Goal: Task Accomplishment & Management: Complete application form

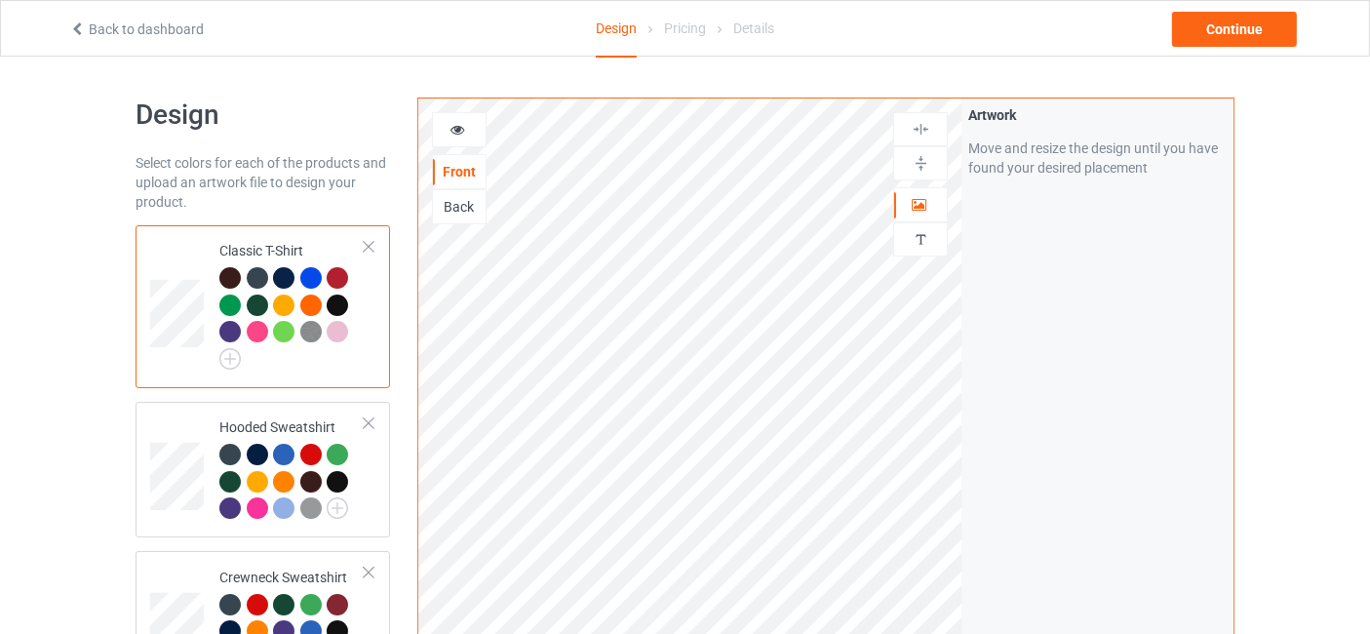
scroll to position [289, 0]
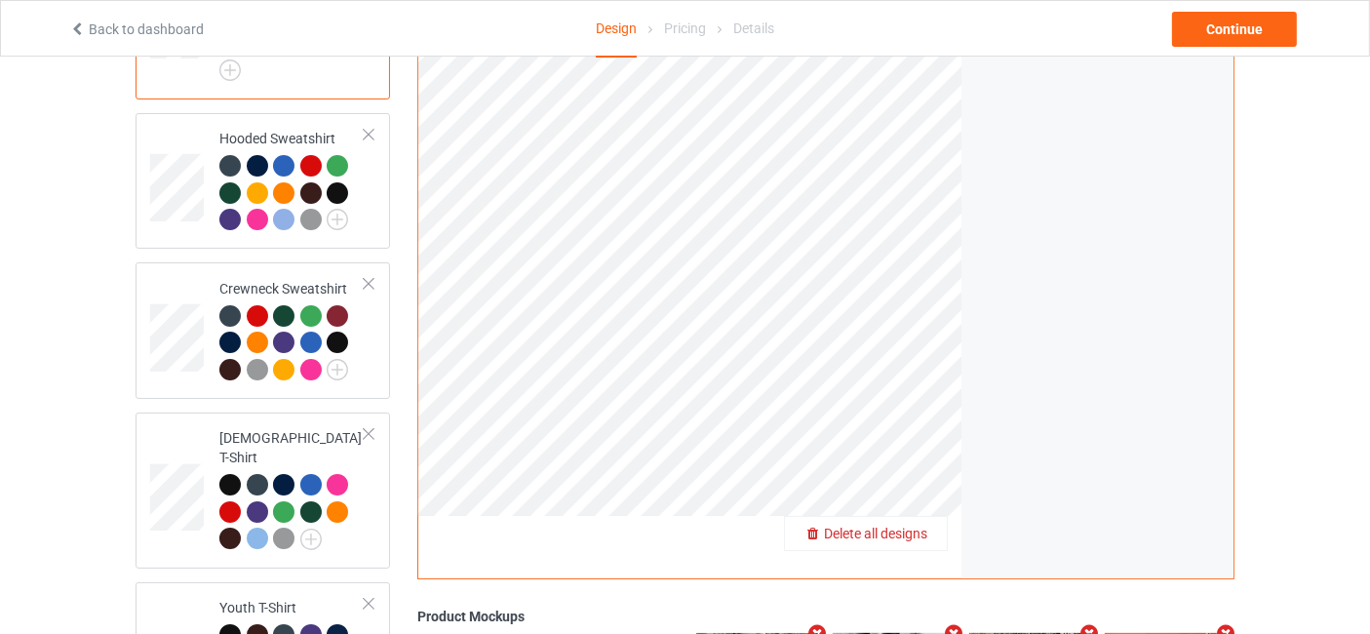
click at [920, 526] on span "Delete all designs" at bounding box center [875, 534] width 103 height 16
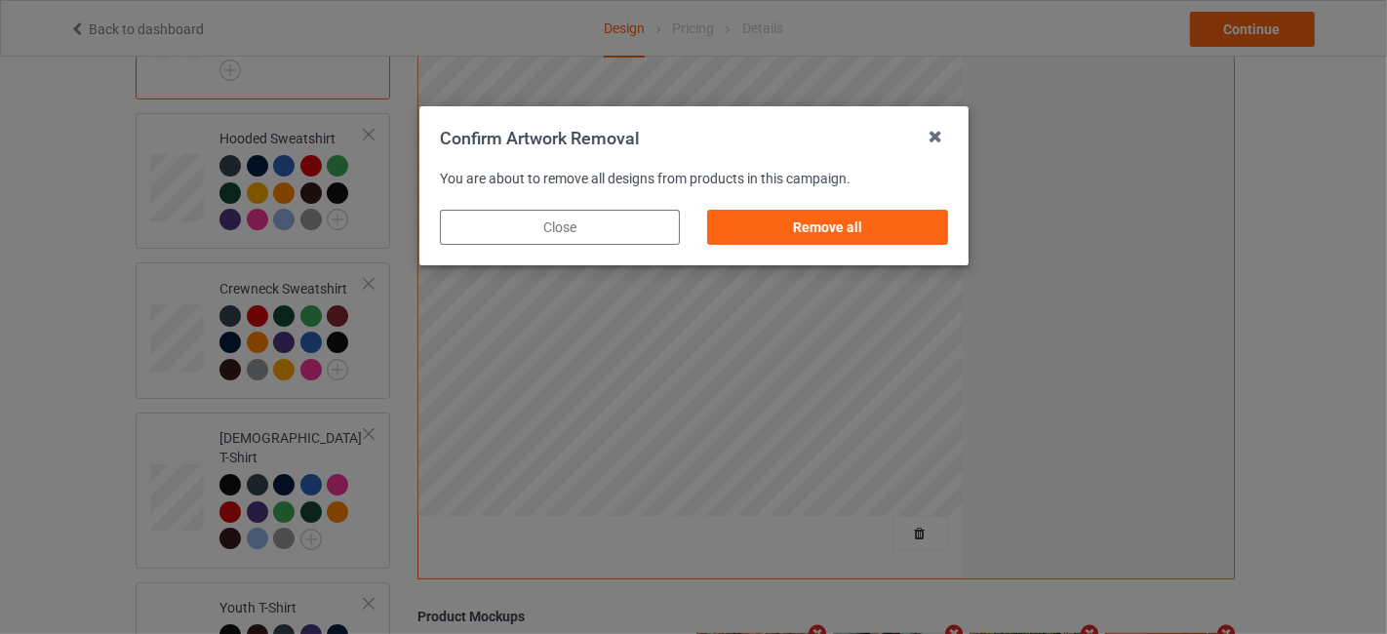
click at [791, 207] on div "Remove all" at bounding box center [826, 227] width 267 height 62
click at [802, 239] on div "Remove all" at bounding box center [827, 227] width 240 height 35
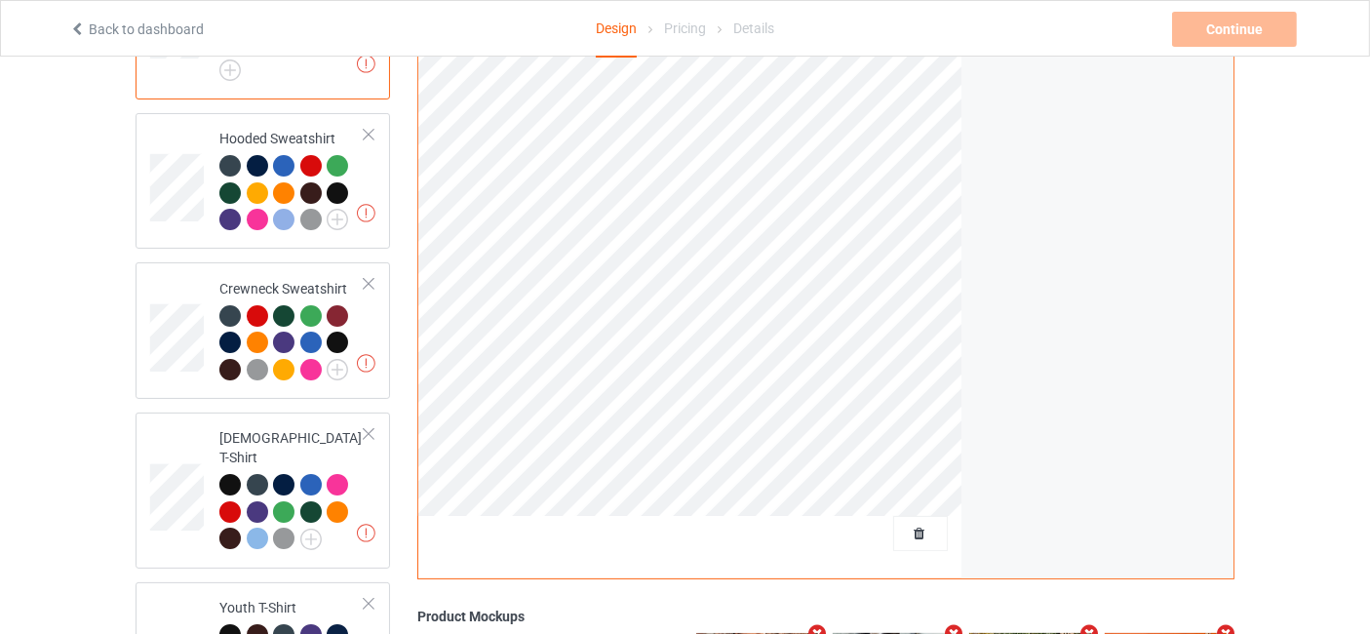
scroll to position [0, 0]
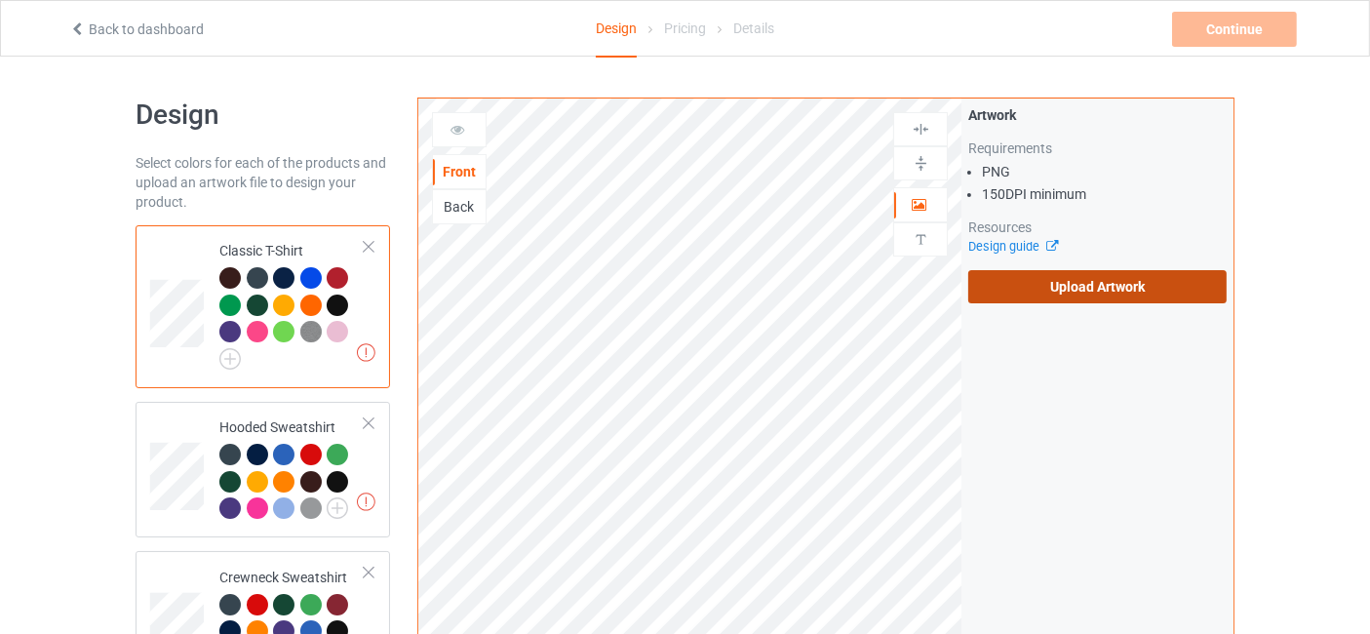
click at [1027, 288] on label "Upload Artwork" at bounding box center [1097, 286] width 258 height 33
click at [0, 0] on input "Upload Artwork" at bounding box center [0, 0] width 0 height 0
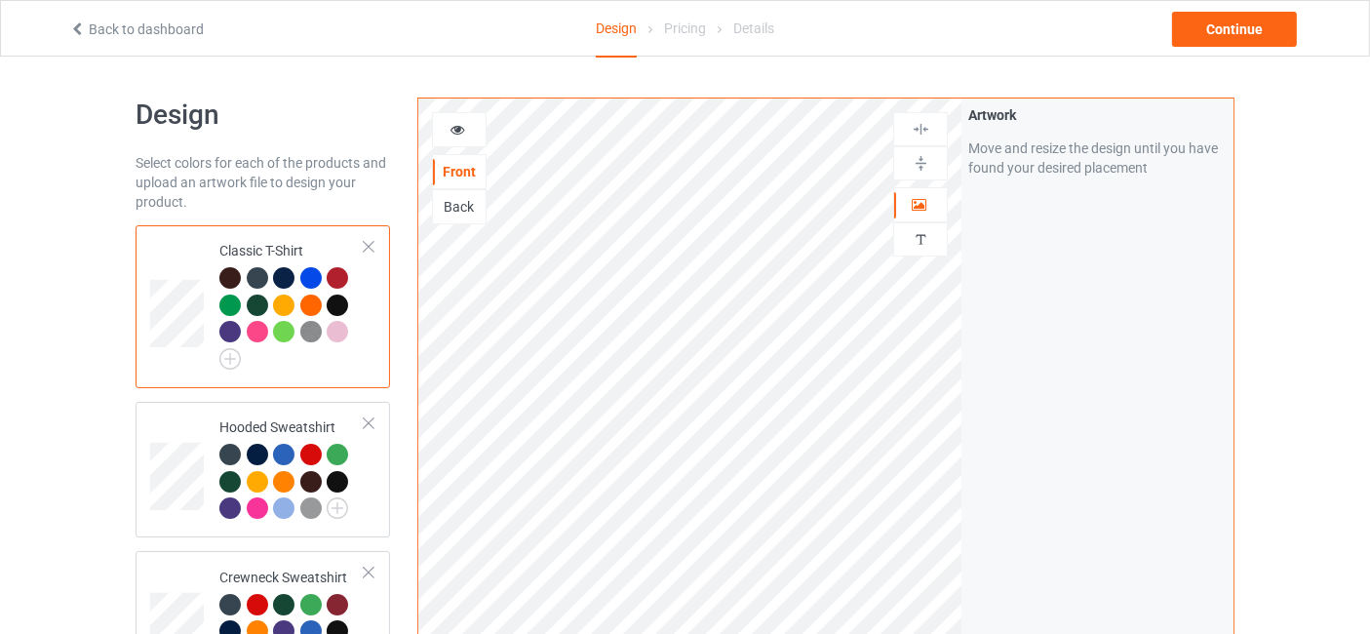
scroll to position [577, 0]
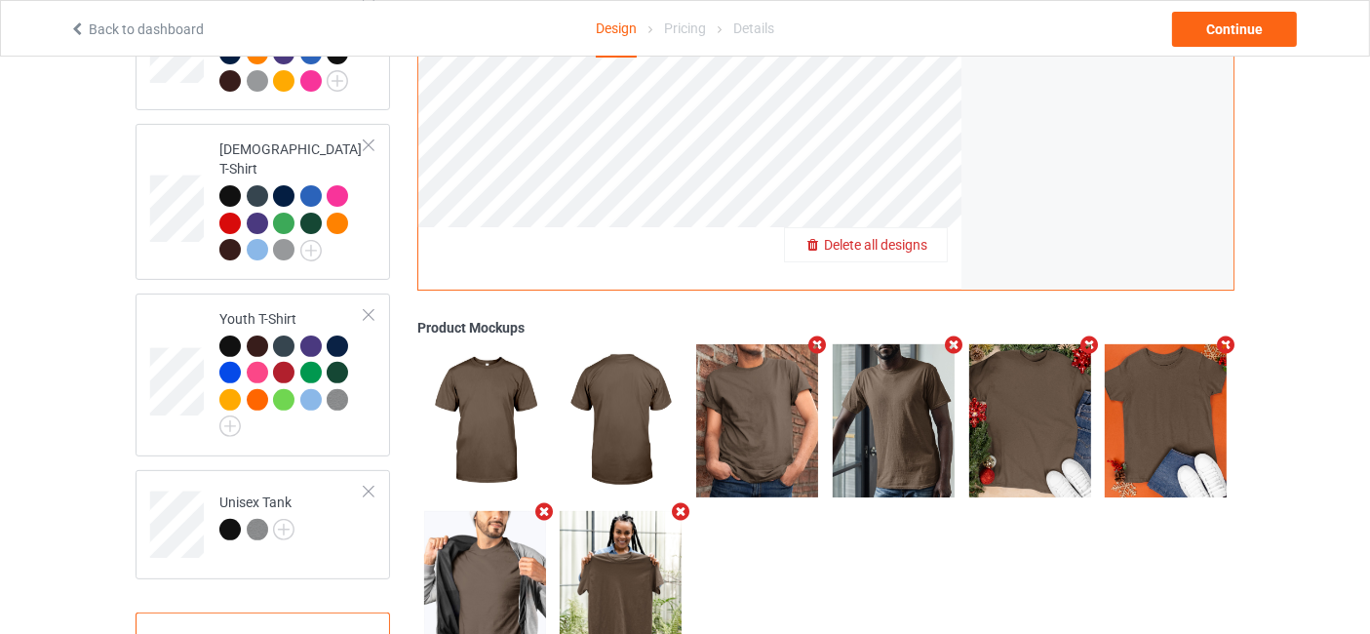
click at [913, 237] on span "Delete all designs" at bounding box center [875, 245] width 103 height 16
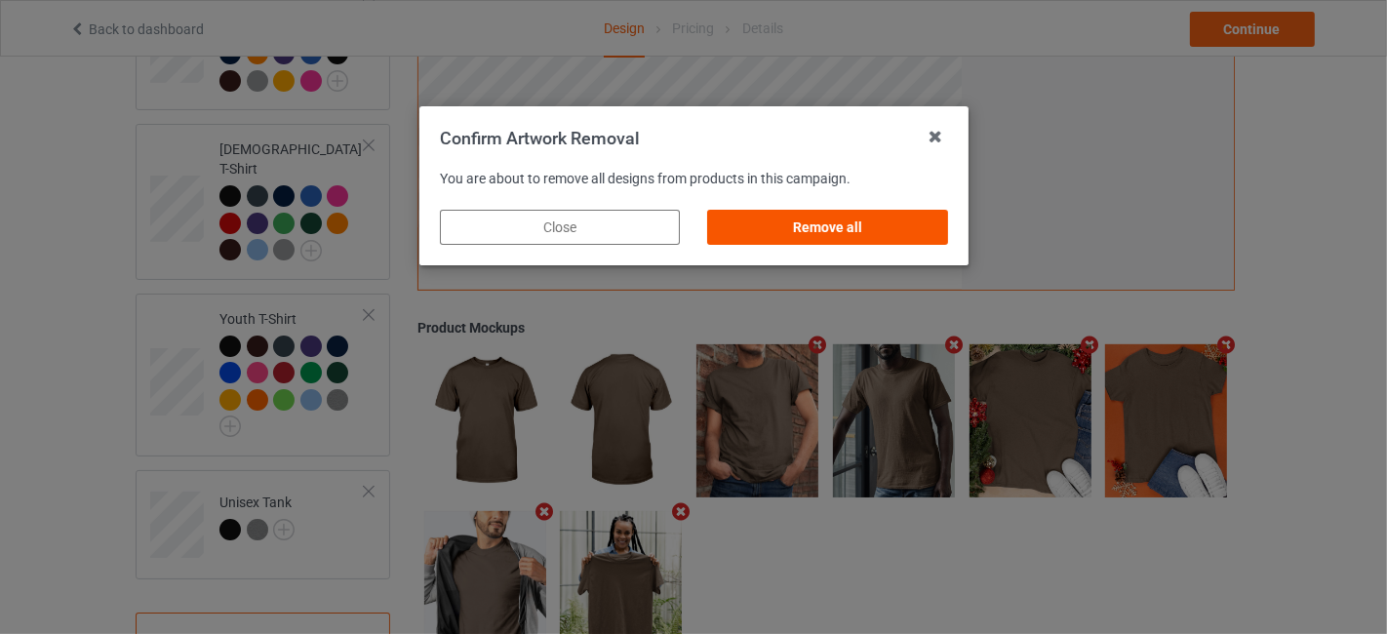
click at [765, 218] on div "Remove all" at bounding box center [827, 227] width 240 height 35
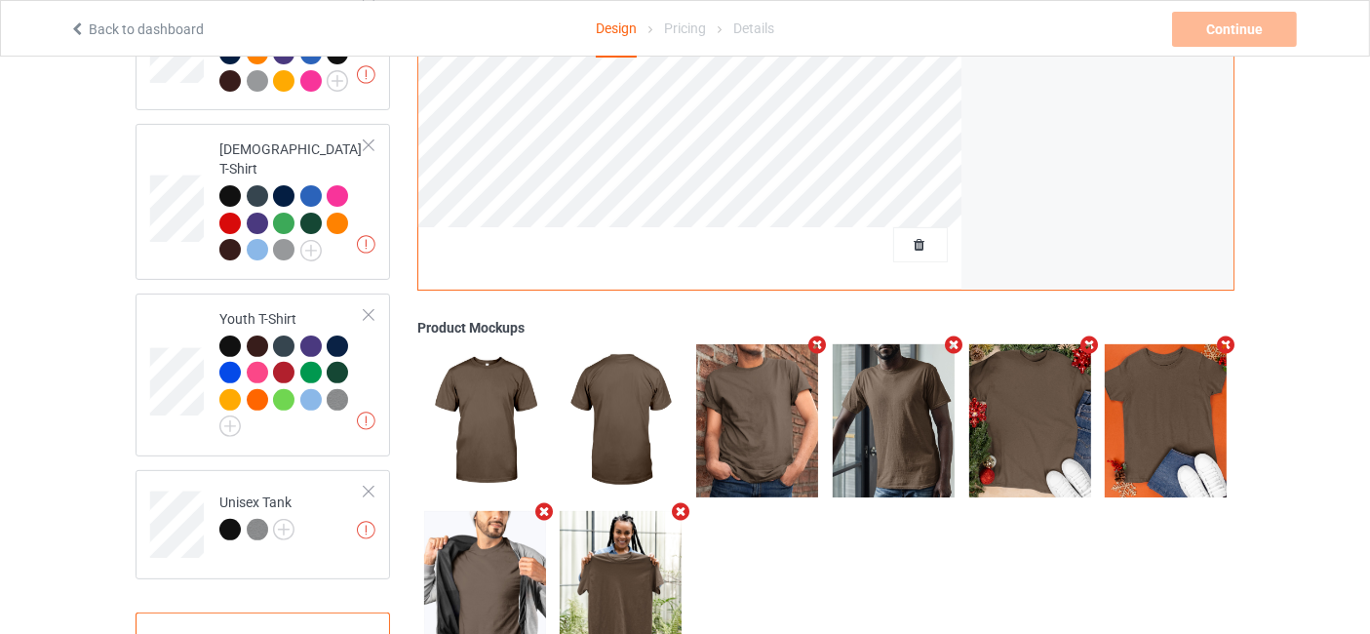
scroll to position [0, 0]
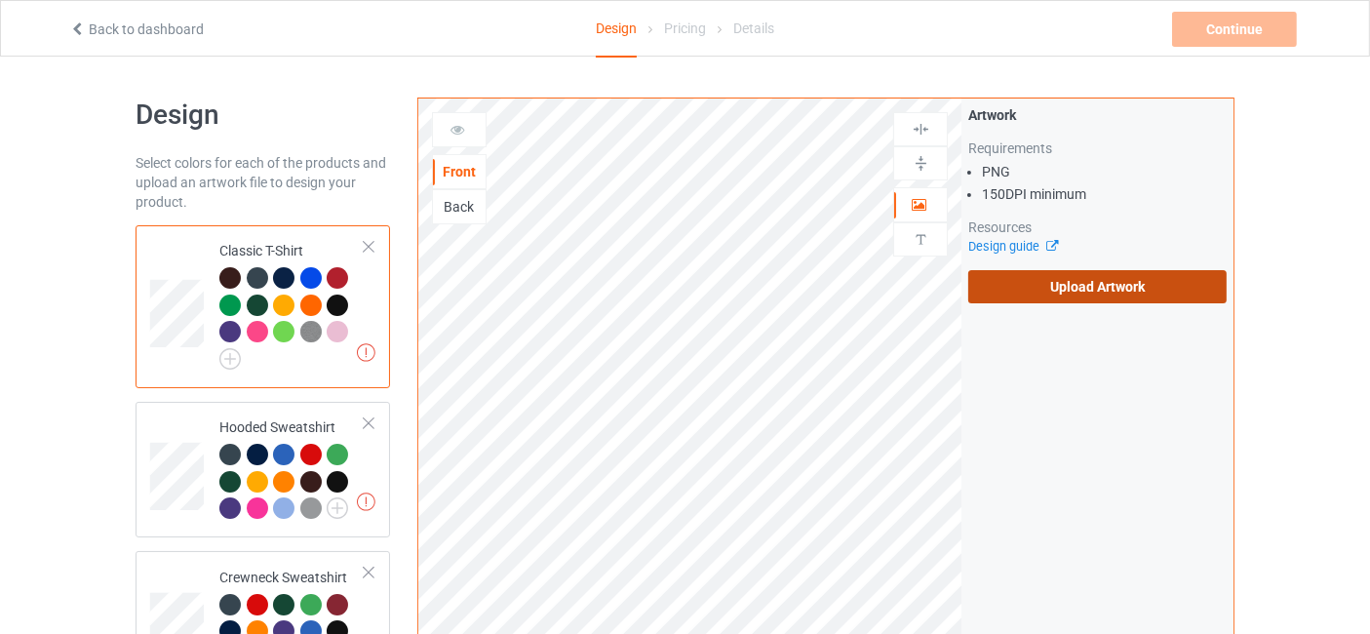
click at [1053, 285] on label "Upload Artwork" at bounding box center [1097, 286] width 258 height 33
click at [0, 0] on input "Upload Artwork" at bounding box center [0, 0] width 0 height 0
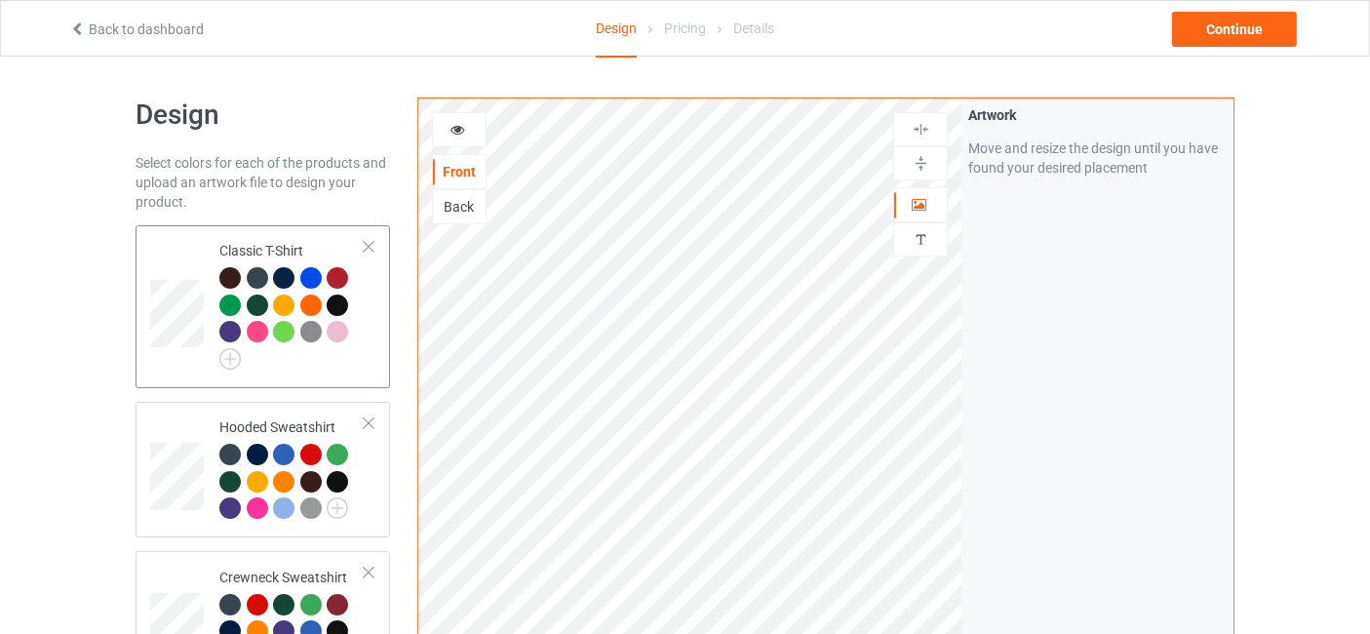
click at [455, 132] on icon at bounding box center [458, 127] width 17 height 14
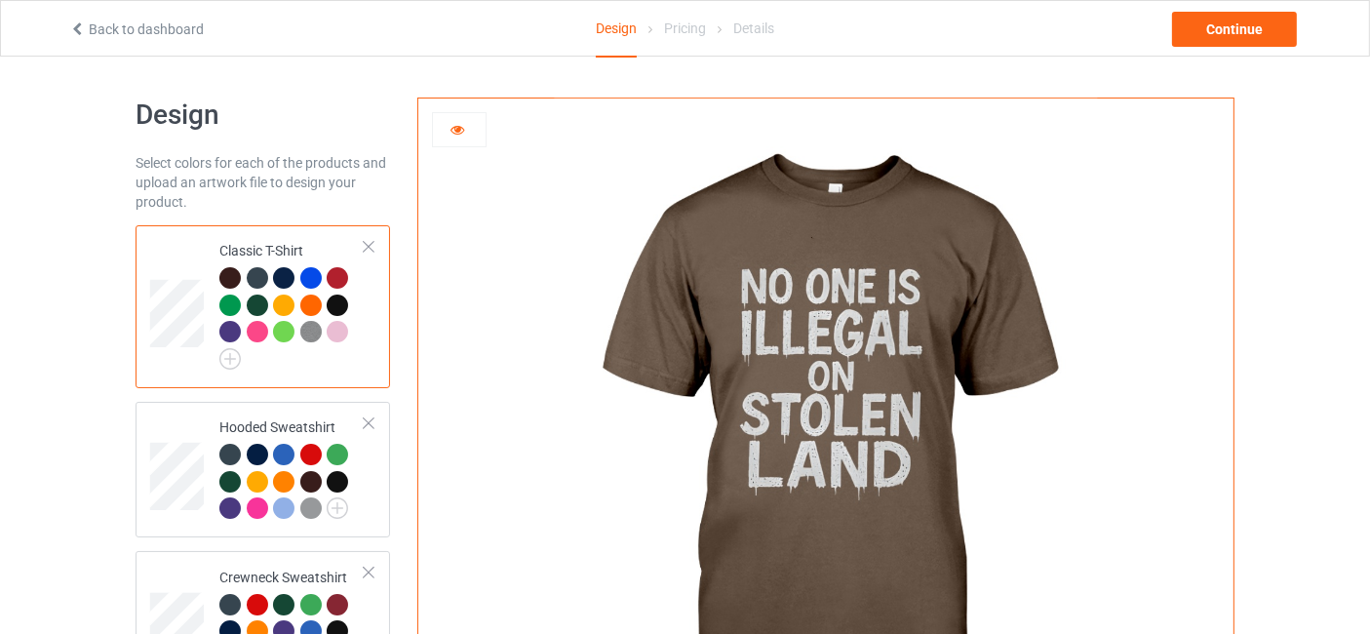
click at [232, 274] on div at bounding box center [229, 277] width 21 height 21
click at [232, 273] on div at bounding box center [229, 277] width 21 height 21
click at [251, 278] on div at bounding box center [257, 277] width 21 height 21
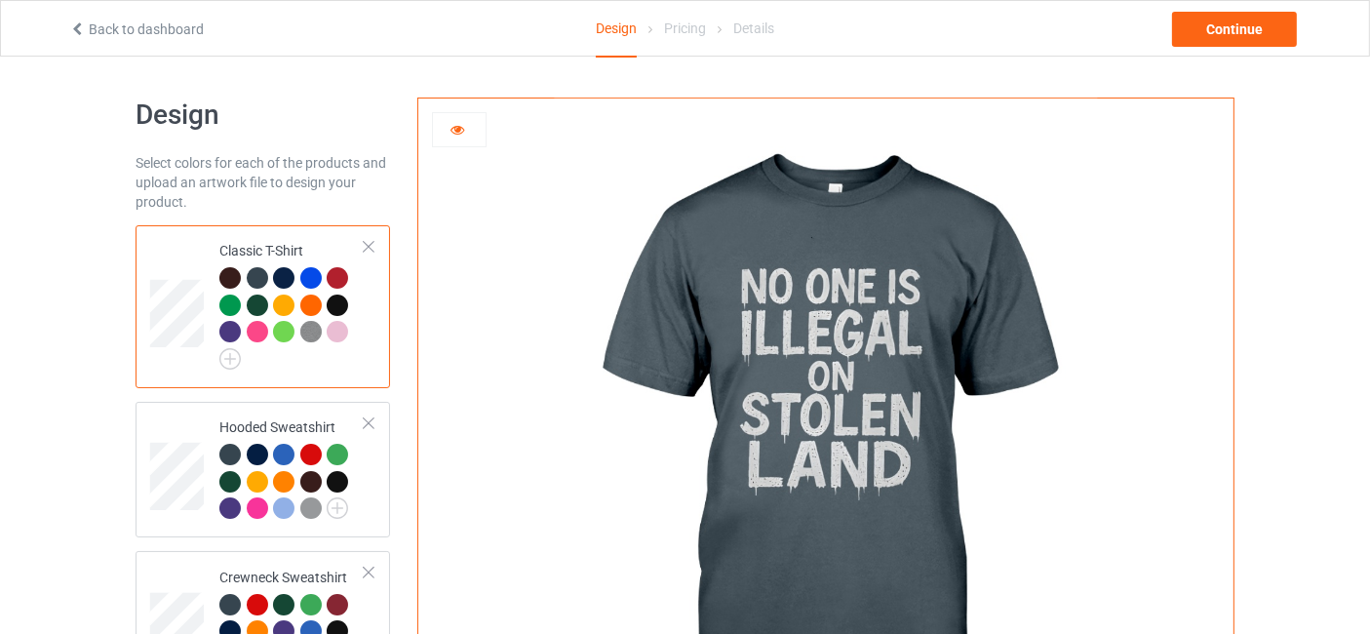
click at [284, 272] on div at bounding box center [283, 277] width 21 height 21
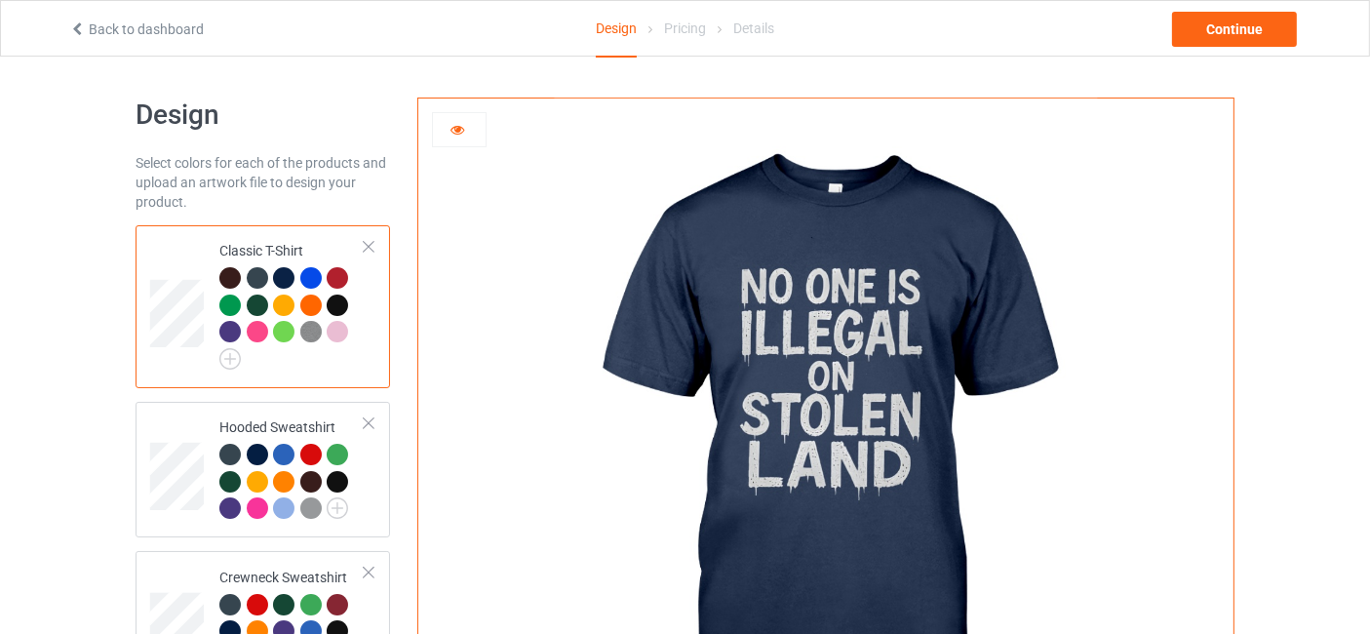
click at [309, 278] on div at bounding box center [310, 277] width 21 height 21
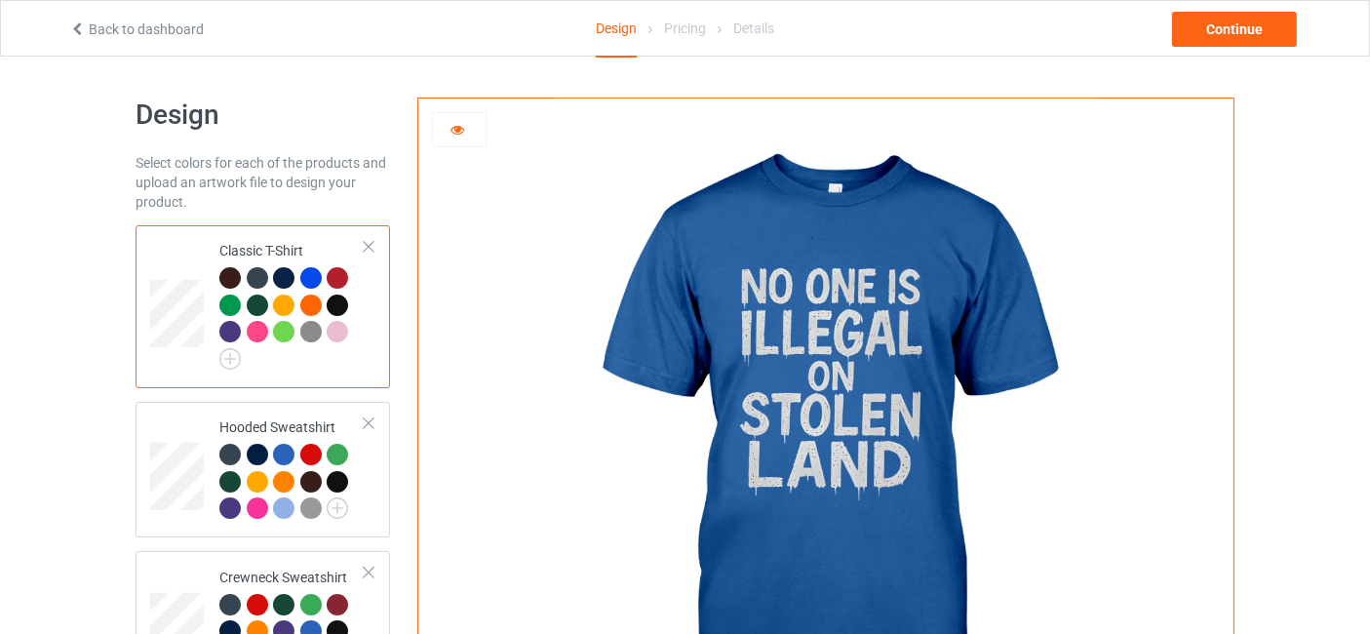
click at [236, 305] on div at bounding box center [229, 304] width 21 height 21
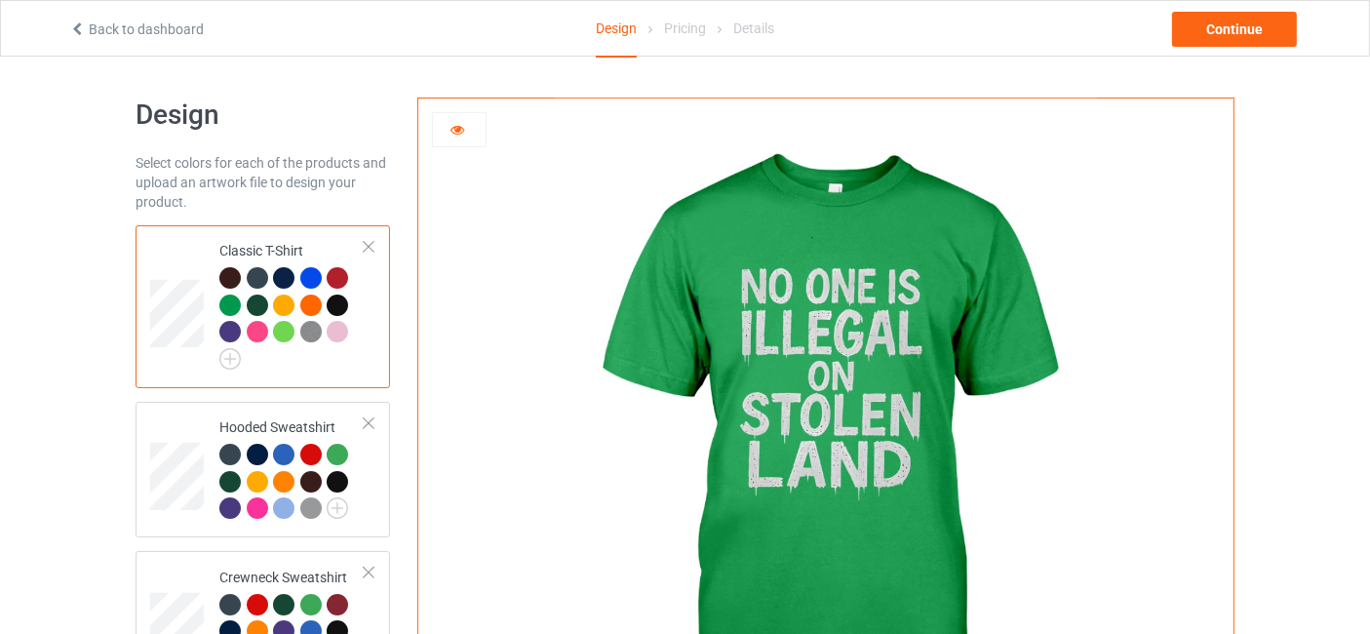
click at [294, 307] on div at bounding box center [286, 307] width 27 height 27
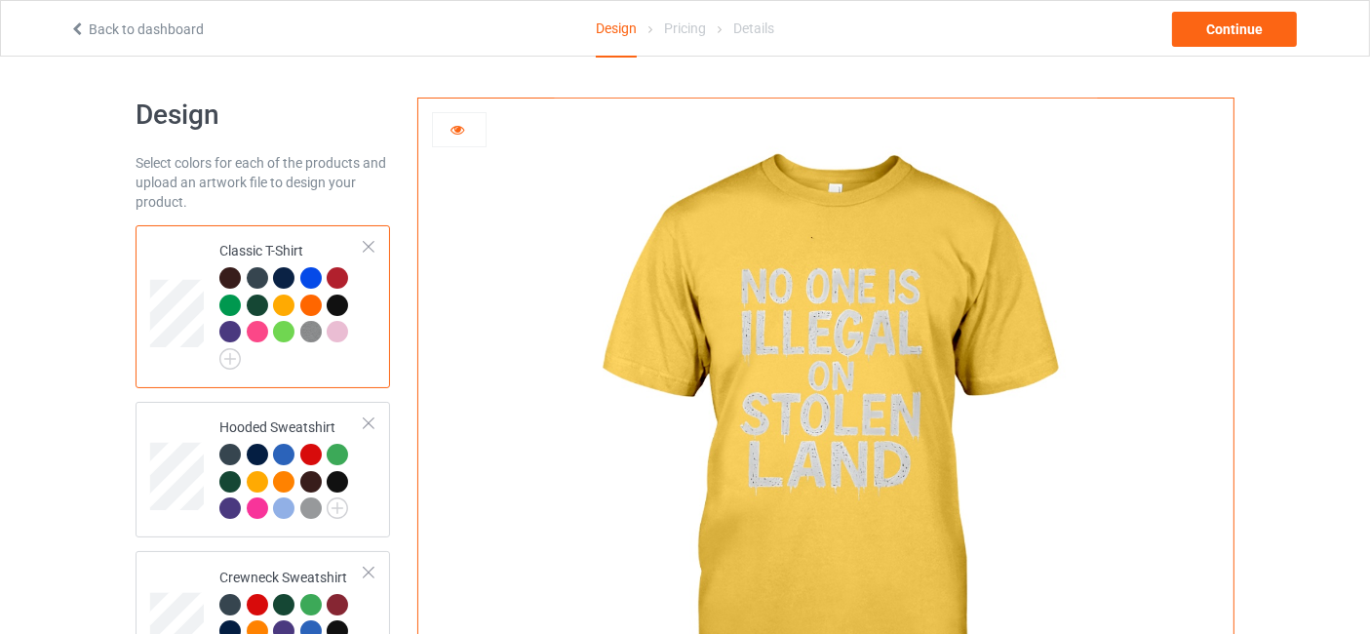
click at [339, 333] on div at bounding box center [337, 331] width 21 height 21
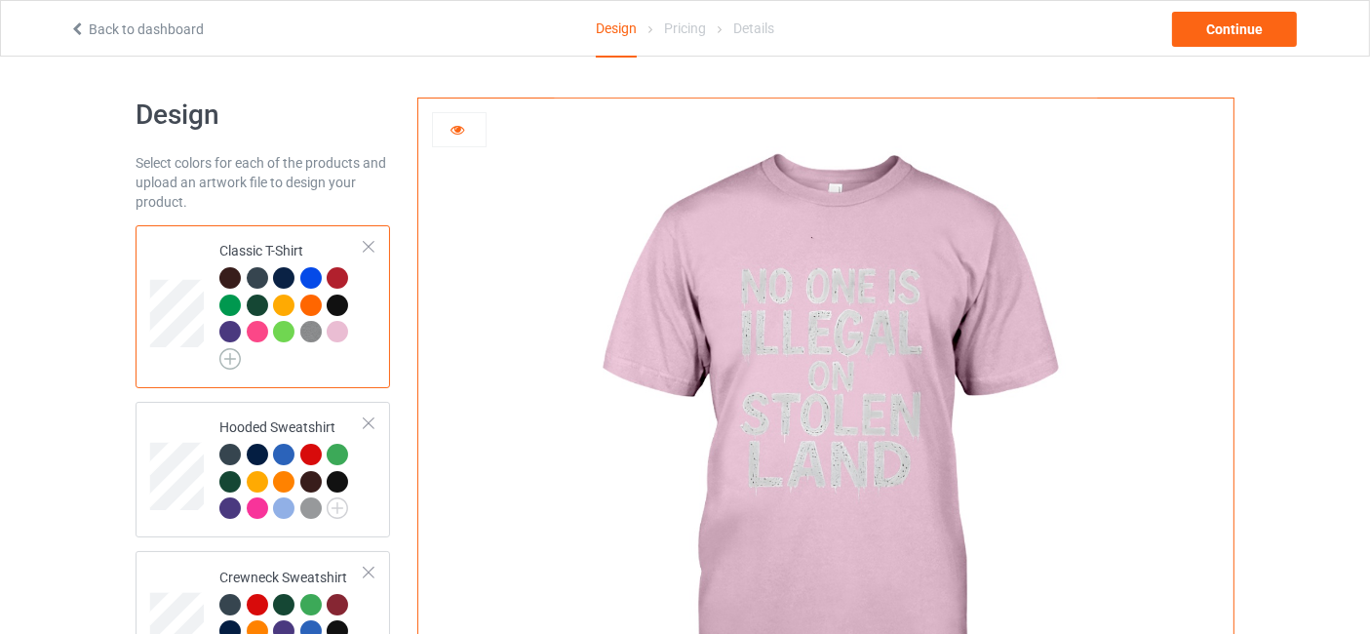
click at [229, 361] on img at bounding box center [229, 358] width 21 height 21
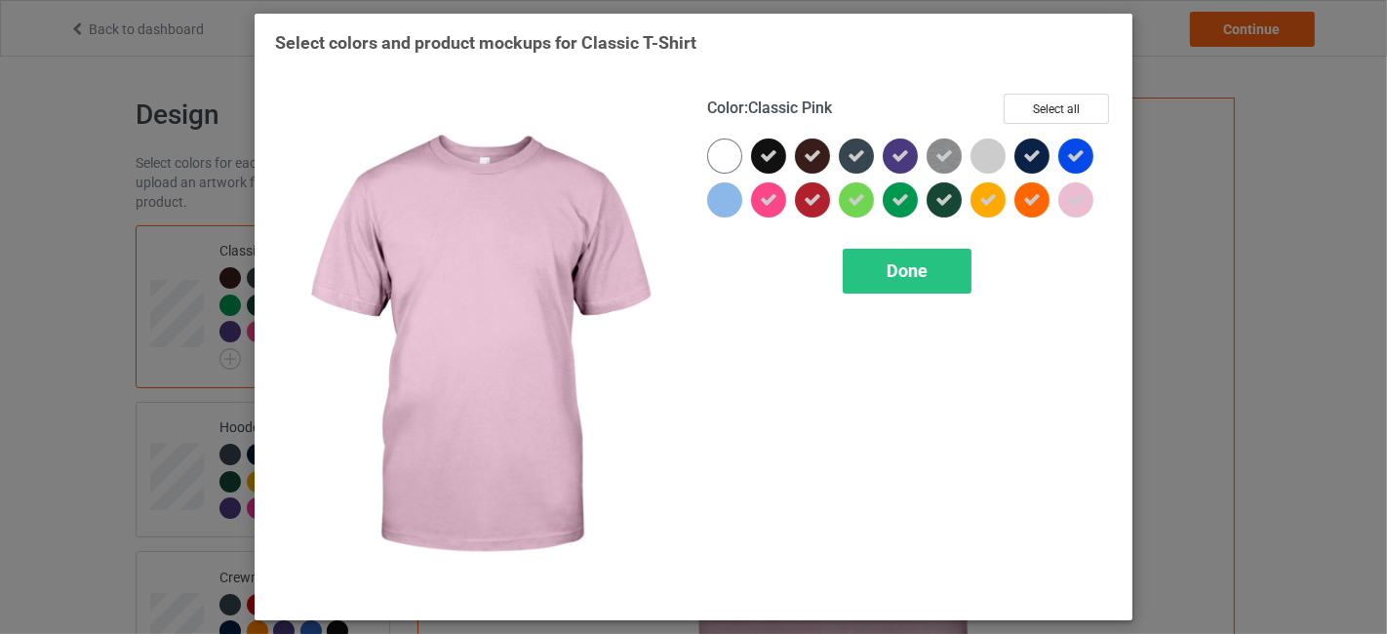
click at [1069, 191] on icon at bounding box center [1076, 200] width 18 height 18
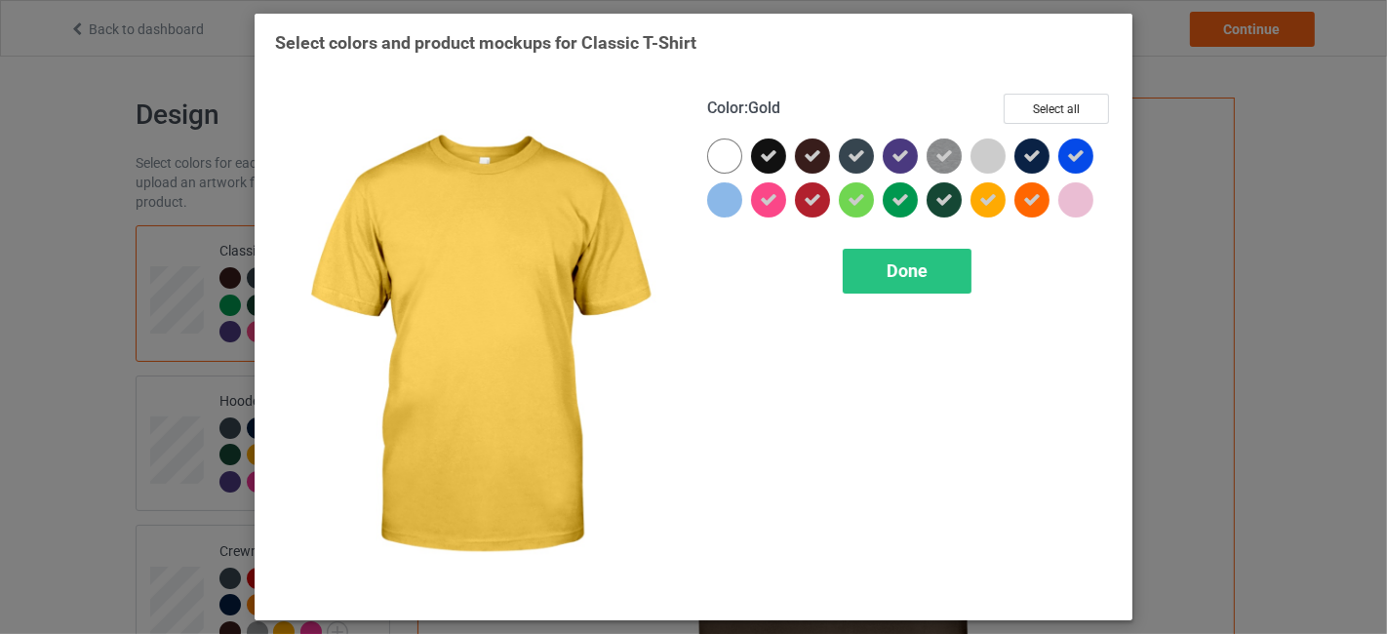
click at [988, 207] on icon at bounding box center [988, 200] width 18 height 18
click at [929, 291] on div "Done" at bounding box center [906, 271] width 129 height 45
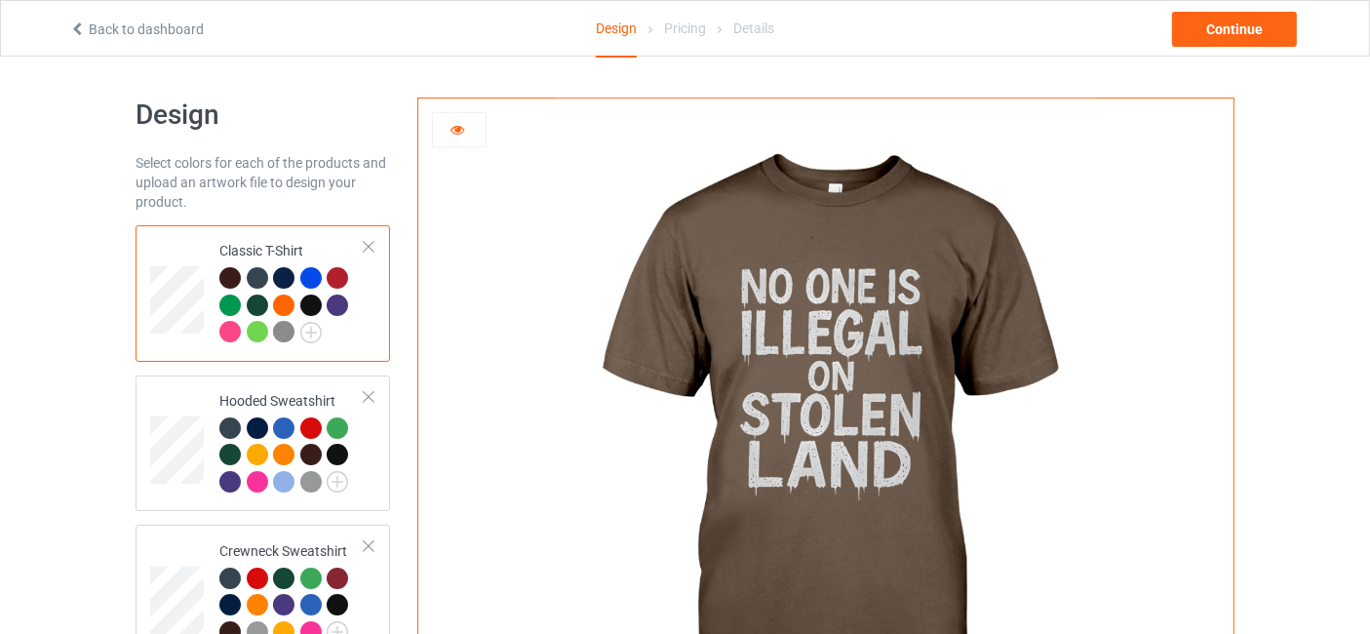
click at [251, 332] on div at bounding box center [257, 331] width 21 height 21
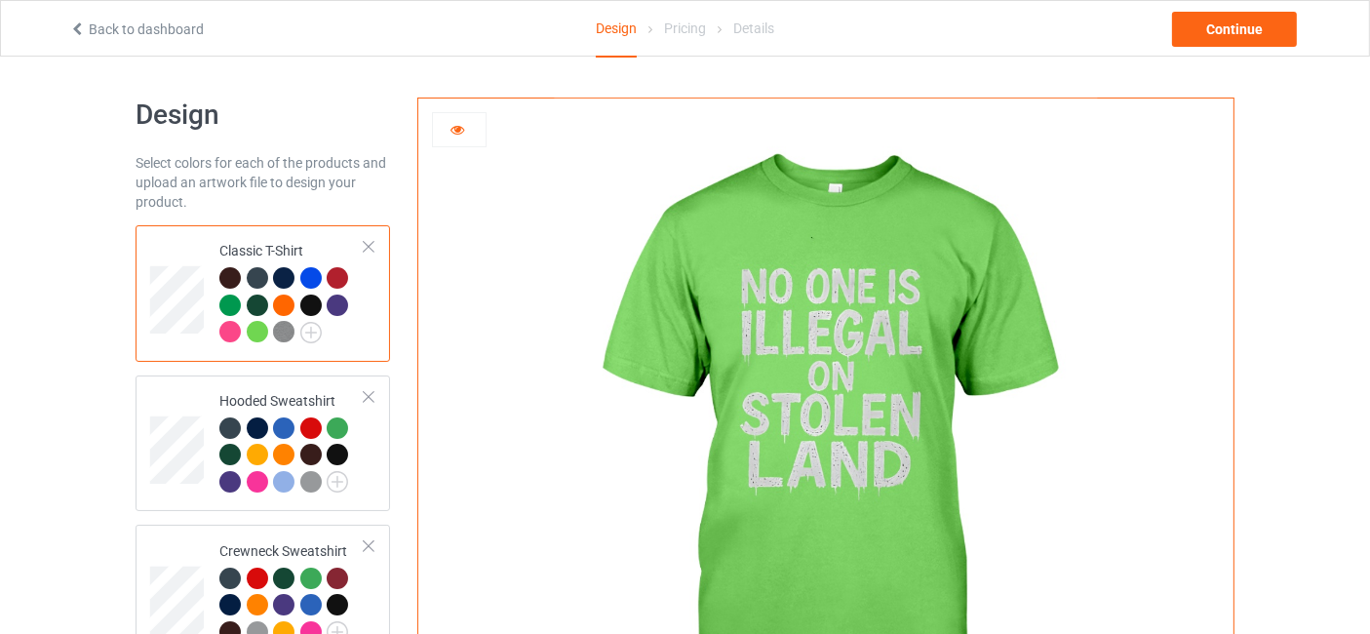
click at [285, 328] on img at bounding box center [283, 331] width 21 height 21
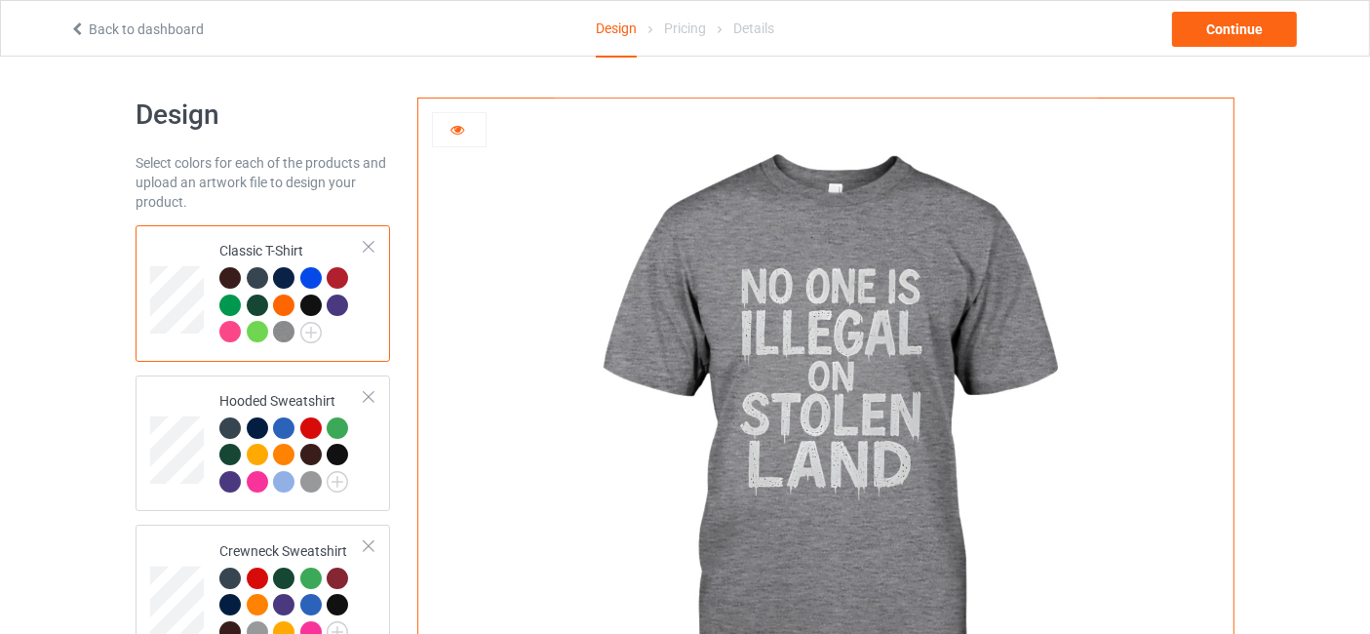
click at [338, 297] on div at bounding box center [337, 304] width 21 height 21
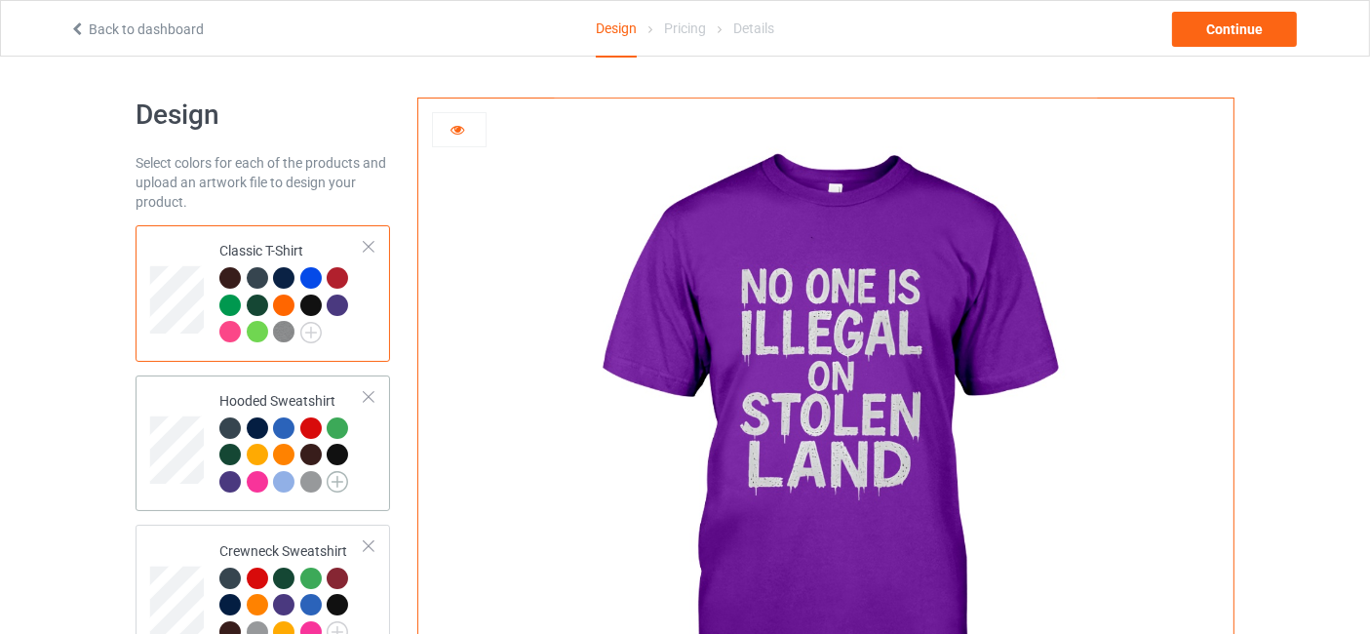
click at [334, 480] on img at bounding box center [337, 481] width 21 height 21
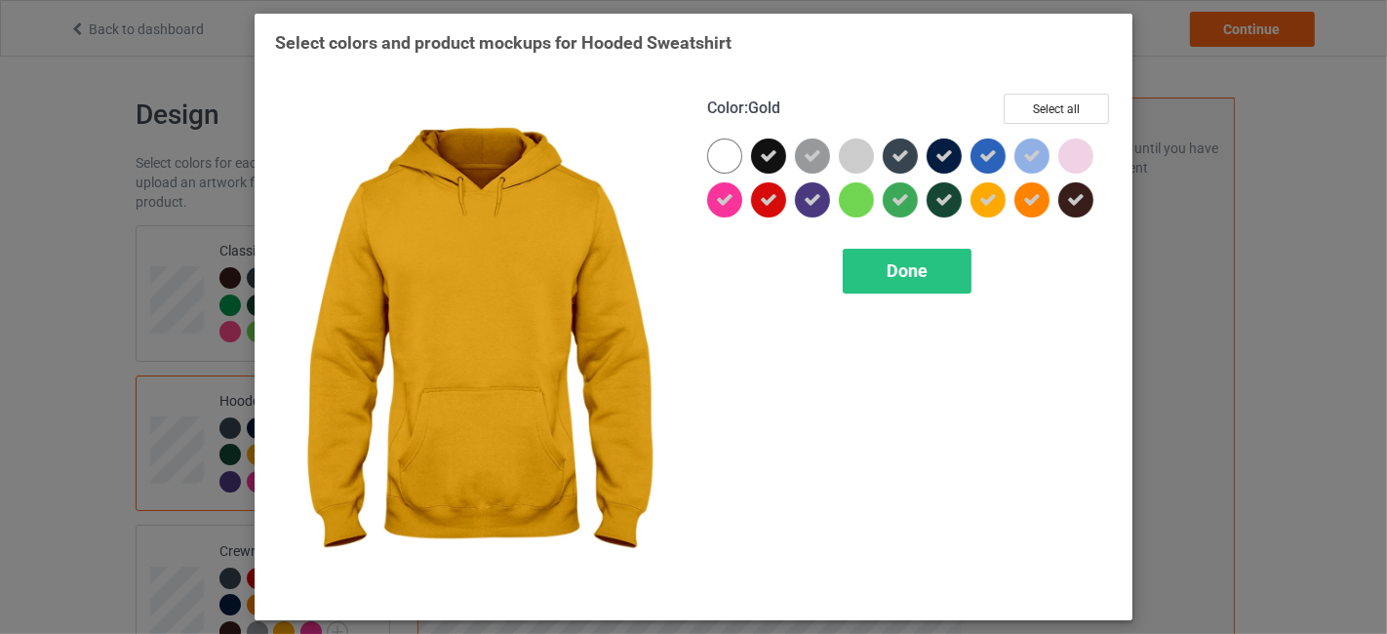
click at [995, 196] on icon at bounding box center [988, 200] width 18 height 18
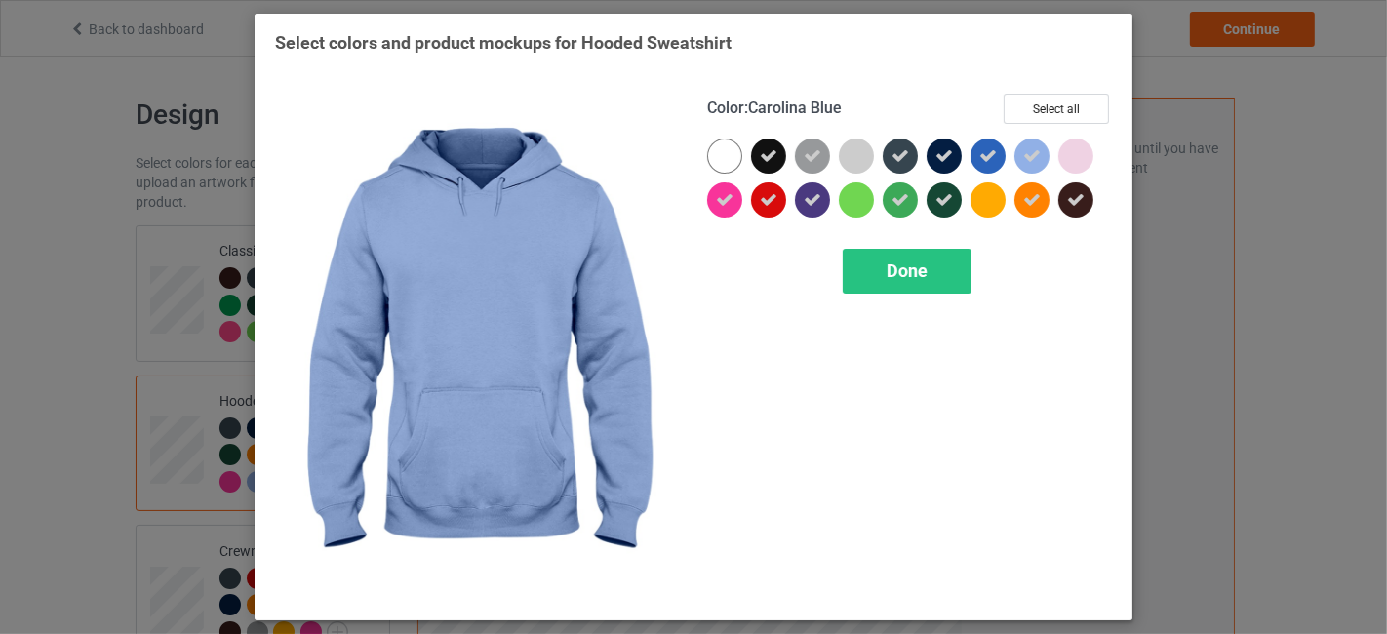
click at [1073, 146] on div at bounding box center [1075, 155] width 35 height 35
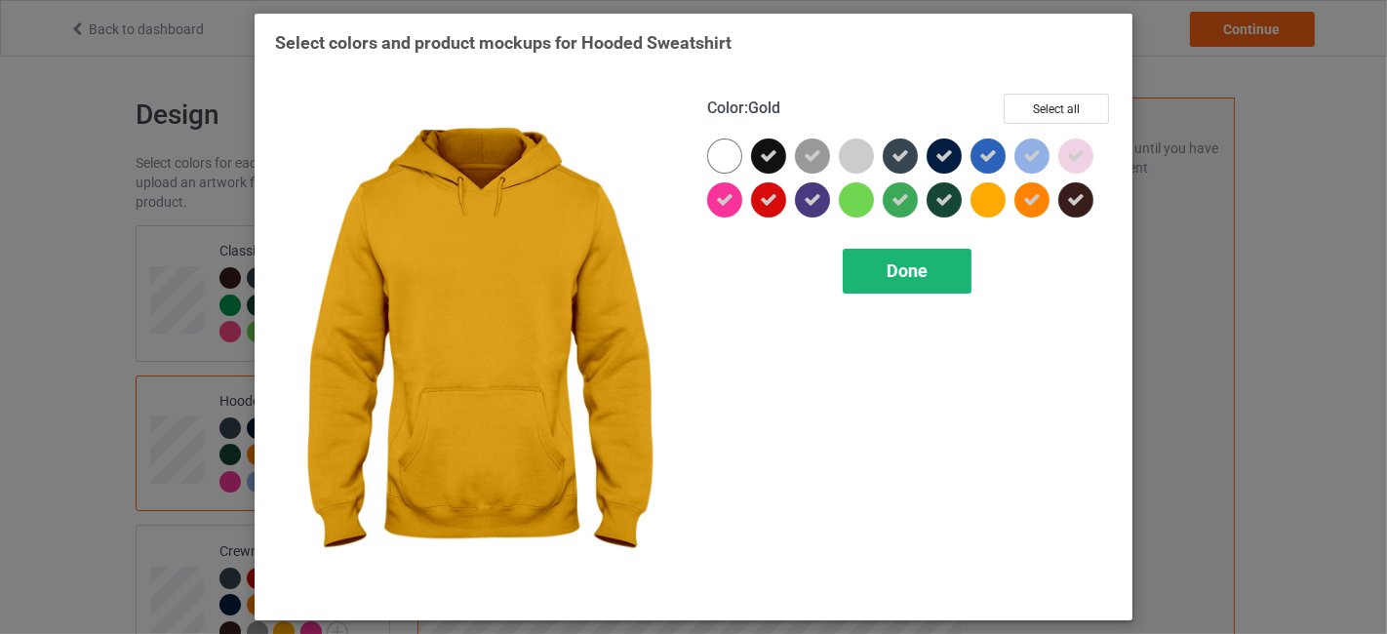
click at [931, 271] on div "Done" at bounding box center [906, 271] width 129 height 45
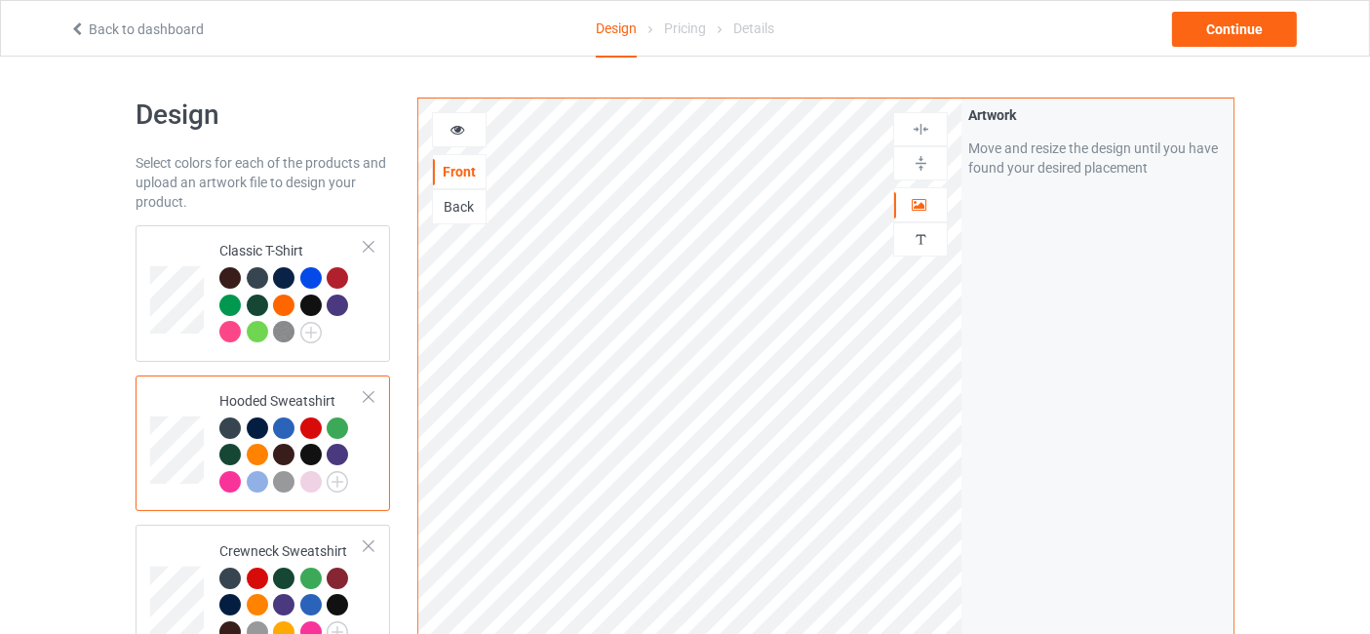
click at [260, 480] on div at bounding box center [257, 481] width 21 height 21
click at [459, 127] on icon at bounding box center [458, 127] width 17 height 14
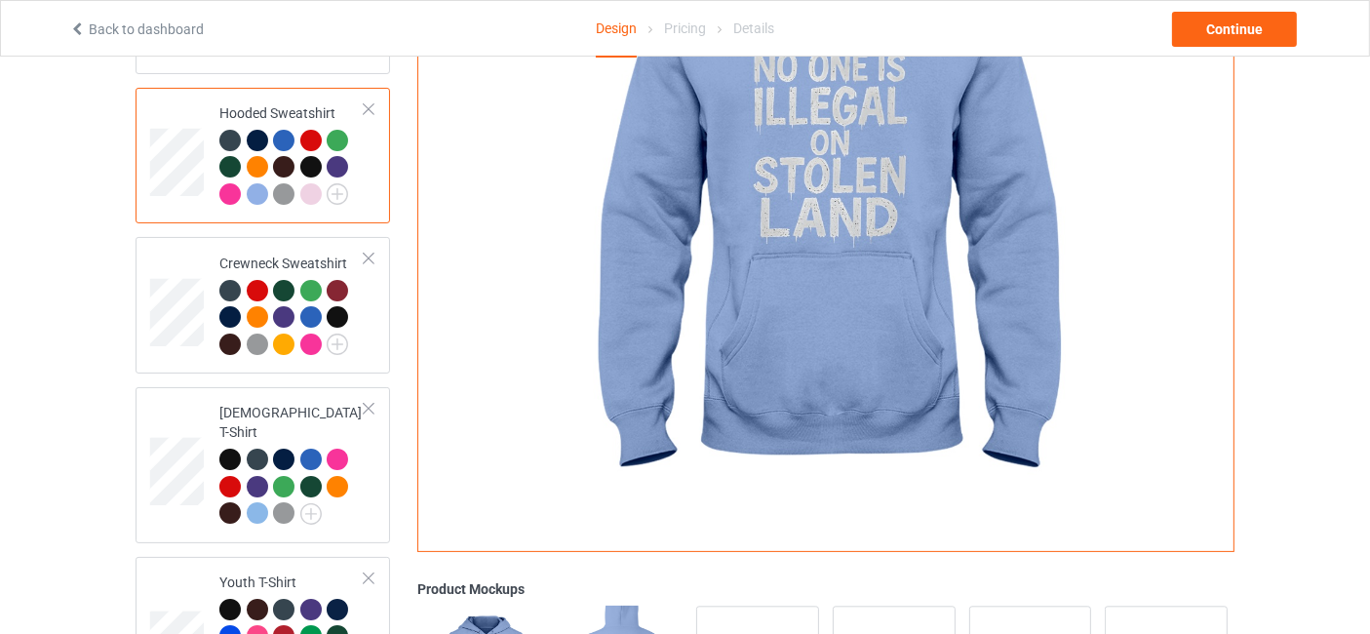
scroll to position [289, 0]
click at [338, 344] on img at bounding box center [337, 343] width 21 height 21
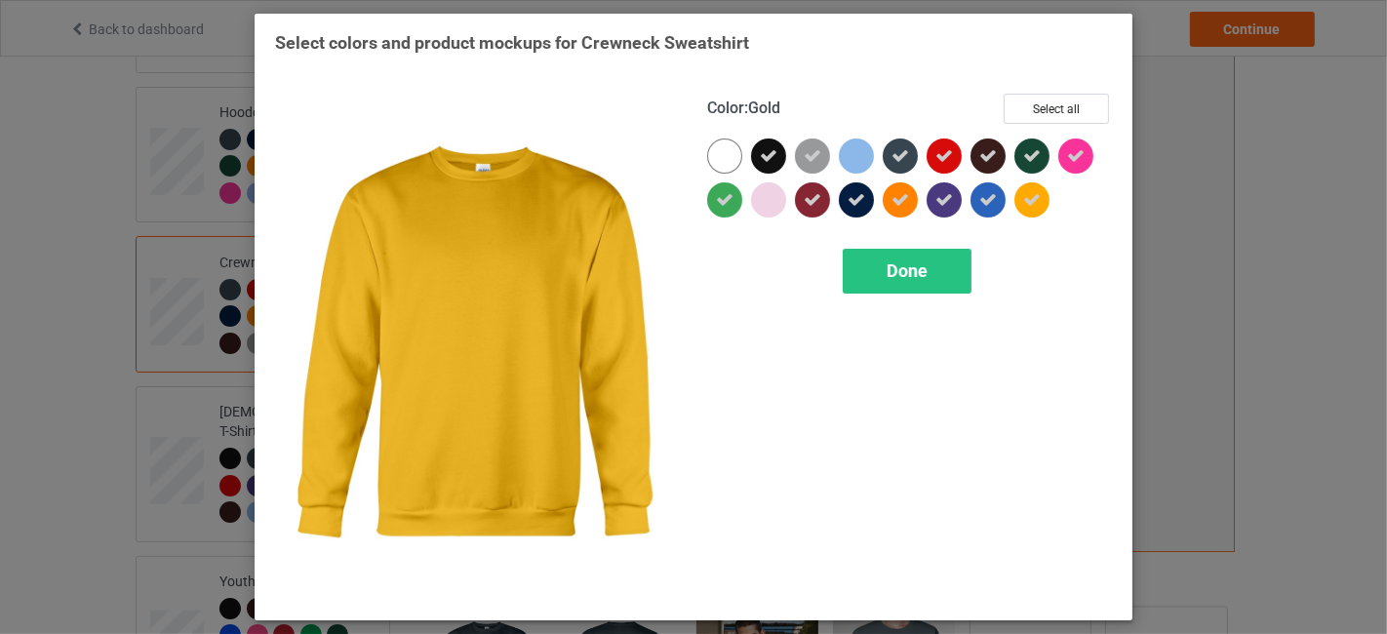
click at [1025, 202] on icon at bounding box center [1032, 200] width 18 height 18
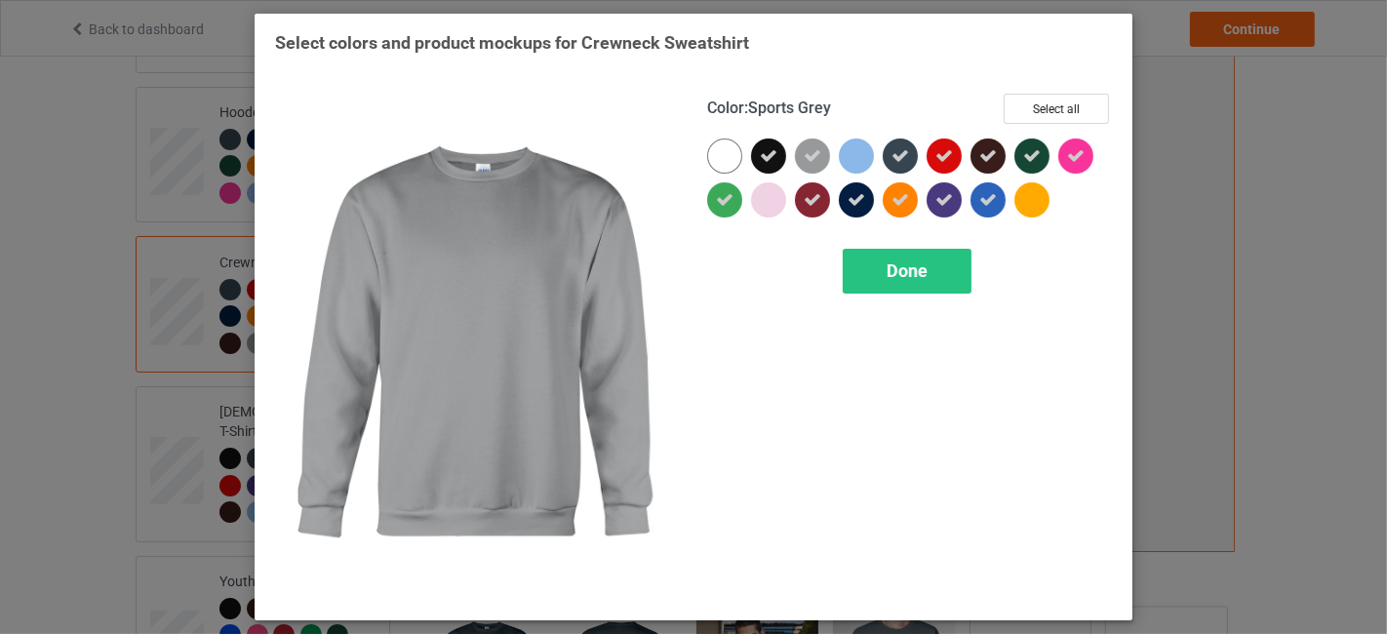
click at [813, 157] on icon at bounding box center [812, 156] width 18 height 18
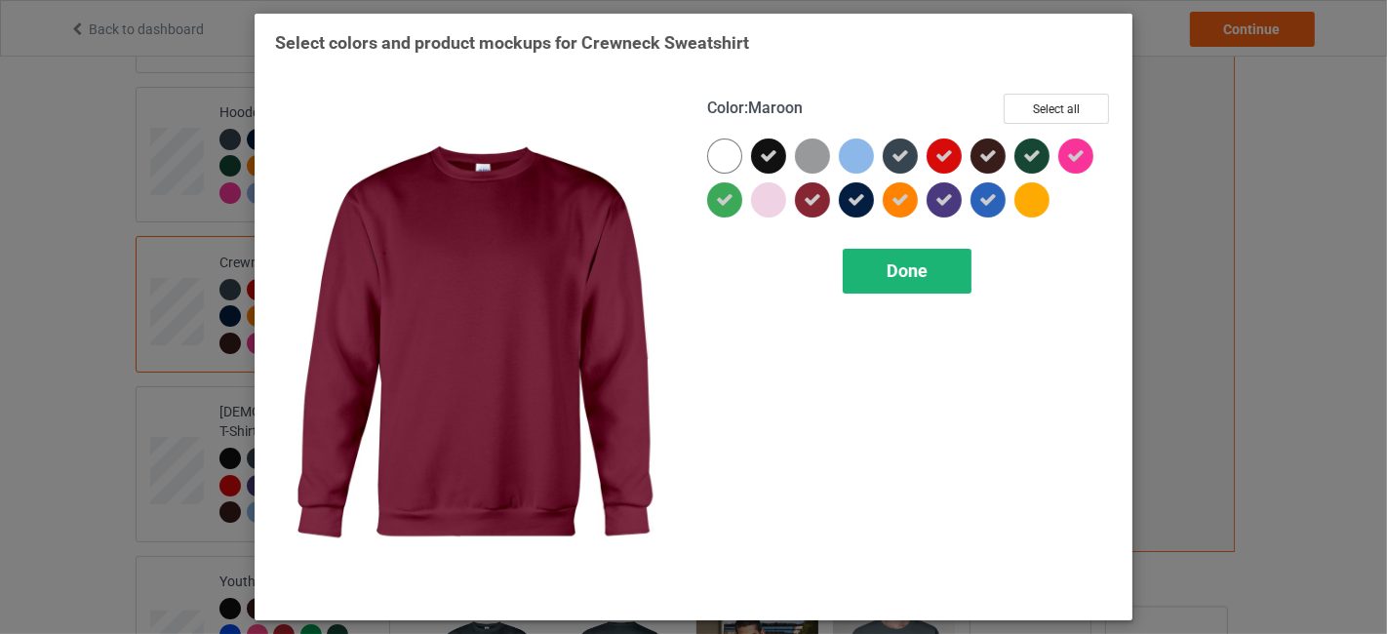
click at [913, 271] on span "Done" at bounding box center [906, 270] width 41 height 20
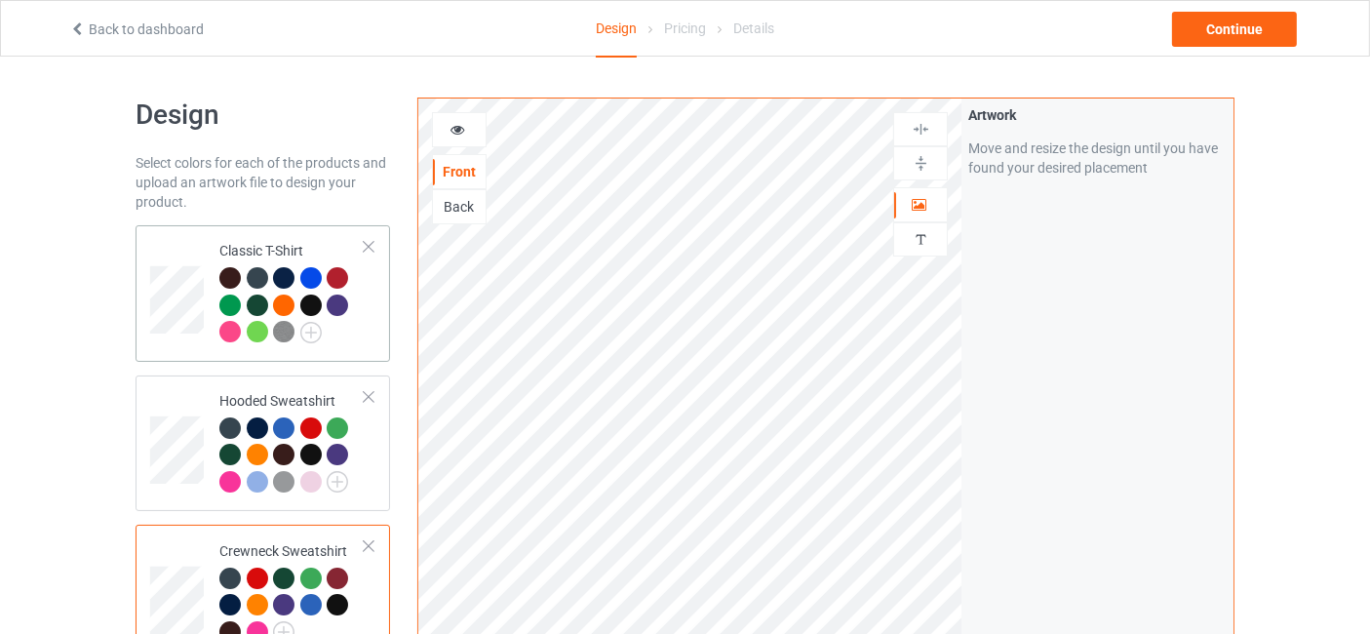
click at [286, 308] on div at bounding box center [283, 304] width 21 height 21
click at [342, 336] on div at bounding box center [291, 307] width 145 height 81
click at [286, 304] on div at bounding box center [283, 304] width 21 height 21
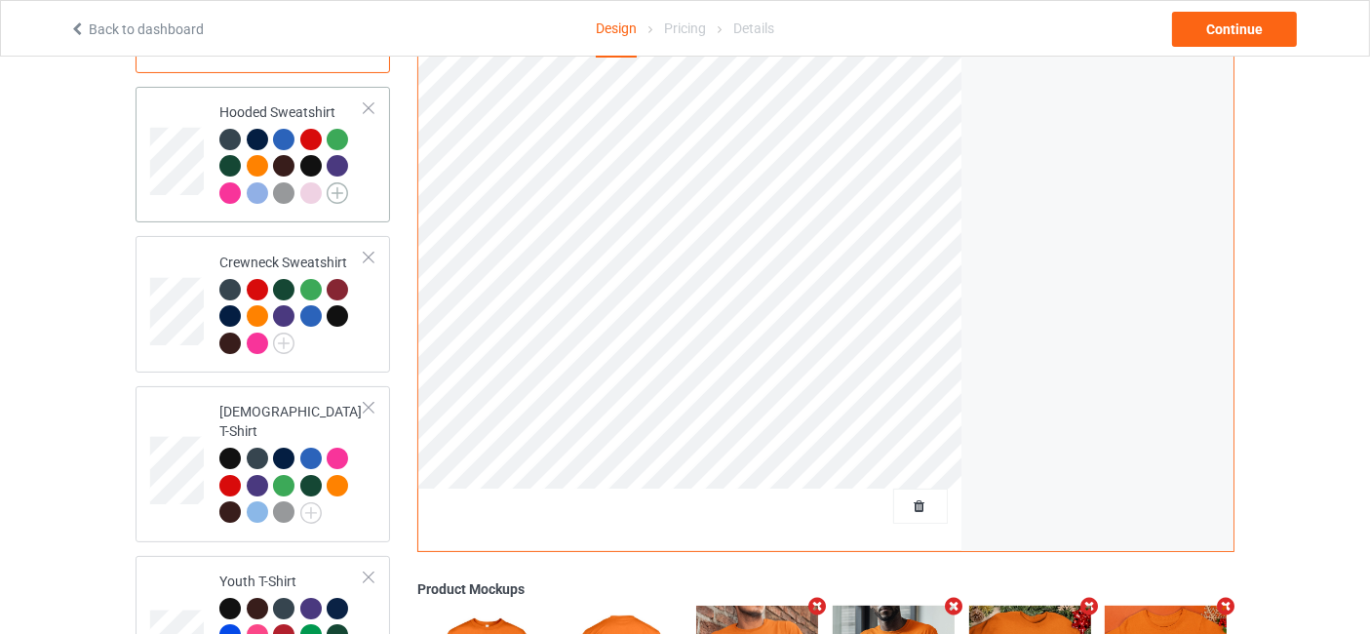
click at [332, 200] on img at bounding box center [337, 192] width 21 height 21
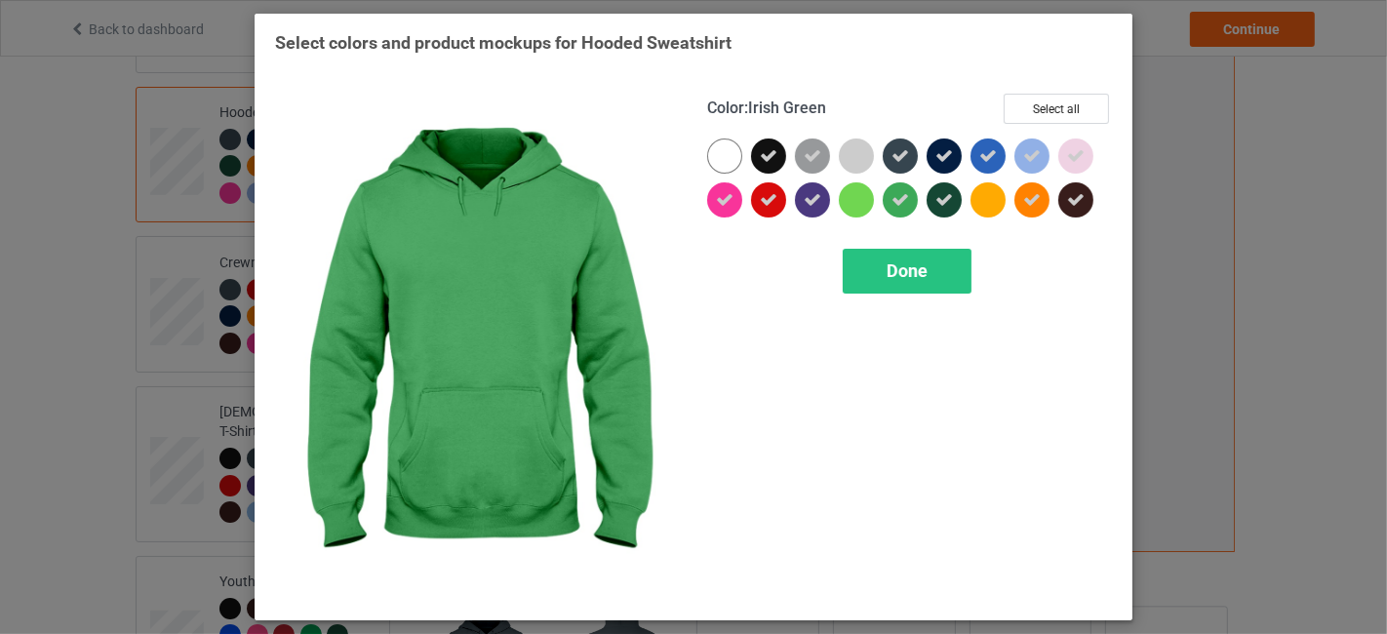
click at [902, 200] on icon at bounding box center [900, 200] width 18 height 18
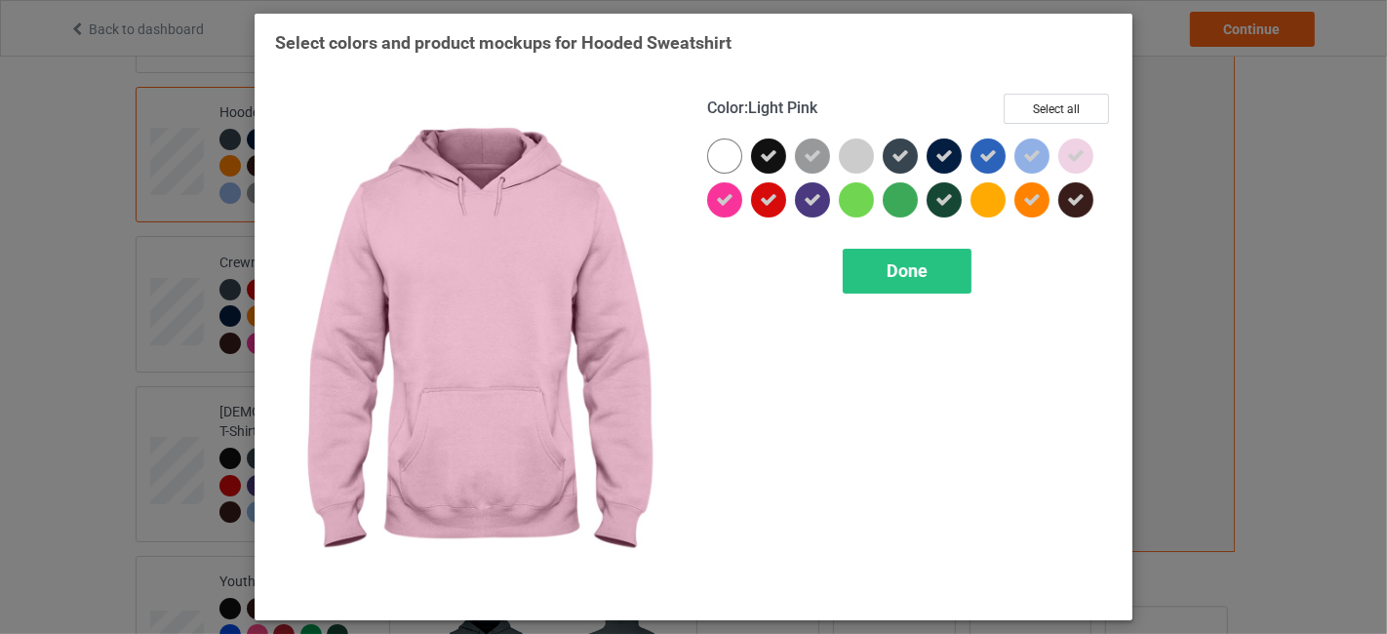
click at [1076, 158] on icon at bounding box center [1076, 156] width 18 height 18
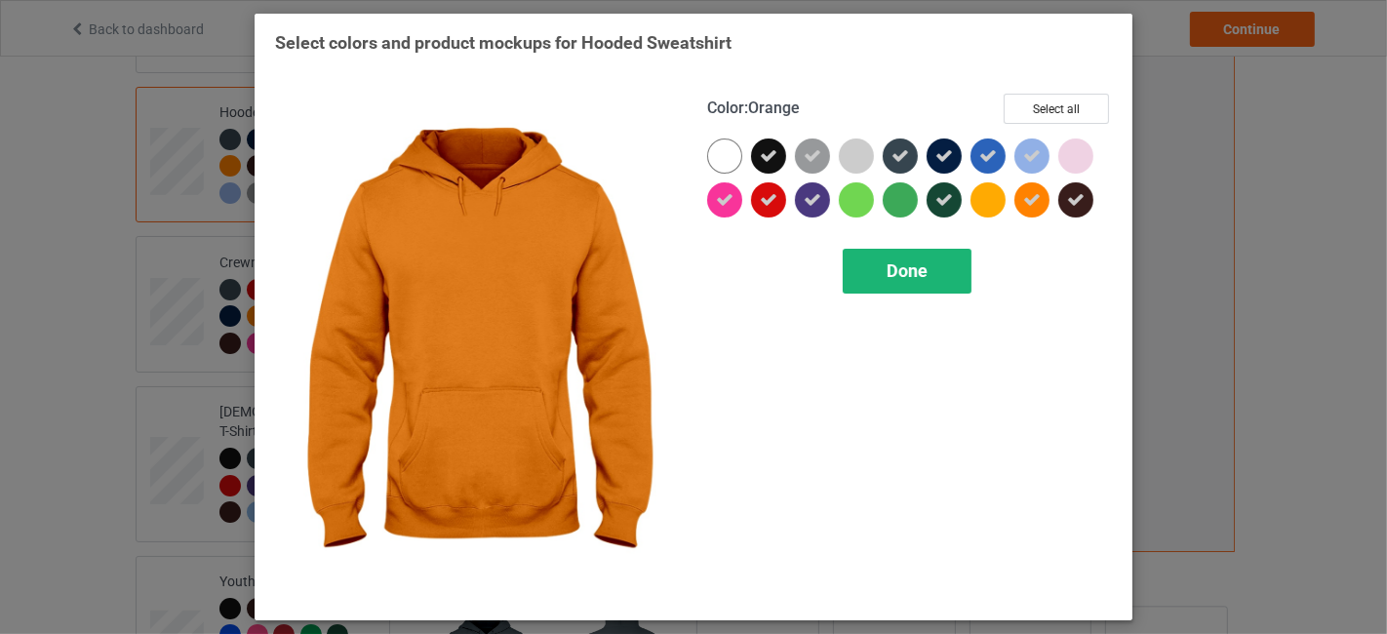
click at [939, 275] on div "Done" at bounding box center [906, 271] width 129 height 45
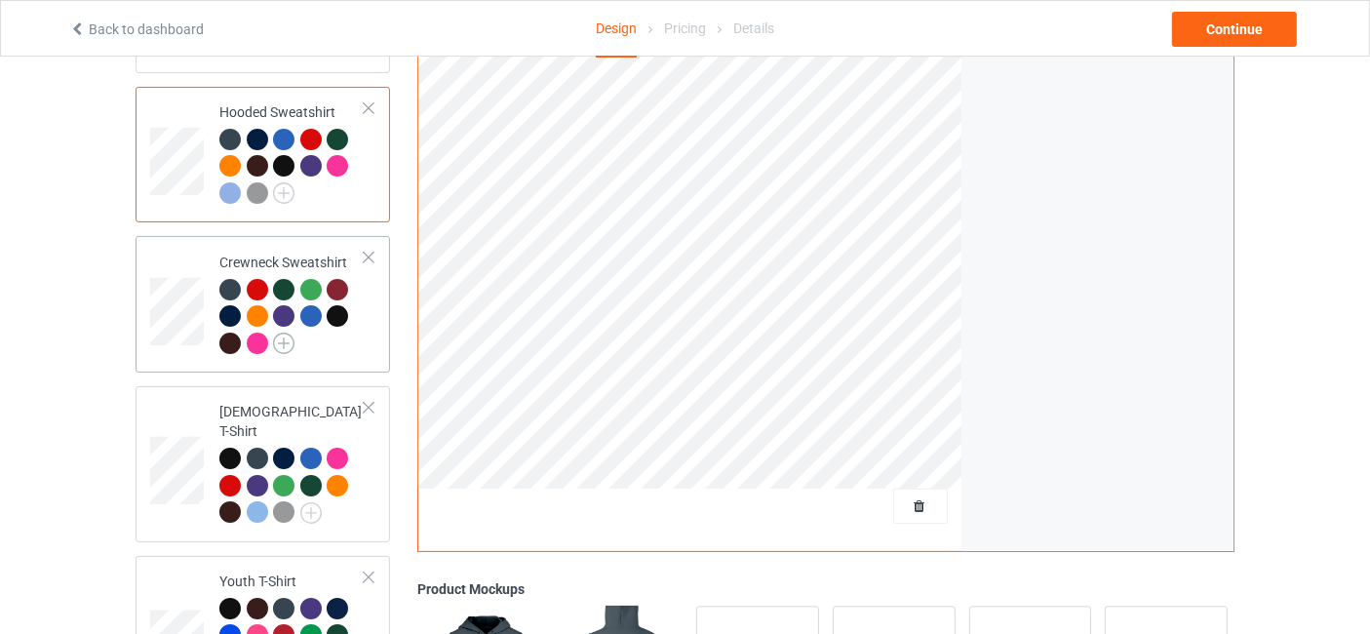
click at [282, 335] on img at bounding box center [283, 343] width 21 height 21
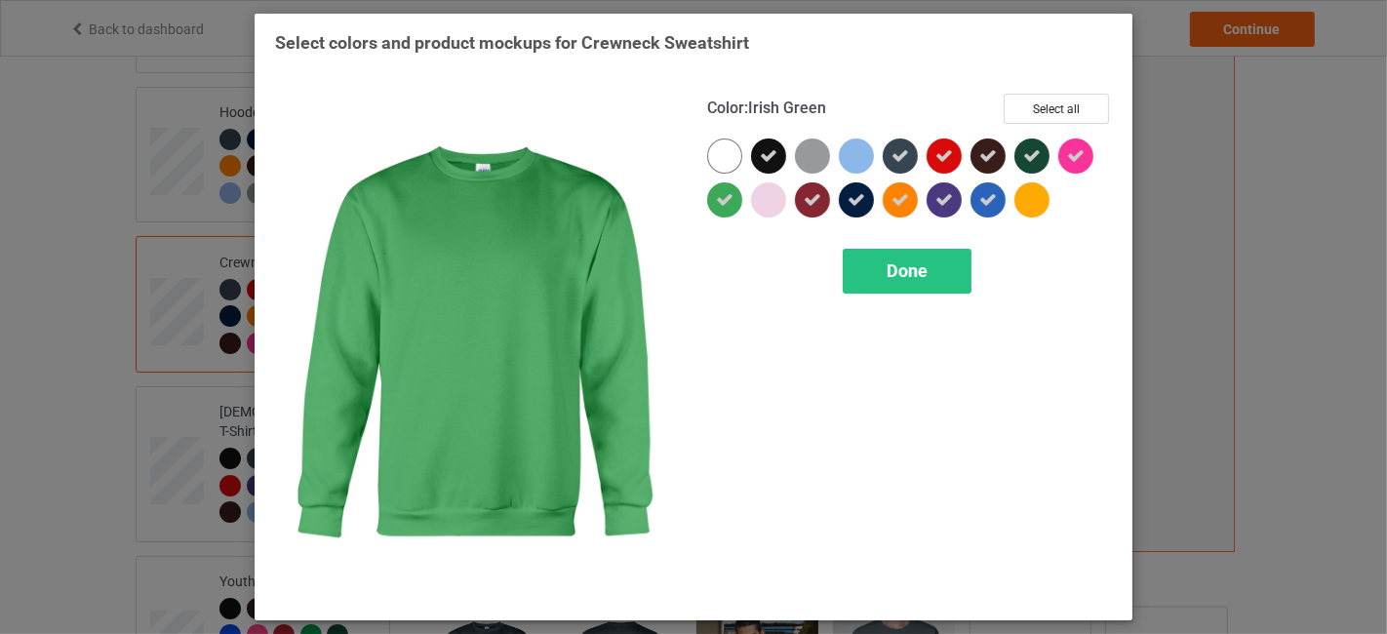
click at [725, 188] on div at bounding box center [724, 199] width 35 height 35
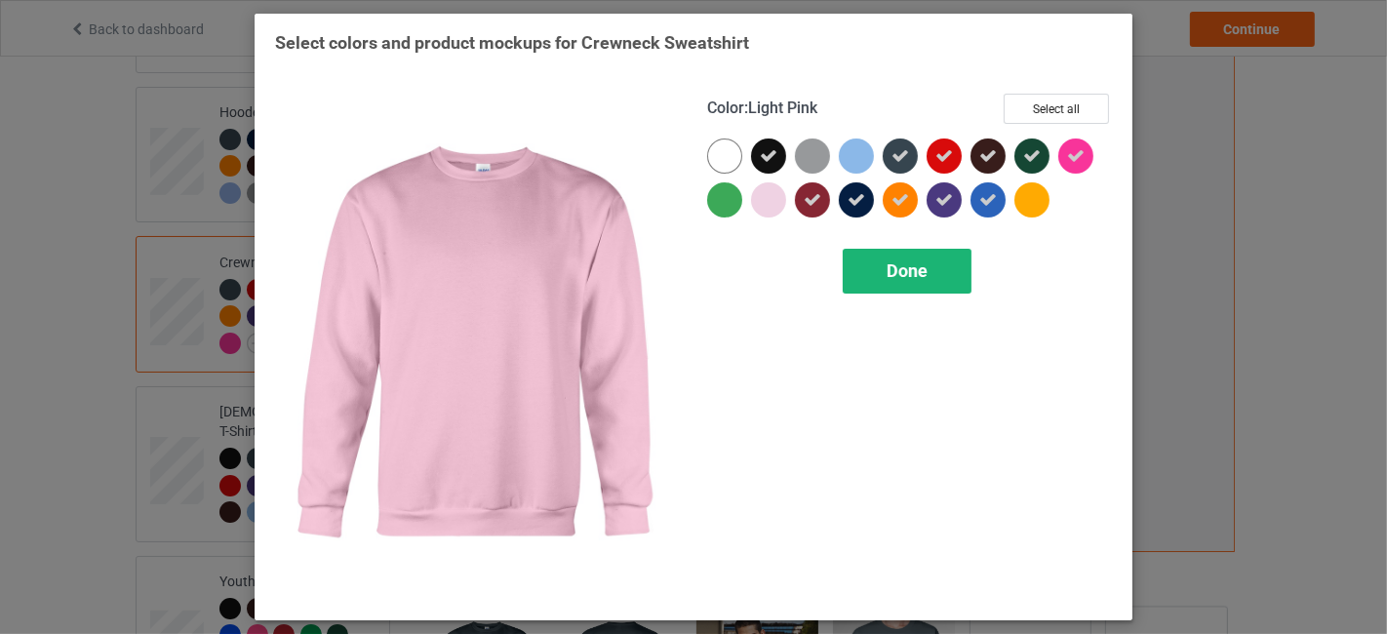
click at [926, 283] on div "Done" at bounding box center [906, 271] width 129 height 45
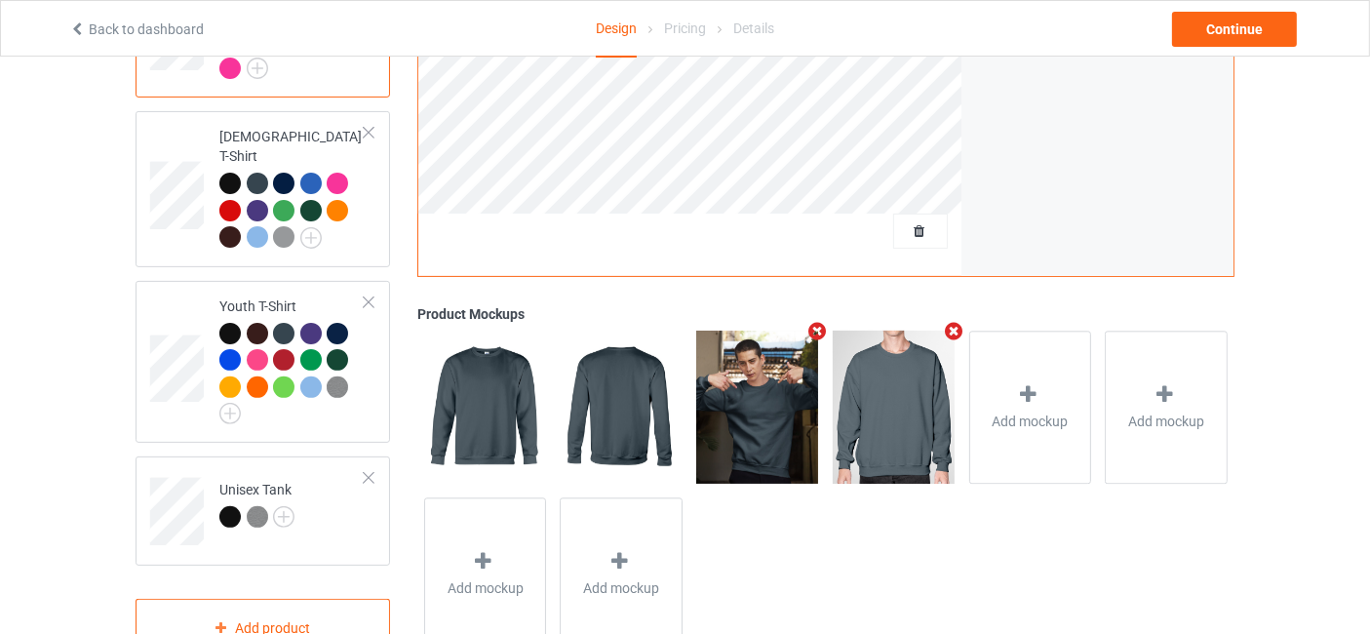
scroll to position [577, 0]
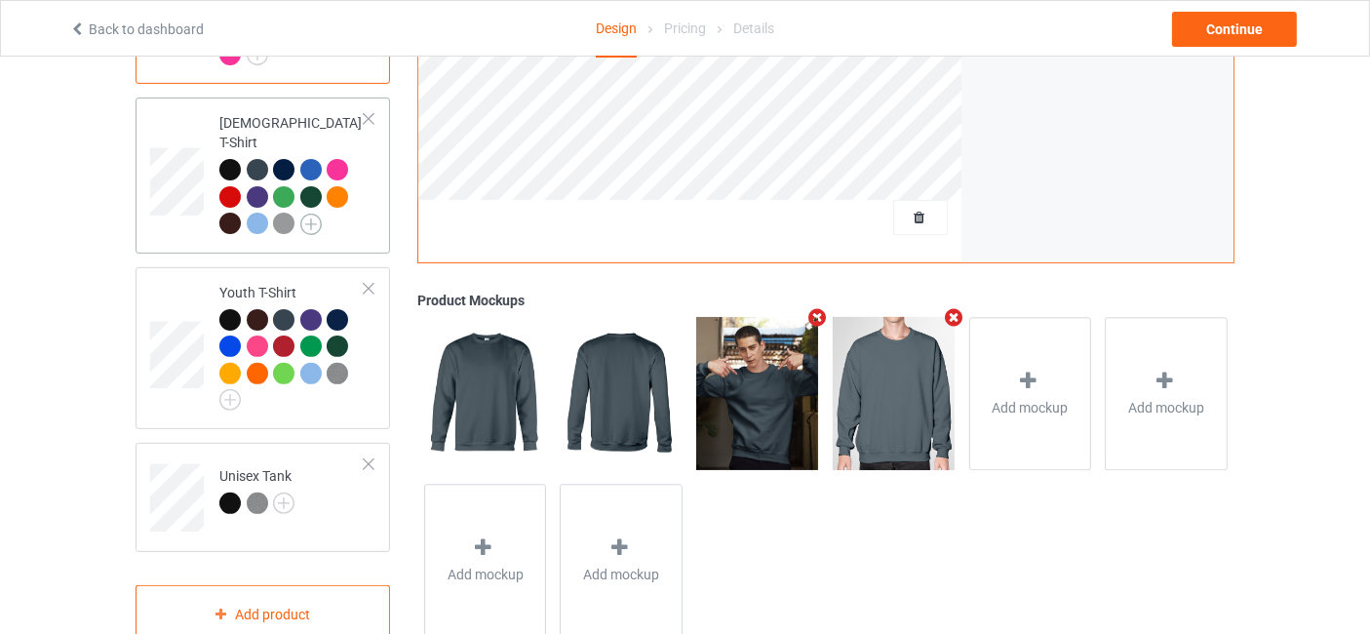
click at [316, 214] on img at bounding box center [310, 224] width 21 height 21
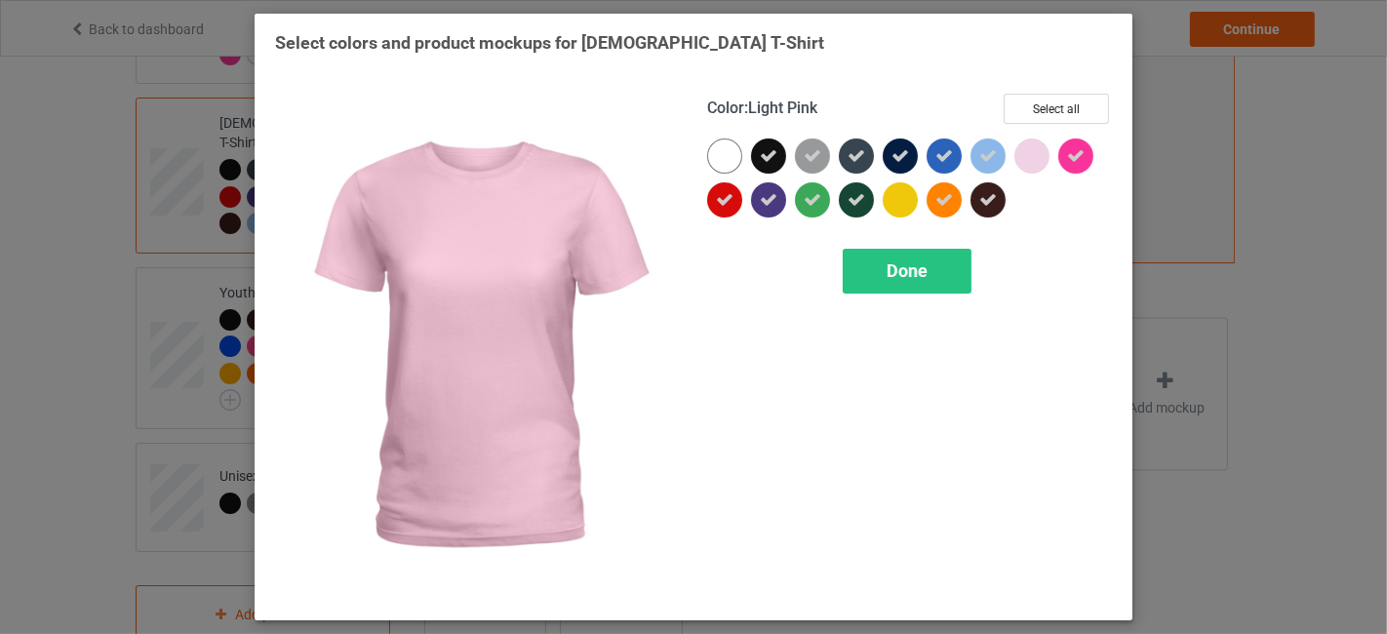
click at [1033, 157] on div at bounding box center [1031, 155] width 35 height 35
click at [1033, 157] on icon at bounding box center [1032, 156] width 18 height 18
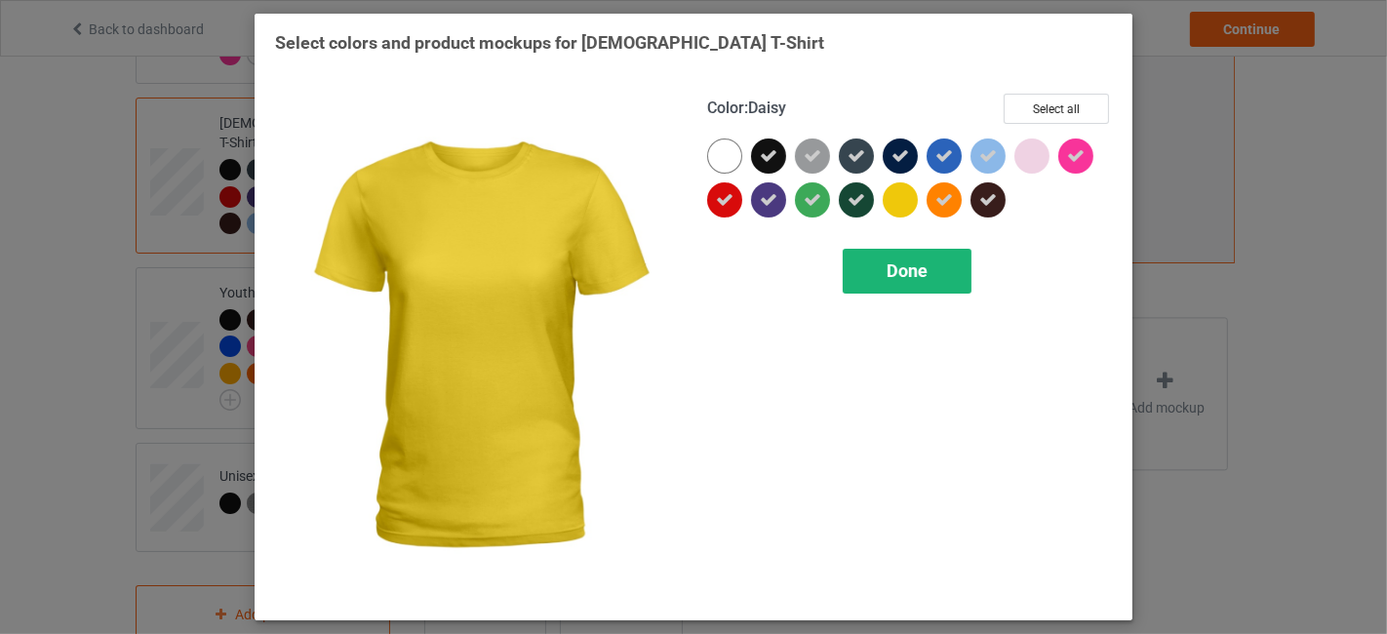
click at [912, 266] on span "Done" at bounding box center [906, 270] width 41 height 20
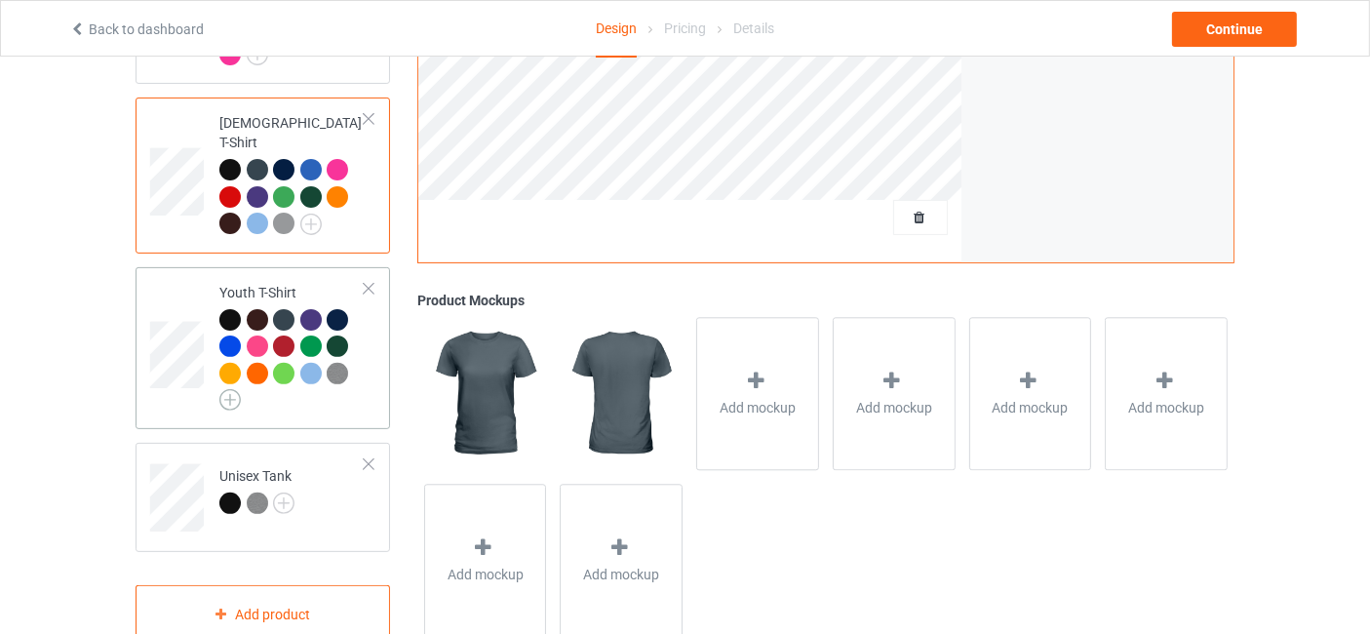
click at [234, 389] on img at bounding box center [229, 399] width 21 height 21
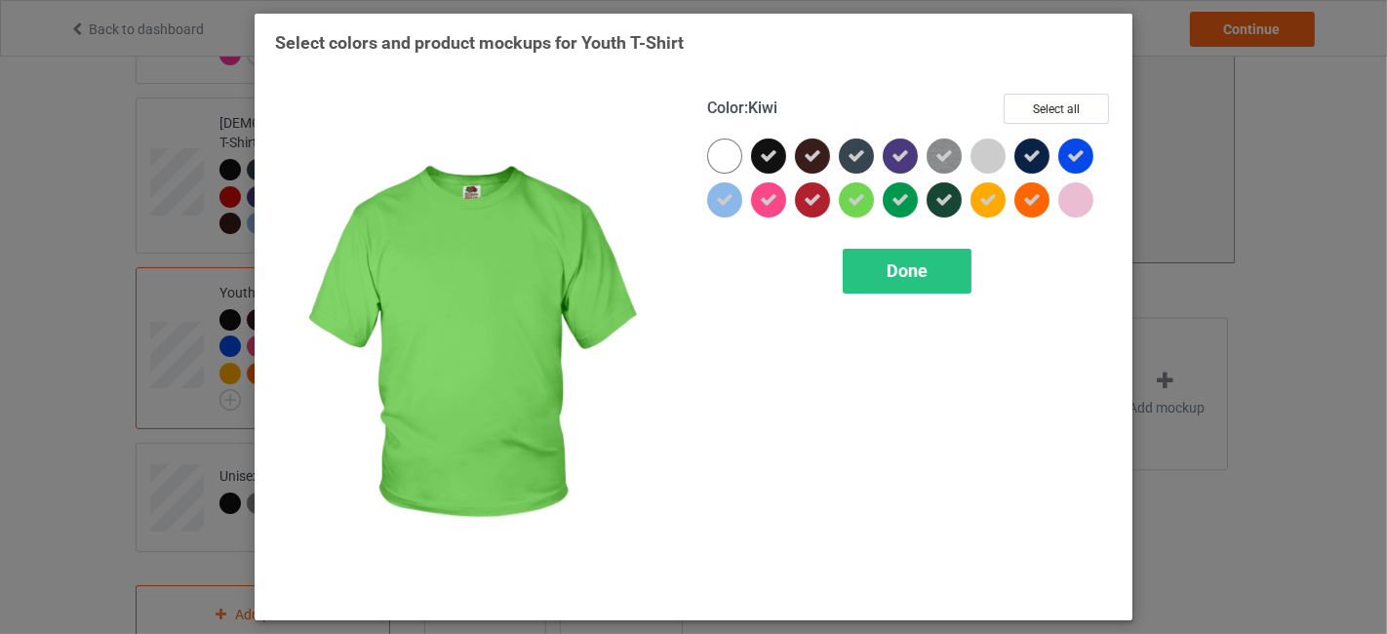
click at [851, 202] on icon at bounding box center [856, 200] width 18 height 18
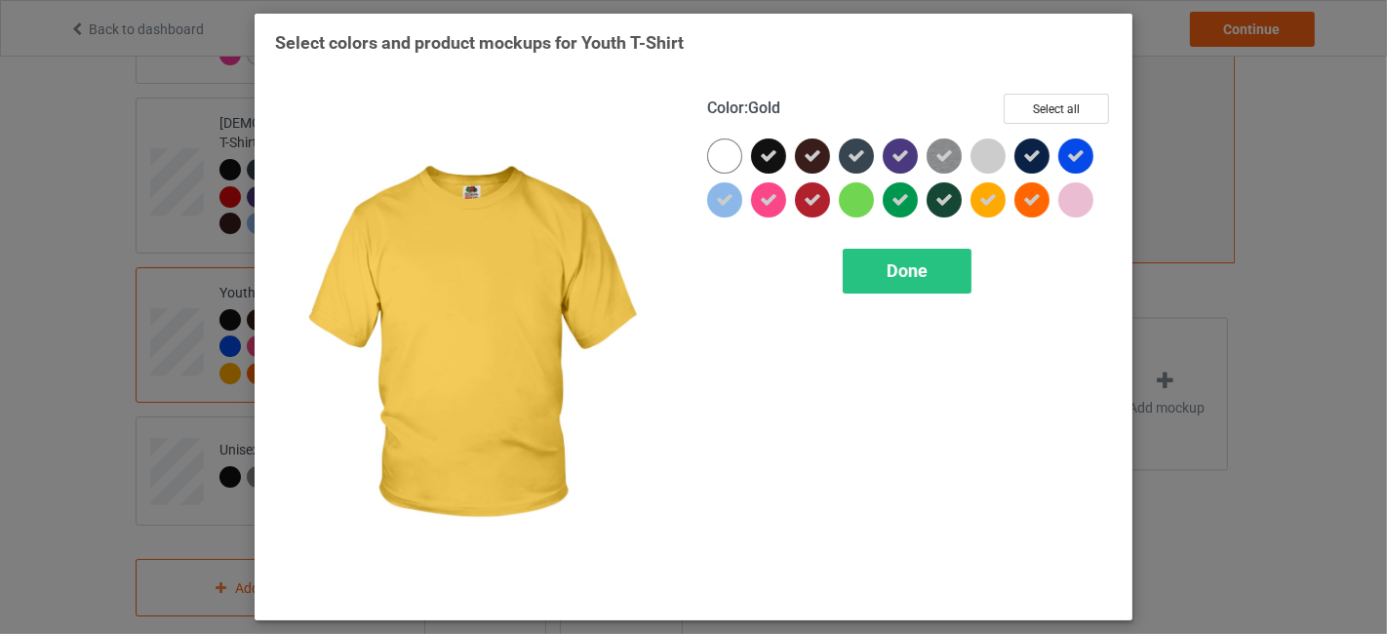
click at [974, 196] on div at bounding box center [987, 199] width 35 height 35
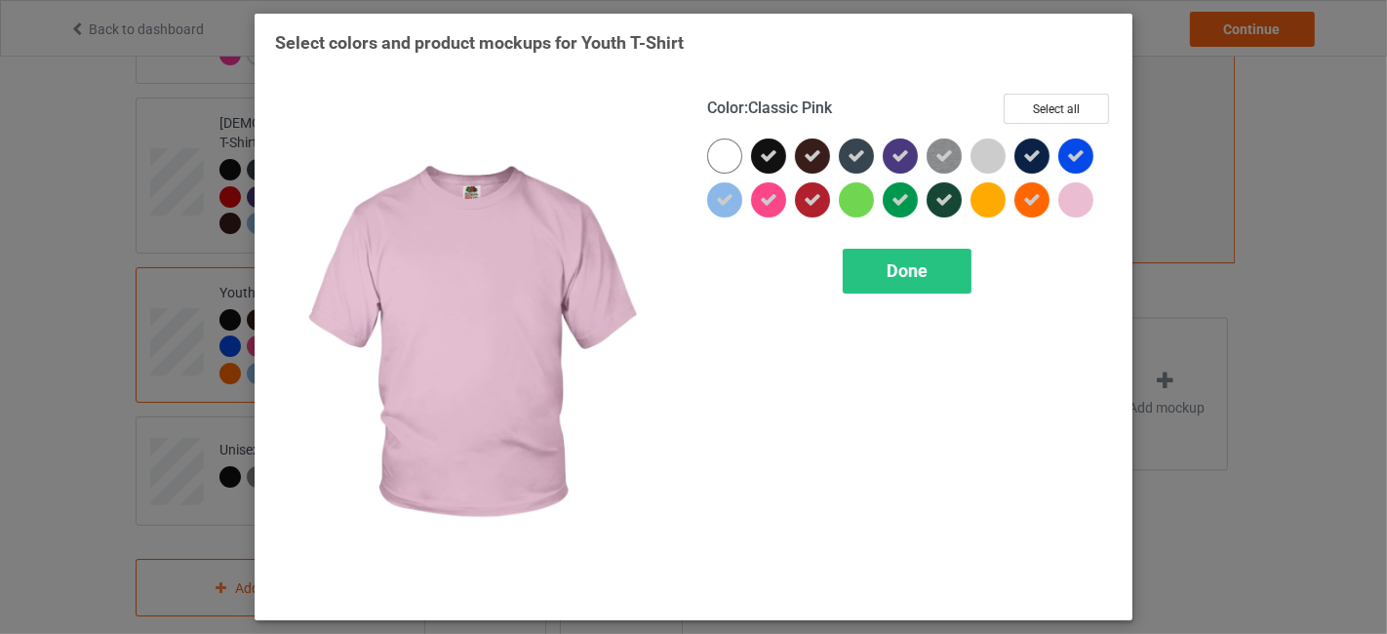
click at [1082, 200] on div at bounding box center [1075, 199] width 35 height 35
click at [1080, 200] on icon at bounding box center [1076, 200] width 18 height 18
click at [918, 277] on span "Done" at bounding box center [906, 270] width 41 height 20
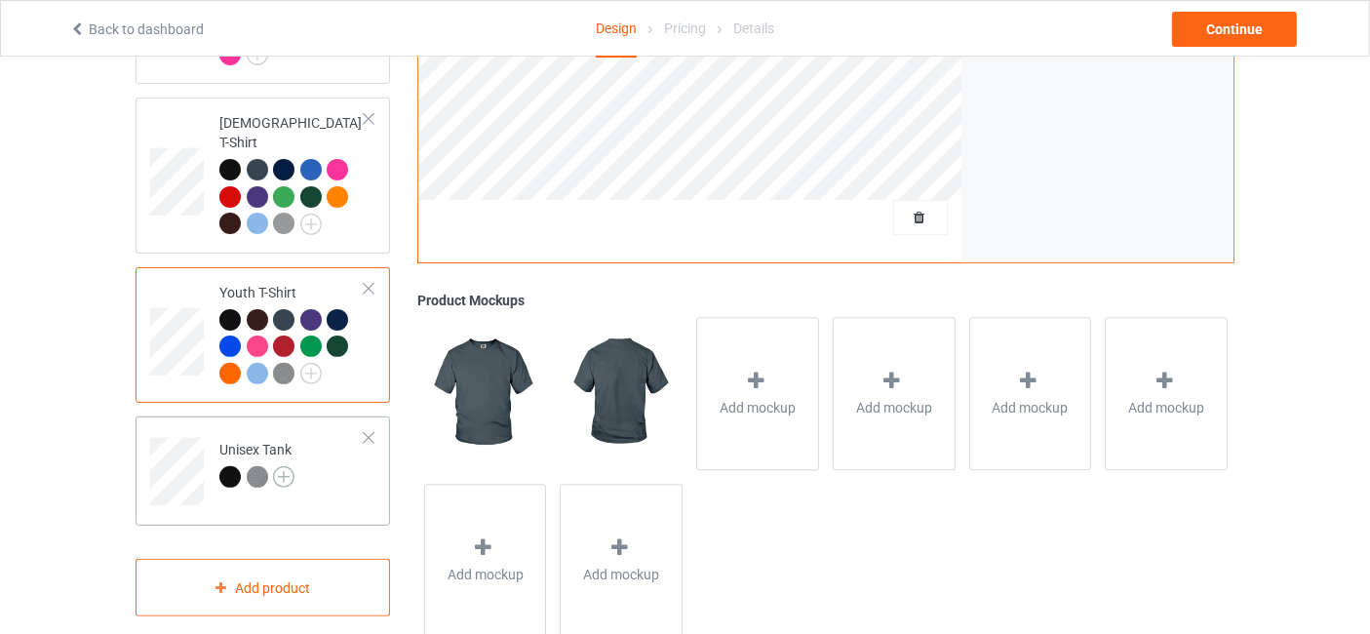
click at [281, 466] on img at bounding box center [283, 476] width 21 height 21
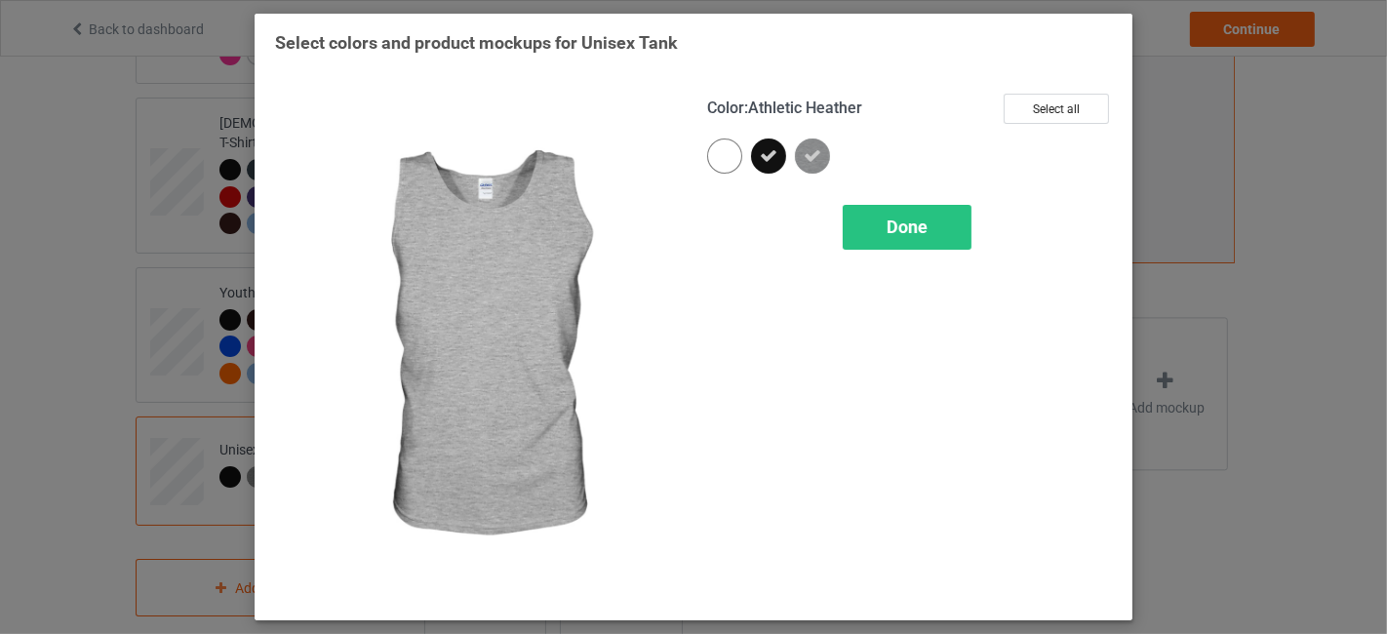
click at [906, 231] on span "Done" at bounding box center [906, 226] width 41 height 20
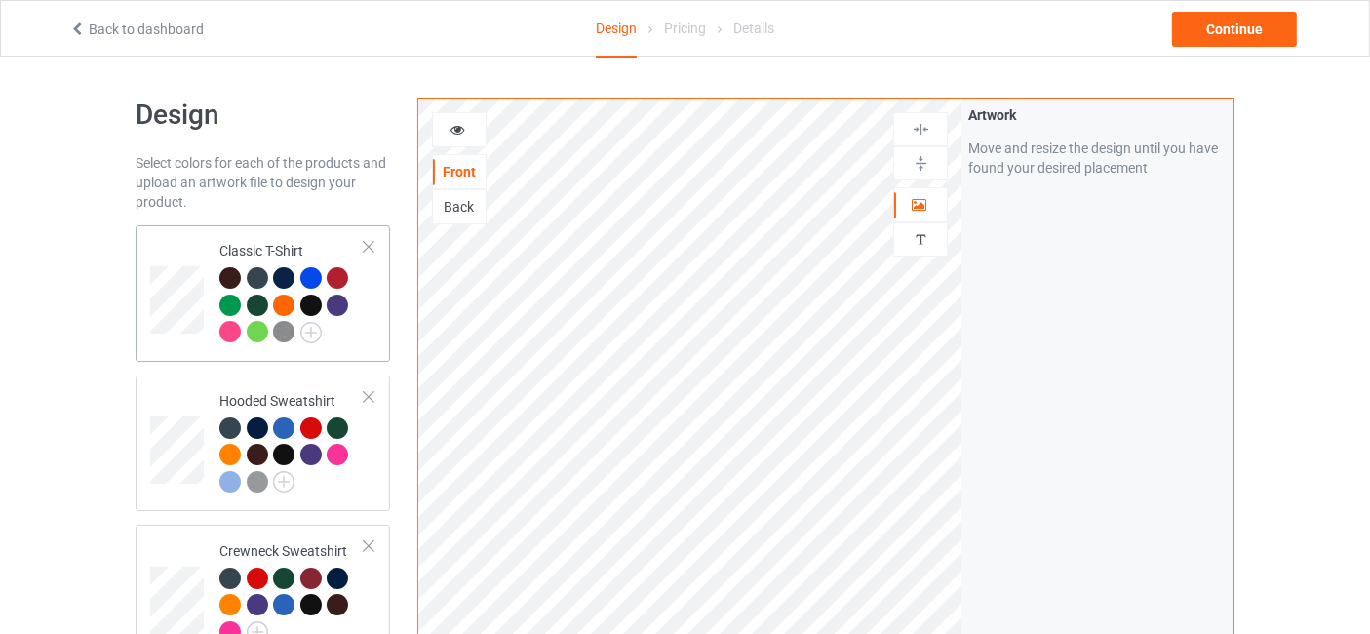
click at [348, 327] on div at bounding box center [291, 307] width 145 height 81
click at [1221, 35] on div "Continue" at bounding box center [1234, 29] width 125 height 35
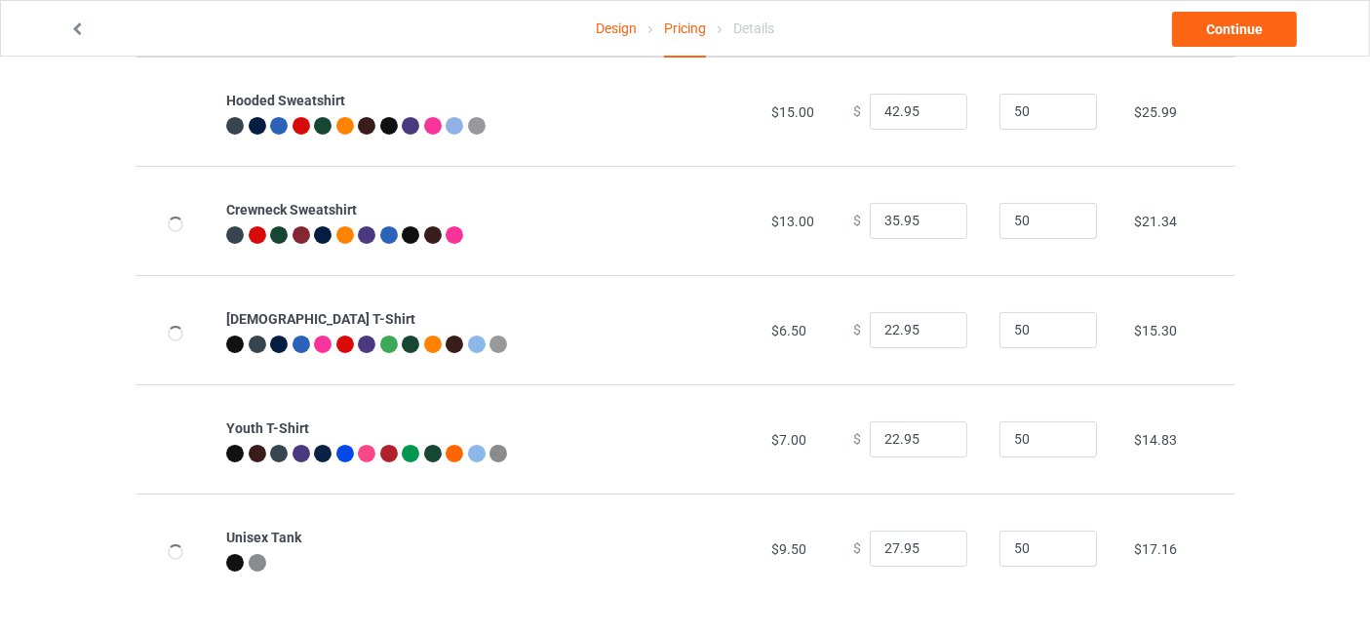
scroll to position [254, 0]
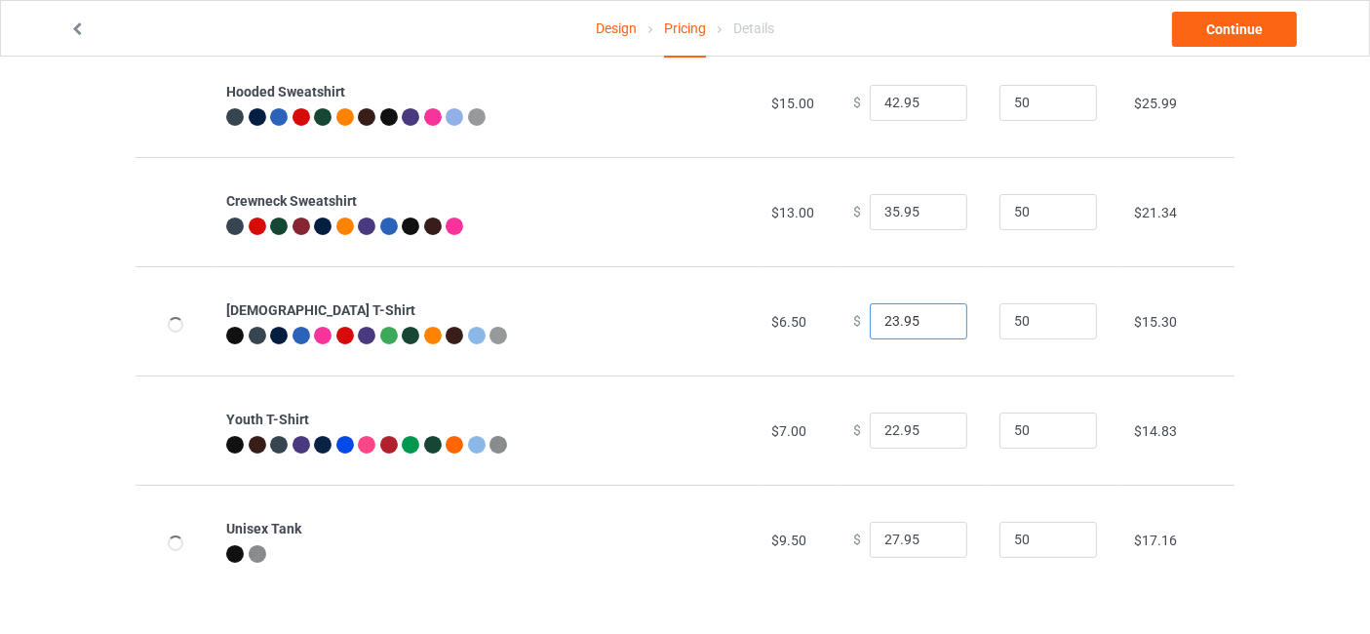
click at [938, 313] on input "23.95" at bounding box center [919, 321] width 98 height 37
type input "24.95"
click at [938, 313] on input "24.95" at bounding box center [919, 321] width 98 height 37
click at [931, 427] on input "23.95" at bounding box center [919, 430] width 98 height 37
type input "24.95"
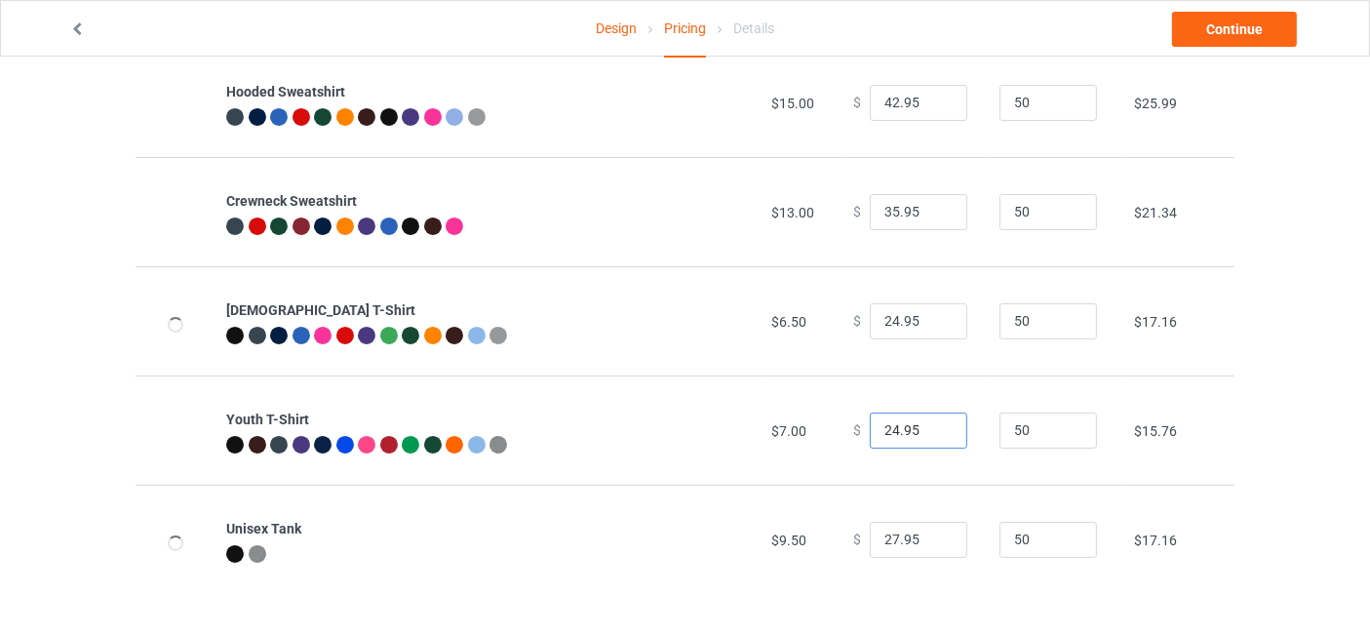
click at [931, 427] on input "24.95" at bounding box center [919, 430] width 98 height 37
click at [1253, 26] on link "Continue" at bounding box center [1234, 29] width 125 height 35
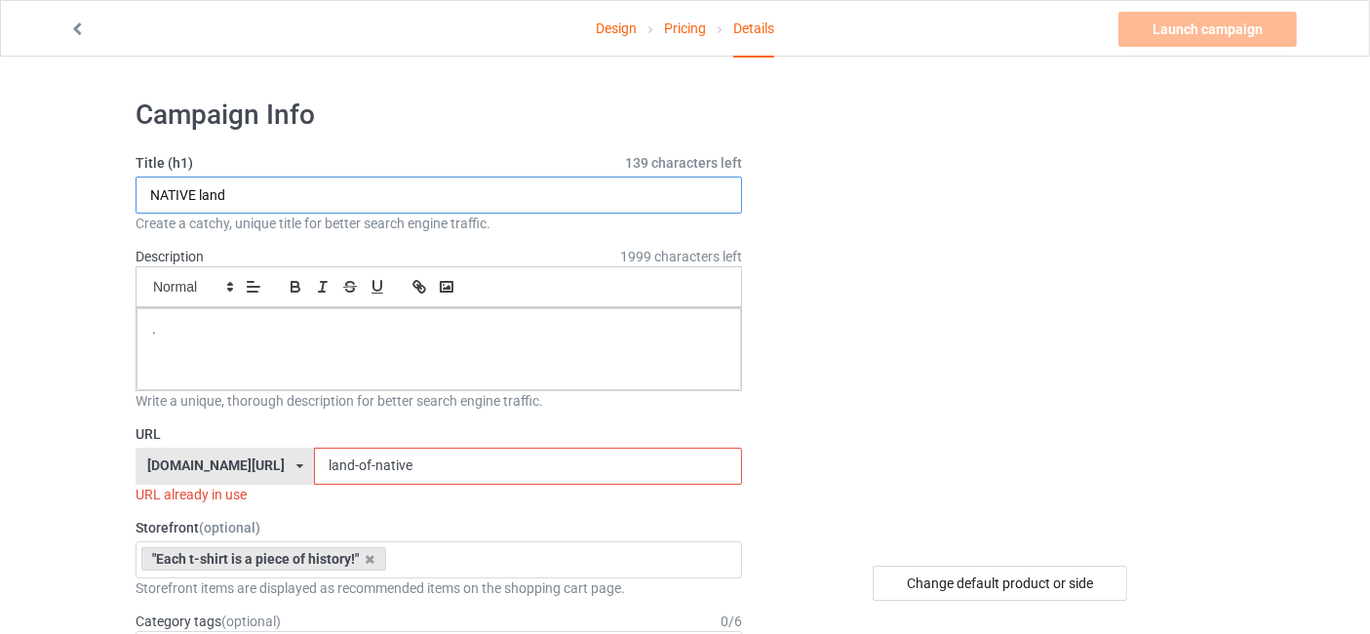
drag, startPoint x: 239, startPoint y: 193, endPoint x: 199, endPoint y: 199, distance: 40.4
click at [199, 199] on input "NATIVE land" at bounding box center [439, 194] width 607 height 37
type input "NATIVE STOLEN LAND"
drag, startPoint x: 430, startPoint y: 460, endPoint x: 368, endPoint y: 460, distance: 62.4
click at [368, 460] on input "land-of-native" at bounding box center [527, 466] width 427 height 37
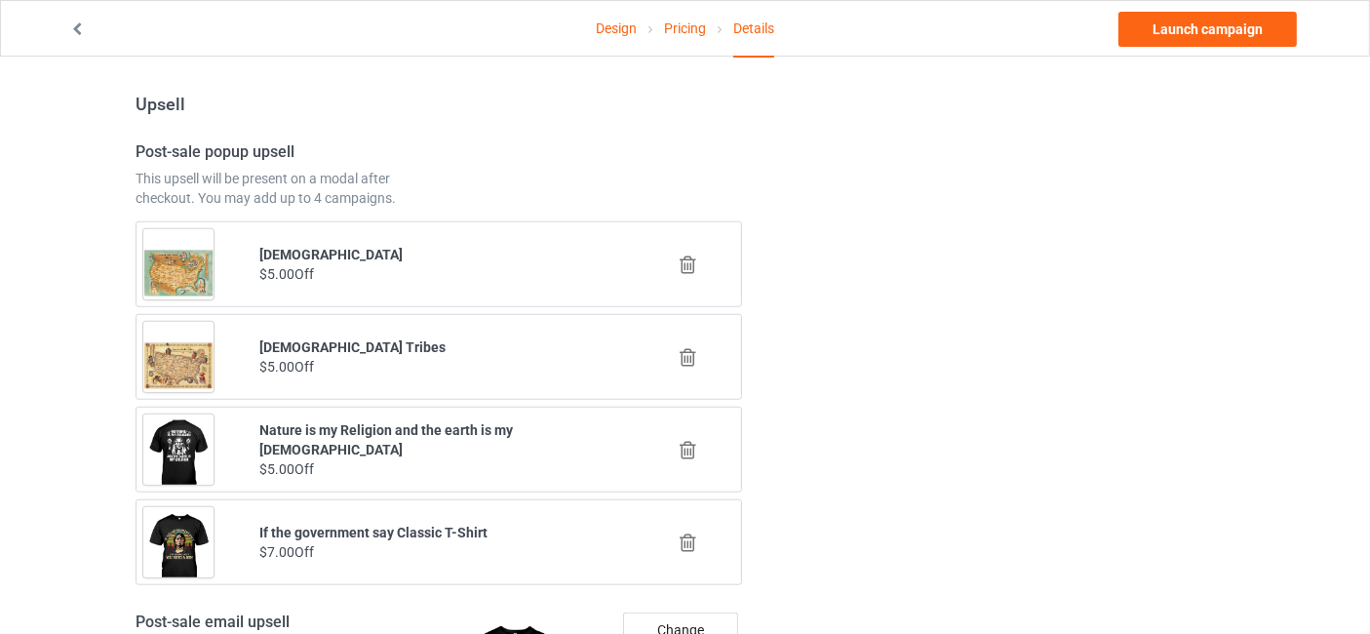
scroll to position [1733, 0]
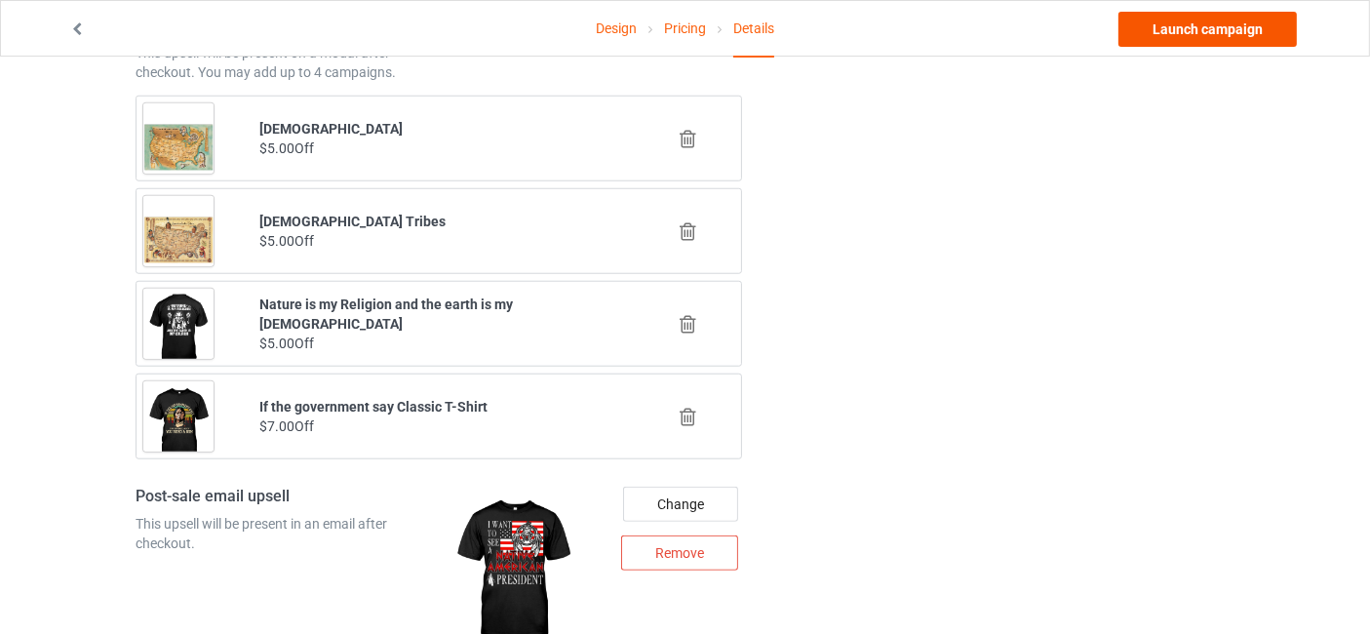
type input "land-TSHIRT"
click at [1165, 43] on link "Launch campaign" at bounding box center [1207, 29] width 178 height 35
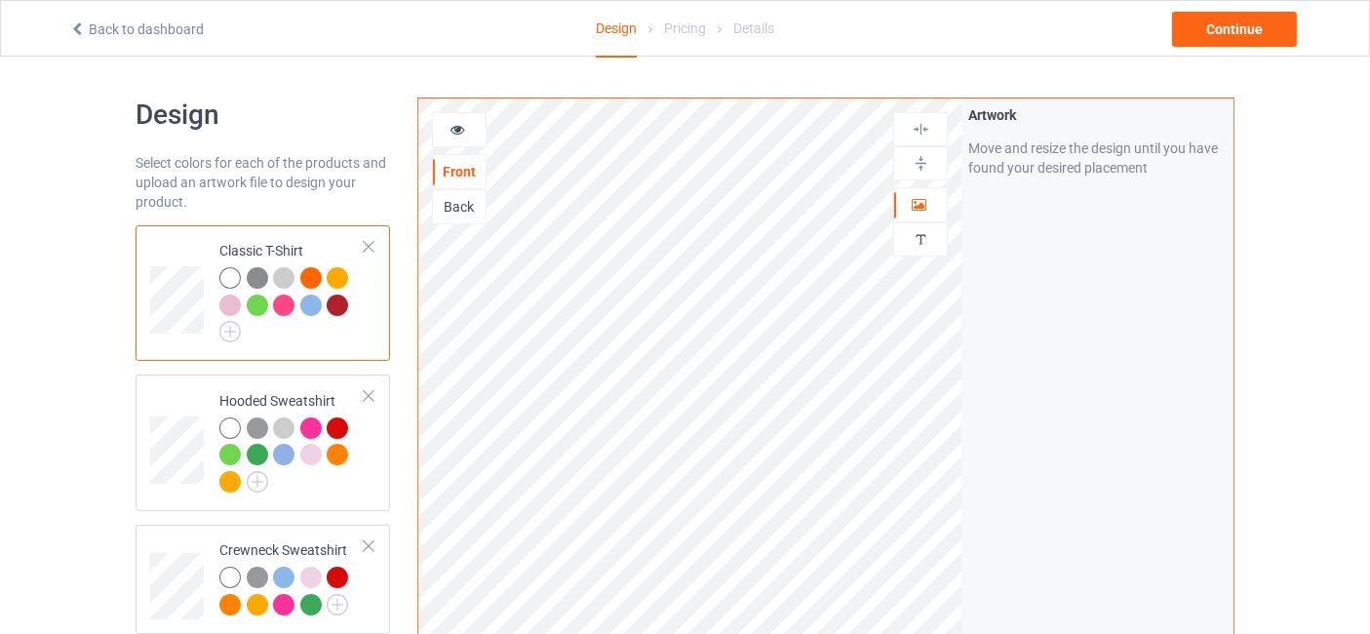
scroll to position [289, 0]
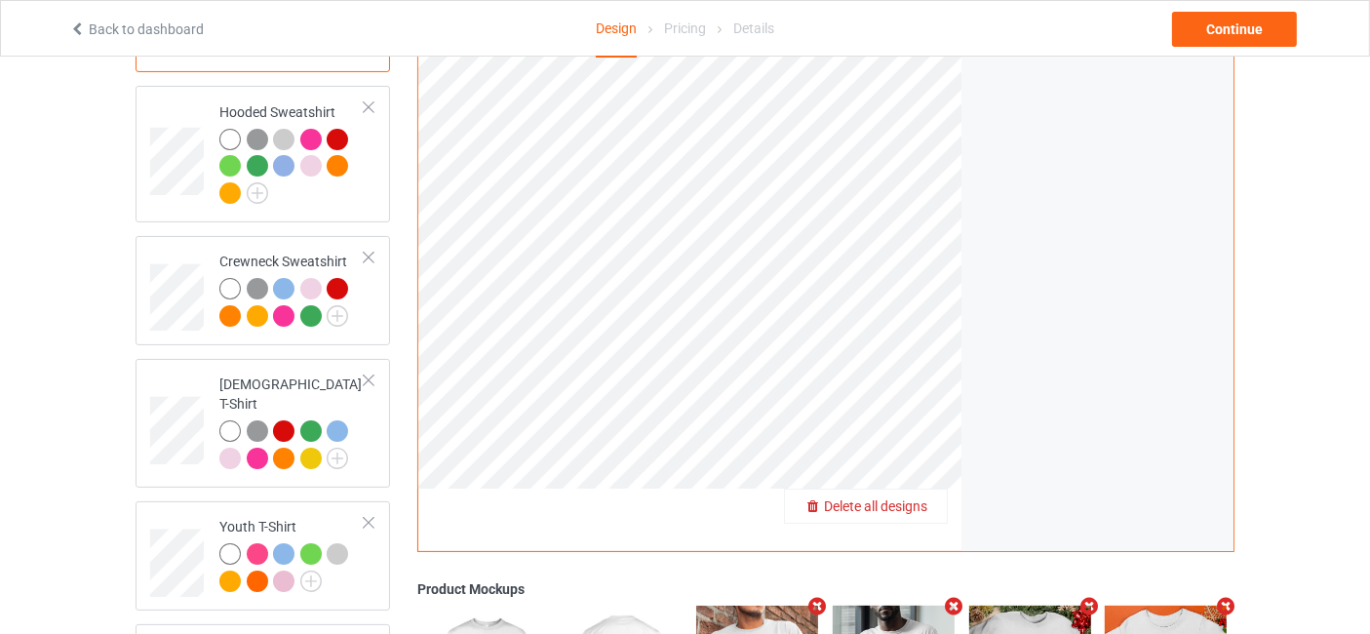
click at [923, 498] on span "Delete all designs" at bounding box center [875, 506] width 103 height 16
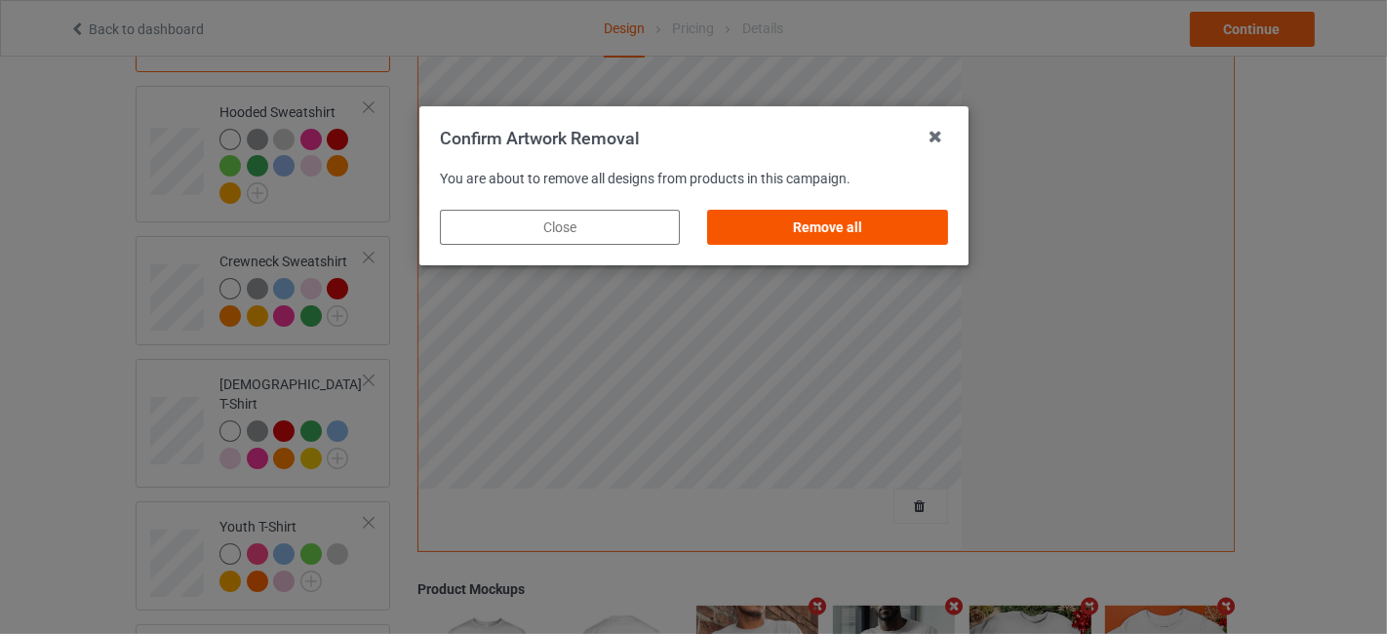
click at [785, 220] on div "Remove all" at bounding box center [827, 227] width 240 height 35
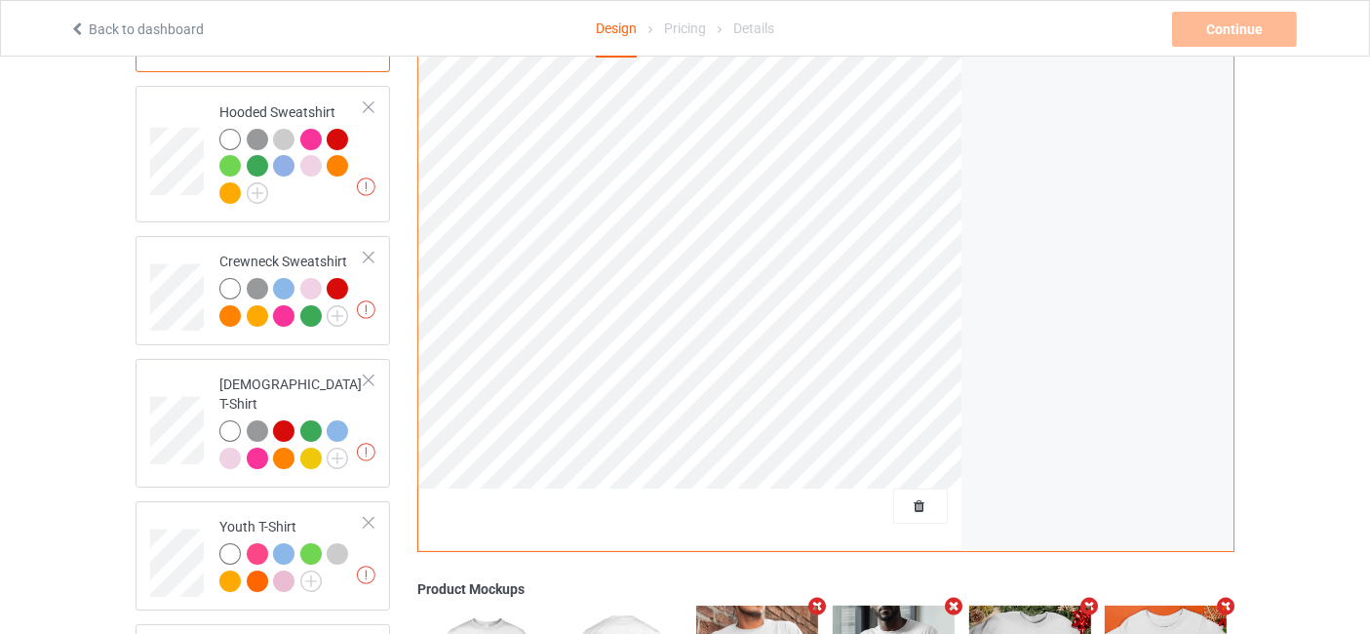
scroll to position [0, 0]
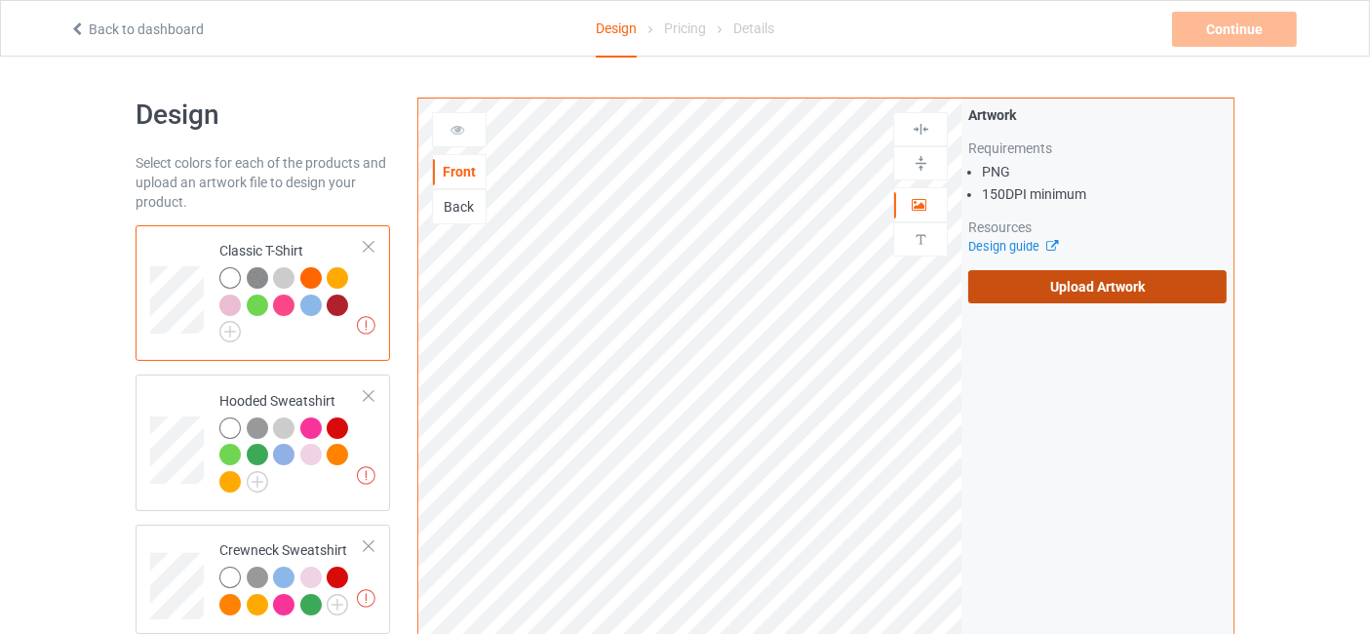
click at [1116, 293] on label "Upload Artwork" at bounding box center [1097, 286] width 258 height 33
click at [0, 0] on input "Upload Artwork" at bounding box center [0, 0] width 0 height 0
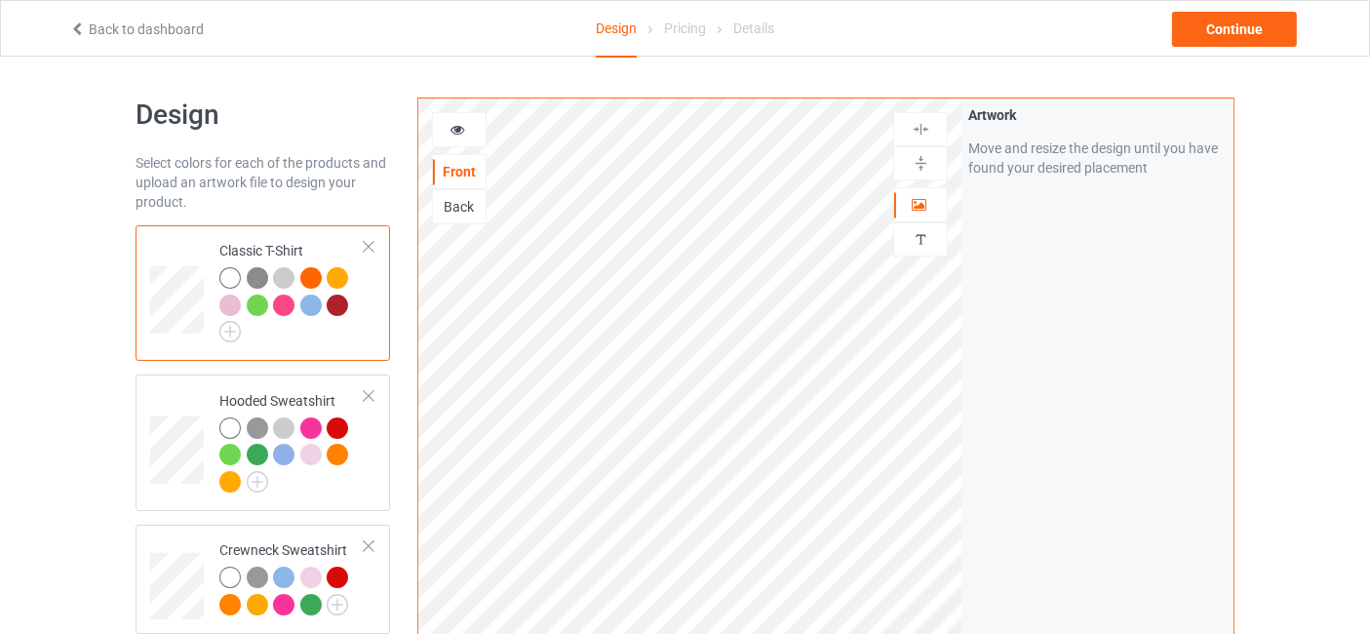
click at [462, 121] on icon at bounding box center [458, 127] width 17 height 14
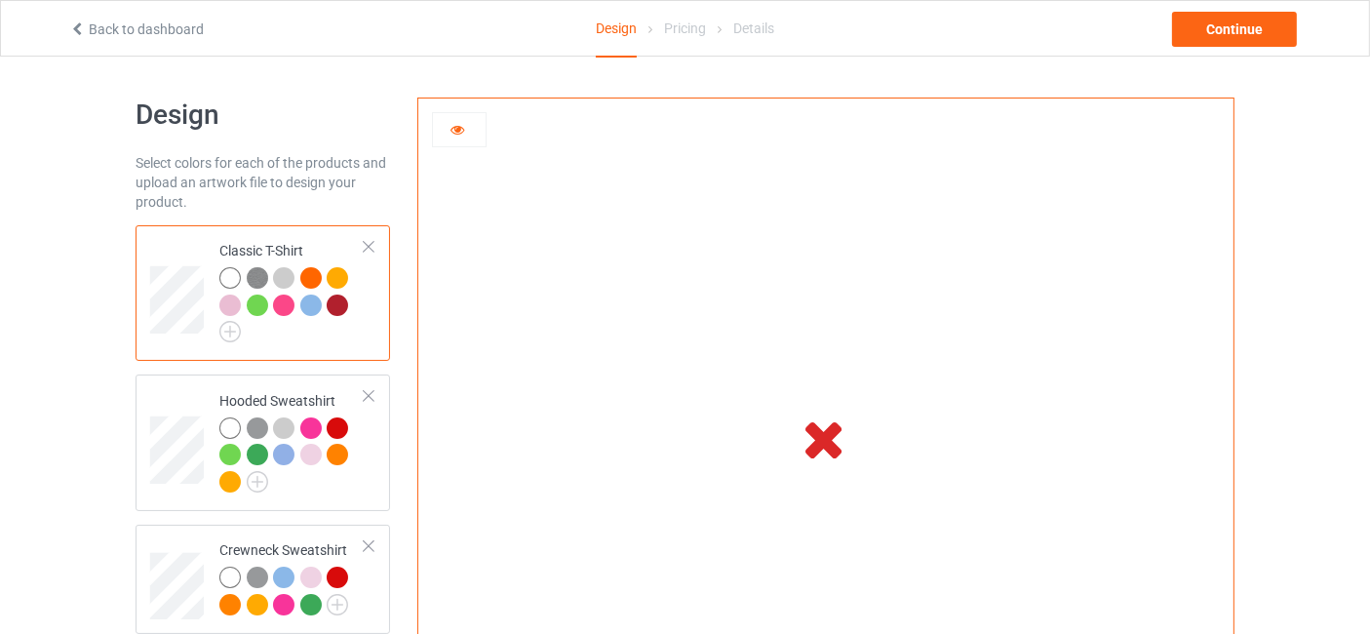
click at [276, 303] on div at bounding box center [283, 304] width 21 height 21
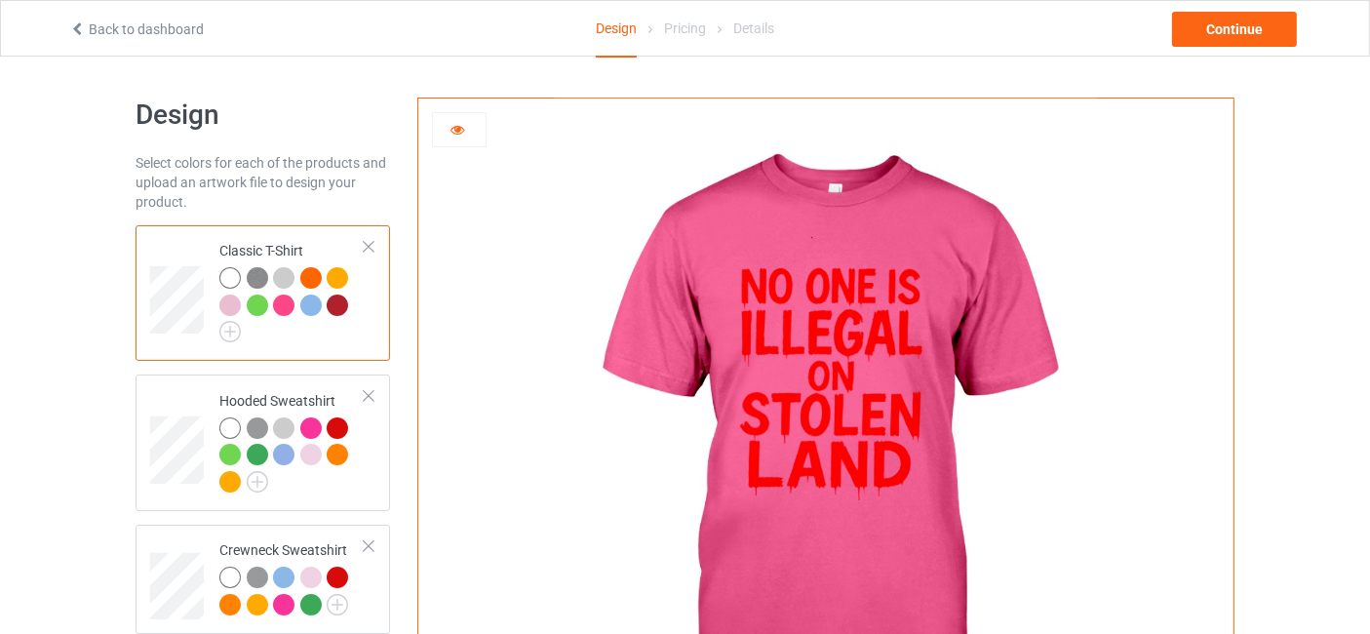
click at [341, 302] on div at bounding box center [337, 304] width 21 height 21
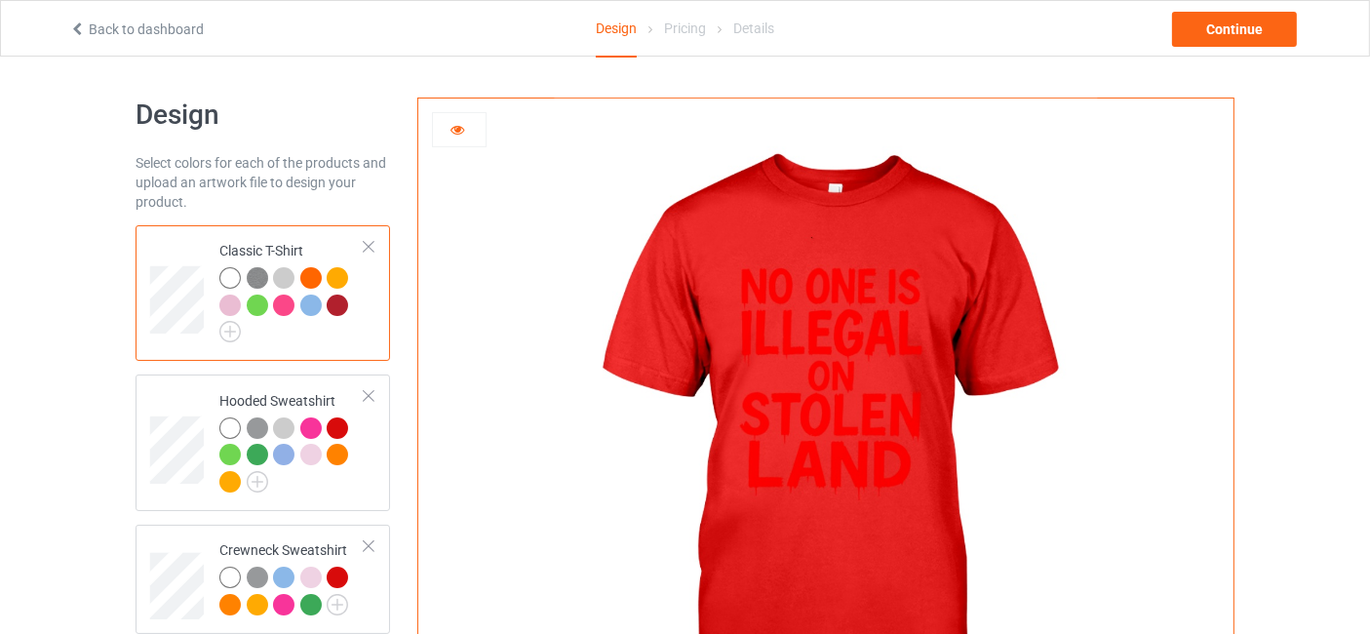
click at [229, 302] on div at bounding box center [229, 304] width 21 height 21
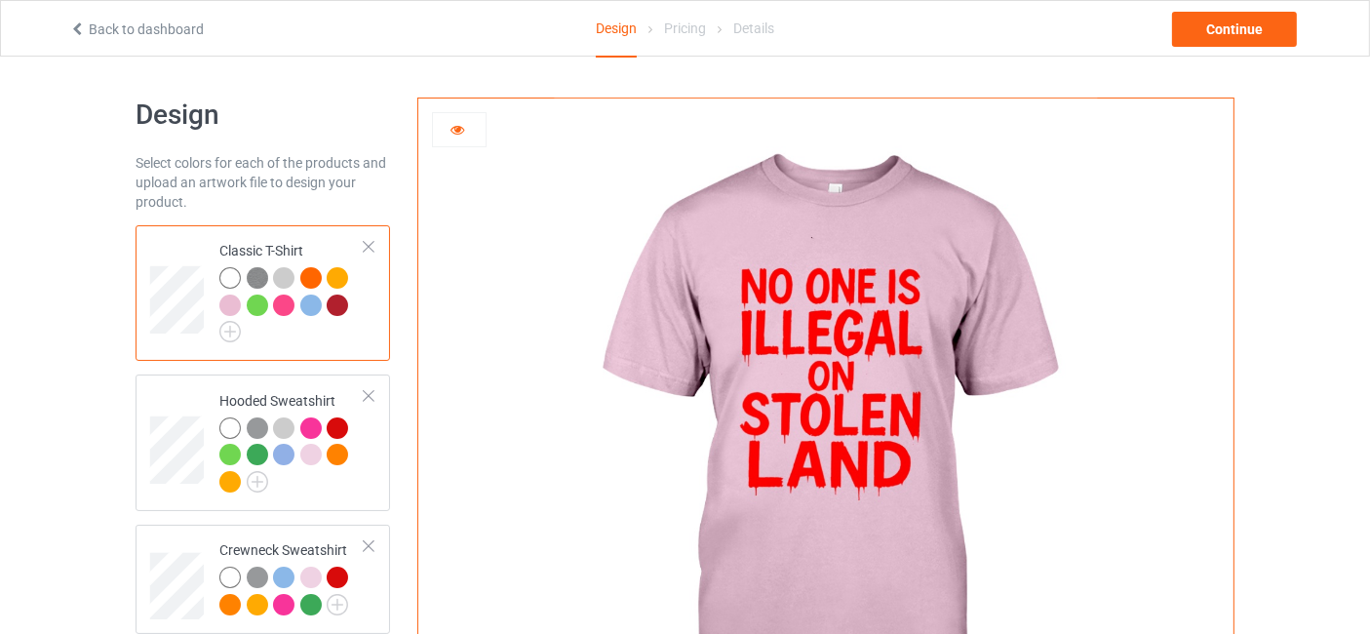
click at [253, 274] on img at bounding box center [257, 277] width 21 height 21
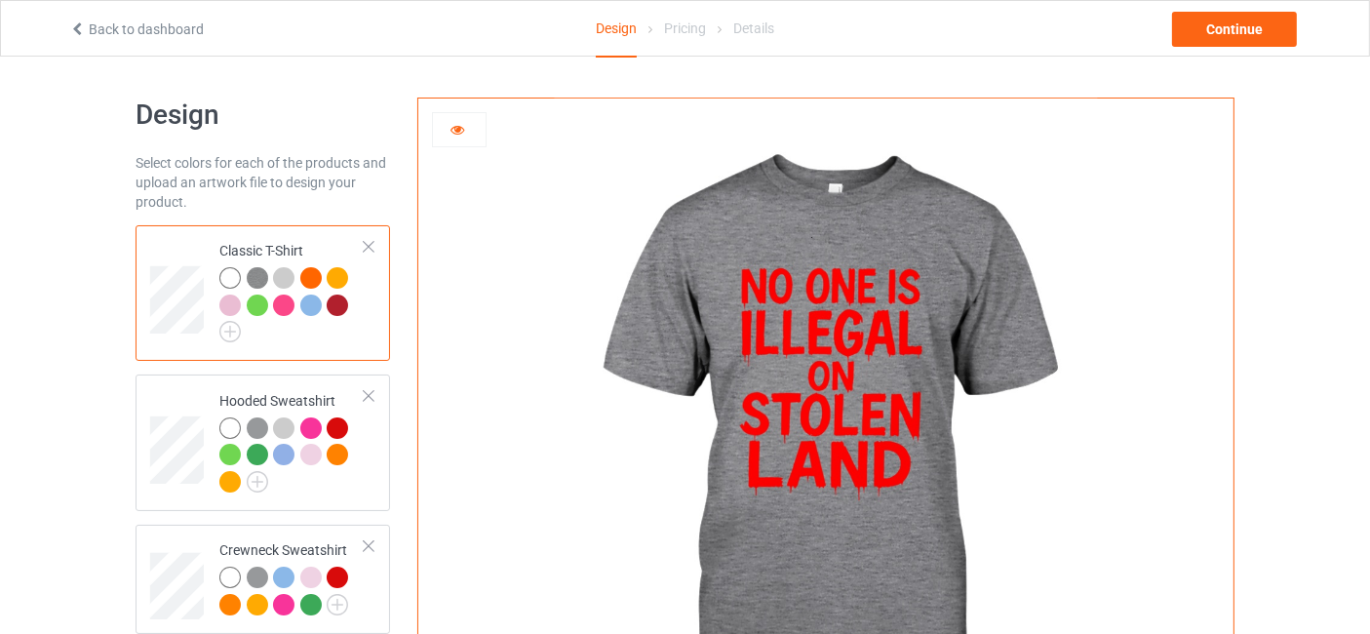
click at [452, 127] on icon at bounding box center [458, 127] width 17 height 14
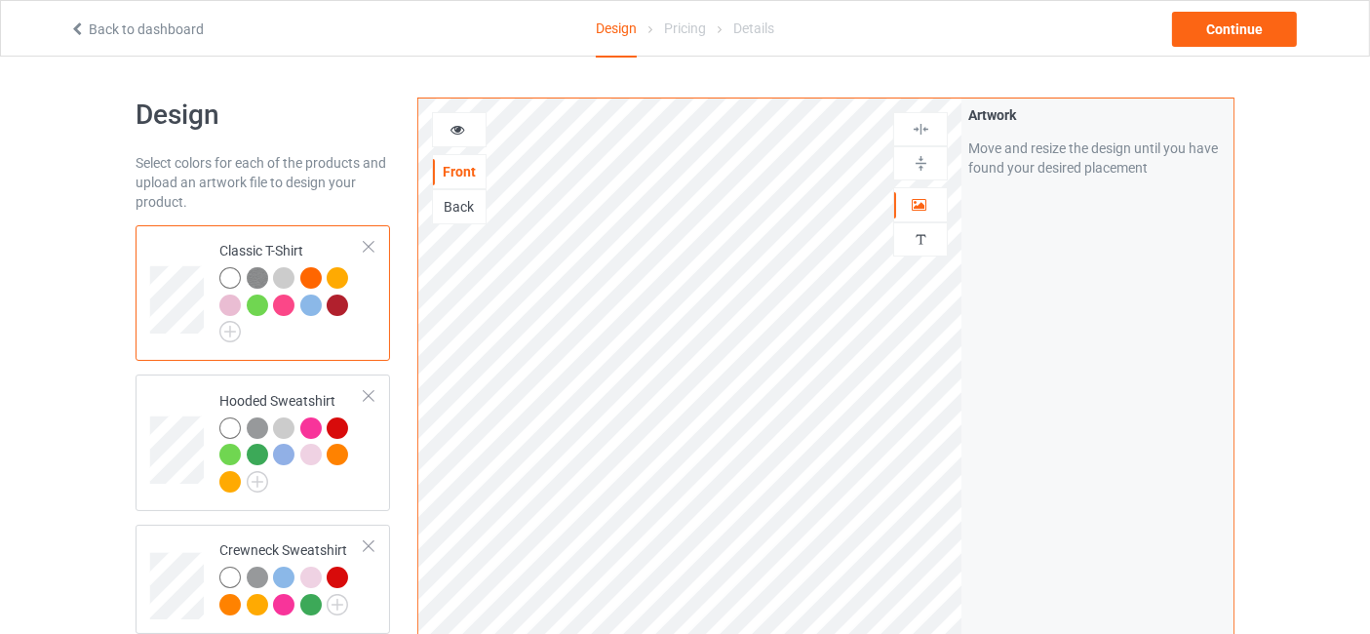
scroll to position [289, 0]
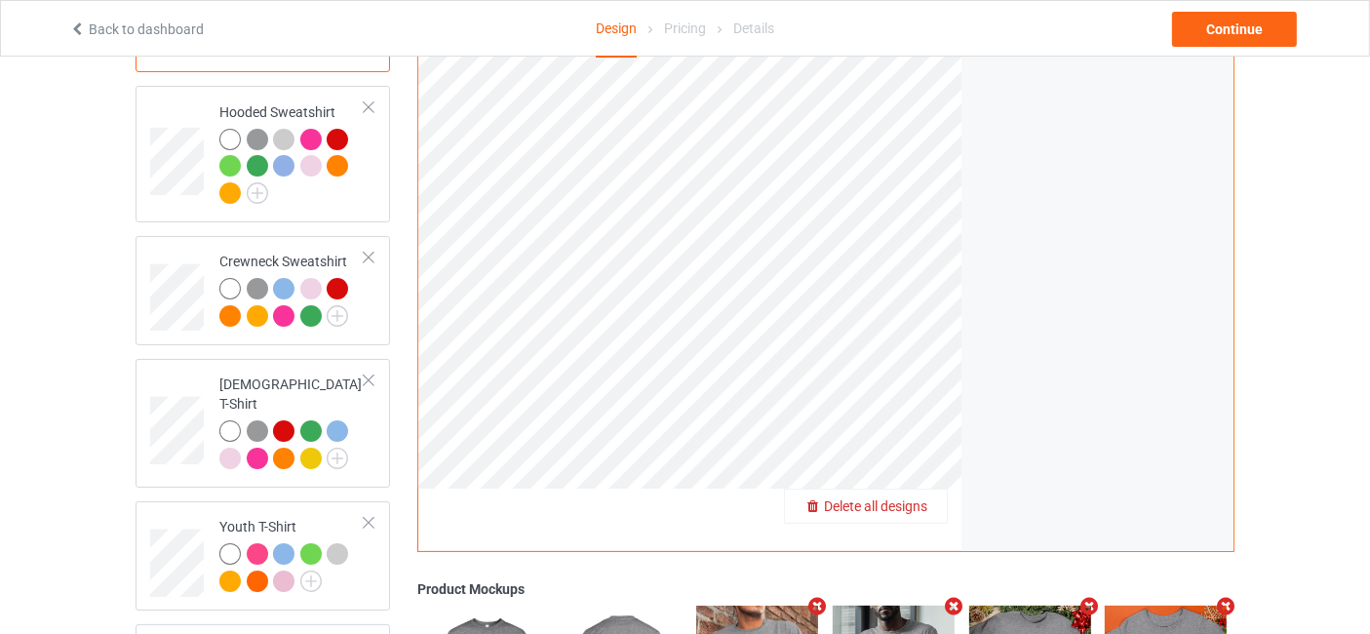
click at [924, 504] on span "Delete all designs" at bounding box center [875, 506] width 103 height 16
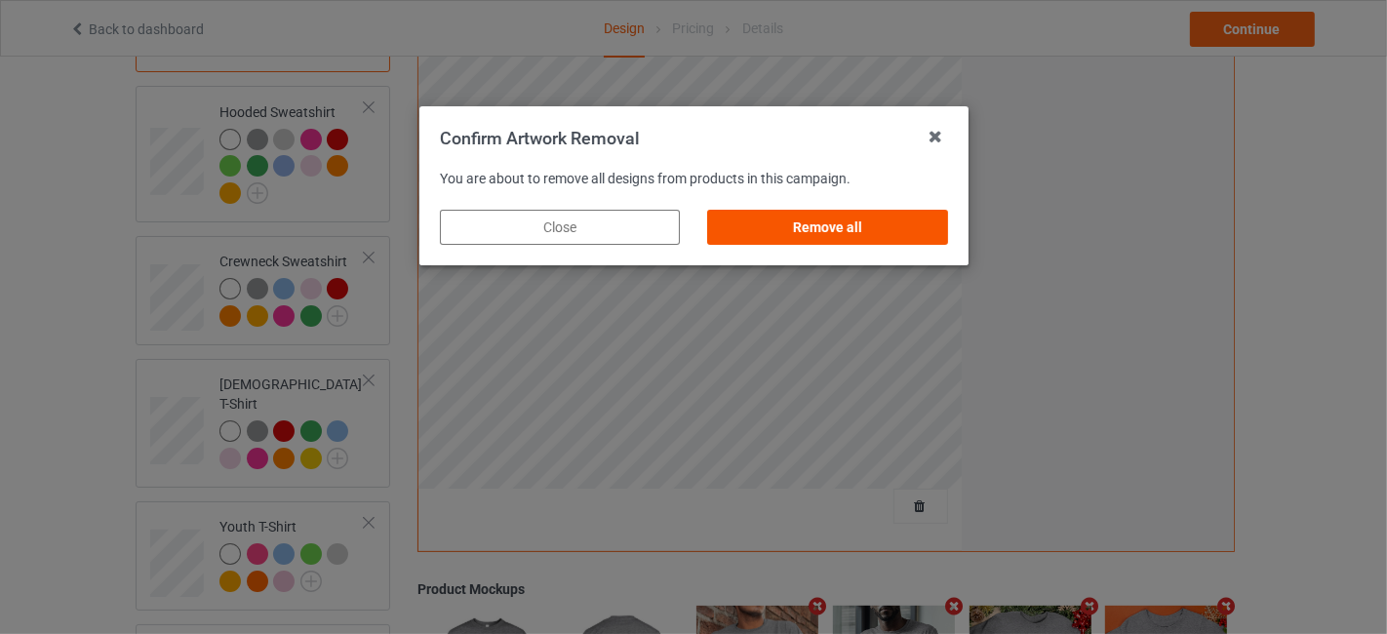
click at [856, 228] on div "Remove all" at bounding box center [827, 227] width 240 height 35
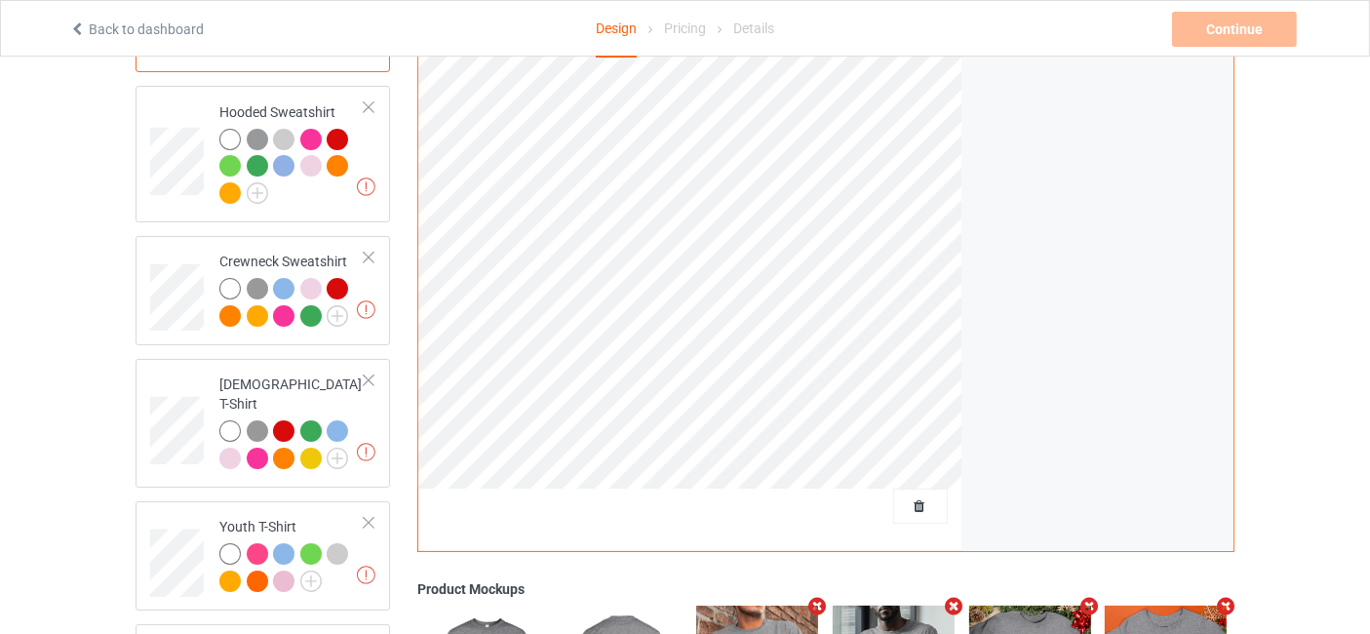
scroll to position [0, 0]
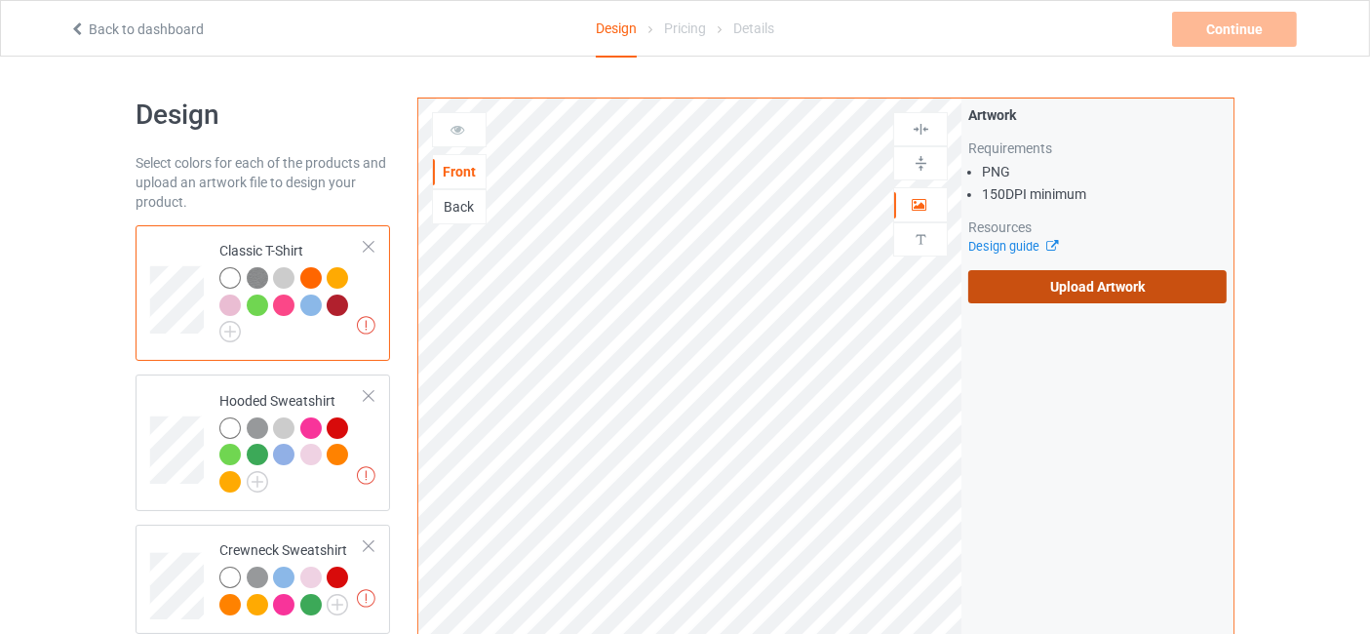
click at [1062, 283] on label "Upload Artwork" at bounding box center [1097, 286] width 258 height 33
click at [0, 0] on input "Upload Artwork" at bounding box center [0, 0] width 0 height 0
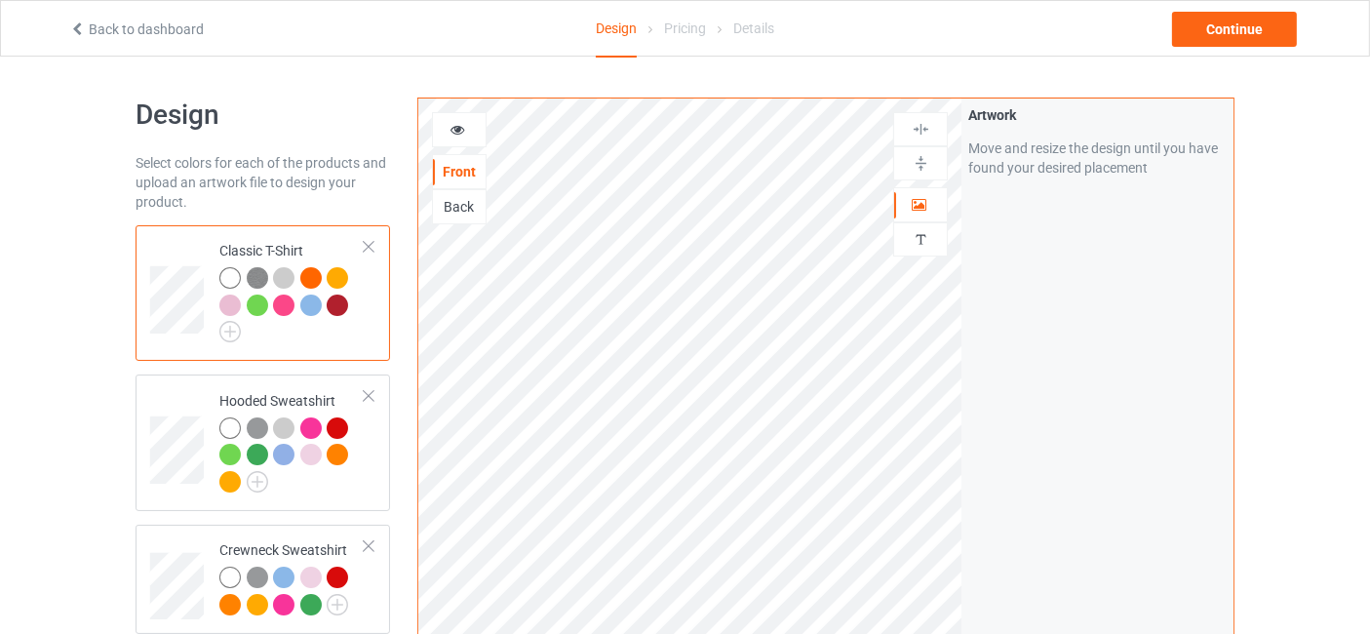
click at [450, 129] on icon at bounding box center [458, 127] width 17 height 14
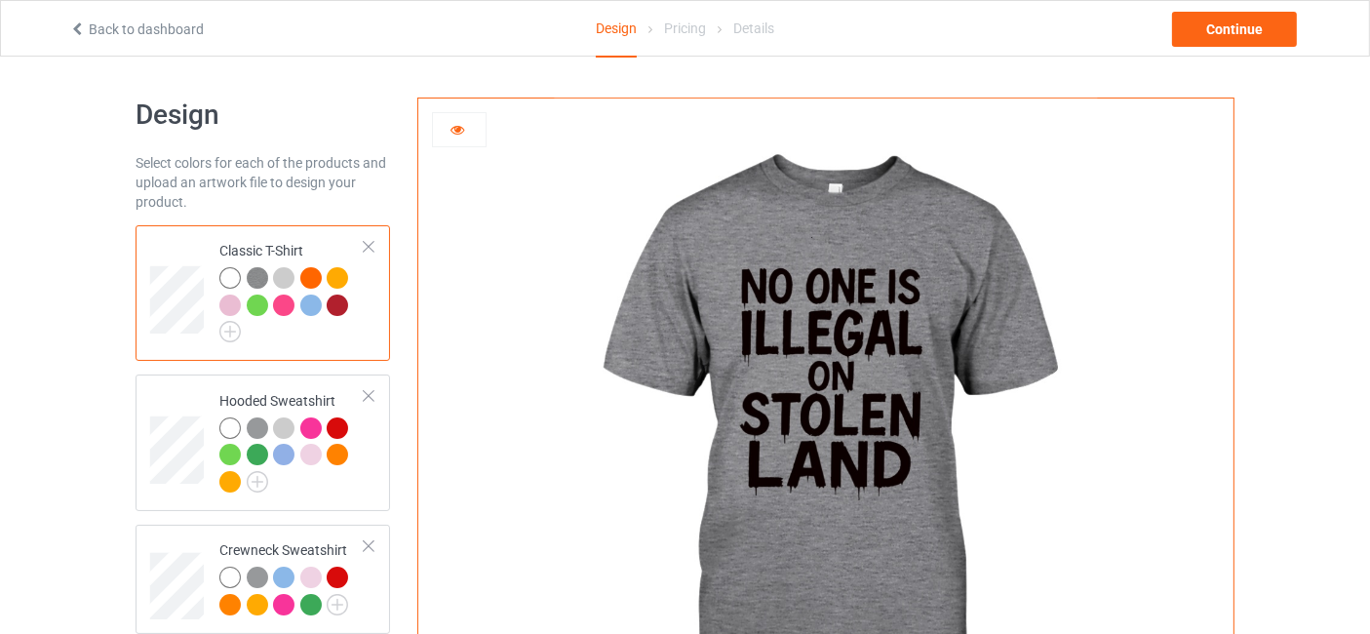
click at [333, 307] on div at bounding box center [337, 304] width 21 height 21
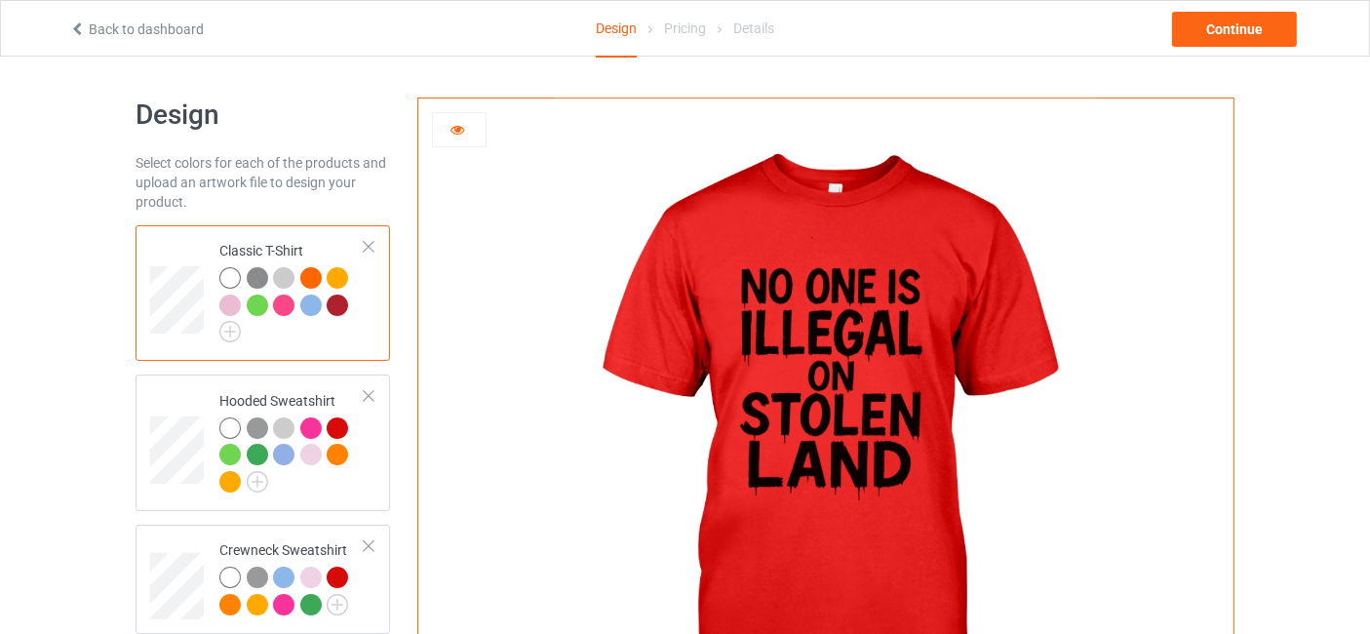
click at [339, 280] on div at bounding box center [337, 277] width 21 height 21
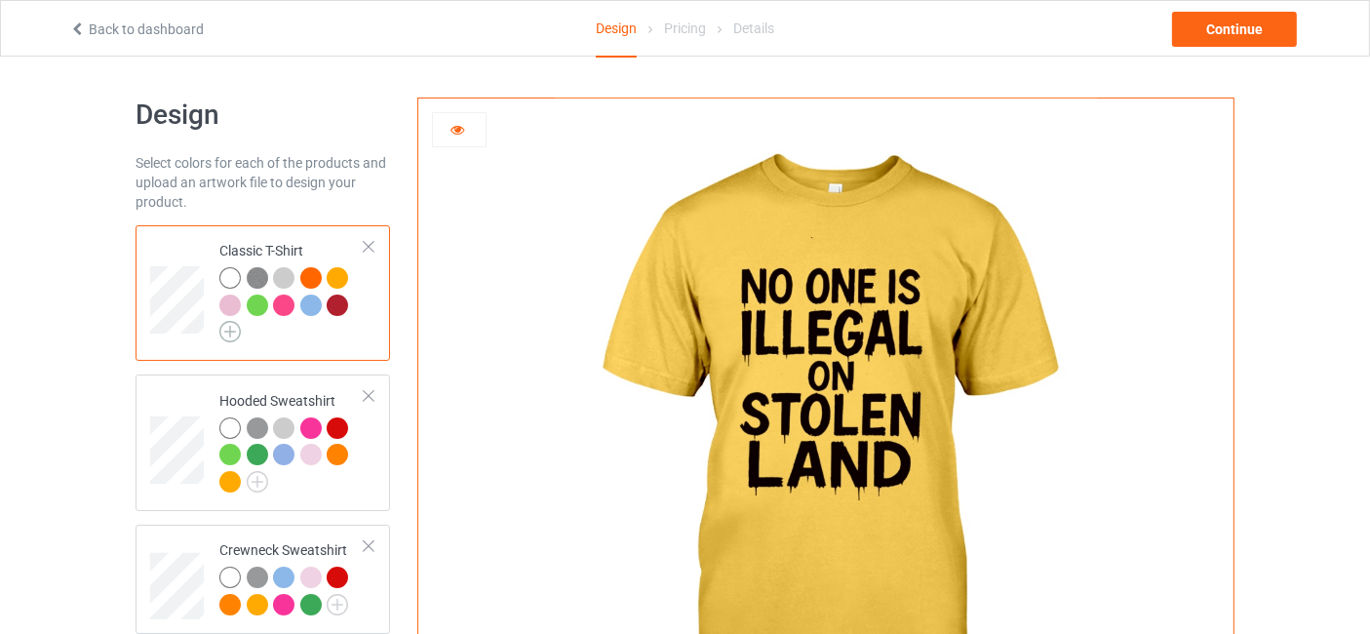
click at [225, 335] on img at bounding box center [229, 331] width 21 height 21
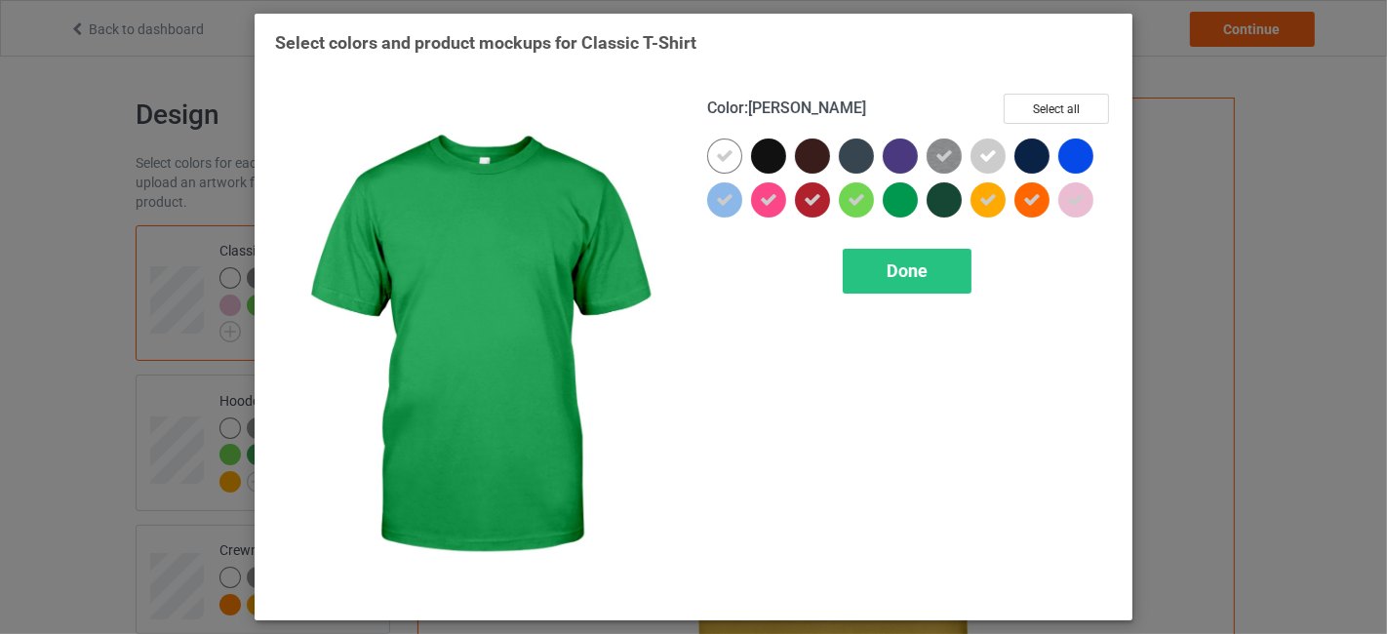
click at [886, 197] on div at bounding box center [899, 199] width 35 height 35
click at [911, 279] on span "Done" at bounding box center [906, 270] width 41 height 20
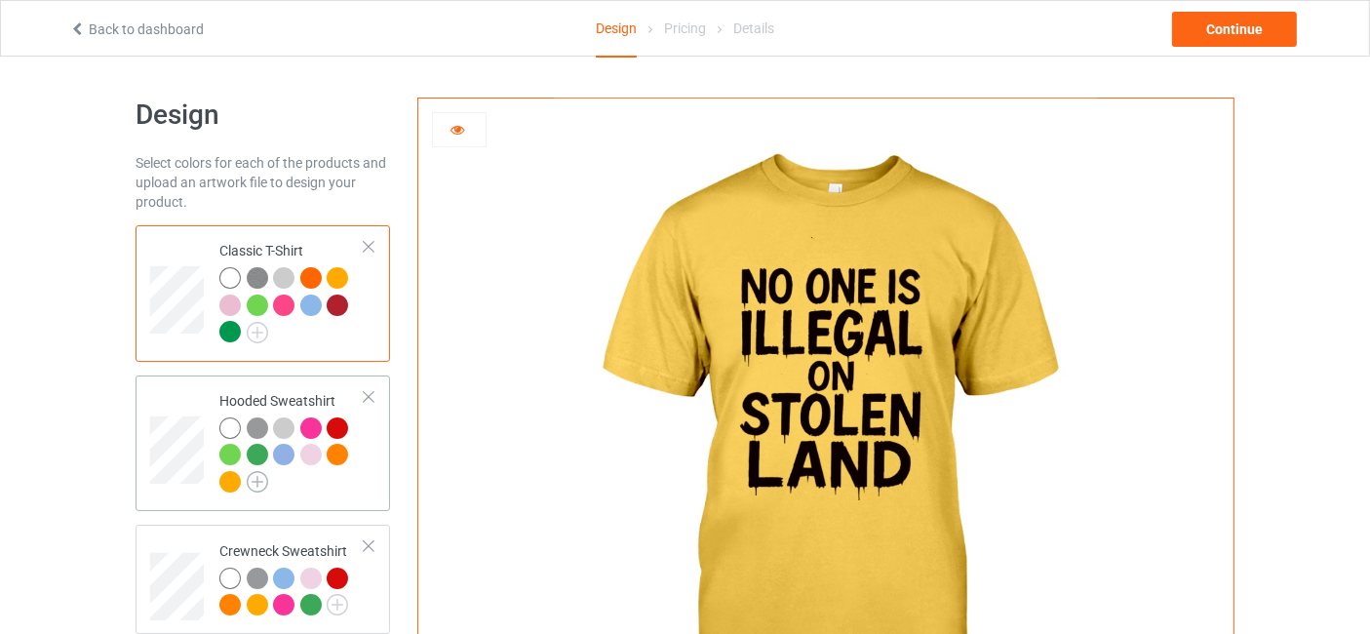
click at [248, 480] on img at bounding box center [257, 481] width 21 height 21
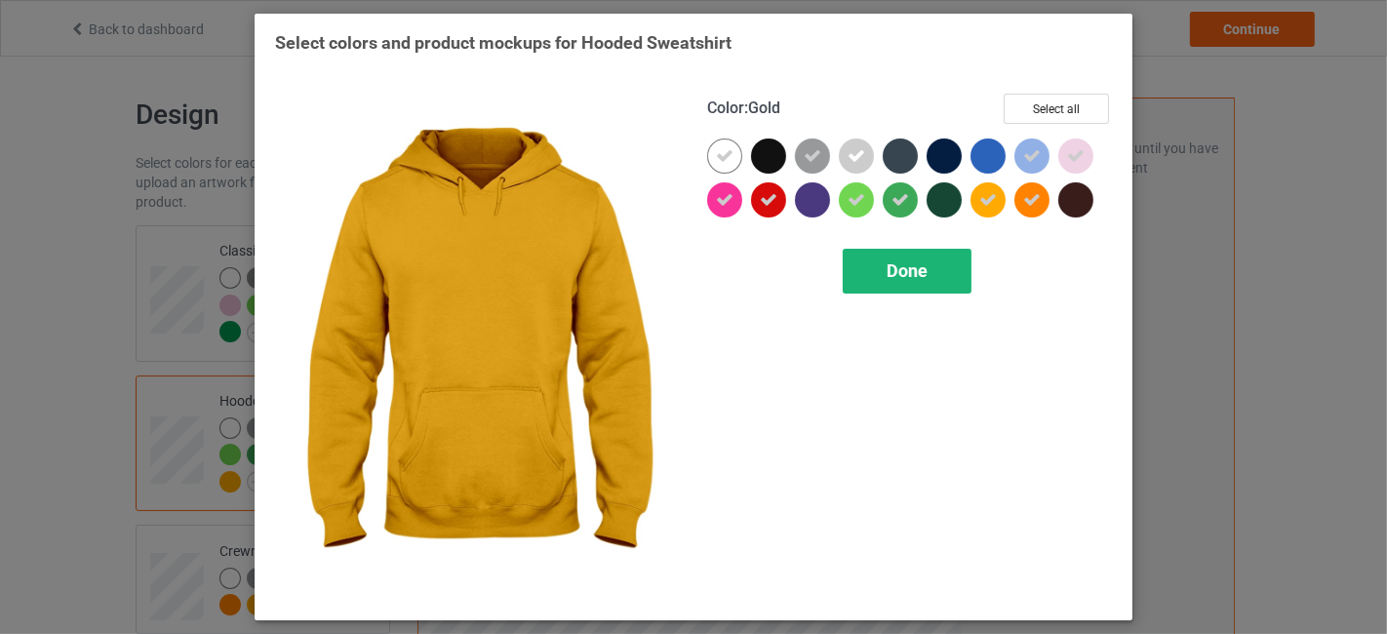
click at [904, 283] on div "Done" at bounding box center [906, 271] width 129 height 45
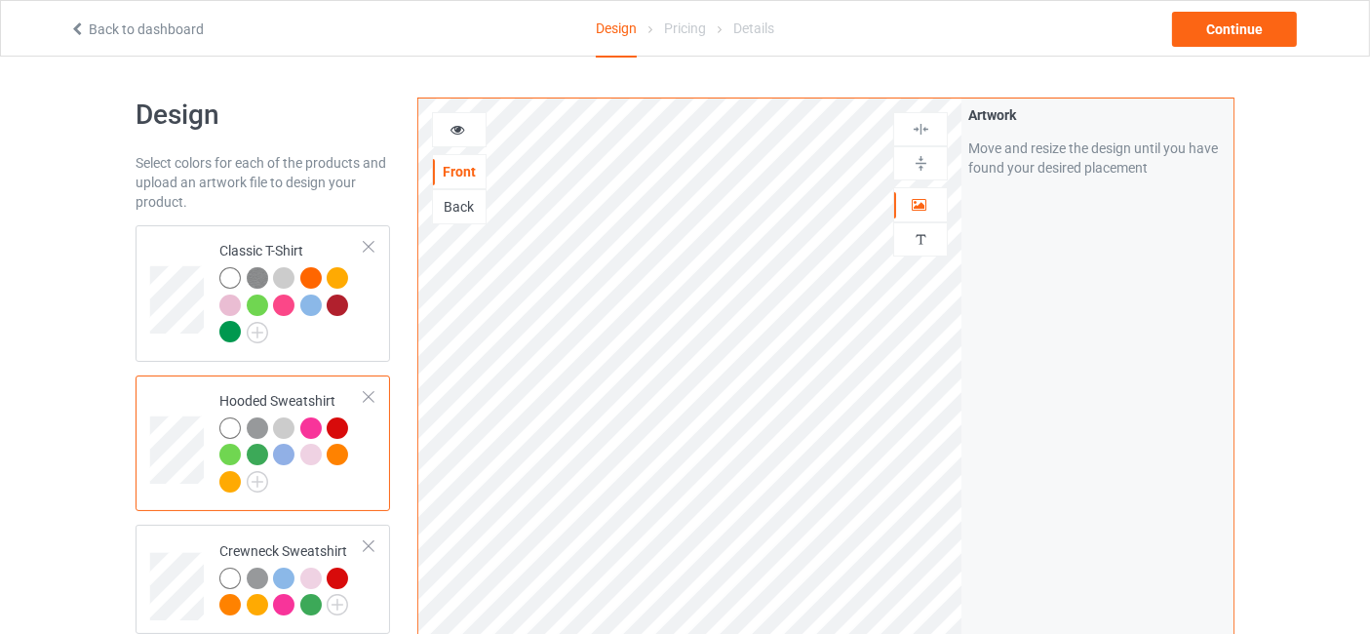
scroll to position [577, 0]
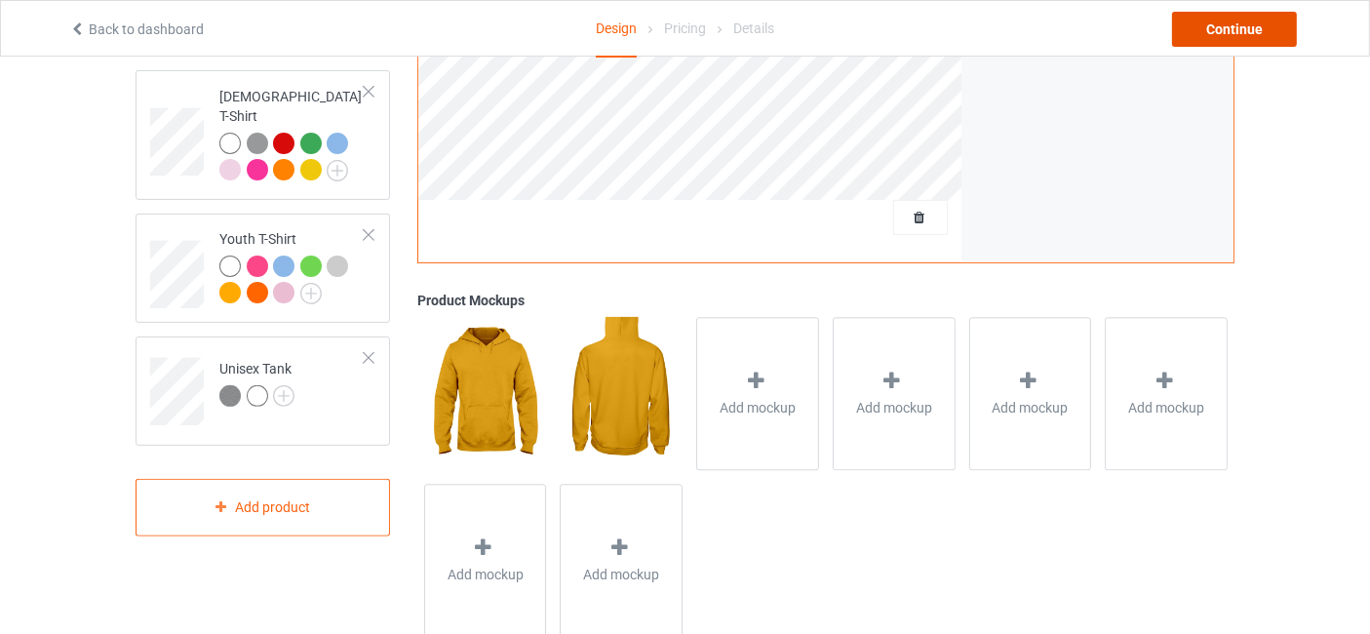
click at [1214, 37] on div "Continue" at bounding box center [1234, 29] width 125 height 35
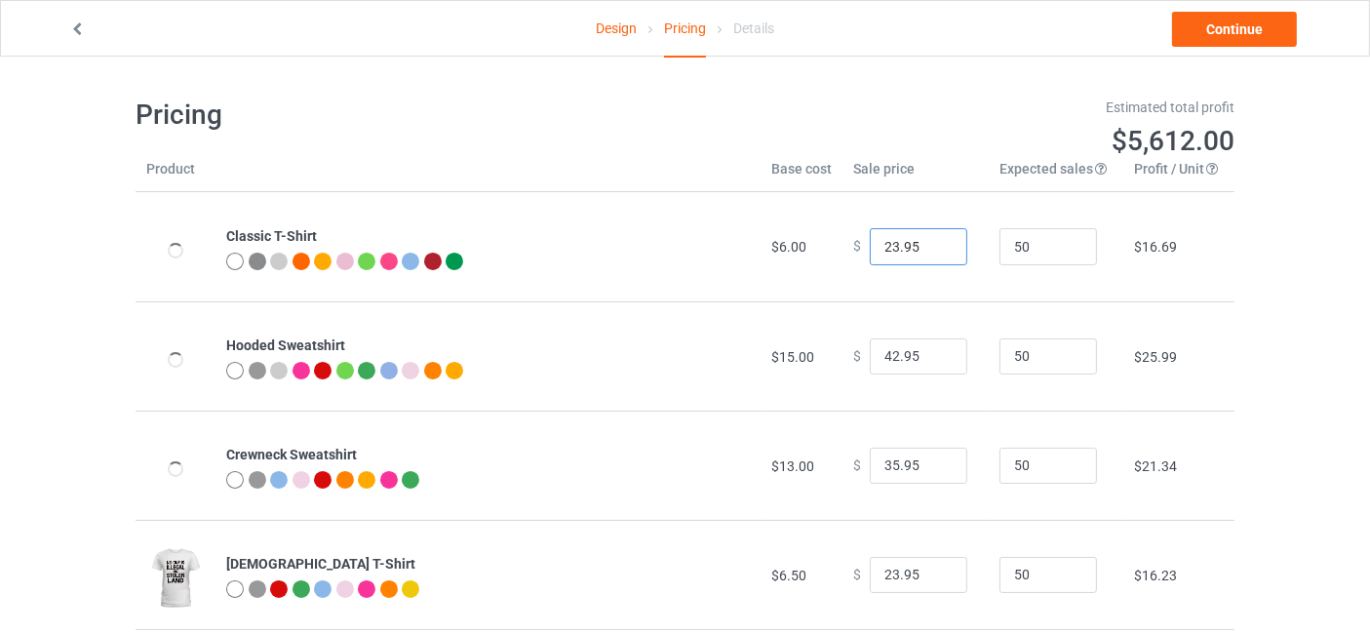
click at [931, 242] on input "23.95" at bounding box center [919, 246] width 98 height 37
type input "24.95"
click at [932, 243] on input "24.95" at bounding box center [919, 246] width 98 height 37
type input "24.95"
click at [933, 569] on input "24.95" at bounding box center [919, 575] width 98 height 37
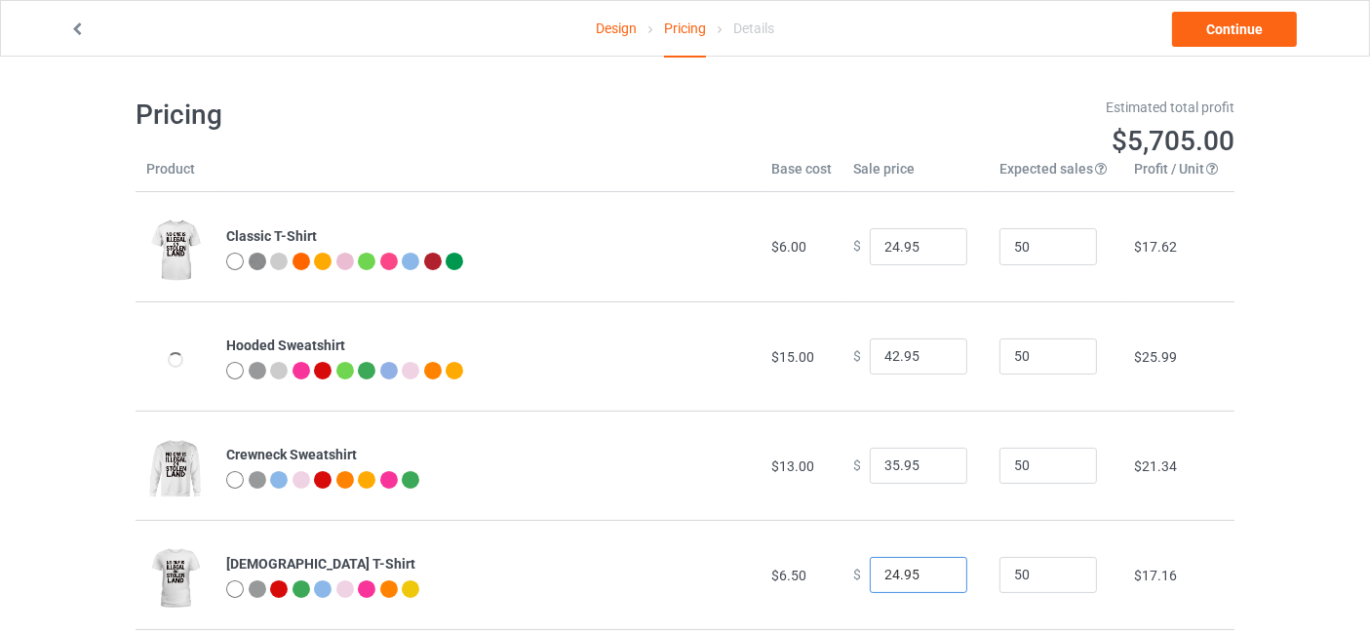
scroll to position [254, 0]
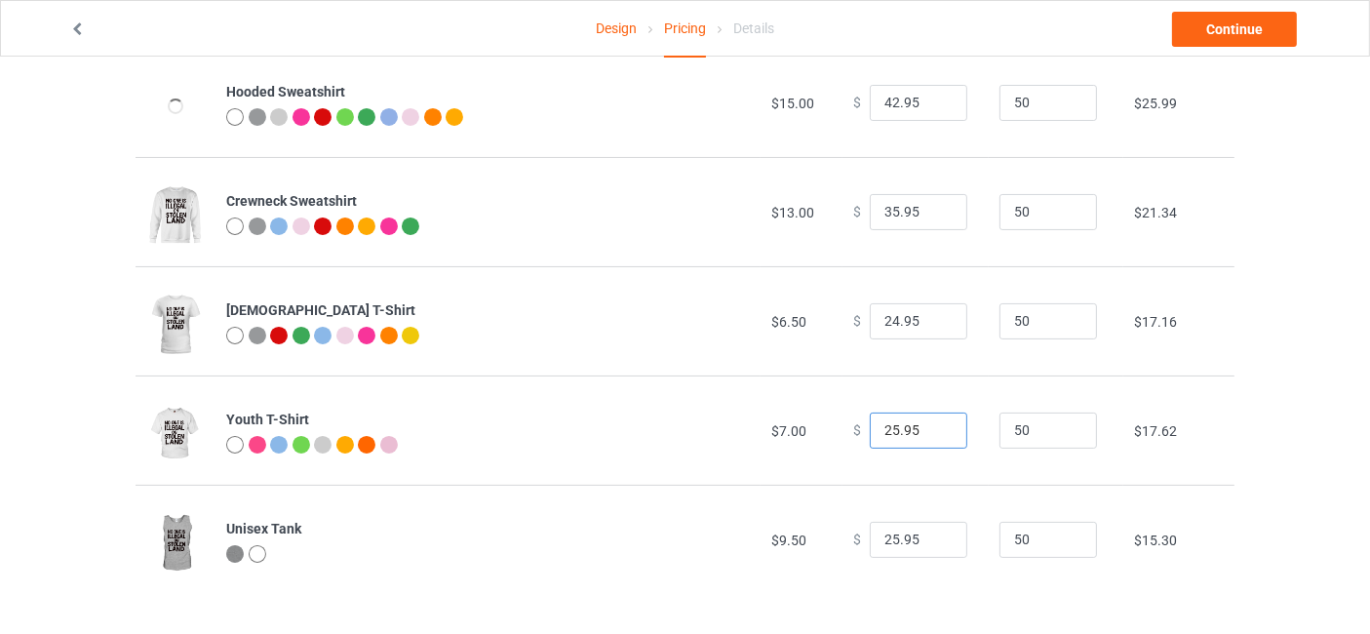
type input "25.95"
click at [932, 421] on input "25.95" at bounding box center [919, 430] width 98 height 37
type input "26.95"
click at [936, 536] on input "26.95" at bounding box center [919, 540] width 98 height 37
click at [1254, 34] on link "Continue" at bounding box center [1234, 29] width 125 height 35
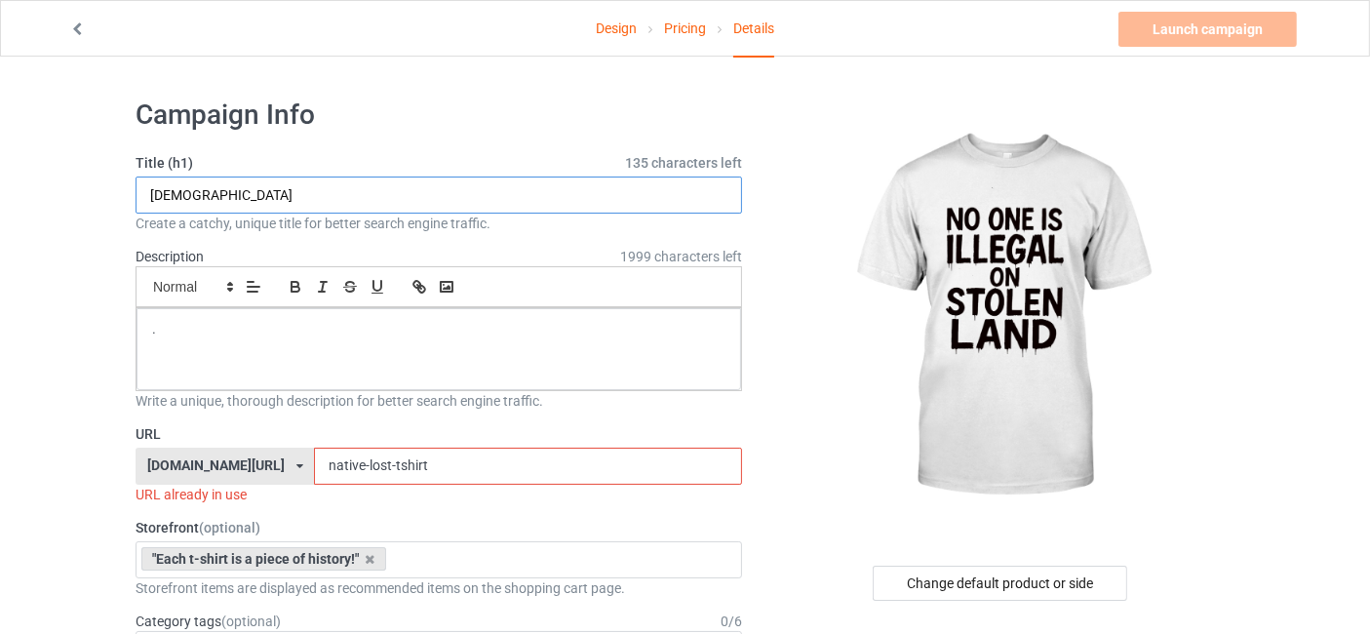
click at [281, 185] on input "NATIVE AMERICAN" at bounding box center [439, 194] width 607 height 37
type input "NATIVE AMERICAN LAND"
drag, startPoint x: 449, startPoint y: 466, endPoint x: 378, endPoint y: 483, distance: 72.1
click at [378, 483] on div "URL nativeamericantee.com/ animals-tshirt.com/ nativeamericantee.com/ teechip.c…" at bounding box center [439, 464] width 607 height 80
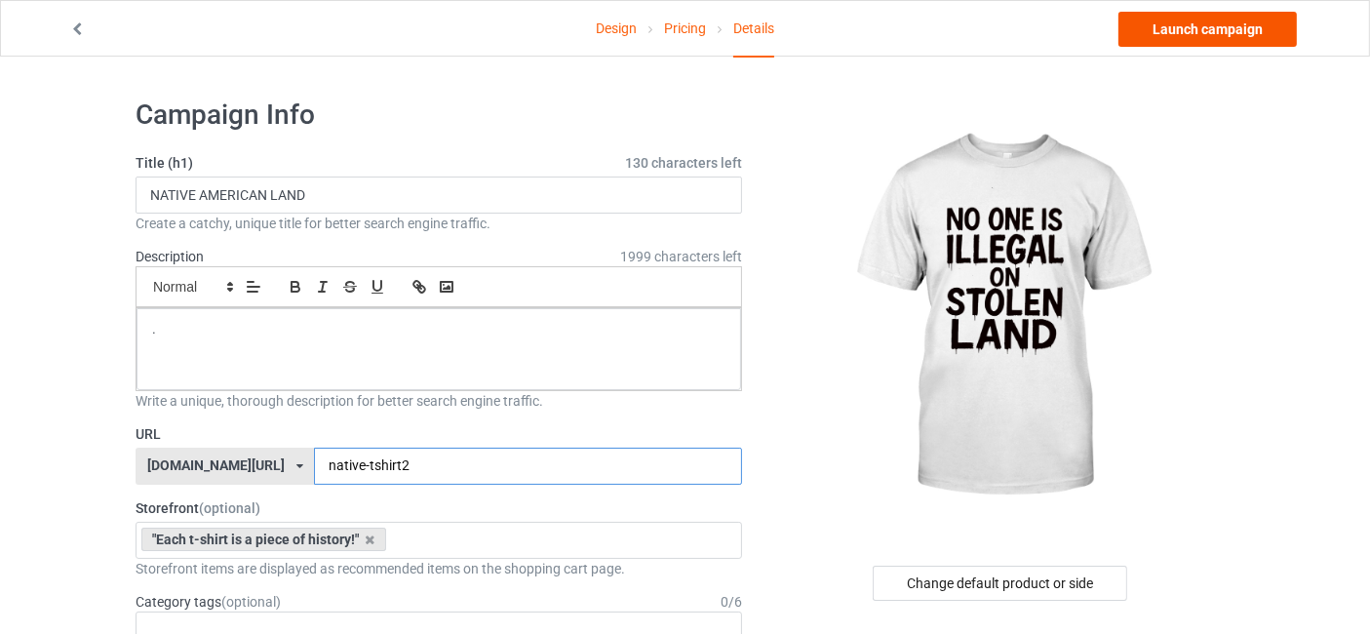
type input "native-tshirt2"
click at [1187, 33] on link "Launch campaign" at bounding box center [1207, 29] width 178 height 35
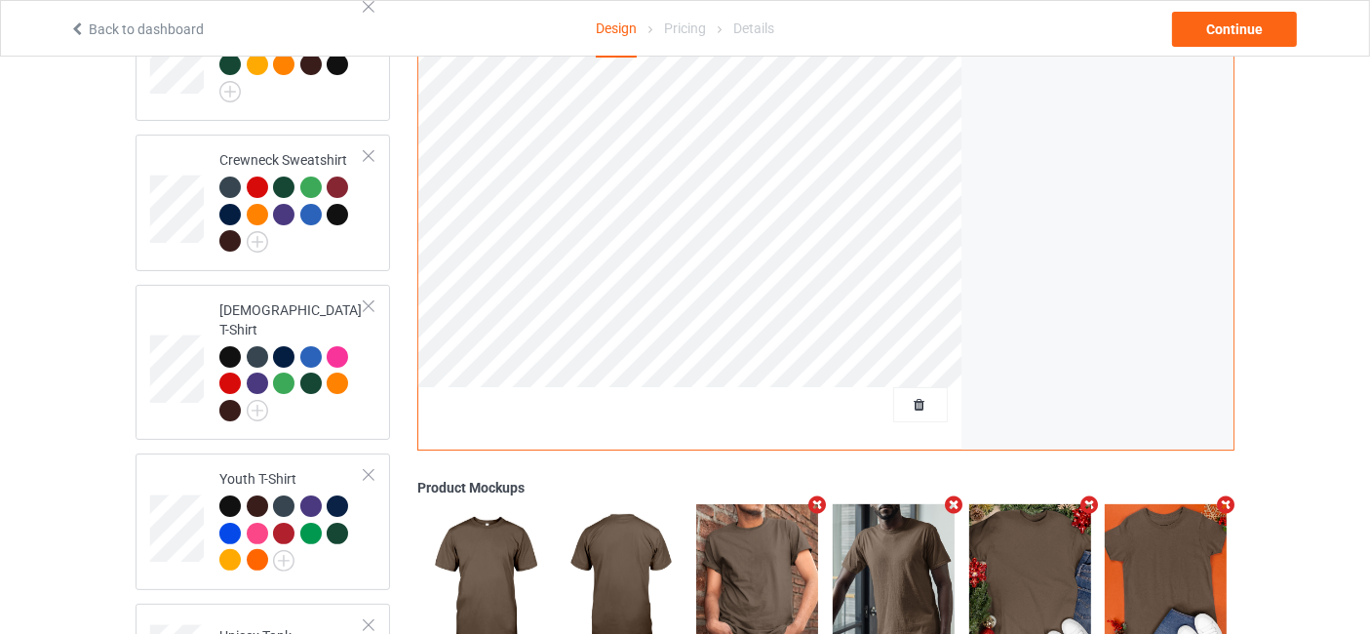
scroll to position [577, 0]
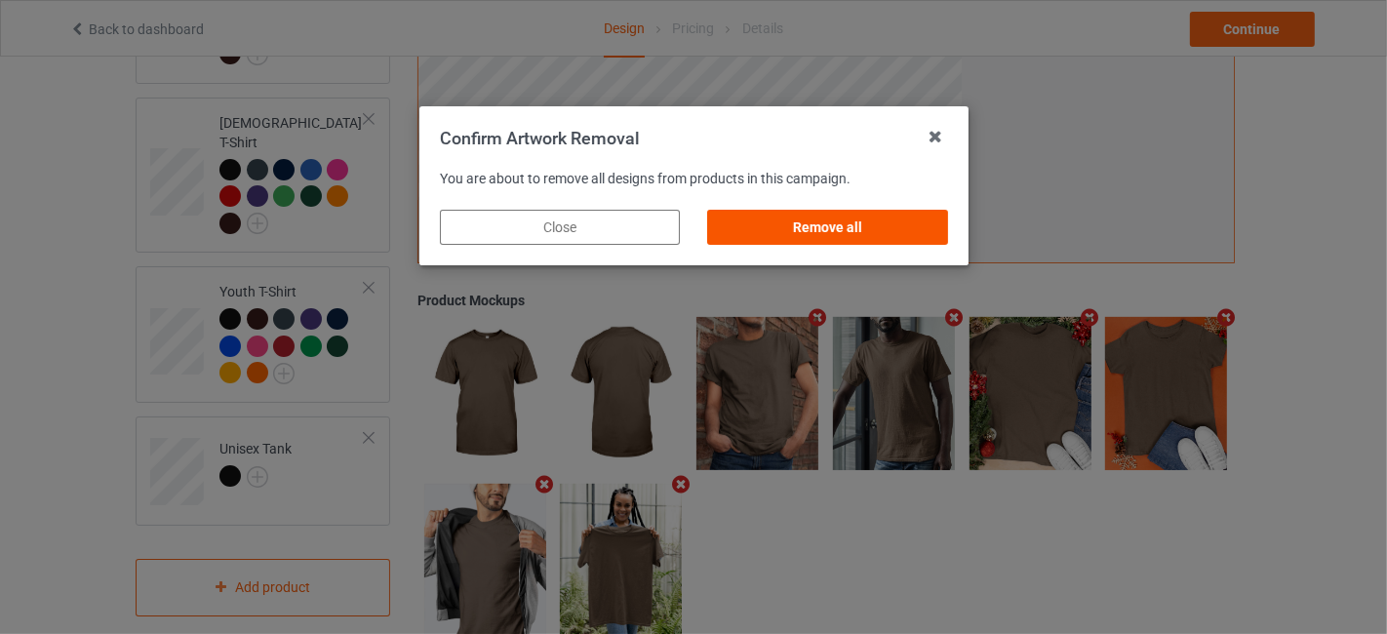
click at [811, 224] on div "Remove all" at bounding box center [827, 227] width 240 height 35
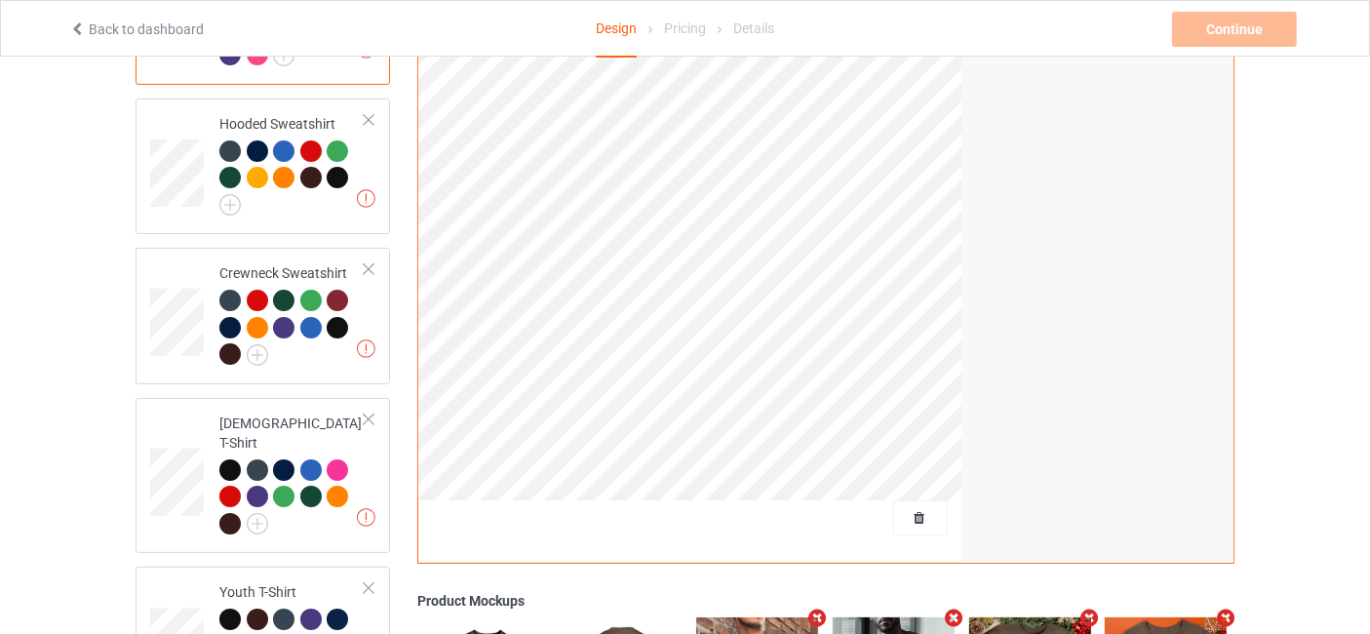
scroll to position [0, 0]
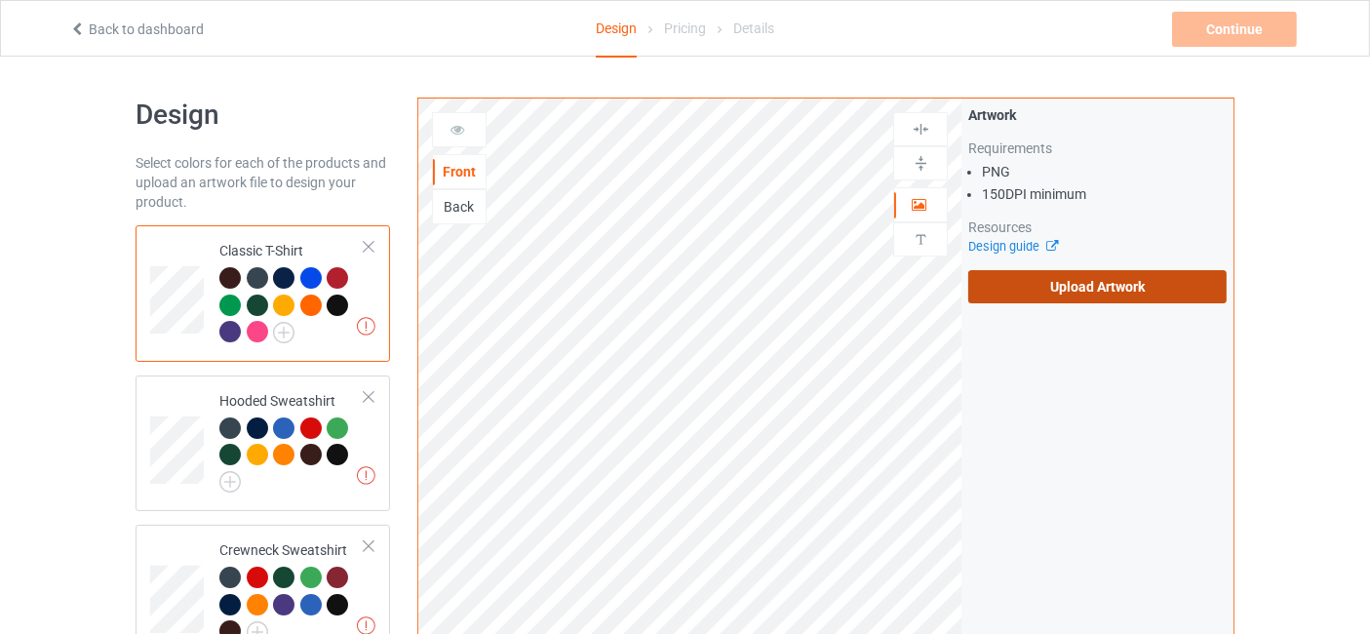
click at [1084, 276] on label "Upload Artwork" at bounding box center [1097, 286] width 258 height 33
click at [0, 0] on input "Upload Artwork" at bounding box center [0, 0] width 0 height 0
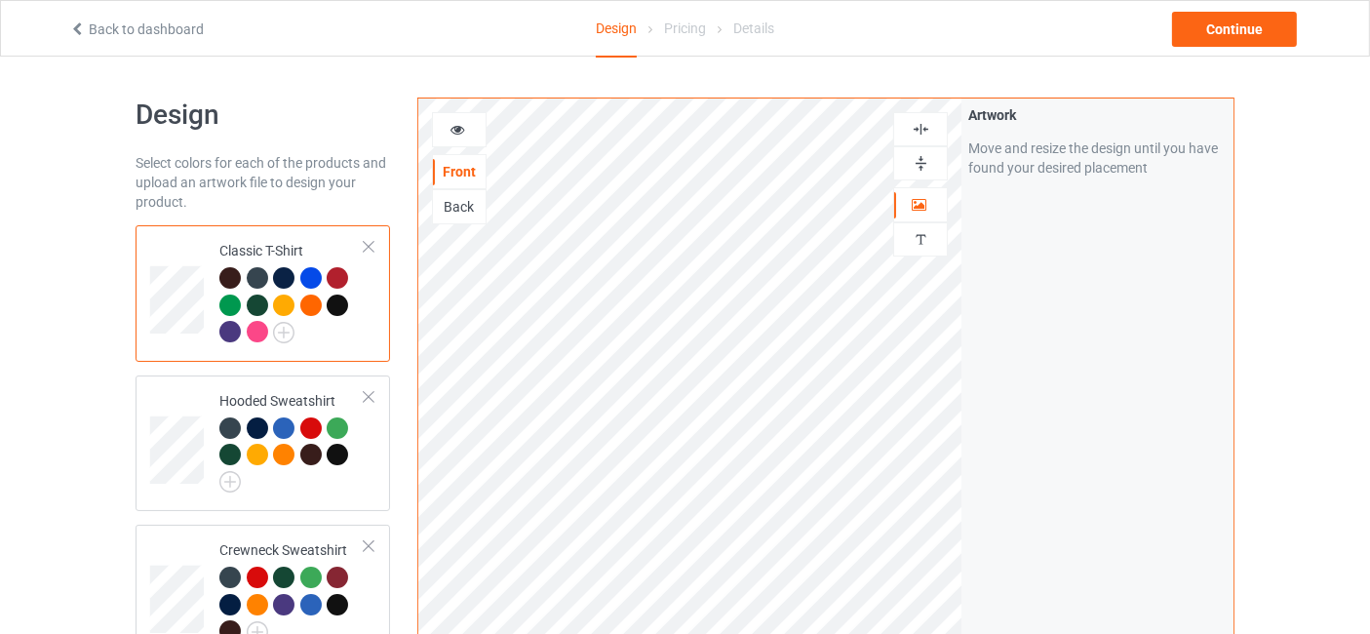
click at [464, 129] on icon at bounding box center [458, 127] width 17 height 14
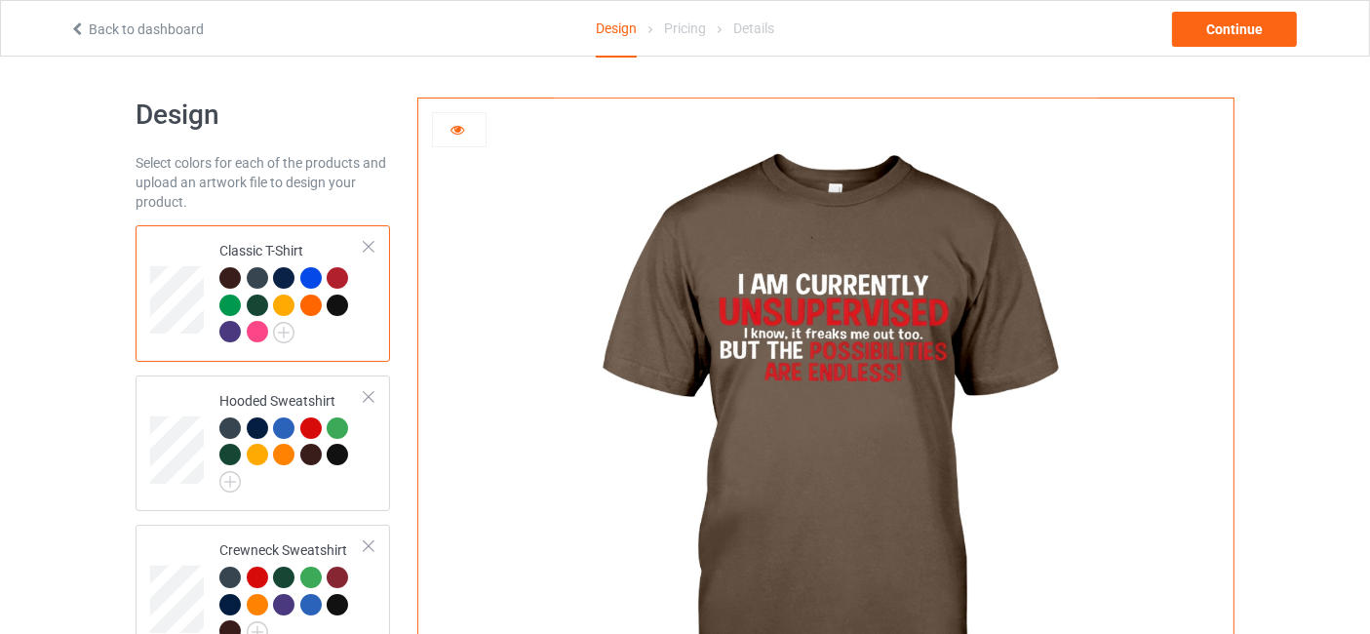
click at [252, 273] on div at bounding box center [257, 277] width 21 height 21
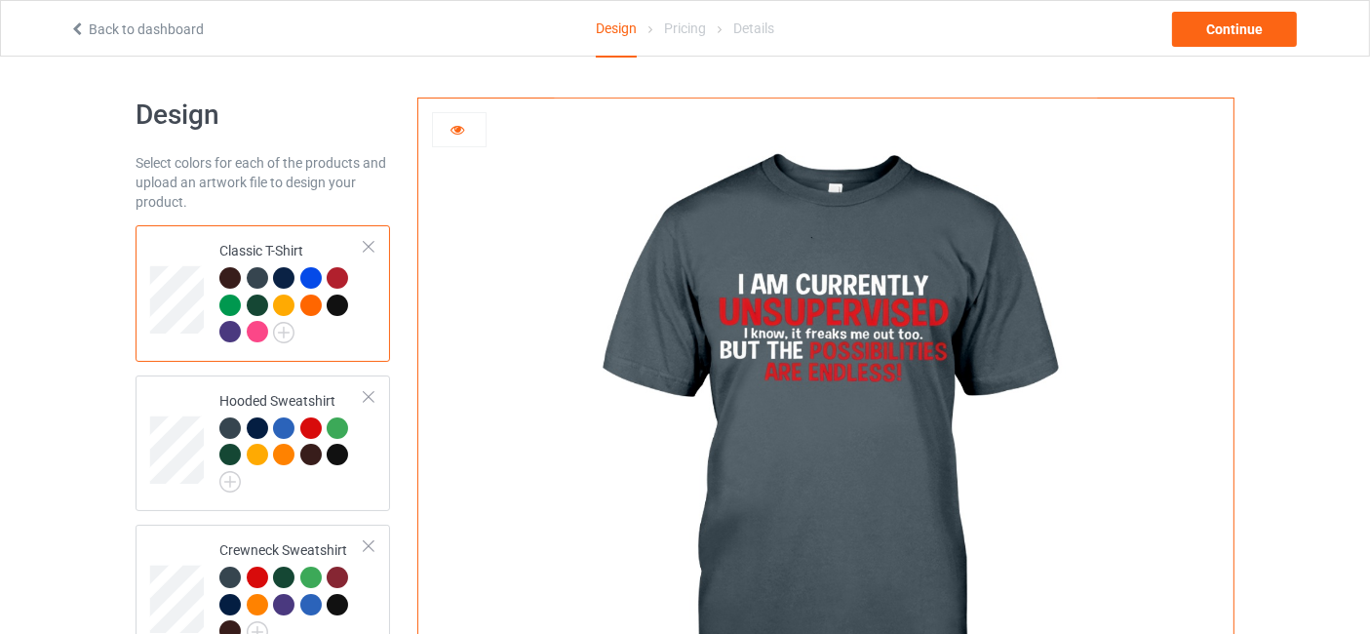
click at [277, 273] on div at bounding box center [283, 277] width 21 height 21
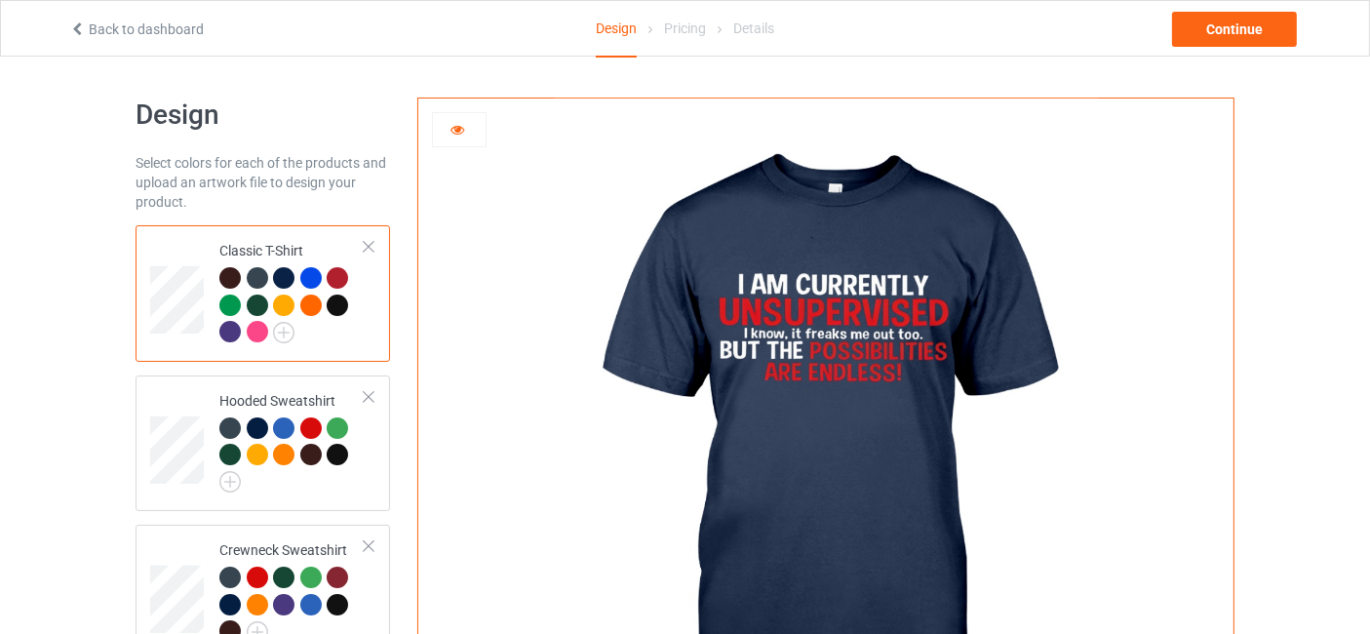
click at [311, 276] on div at bounding box center [310, 277] width 21 height 21
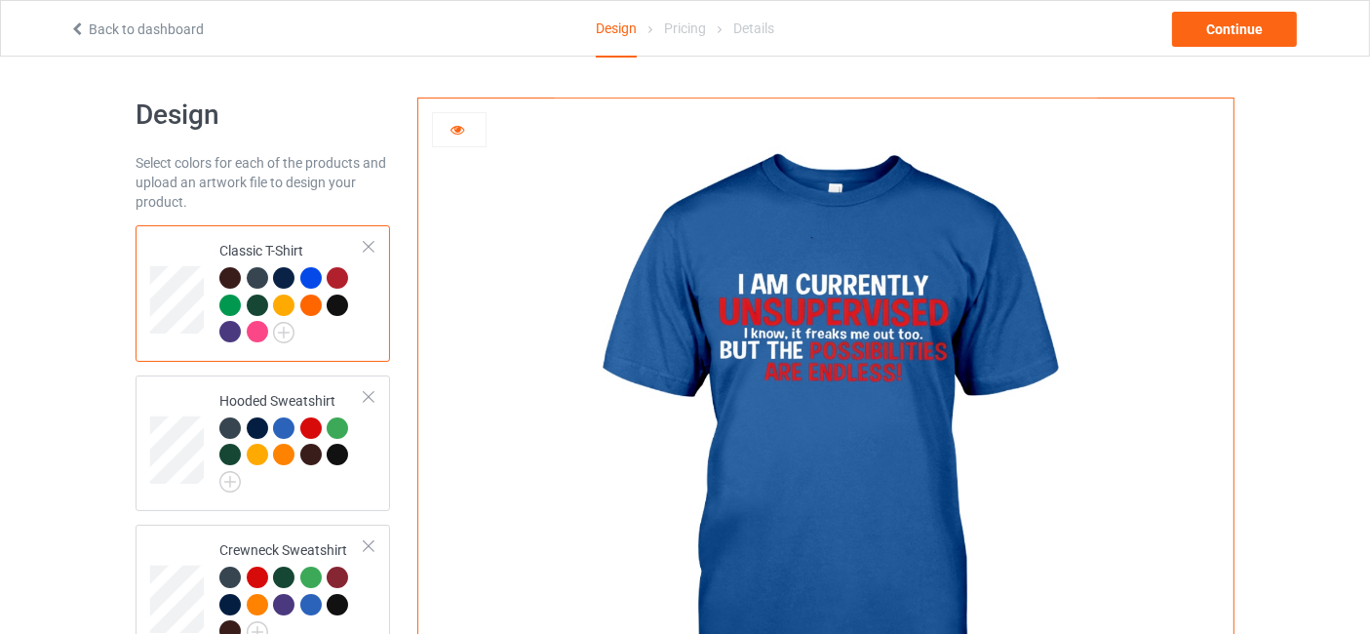
click at [336, 278] on div at bounding box center [337, 277] width 21 height 21
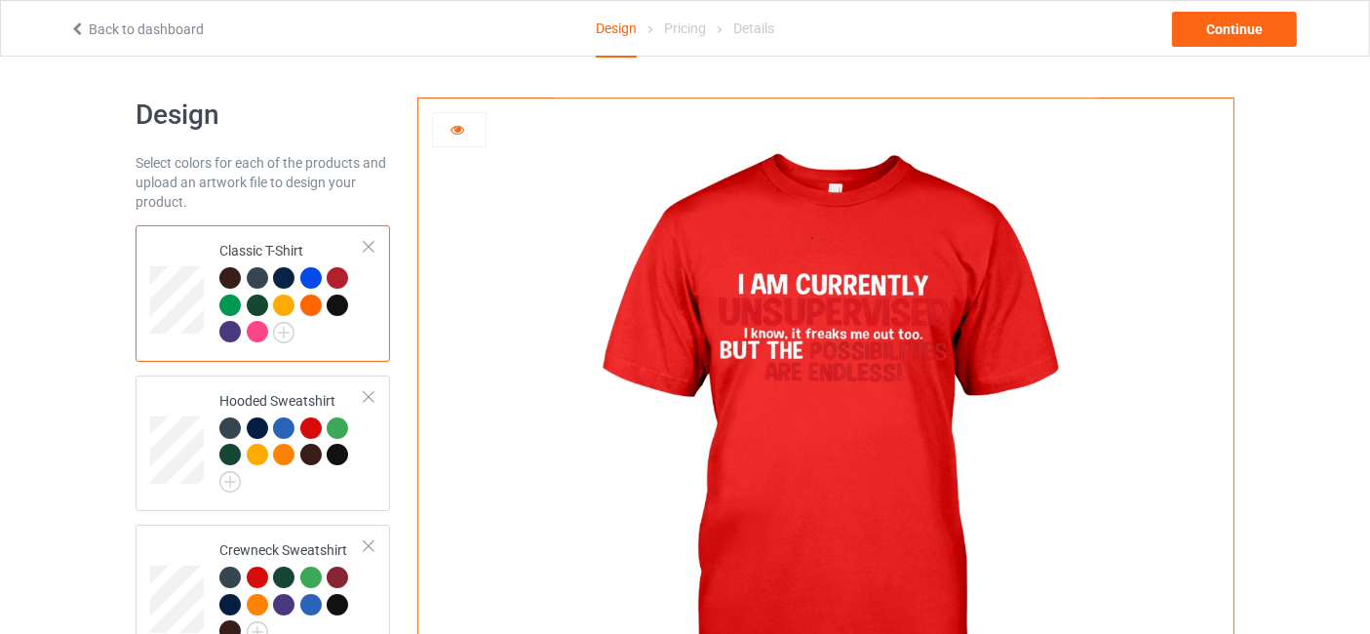
click at [231, 299] on div at bounding box center [229, 304] width 21 height 21
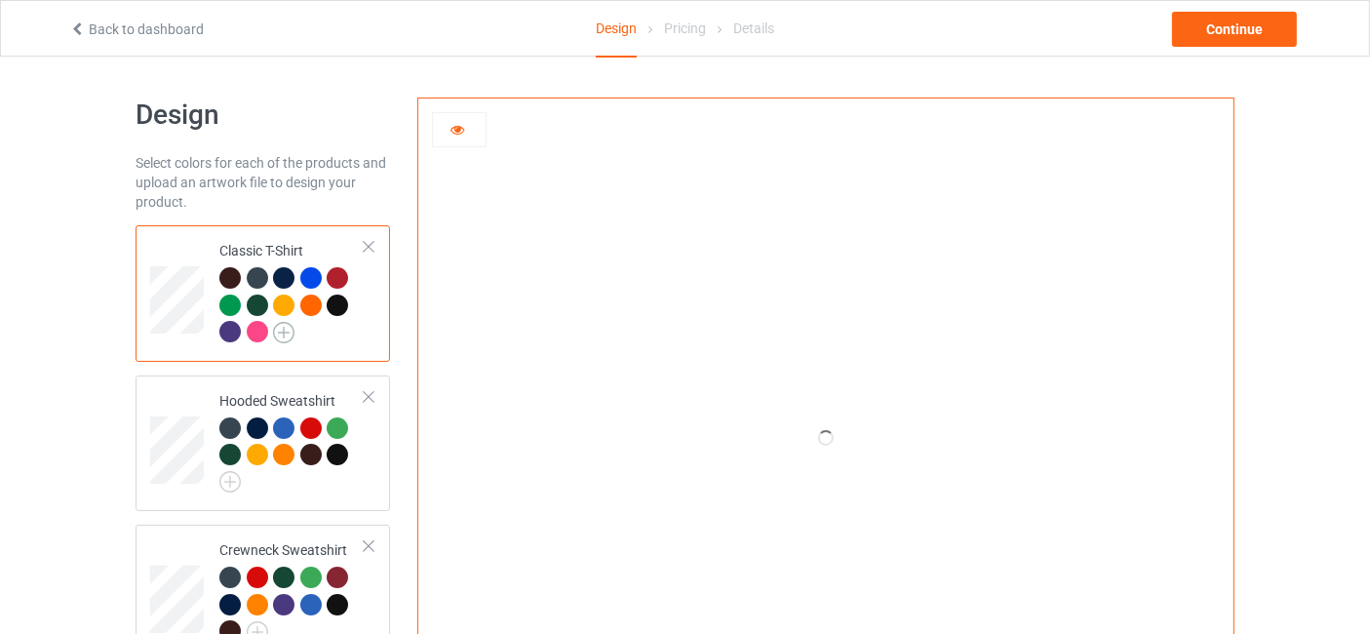
click at [282, 338] on img at bounding box center [283, 332] width 21 height 21
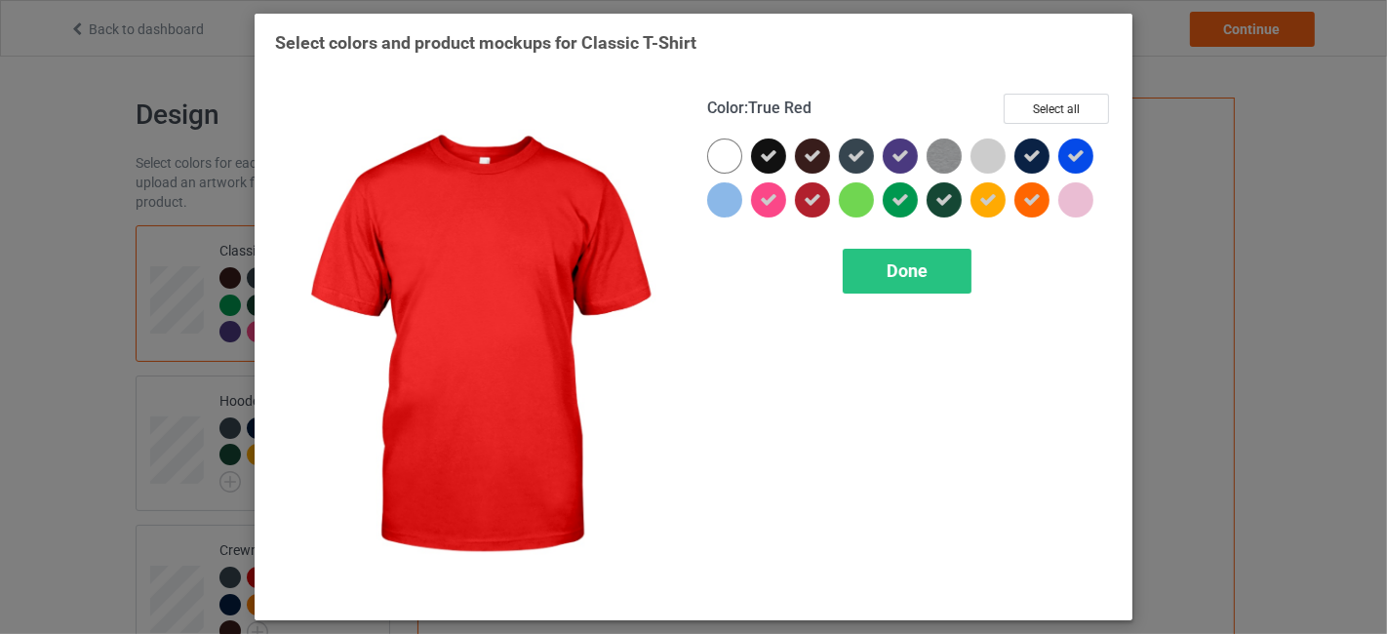
click at [813, 197] on icon at bounding box center [812, 200] width 18 height 18
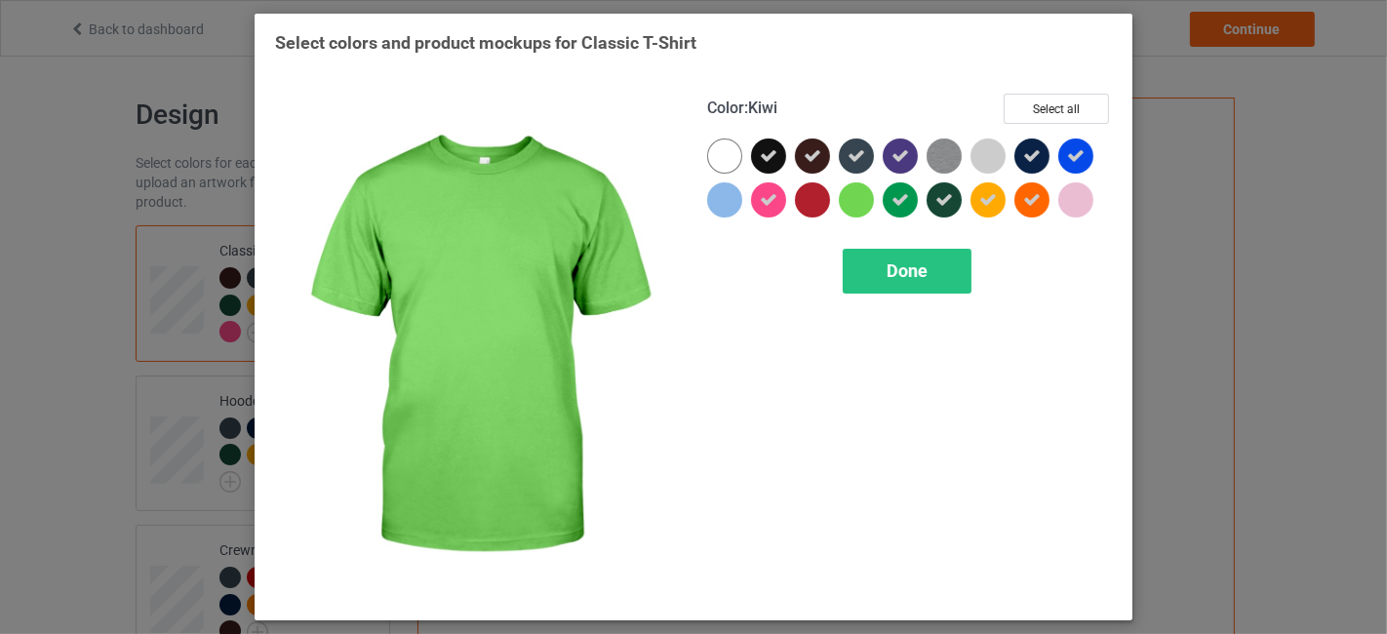
click at [924, 275] on span "Done" at bounding box center [906, 270] width 41 height 20
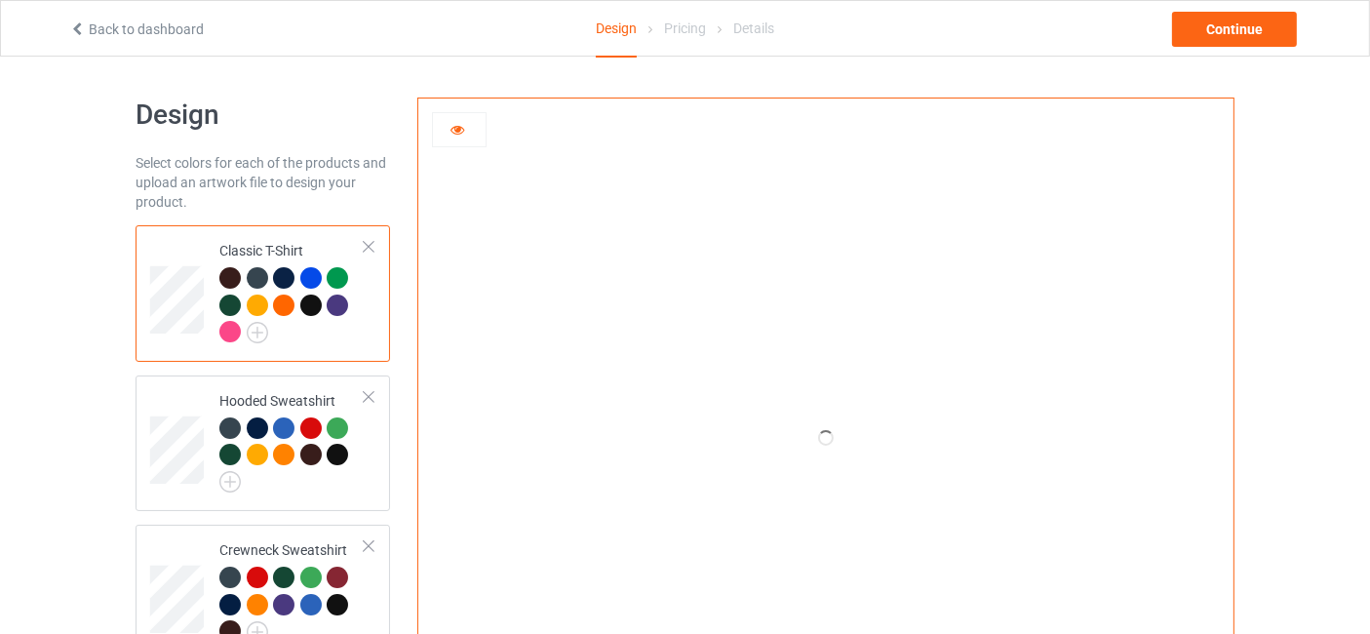
click at [264, 305] on div at bounding box center [257, 304] width 21 height 21
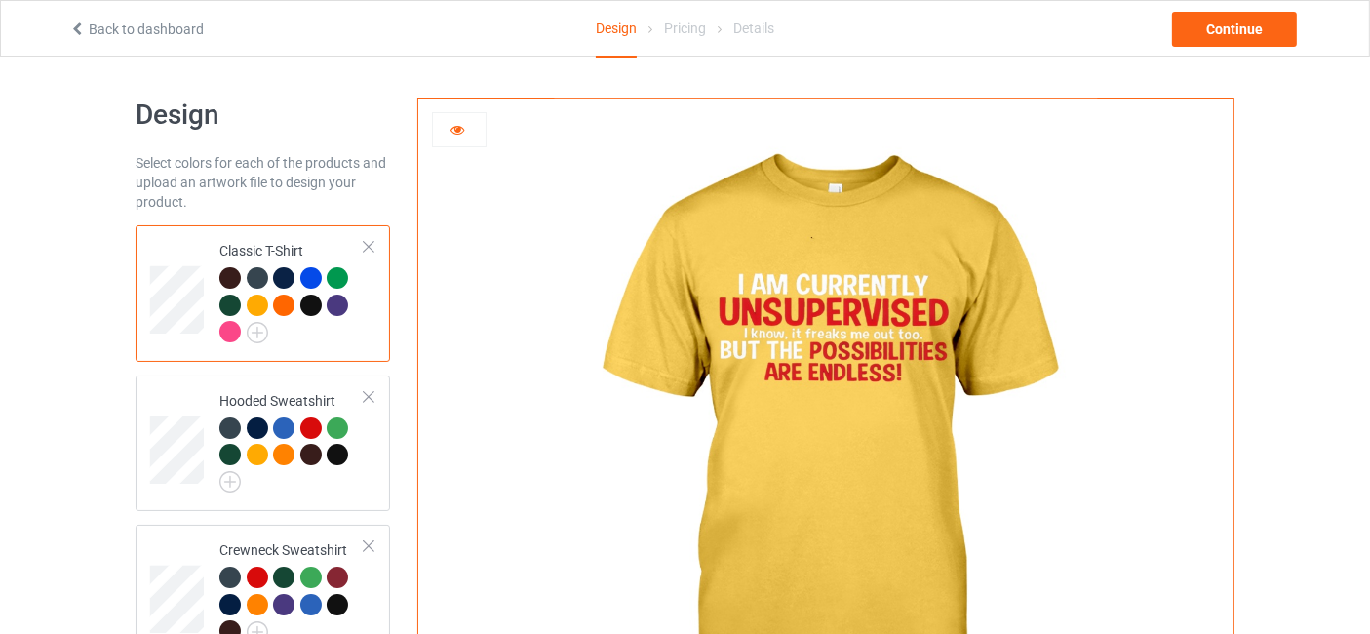
click at [288, 301] on div at bounding box center [283, 304] width 21 height 21
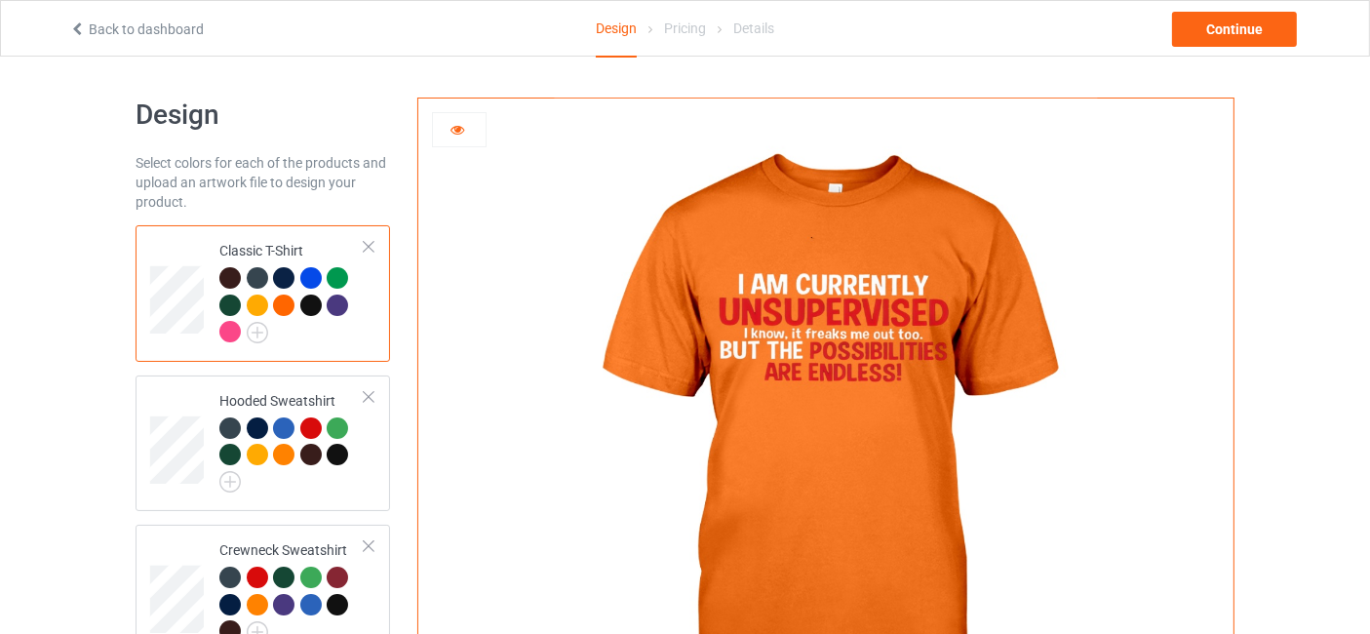
click at [308, 301] on div at bounding box center [310, 304] width 21 height 21
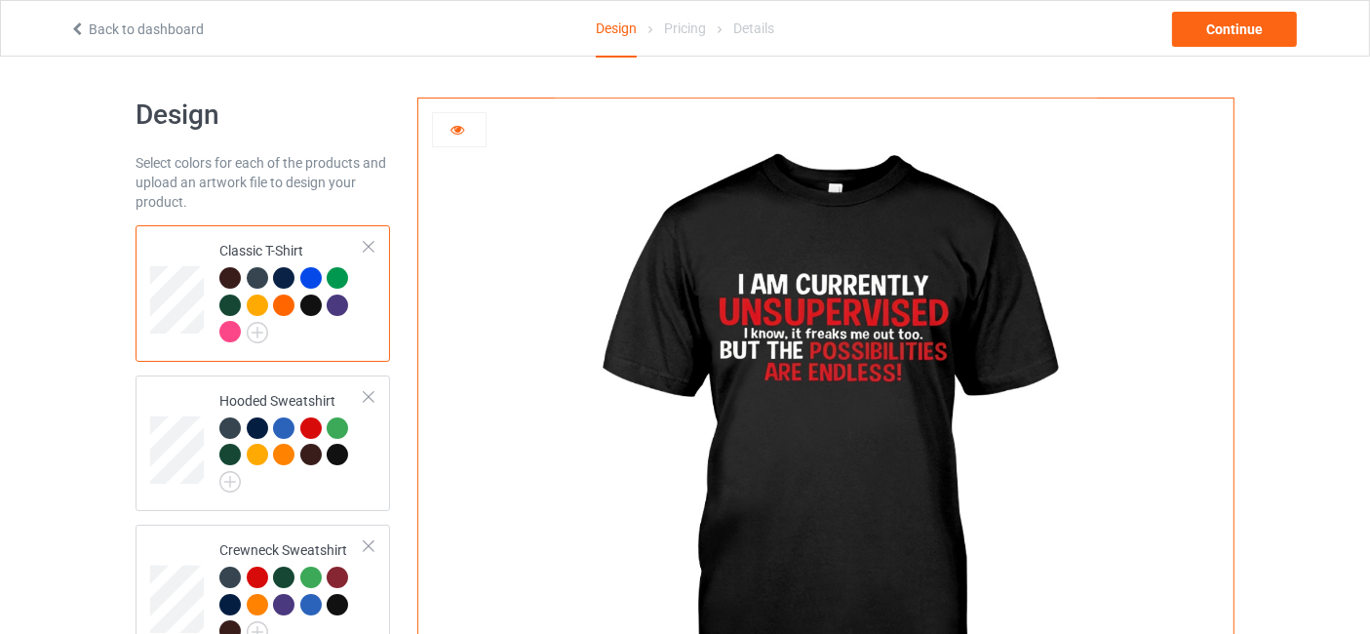
click at [338, 305] on div at bounding box center [337, 304] width 21 height 21
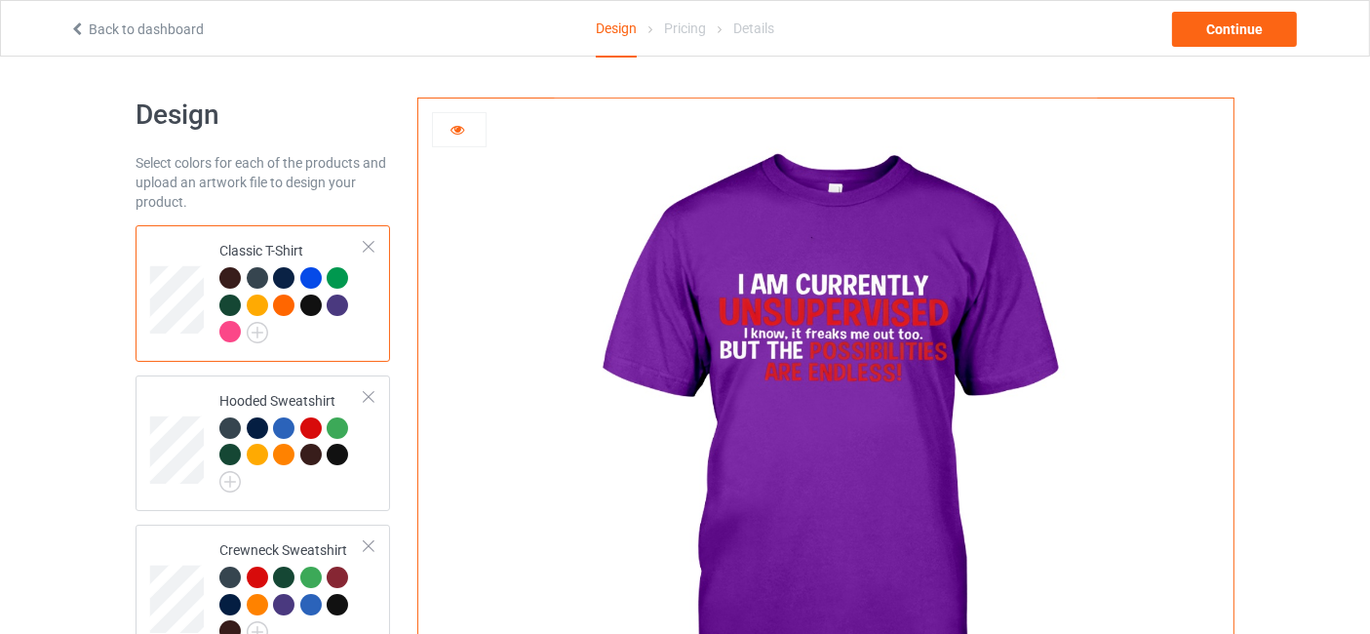
click at [226, 334] on div at bounding box center [229, 331] width 21 height 21
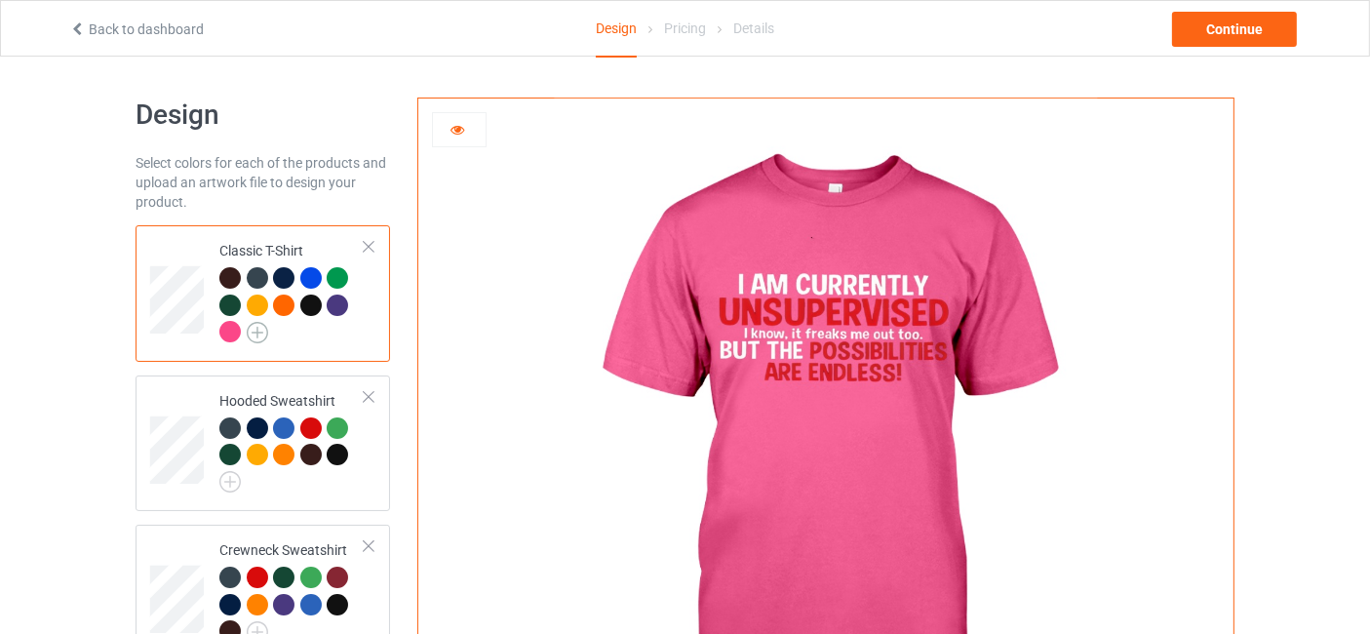
click at [260, 328] on img at bounding box center [257, 332] width 21 height 21
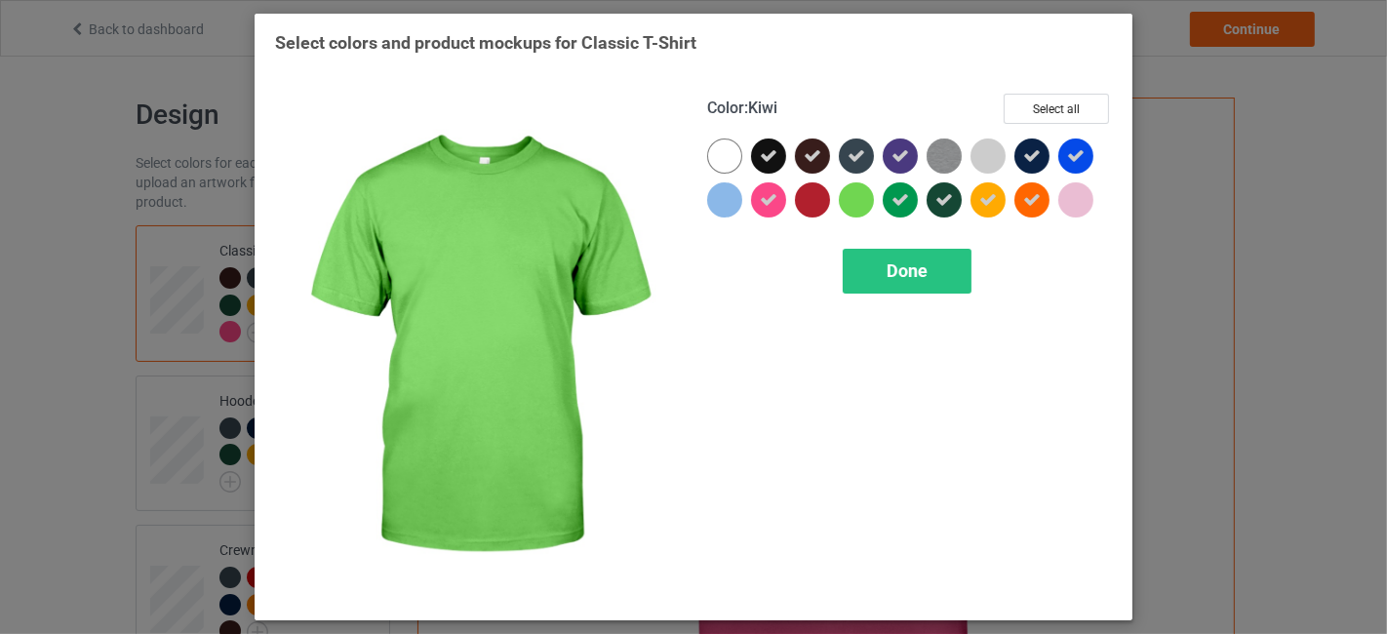
click at [856, 201] on div at bounding box center [856, 199] width 35 height 35
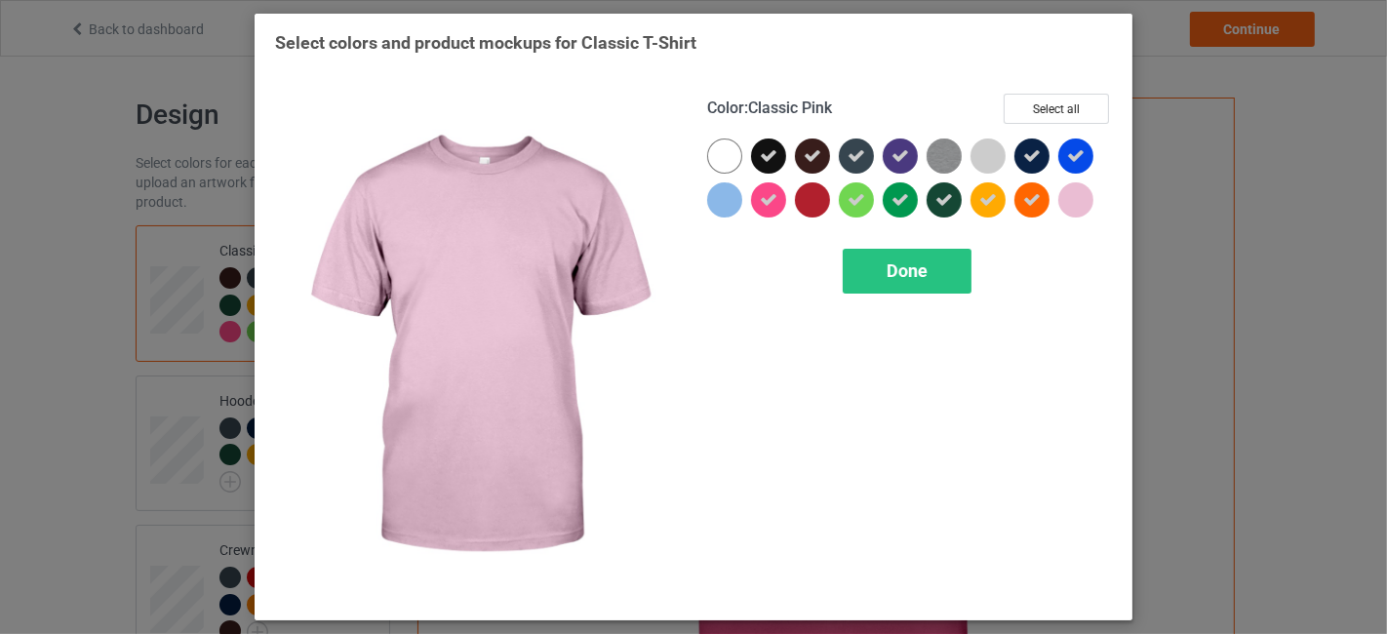
drag, startPoint x: 1072, startPoint y: 192, endPoint x: 935, endPoint y: 142, distance: 145.3
click at [1070, 190] on div at bounding box center [1075, 199] width 35 height 35
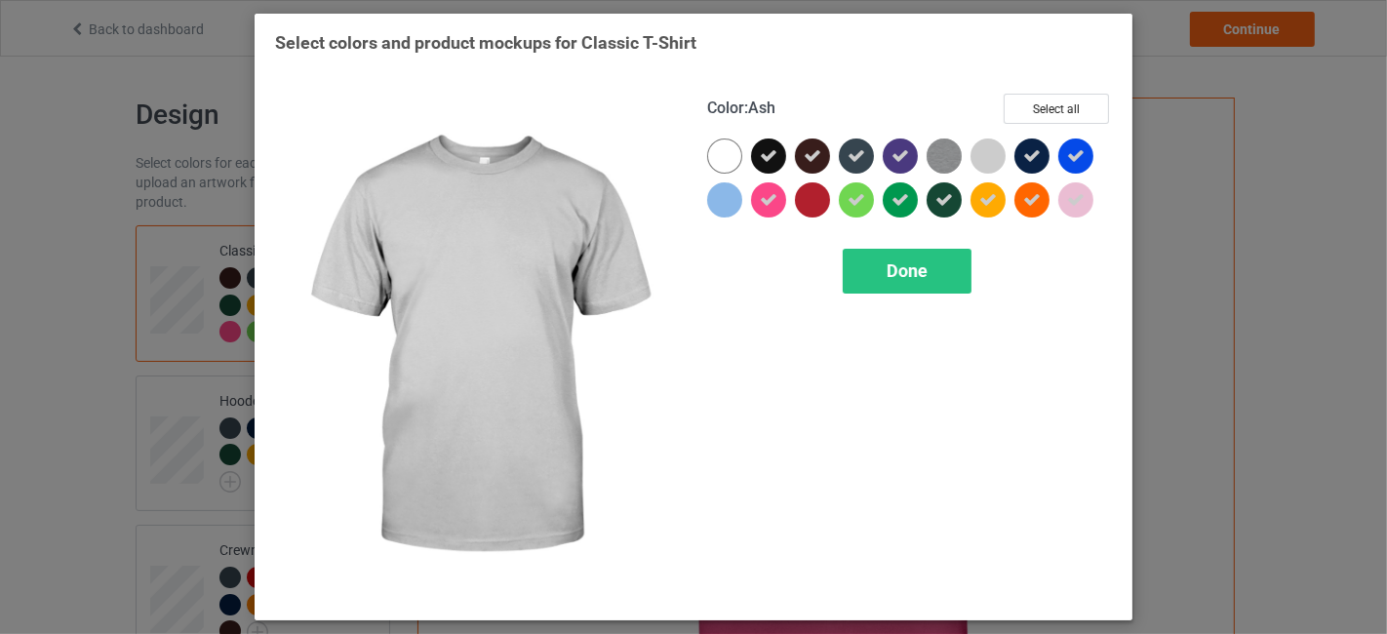
click at [983, 152] on div at bounding box center [987, 155] width 35 height 35
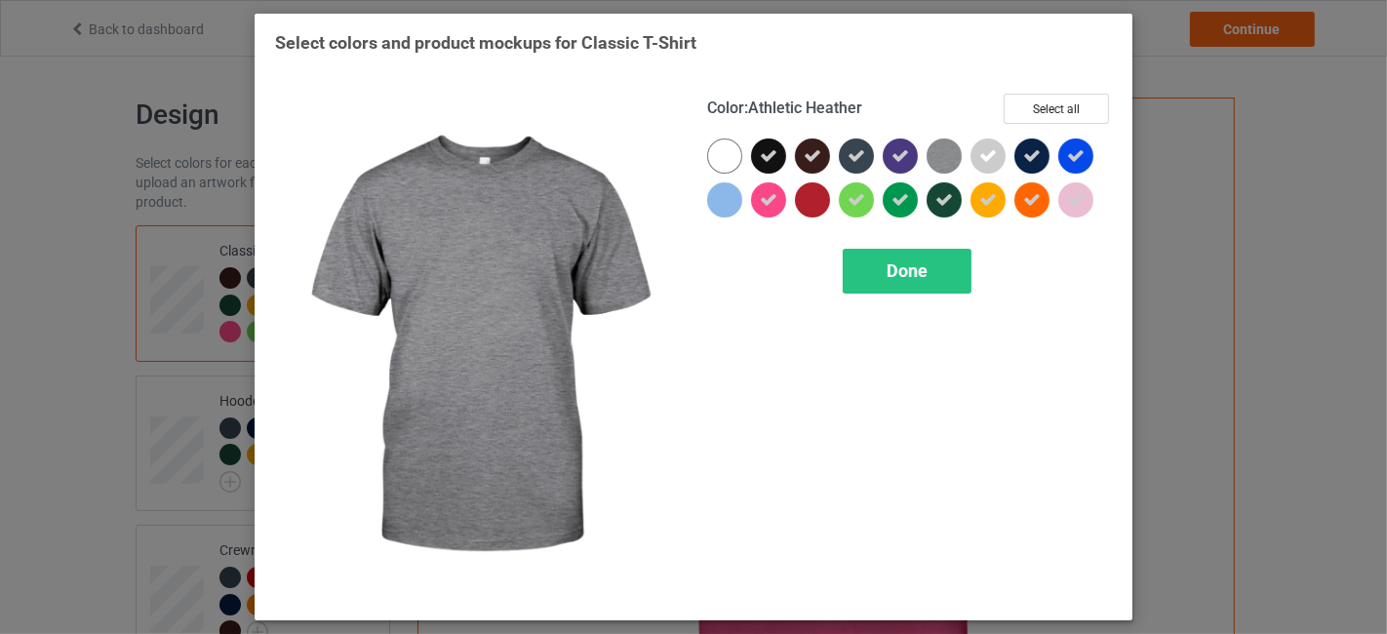
click at [934, 151] on img at bounding box center [943, 155] width 35 height 35
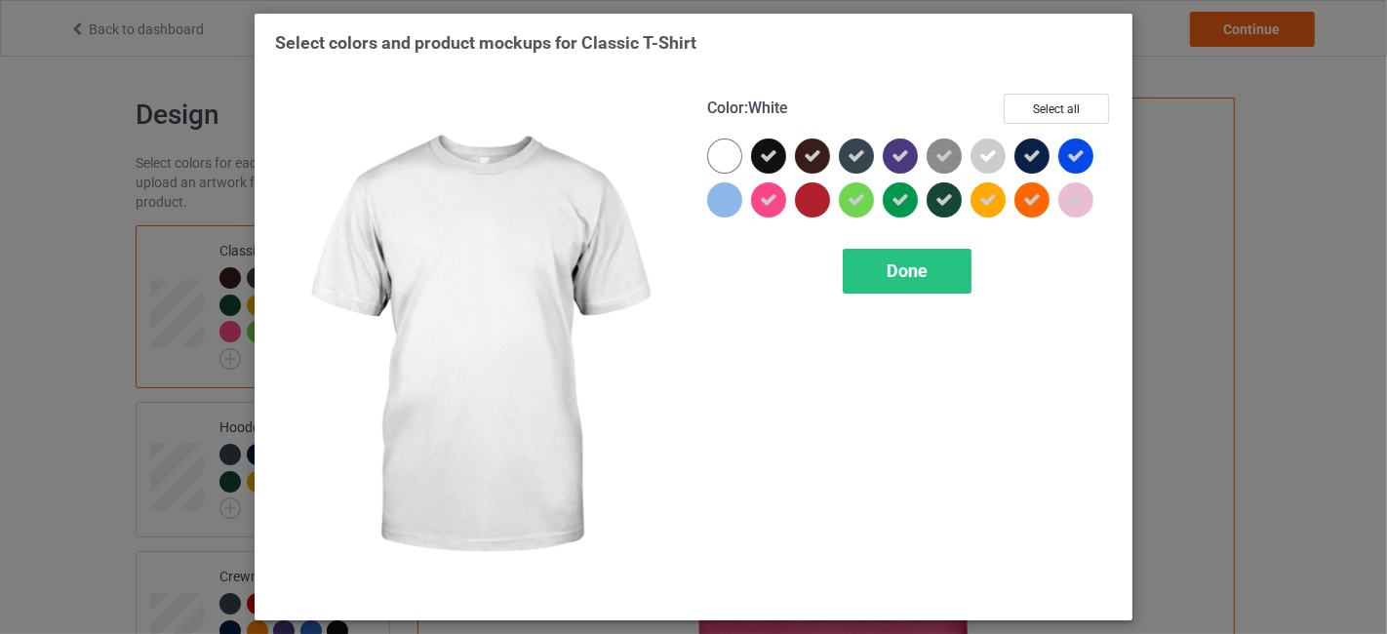
click at [726, 148] on div at bounding box center [724, 155] width 35 height 35
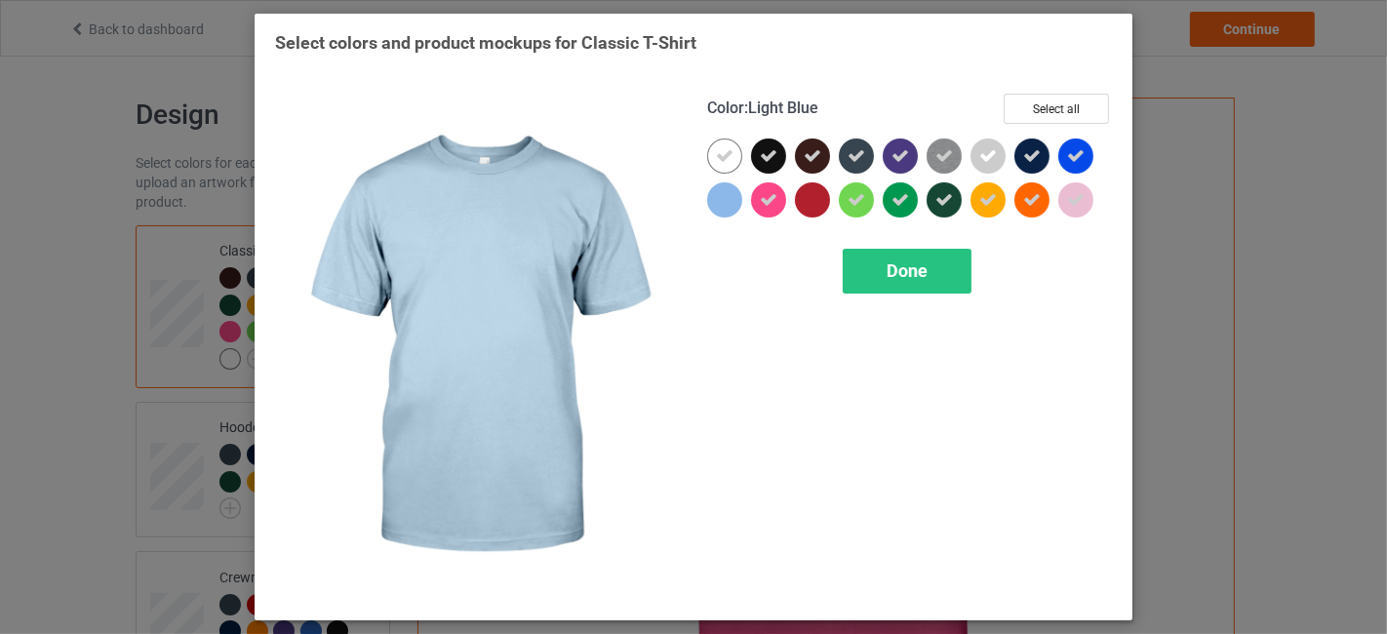
click at [730, 190] on div at bounding box center [724, 199] width 35 height 35
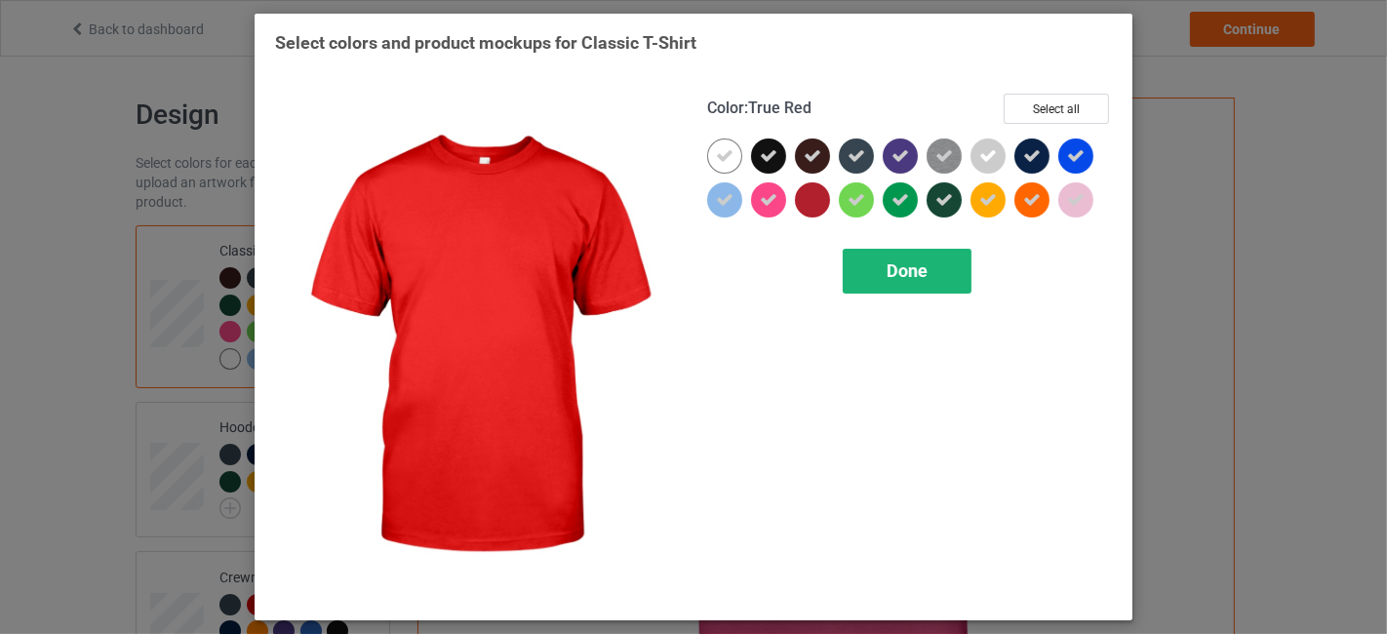
click at [945, 265] on div "Done" at bounding box center [906, 271] width 129 height 45
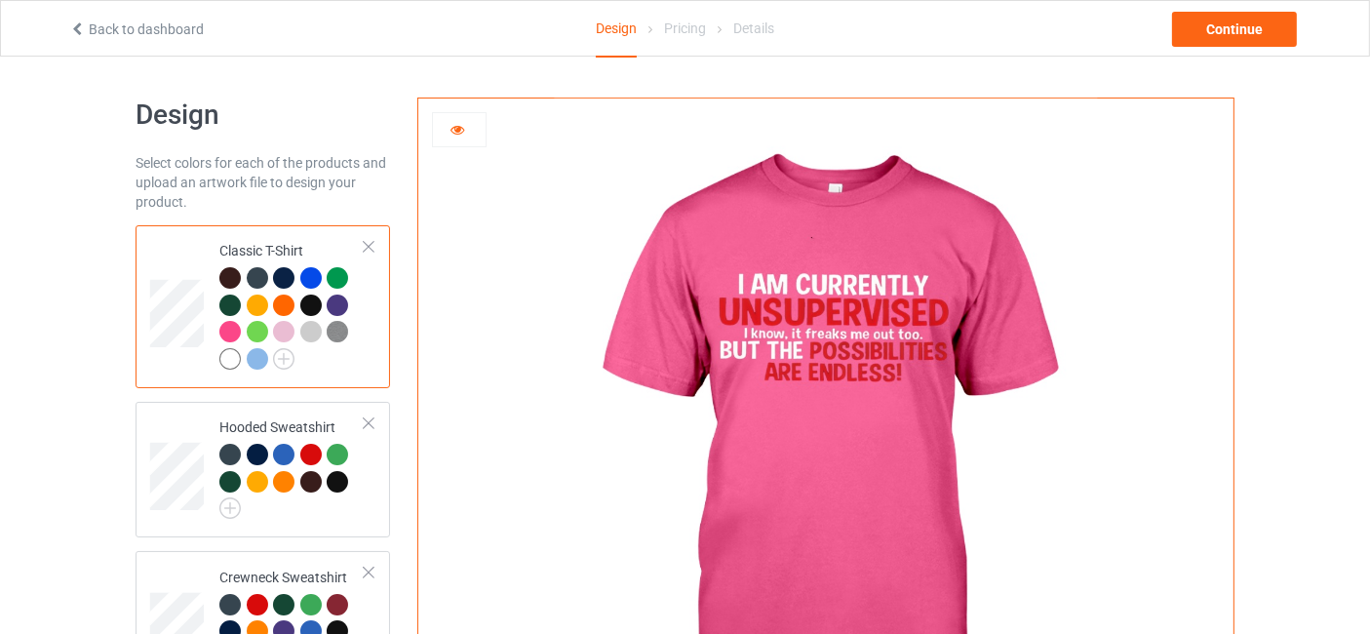
click at [284, 327] on div at bounding box center [283, 331] width 21 height 21
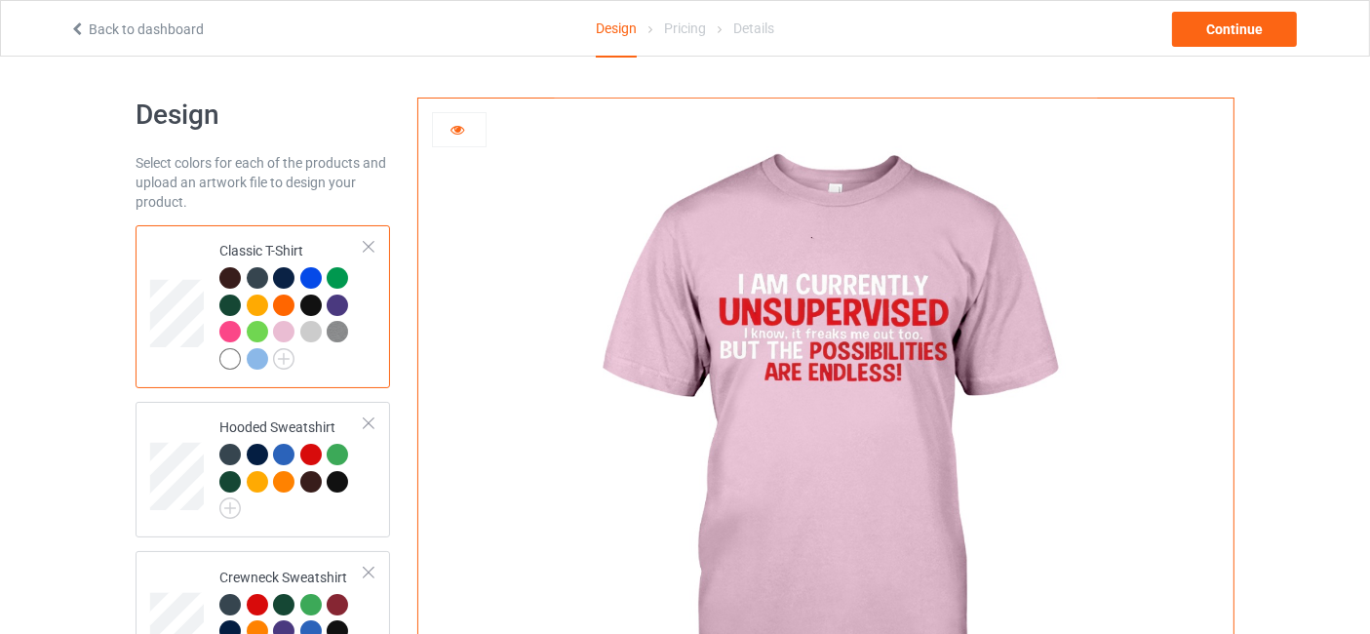
click at [254, 332] on div at bounding box center [257, 331] width 21 height 21
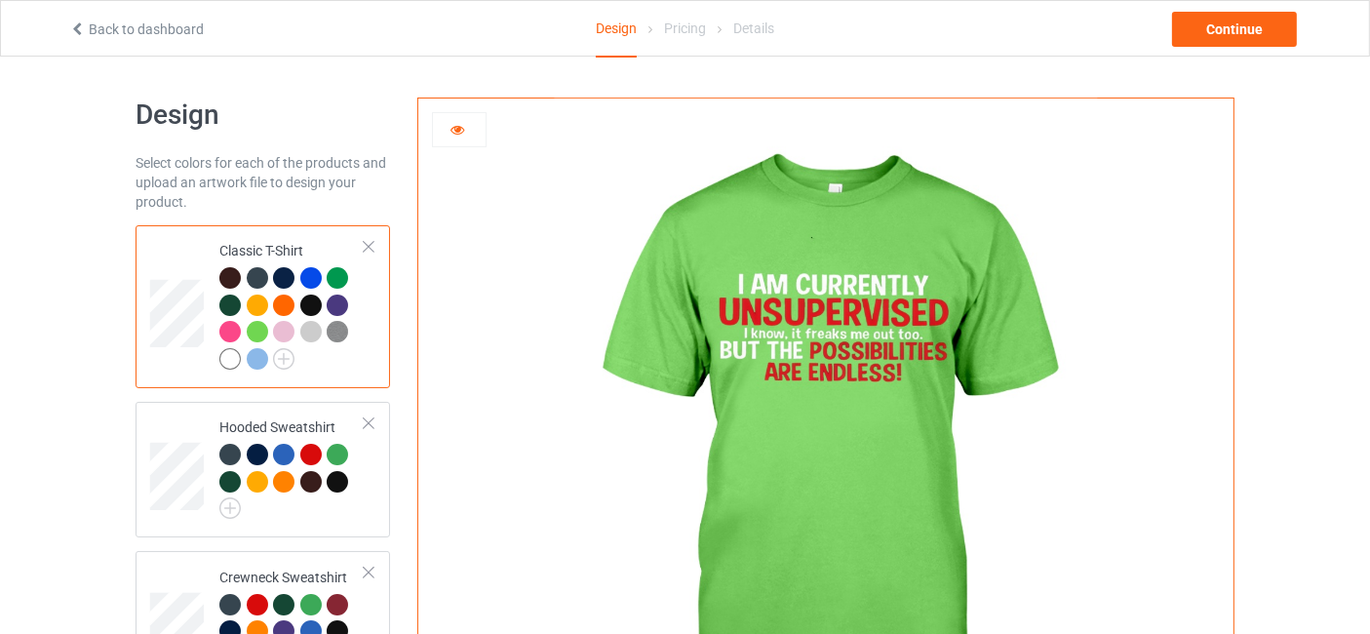
click at [309, 330] on div at bounding box center [310, 331] width 21 height 21
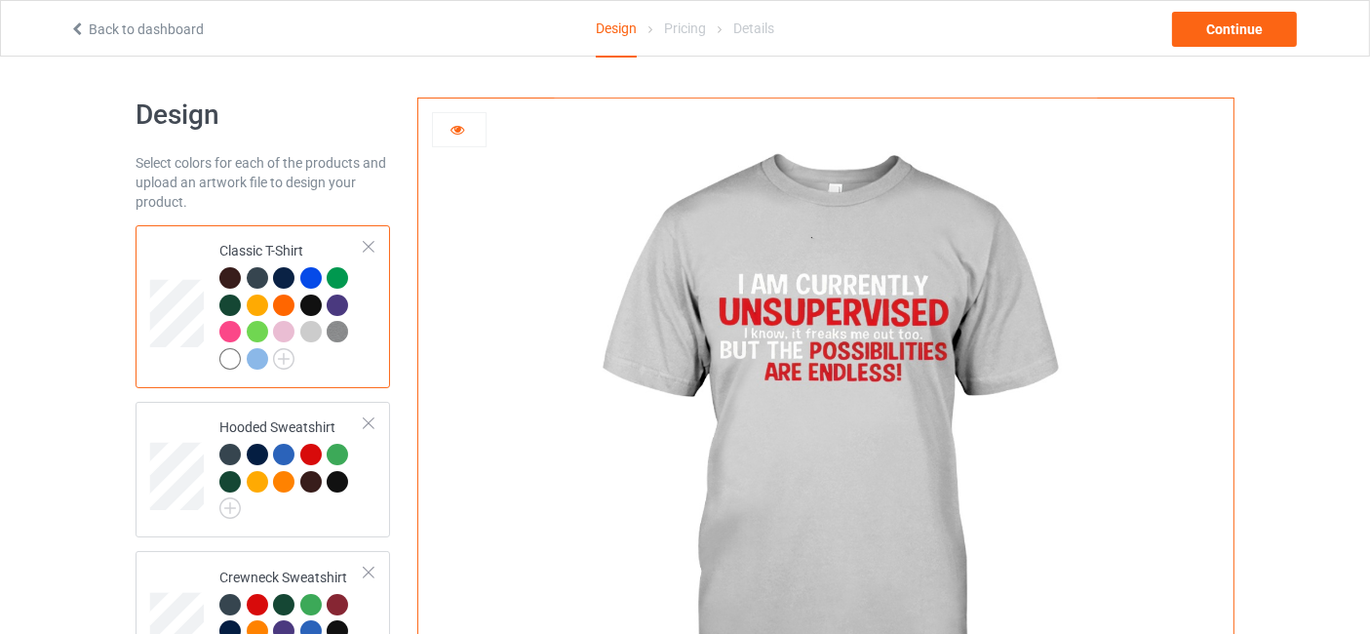
click at [333, 326] on img at bounding box center [337, 331] width 21 height 21
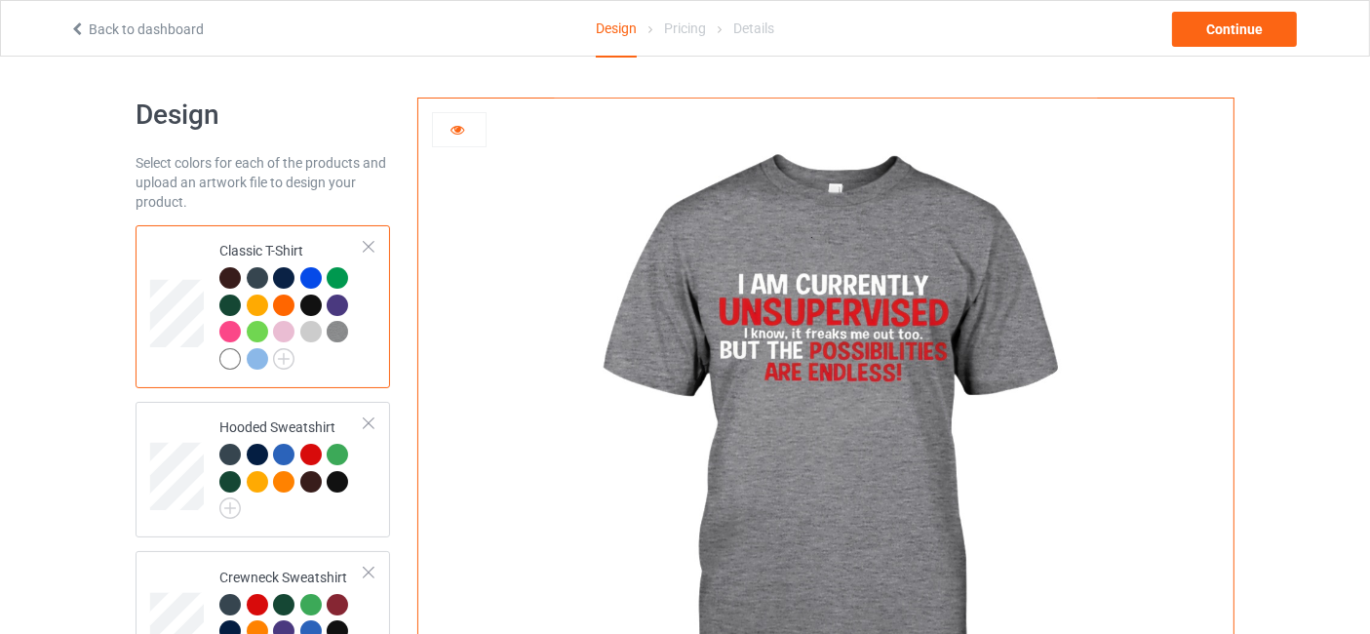
click at [229, 361] on div at bounding box center [229, 358] width 21 height 21
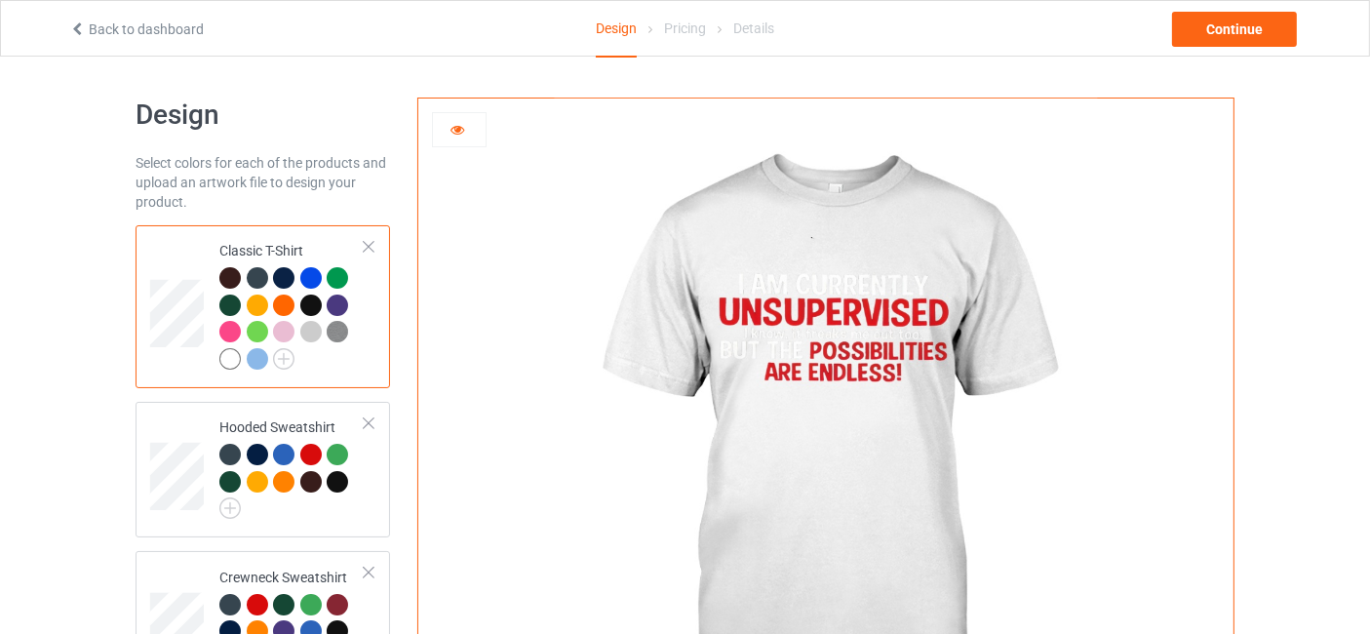
click at [250, 359] on div at bounding box center [257, 358] width 21 height 21
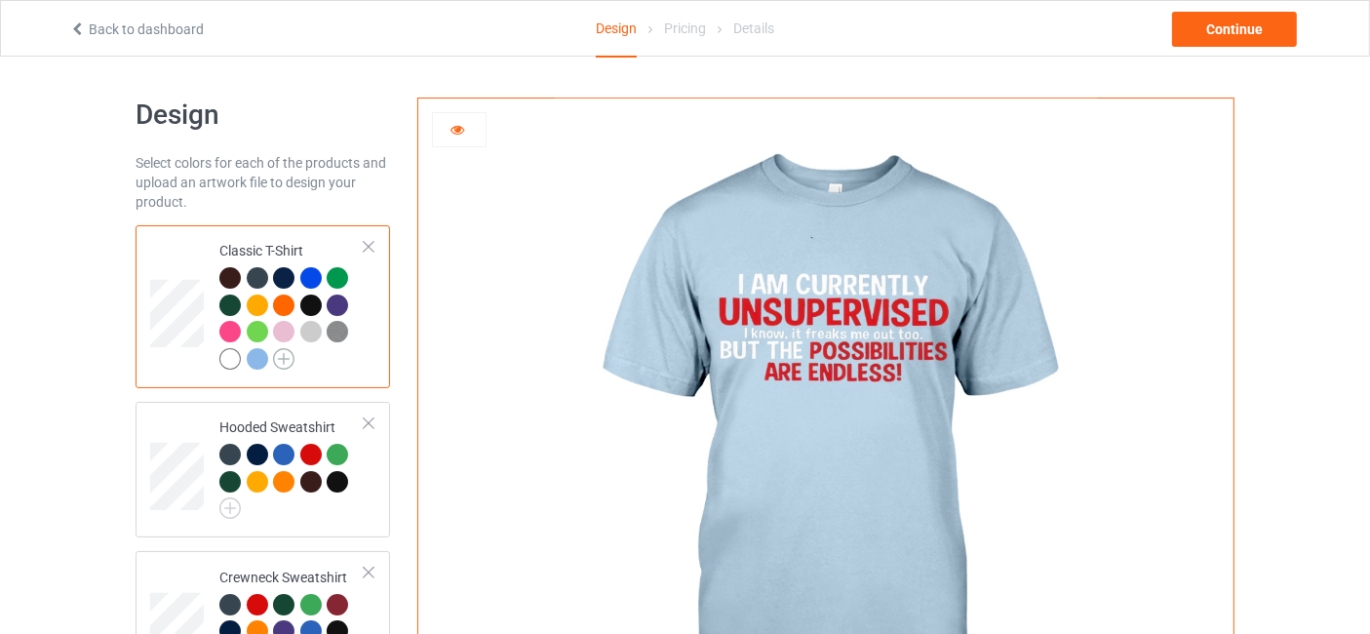
click at [284, 356] on img at bounding box center [283, 358] width 21 height 21
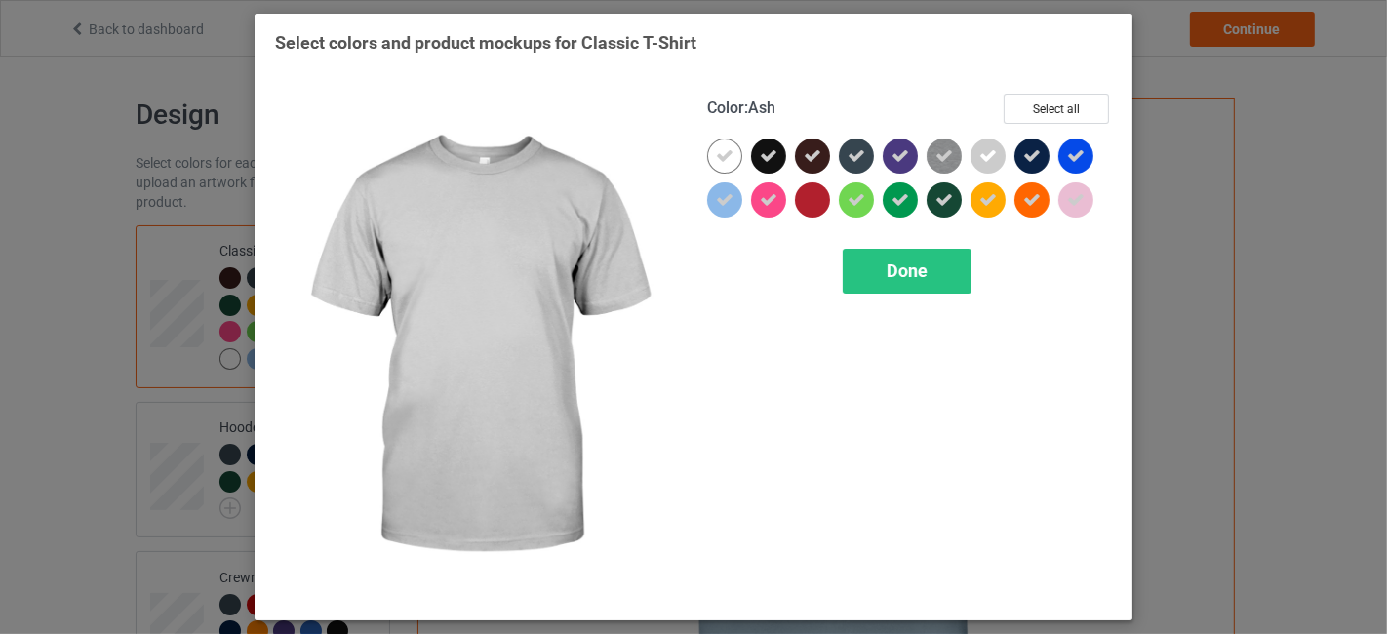
click at [995, 151] on icon at bounding box center [988, 156] width 18 height 18
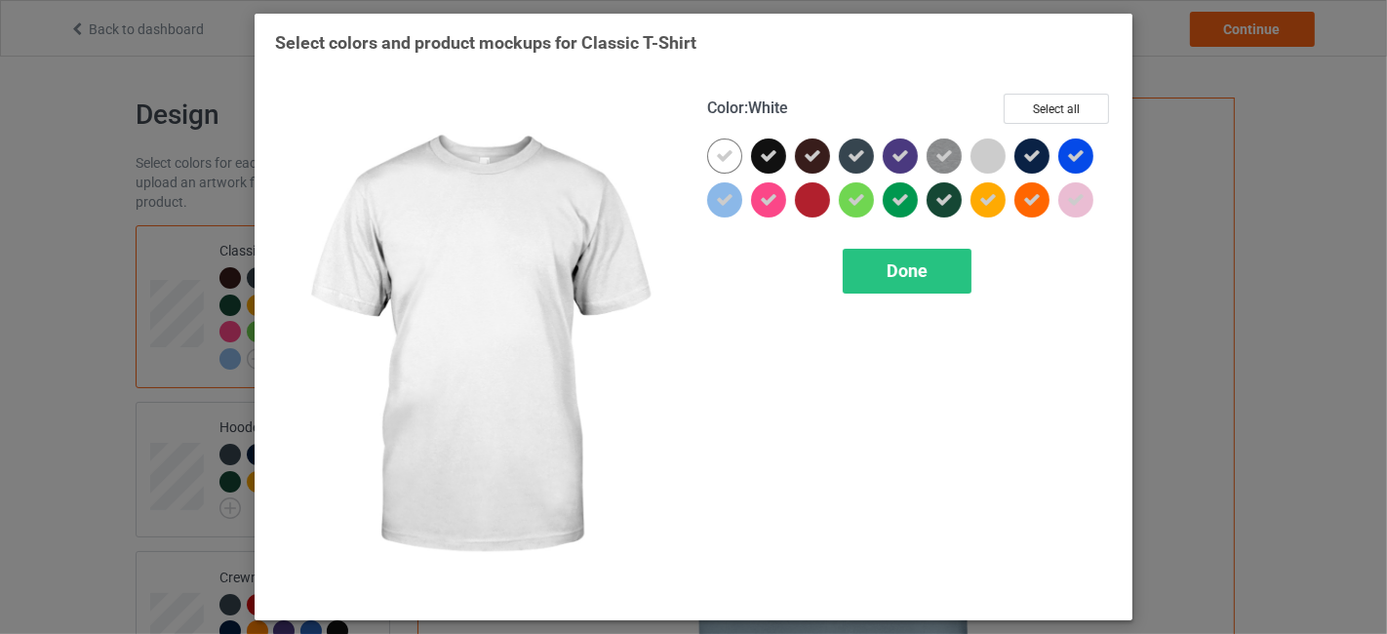
click at [724, 153] on icon at bounding box center [725, 156] width 18 height 18
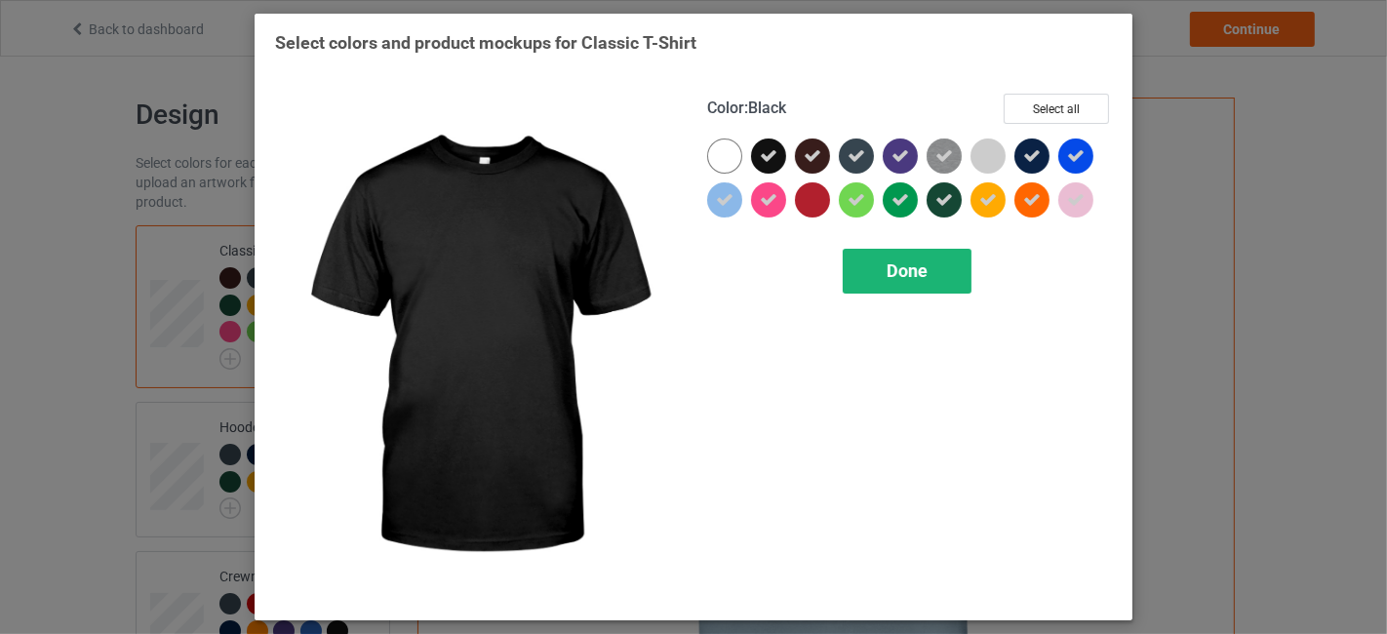
click at [905, 263] on span "Done" at bounding box center [906, 270] width 41 height 20
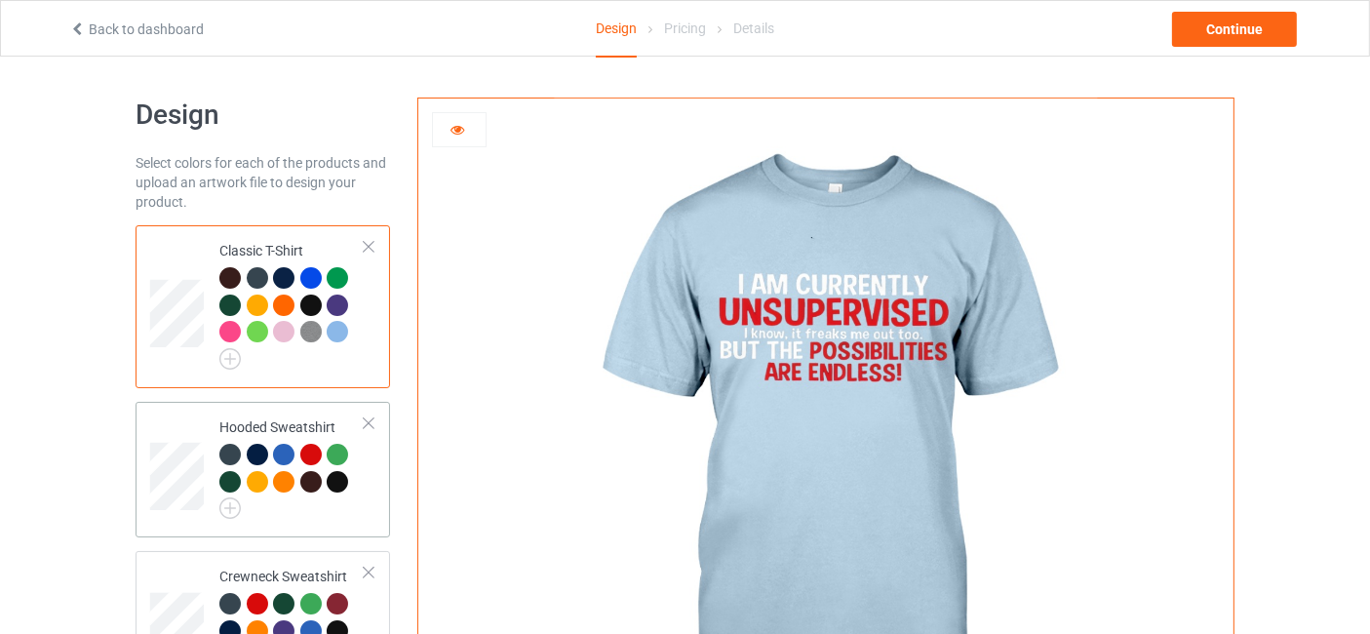
click at [217, 508] on td "Hooded Sweatshirt" at bounding box center [292, 470] width 167 height 120
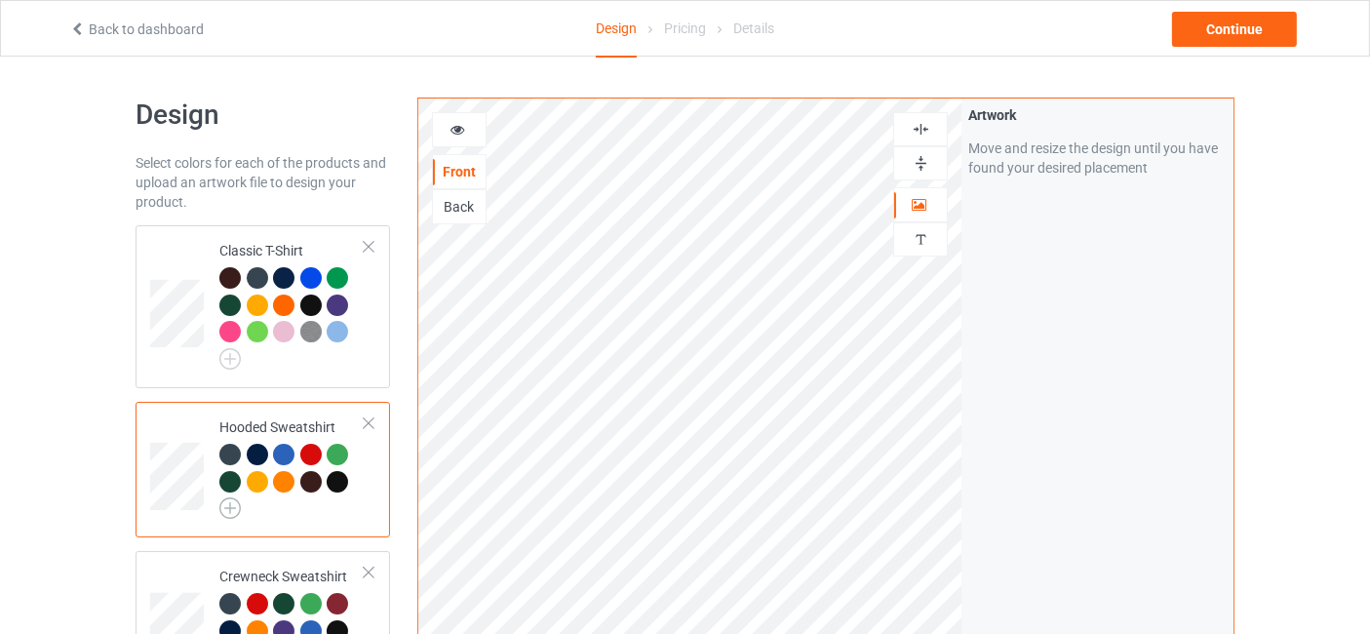
click at [230, 501] on img at bounding box center [229, 507] width 21 height 21
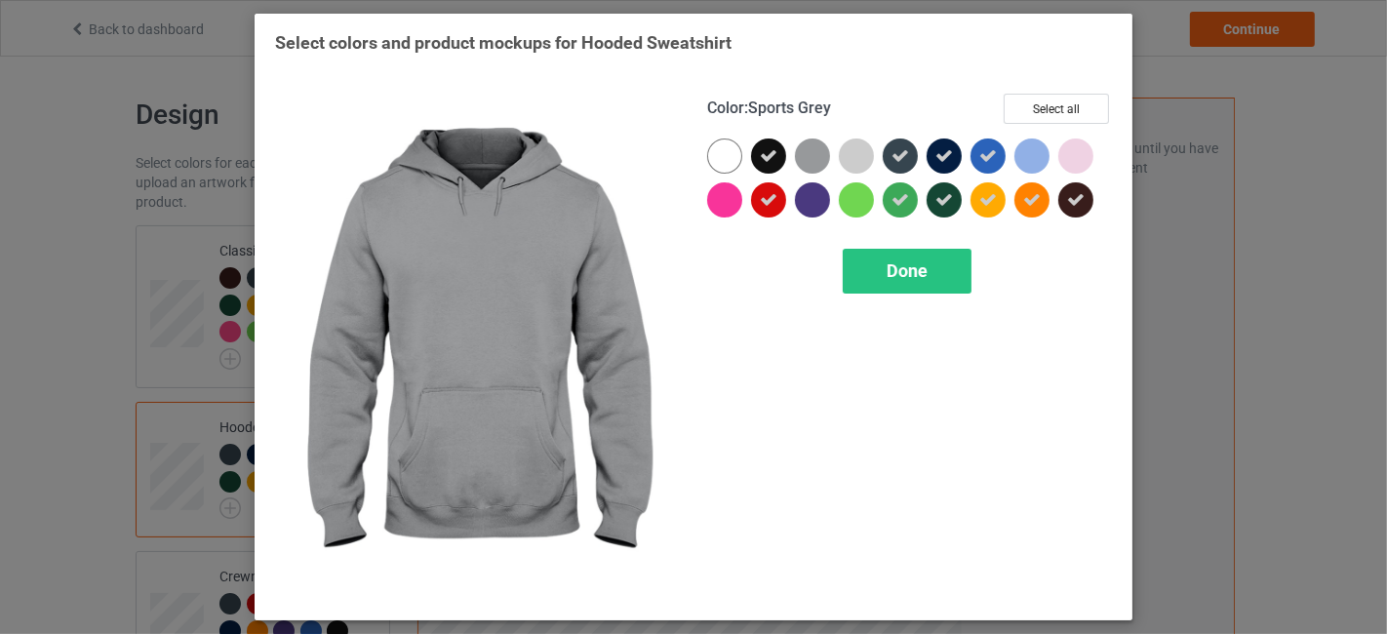
click at [821, 156] on div at bounding box center [812, 155] width 35 height 35
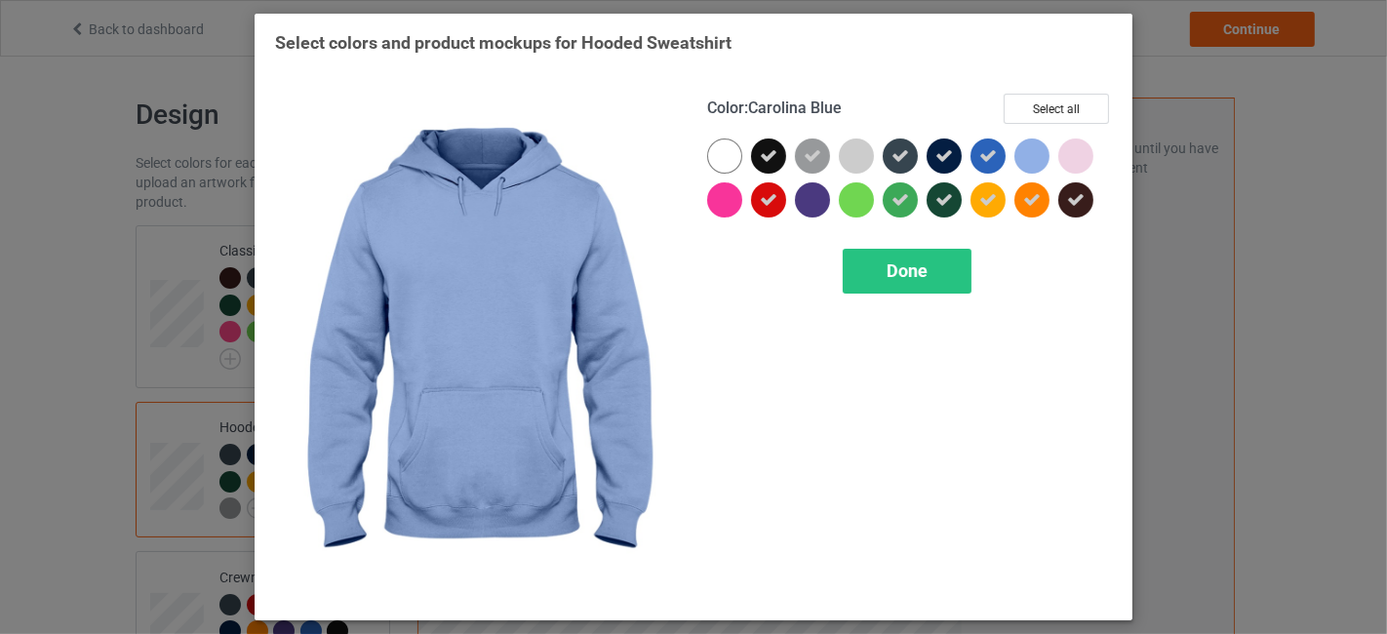
click at [1032, 150] on div at bounding box center [1031, 155] width 35 height 35
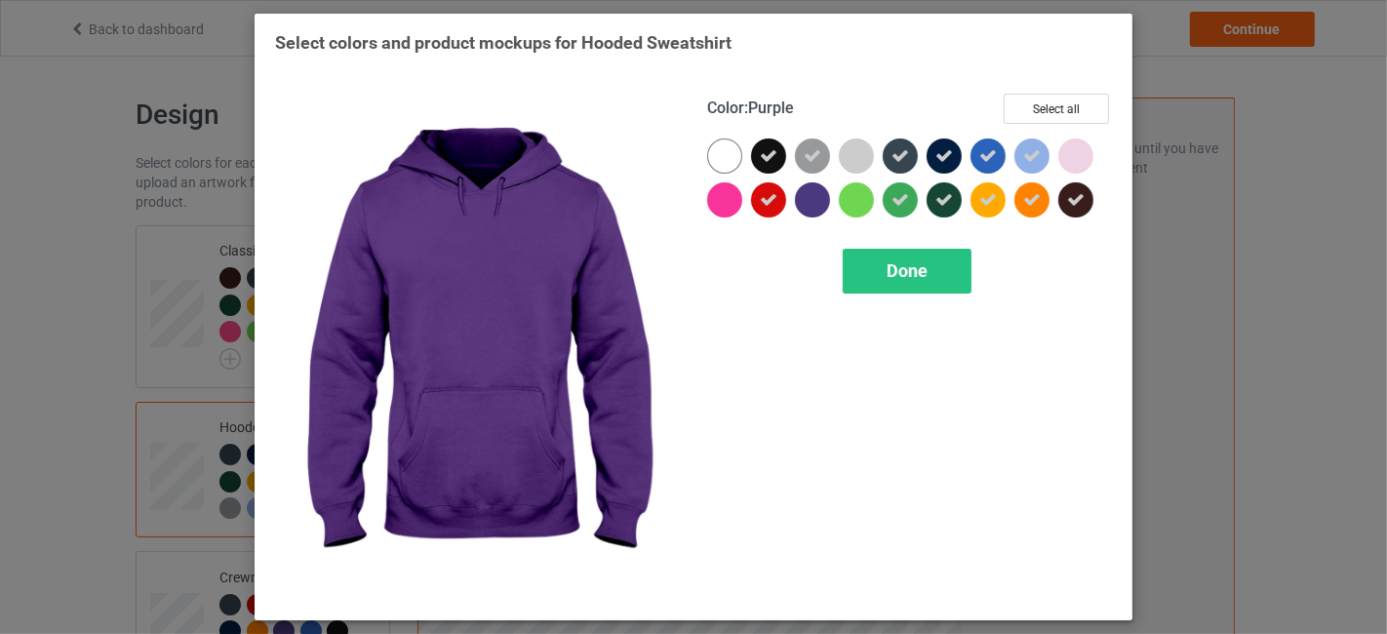
drag, startPoint x: 816, startPoint y: 205, endPoint x: 854, endPoint y: 203, distance: 38.1
click at [816, 205] on div at bounding box center [812, 199] width 35 height 35
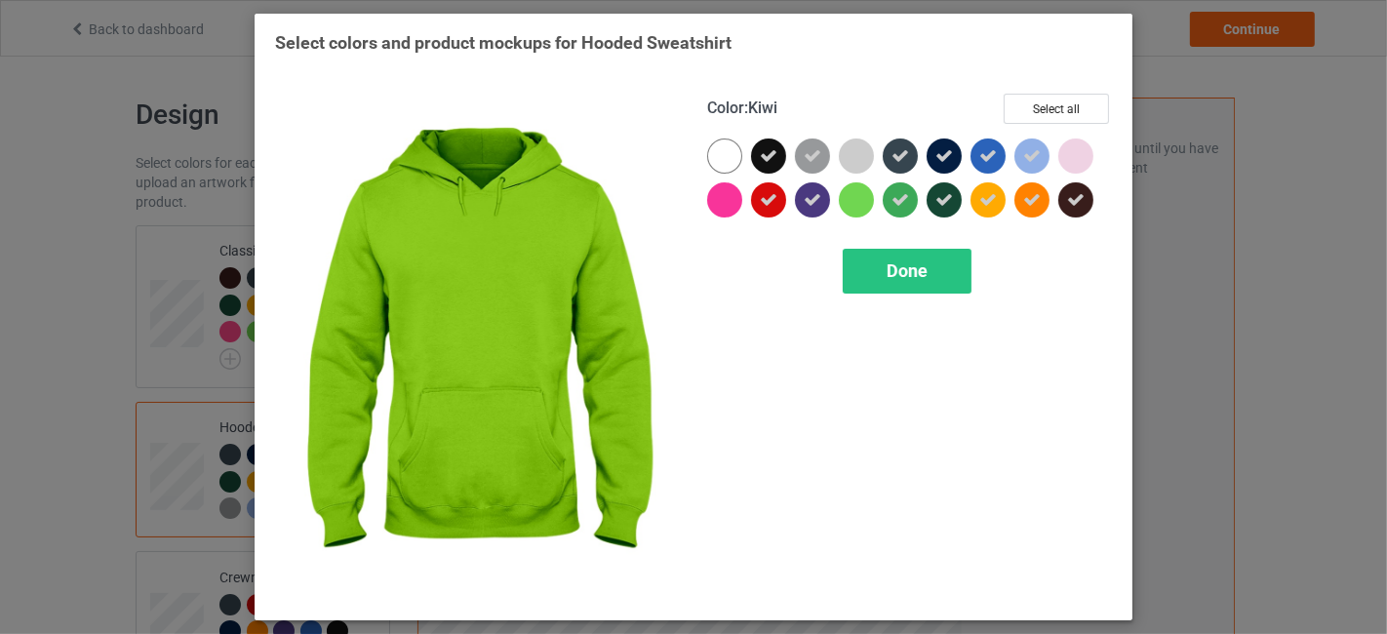
click at [854, 203] on div at bounding box center [856, 199] width 35 height 35
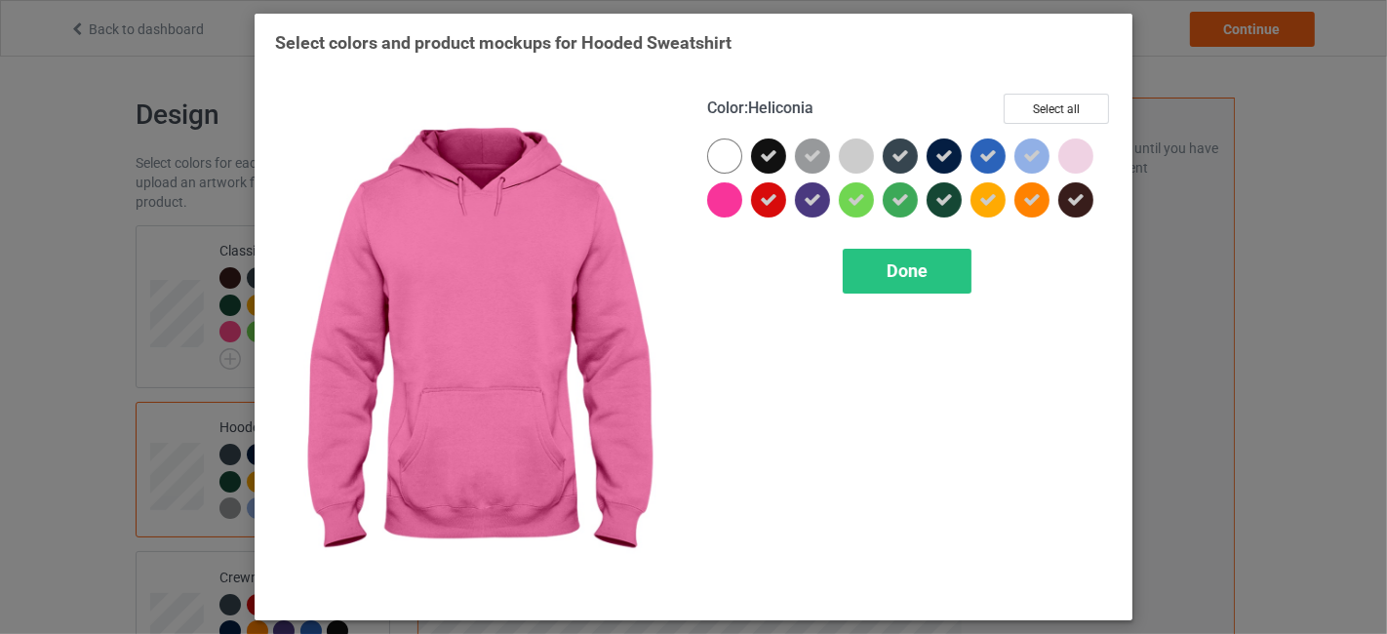
click at [729, 202] on div at bounding box center [724, 199] width 35 height 35
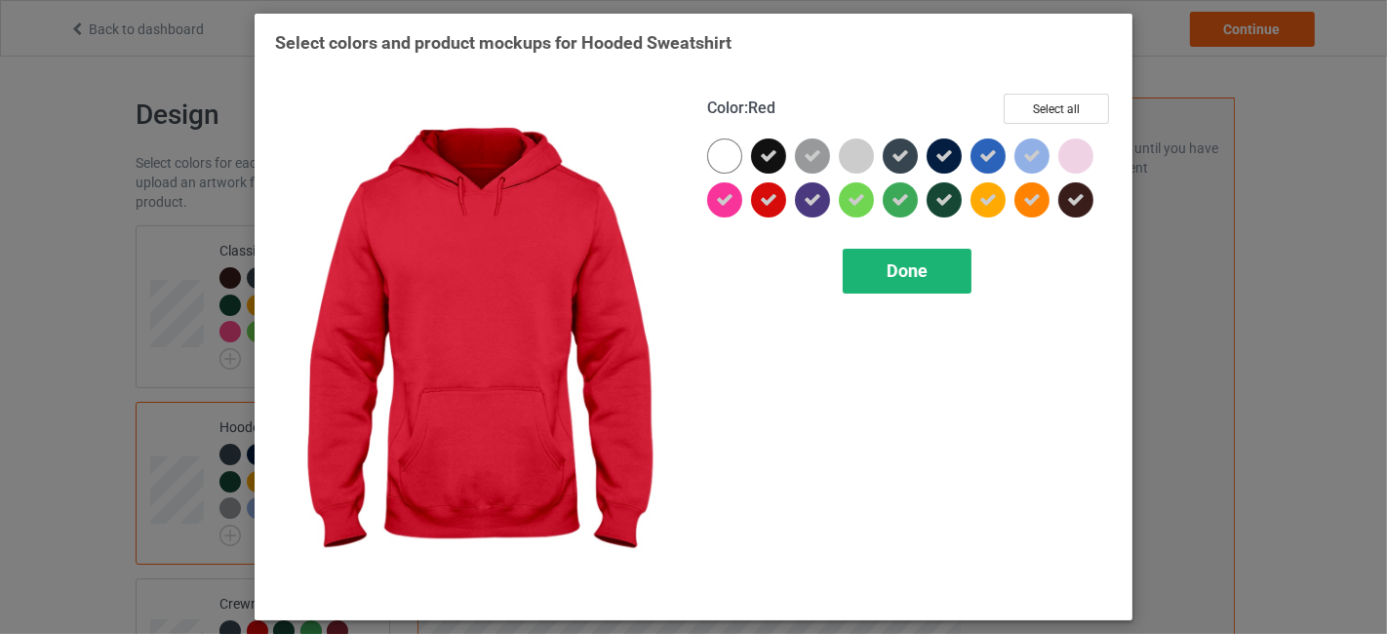
click at [911, 270] on span "Done" at bounding box center [906, 270] width 41 height 20
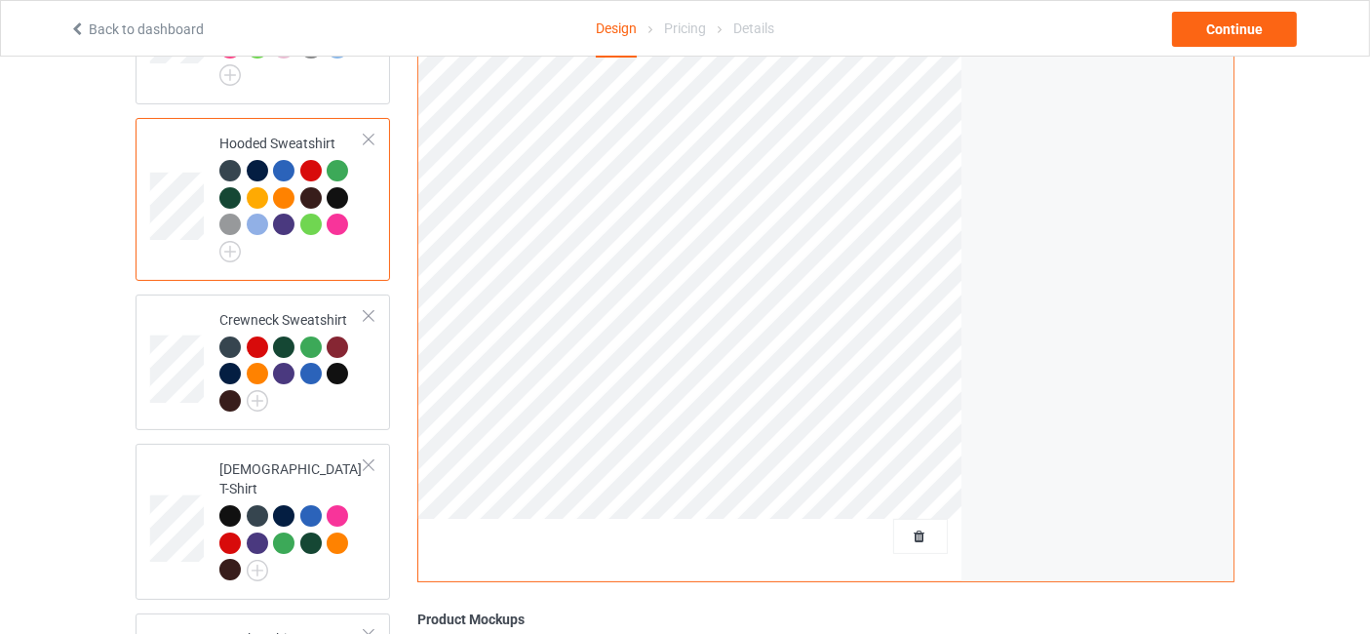
scroll to position [289, 0]
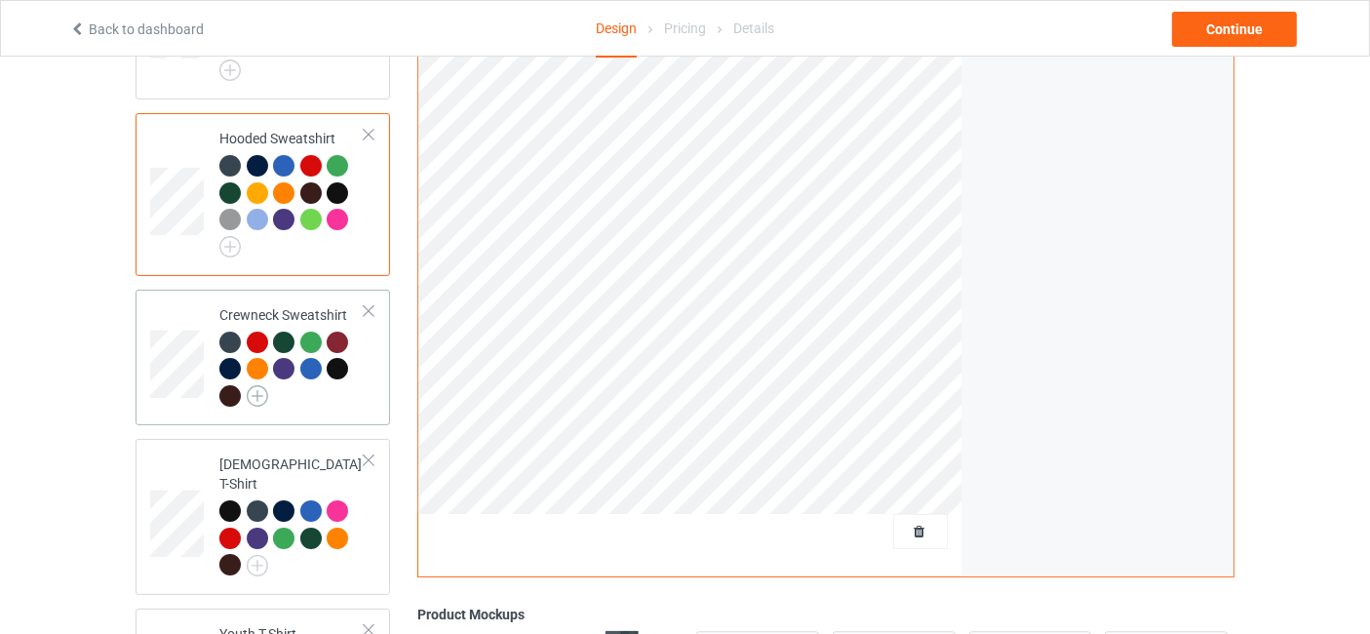
click at [259, 395] on img at bounding box center [257, 395] width 21 height 21
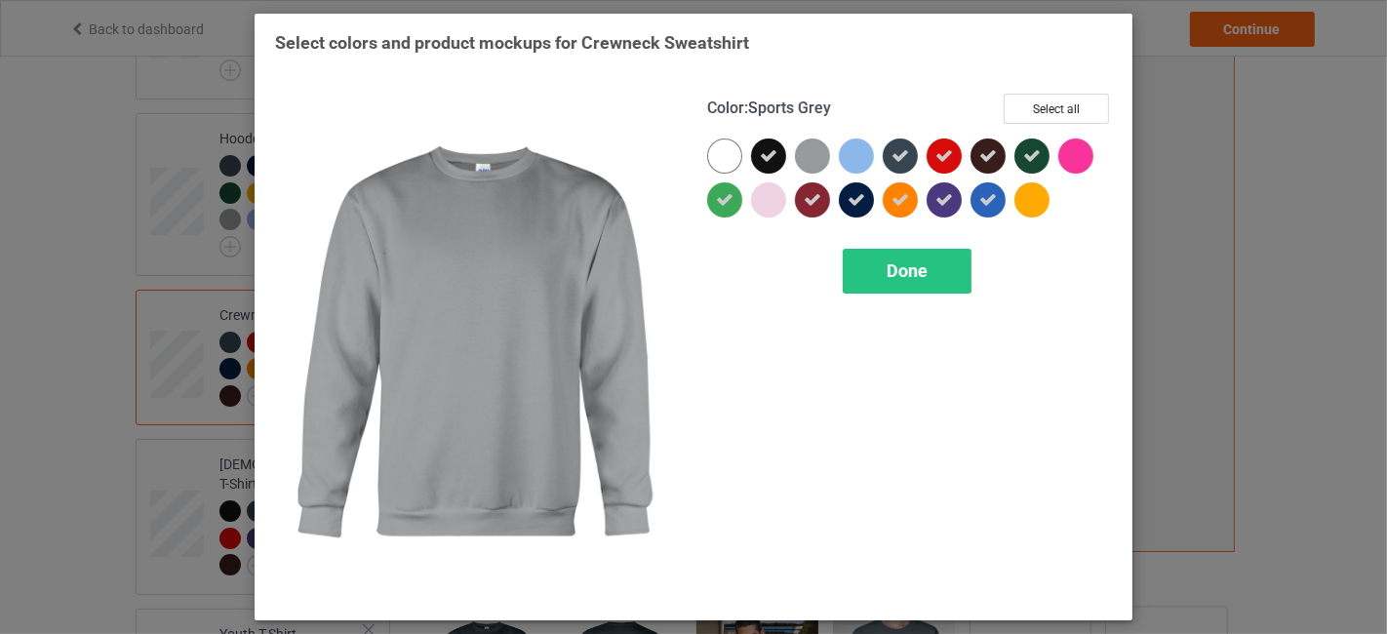
click at [813, 157] on div at bounding box center [812, 155] width 35 height 35
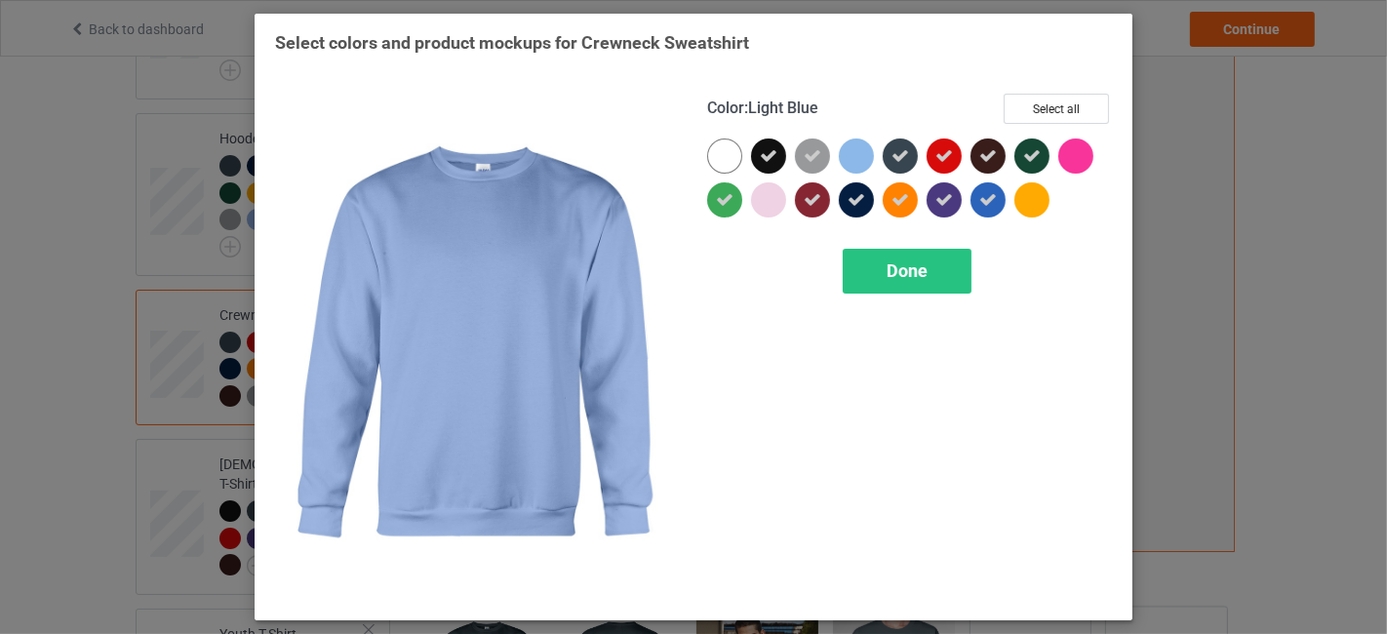
click at [853, 161] on div at bounding box center [856, 155] width 35 height 35
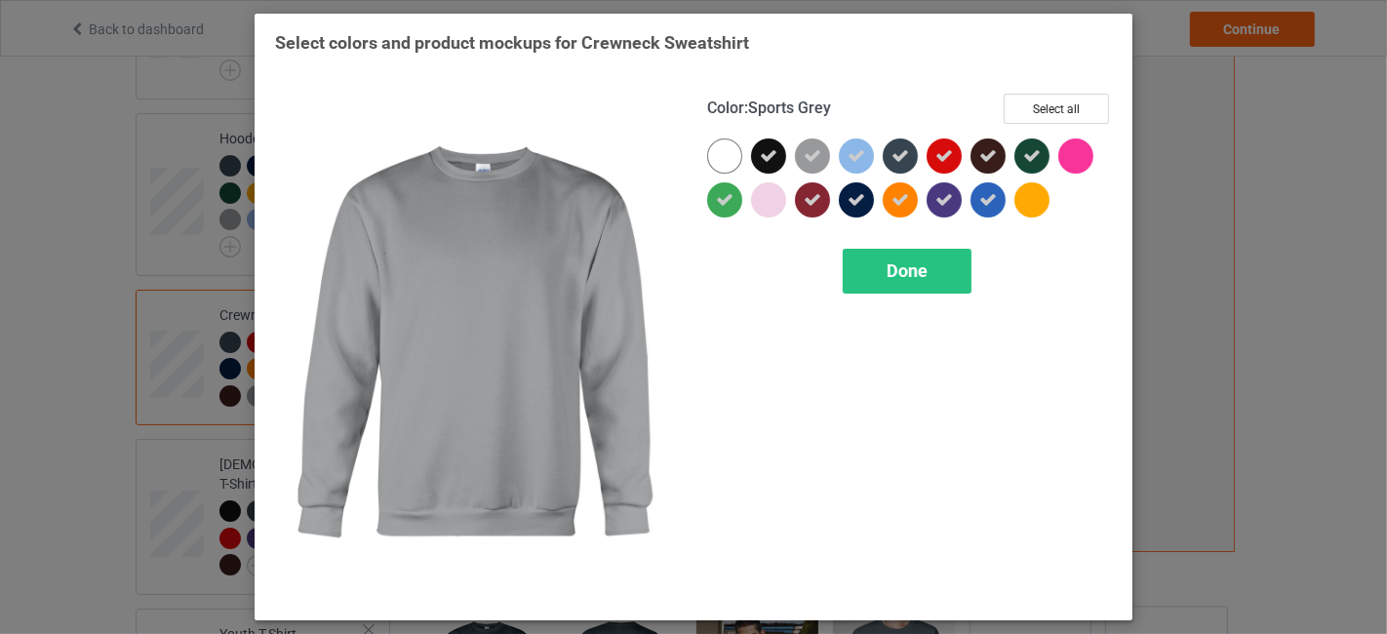
click at [807, 151] on icon at bounding box center [812, 156] width 18 height 18
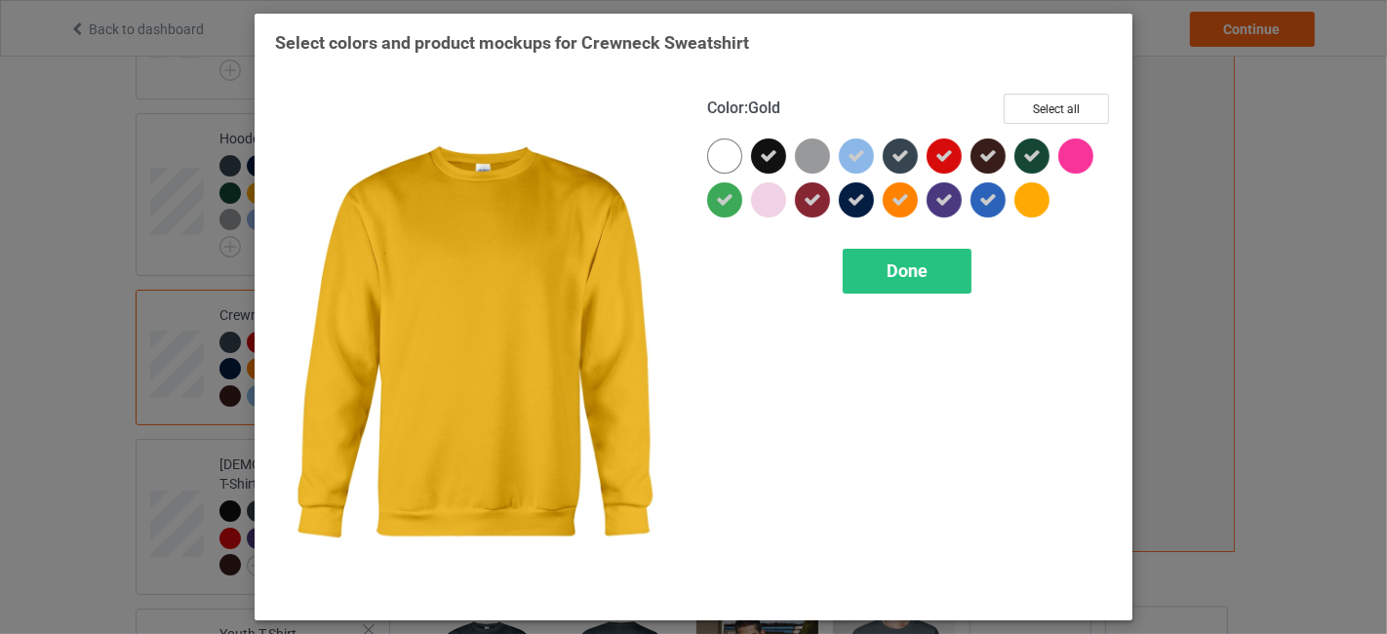
click at [1032, 204] on div at bounding box center [1031, 199] width 35 height 35
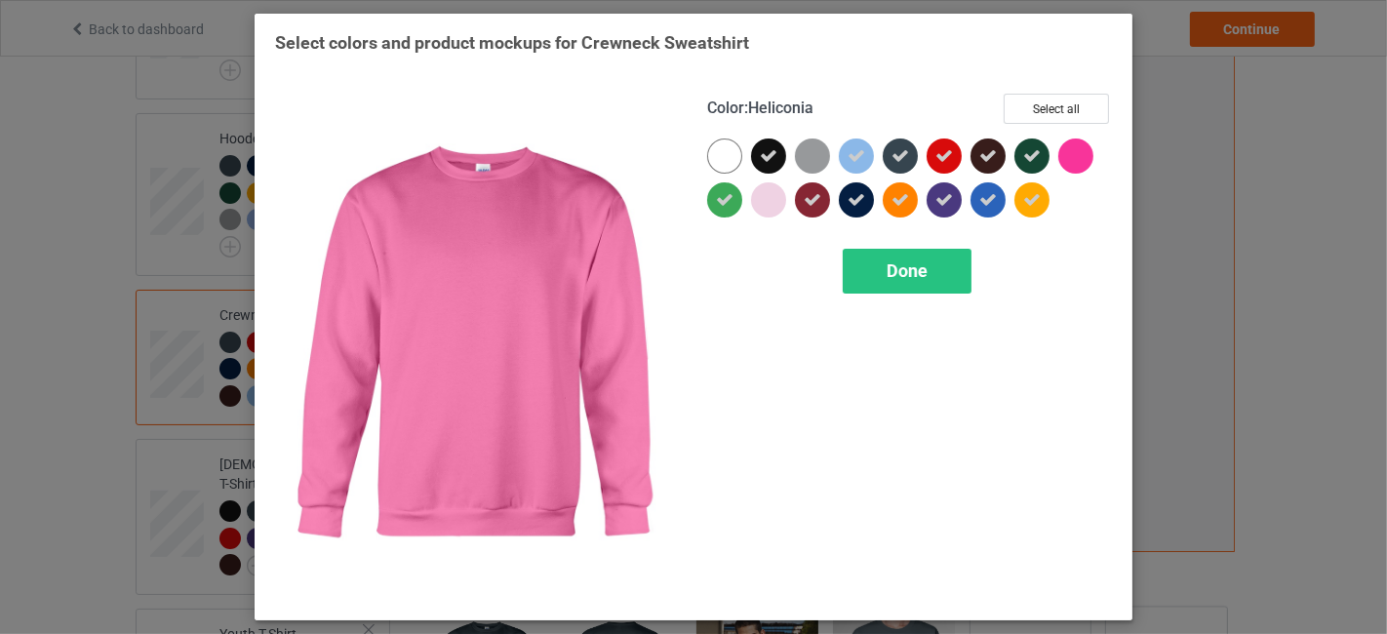
click at [1080, 140] on div at bounding box center [1075, 155] width 35 height 35
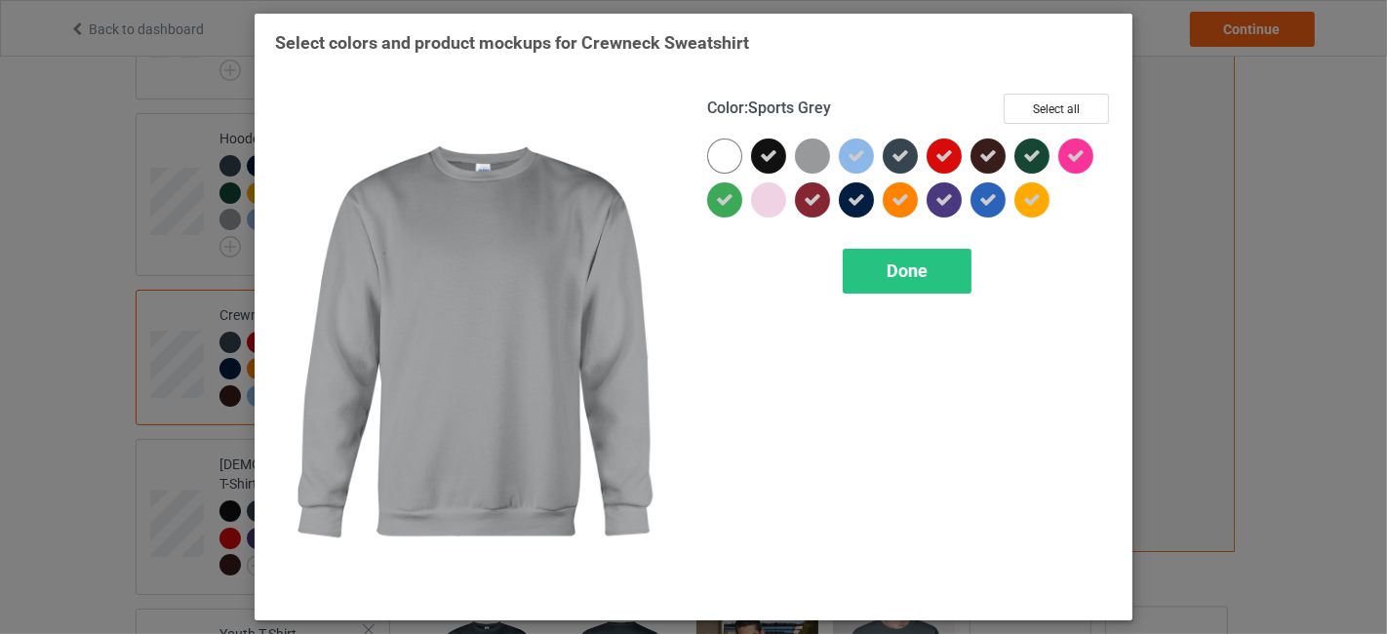
click at [819, 146] on div at bounding box center [812, 155] width 35 height 35
click at [814, 154] on icon at bounding box center [812, 156] width 18 height 18
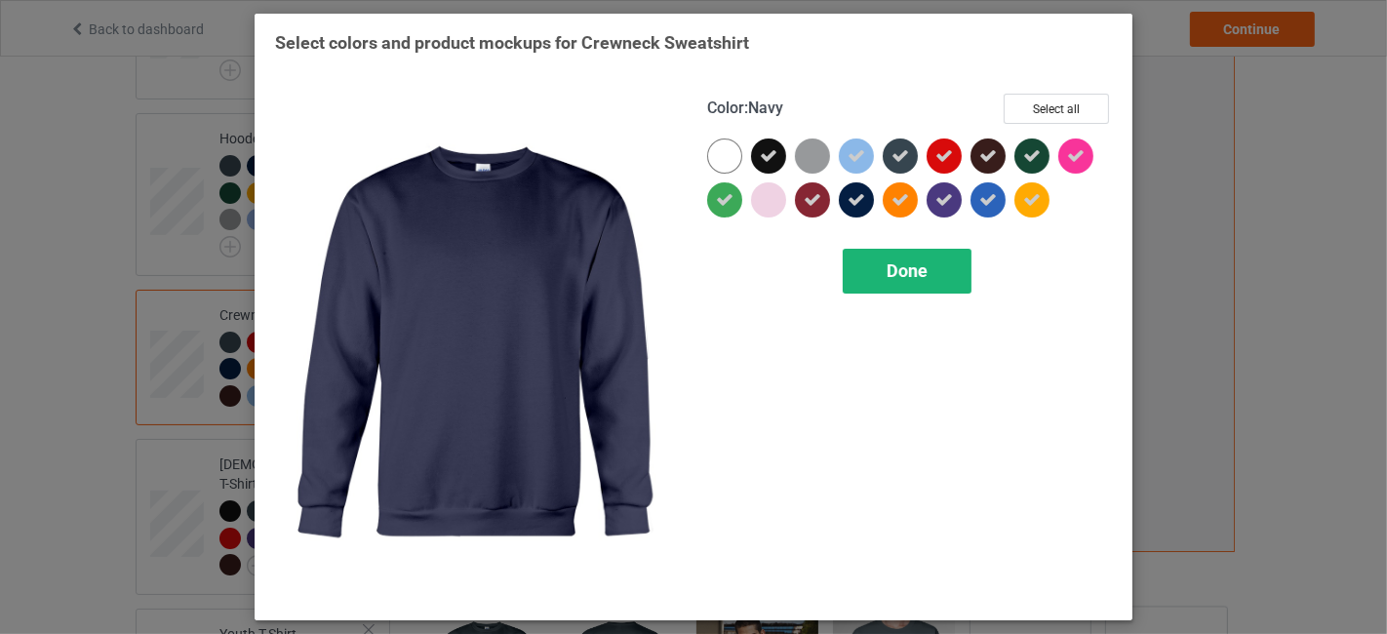
click at [902, 272] on span "Done" at bounding box center [906, 270] width 41 height 20
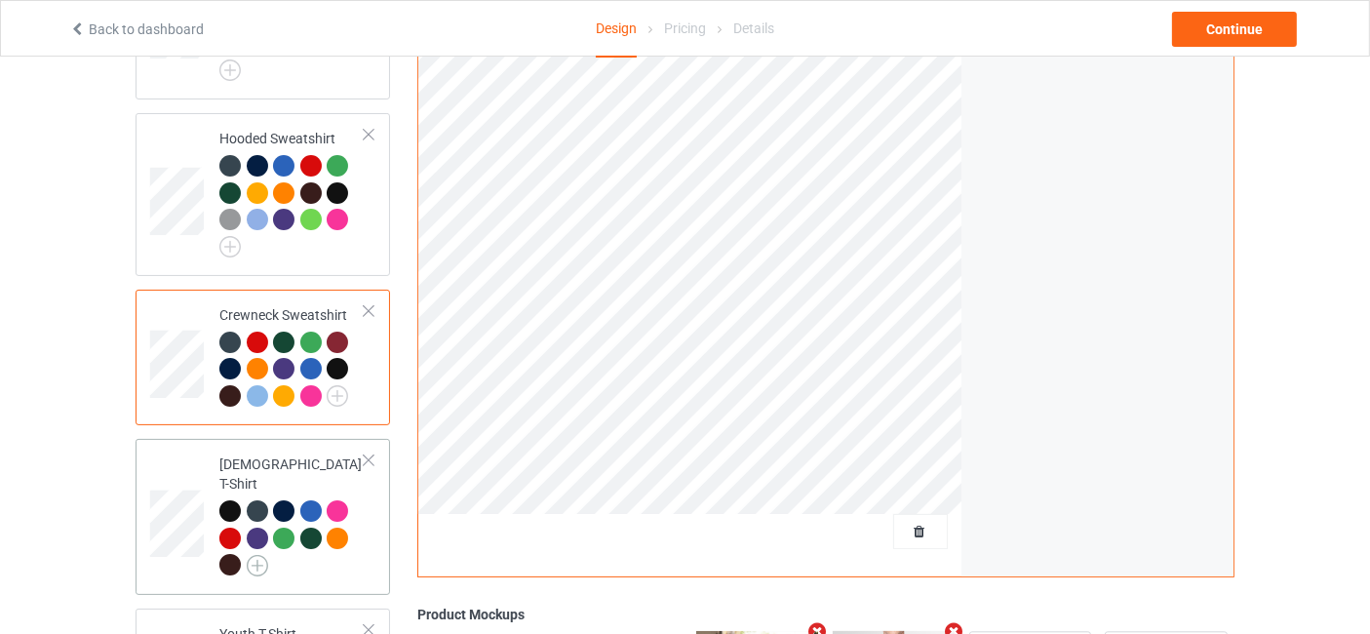
click at [258, 555] on img at bounding box center [257, 565] width 21 height 21
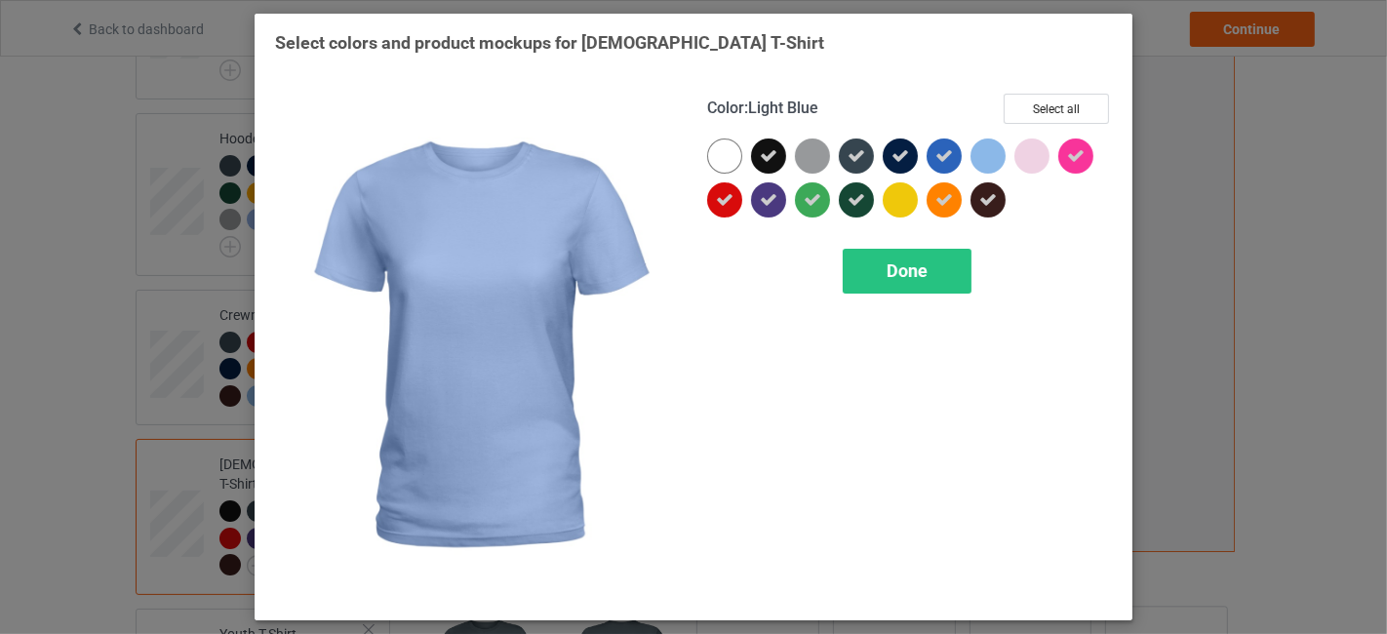
drag, startPoint x: 983, startPoint y: 155, endPoint x: 1031, endPoint y: 151, distance: 47.9
click at [984, 155] on div at bounding box center [987, 155] width 35 height 35
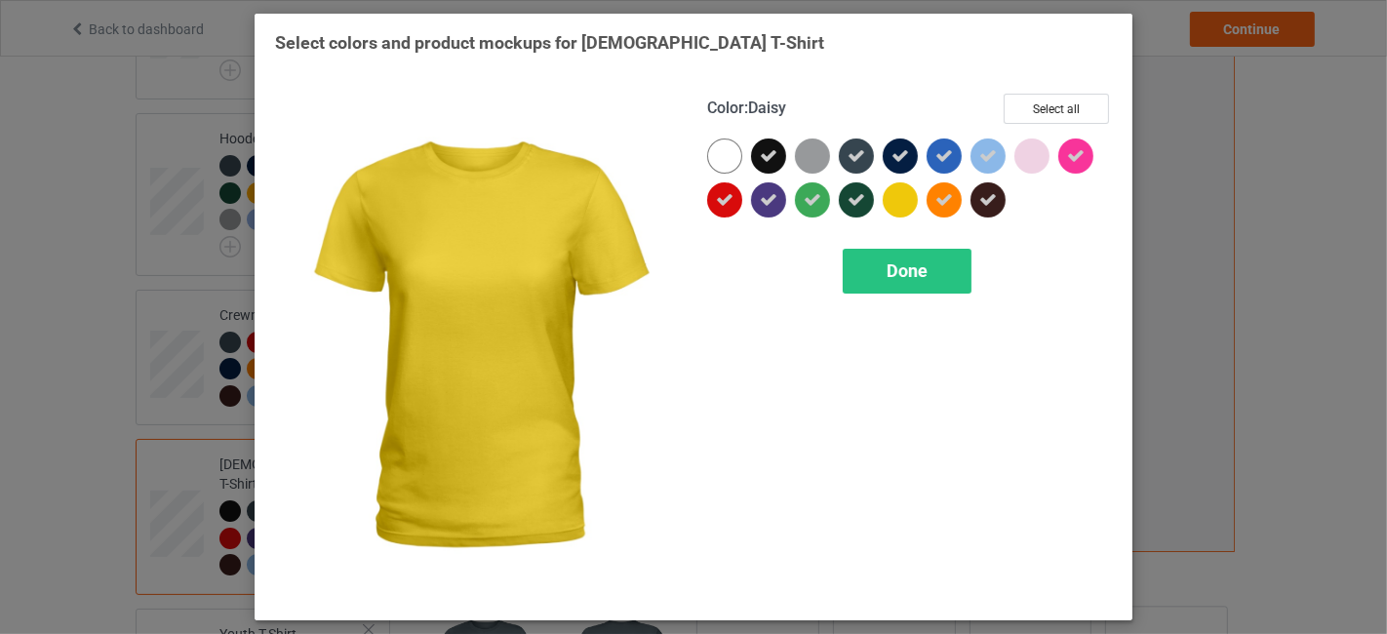
click at [899, 198] on div at bounding box center [899, 199] width 35 height 35
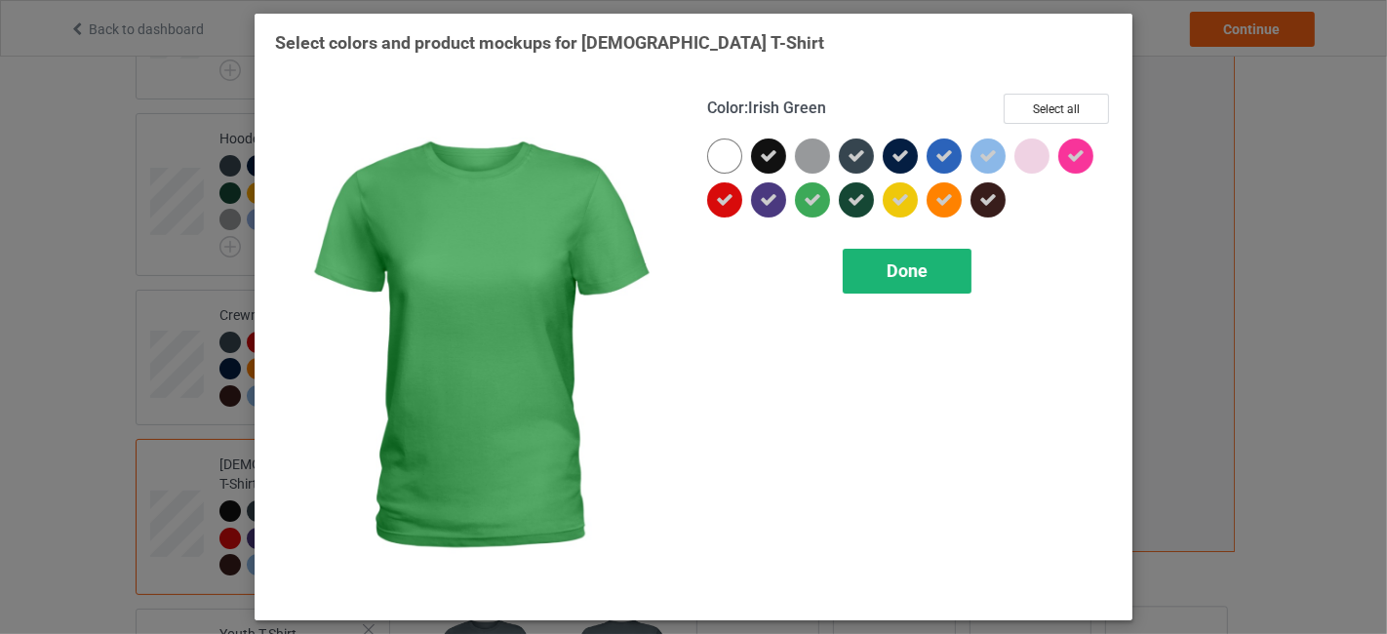
click at [904, 286] on div "Done" at bounding box center [906, 271] width 129 height 45
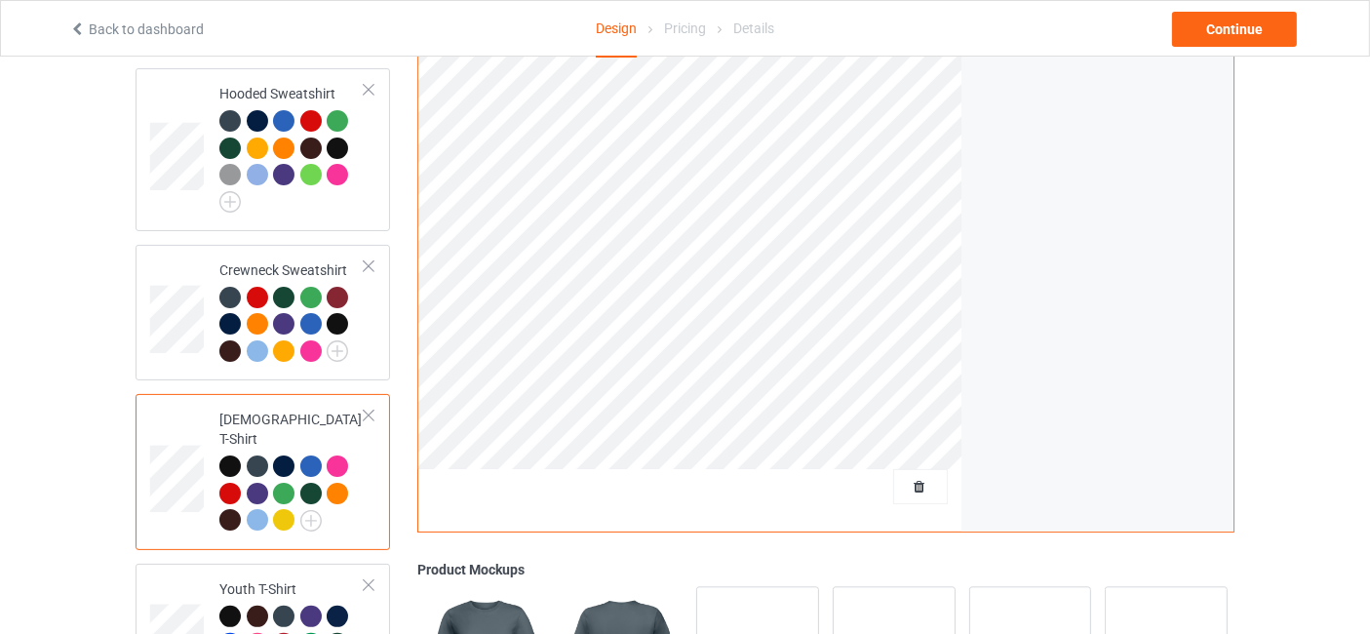
scroll to position [577, 0]
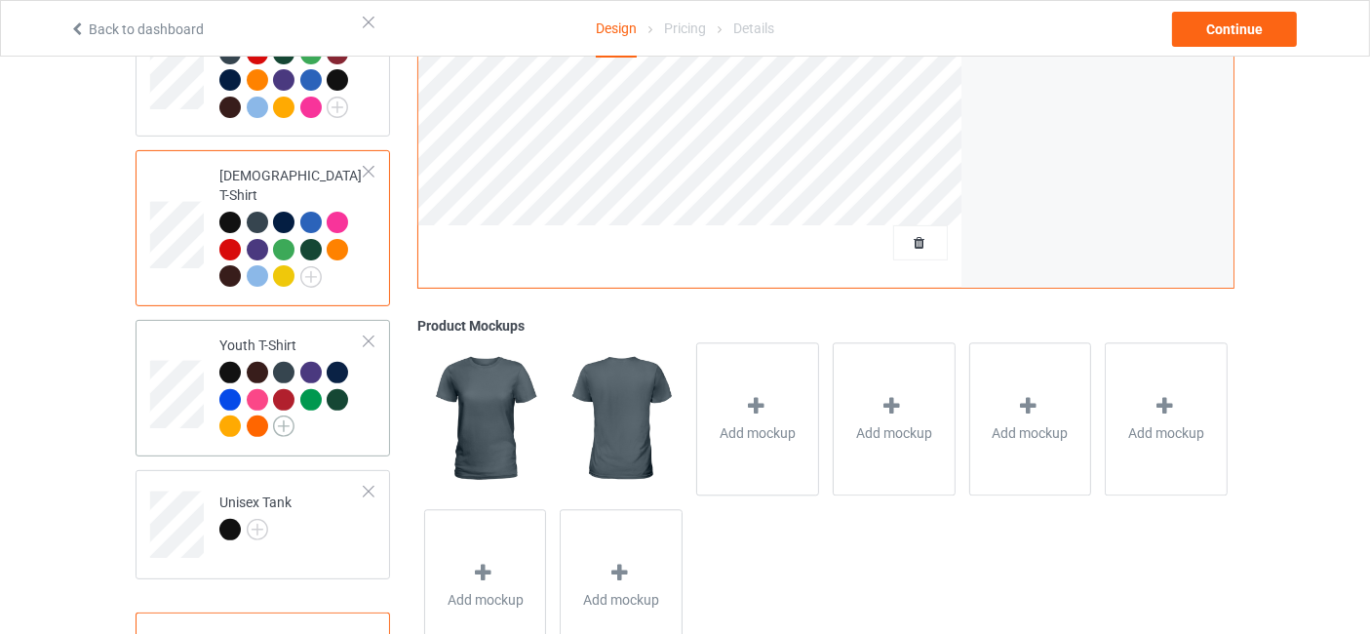
click at [287, 415] on img at bounding box center [283, 425] width 21 height 21
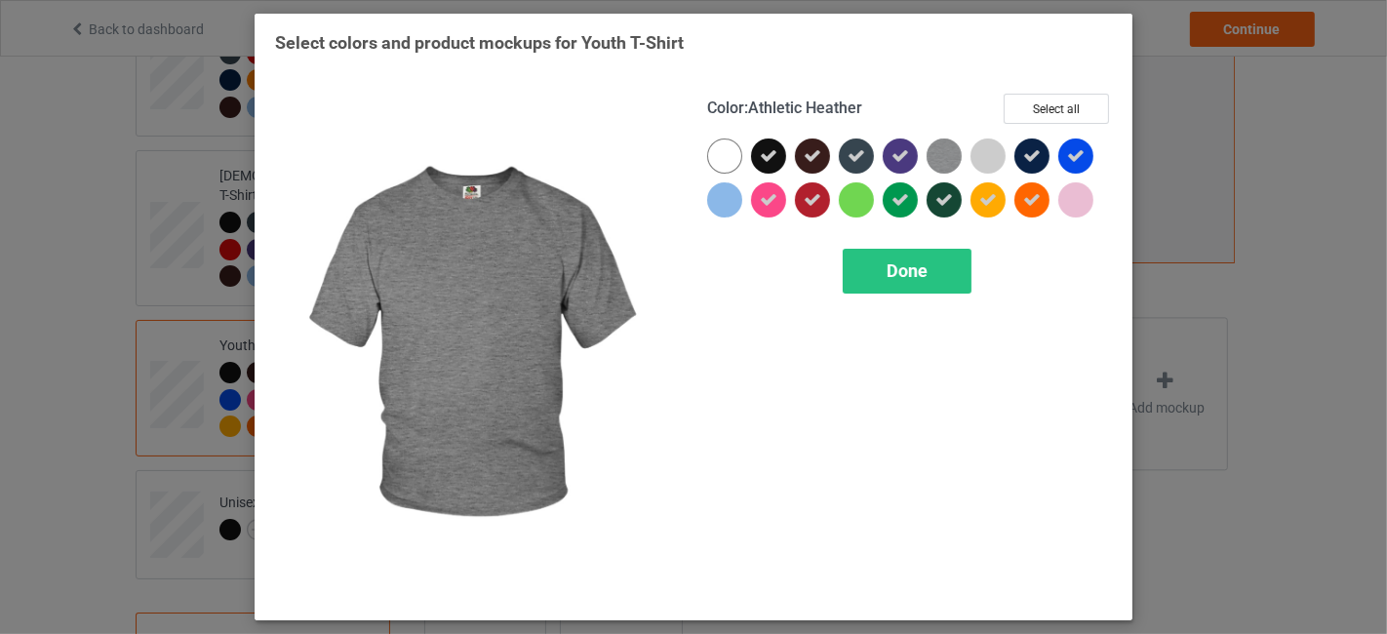
click at [950, 163] on img at bounding box center [943, 155] width 35 height 35
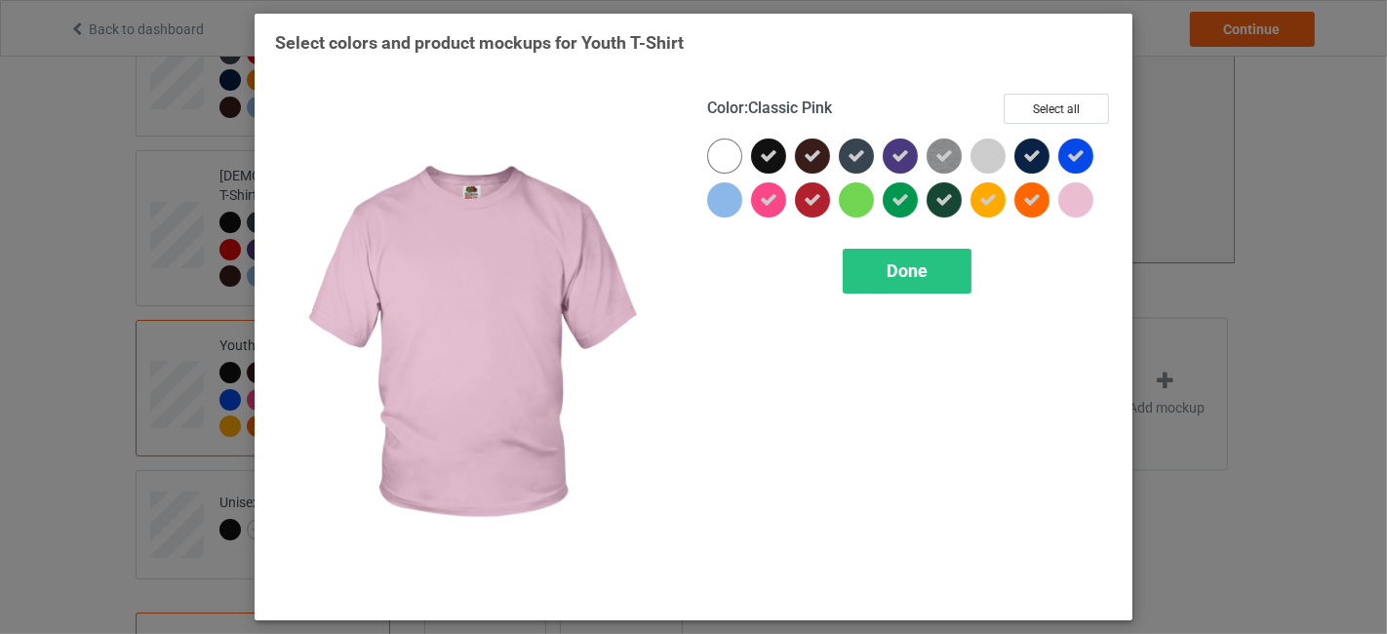
click at [1089, 195] on div at bounding box center [1075, 199] width 35 height 35
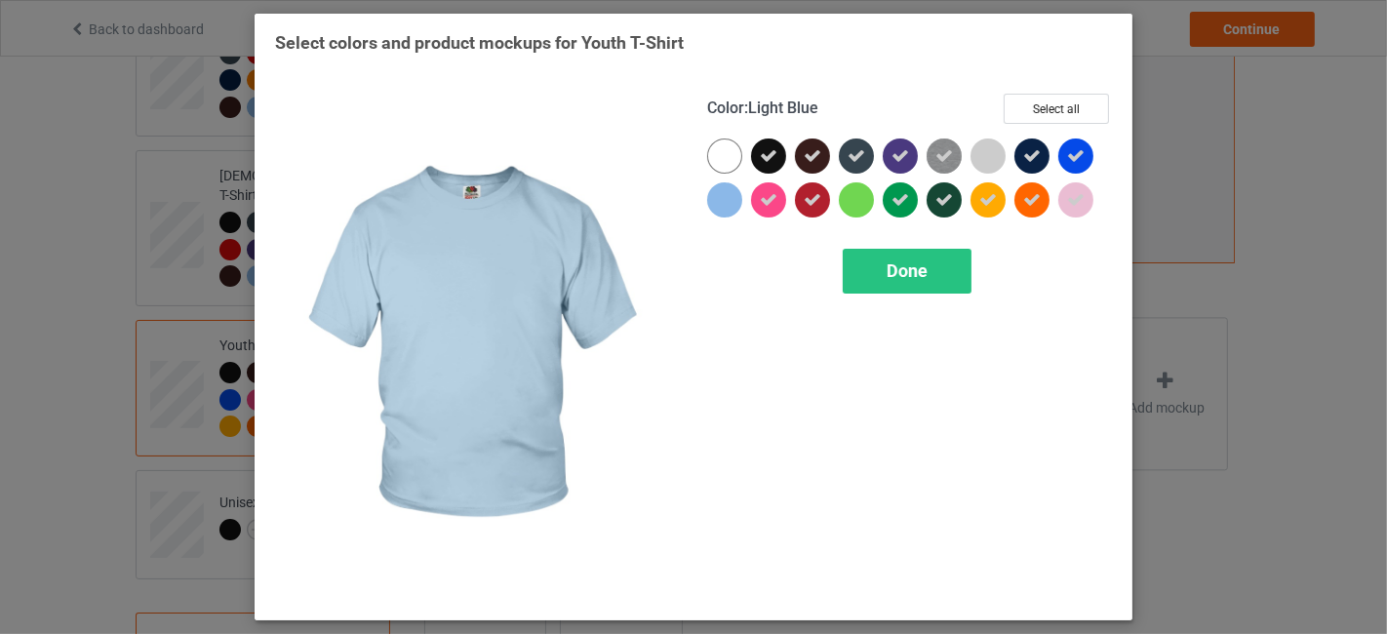
click at [732, 204] on div at bounding box center [724, 199] width 35 height 35
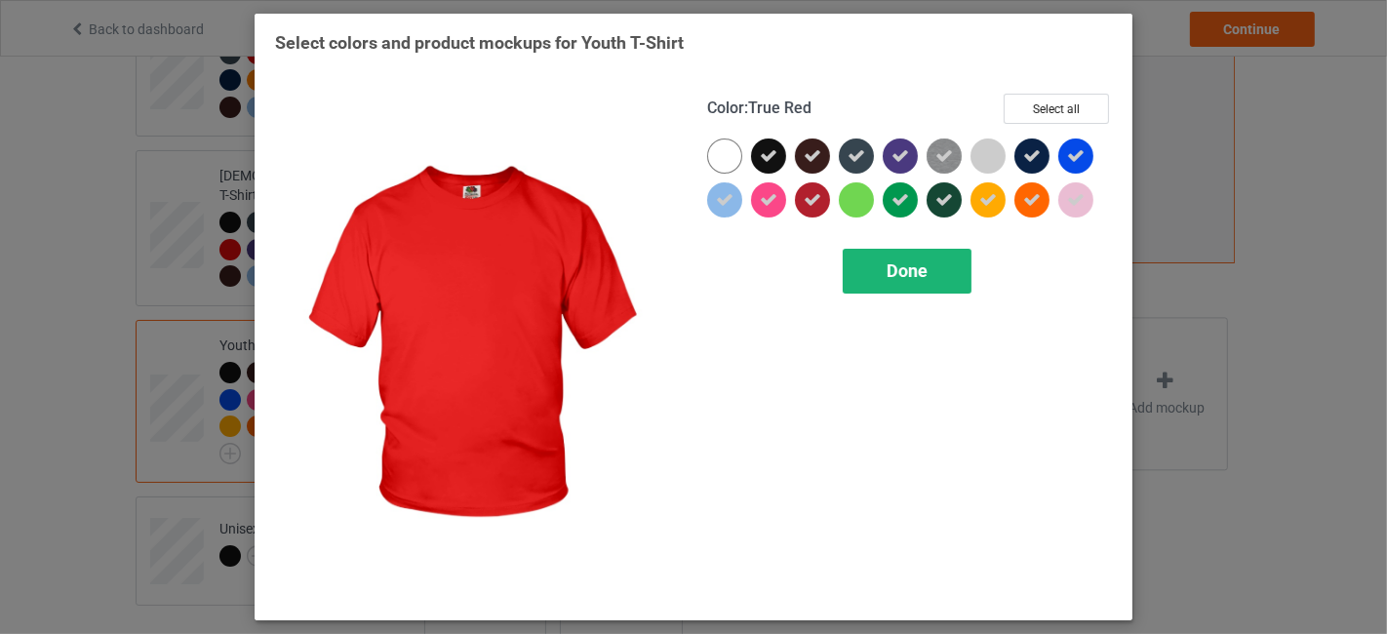
click at [914, 291] on div "Done" at bounding box center [906, 271] width 129 height 45
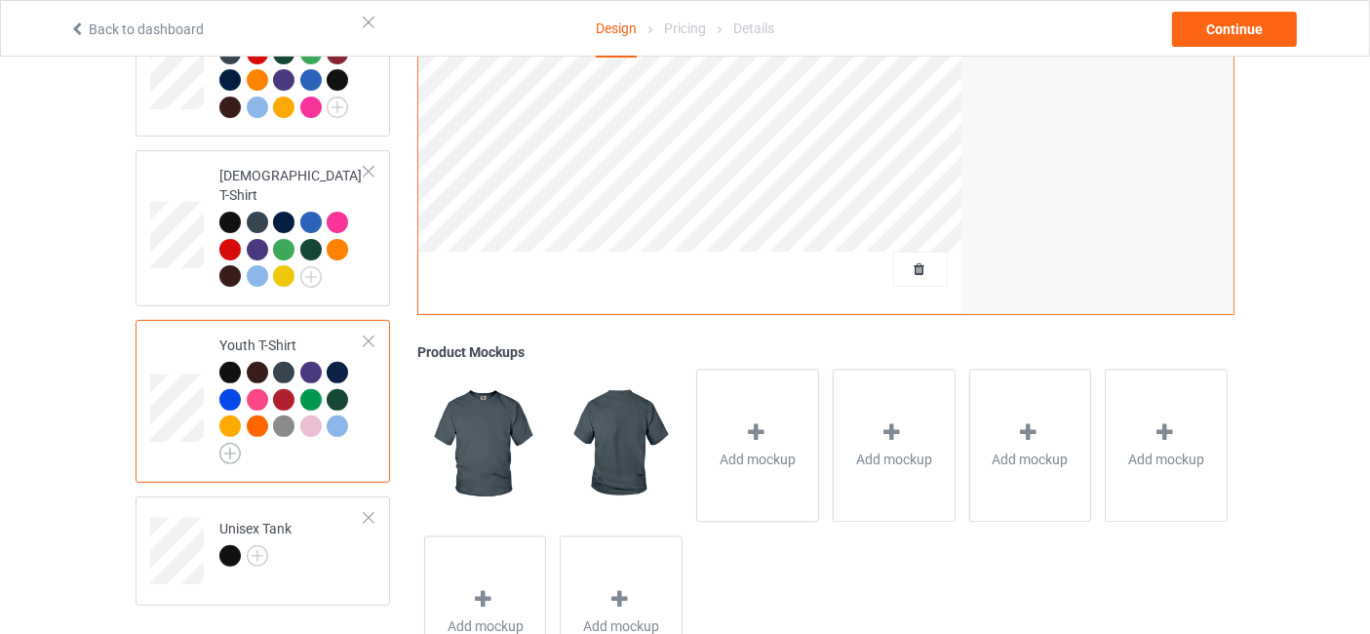
click at [235, 443] on img at bounding box center [229, 453] width 21 height 21
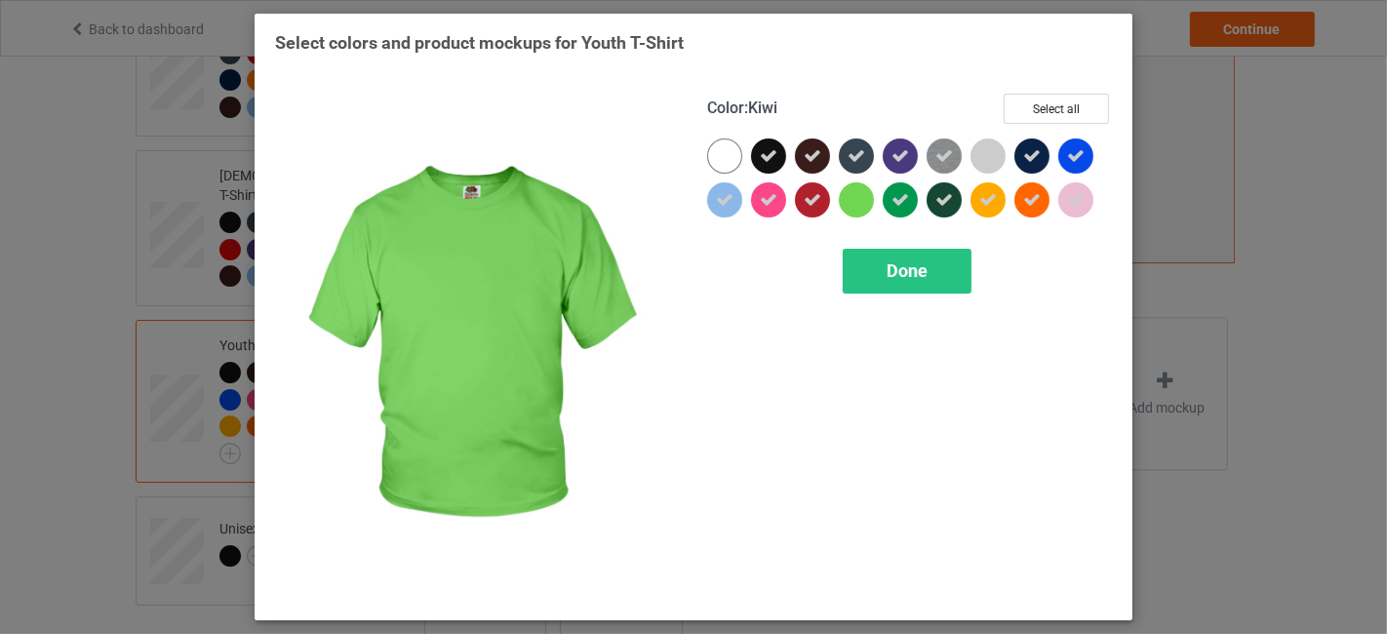
click at [857, 204] on div at bounding box center [856, 199] width 35 height 35
click at [918, 262] on span "Done" at bounding box center [906, 270] width 41 height 20
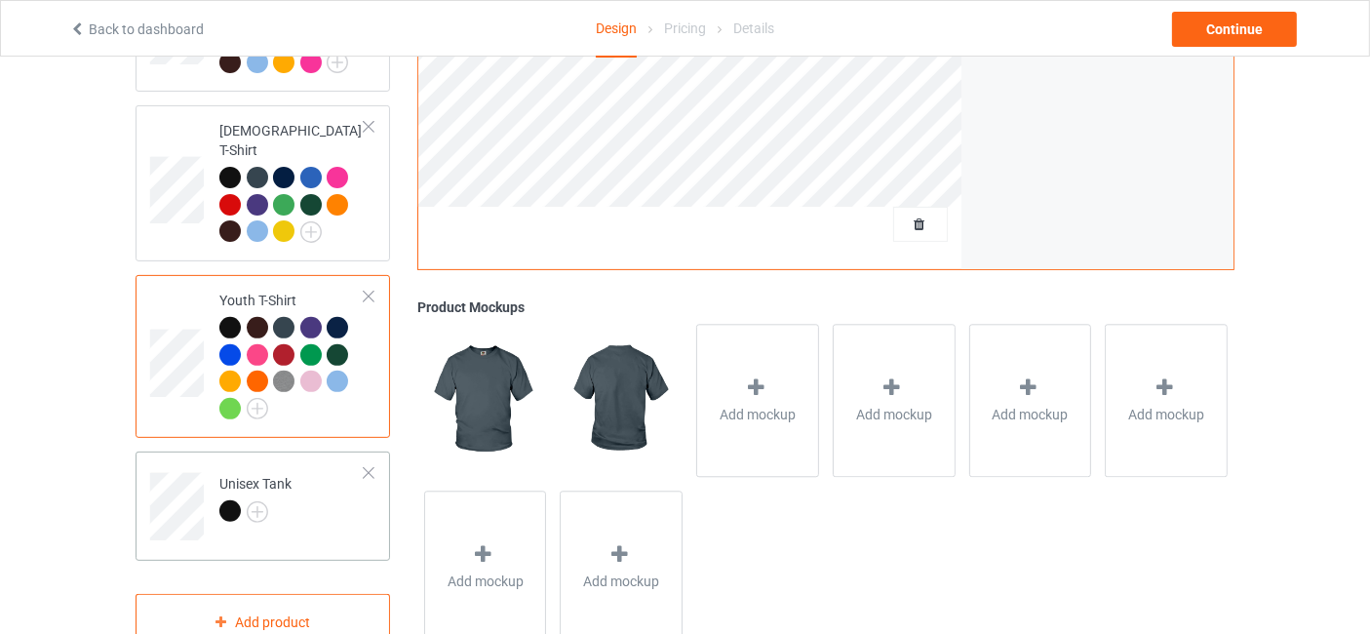
scroll to position [658, 0]
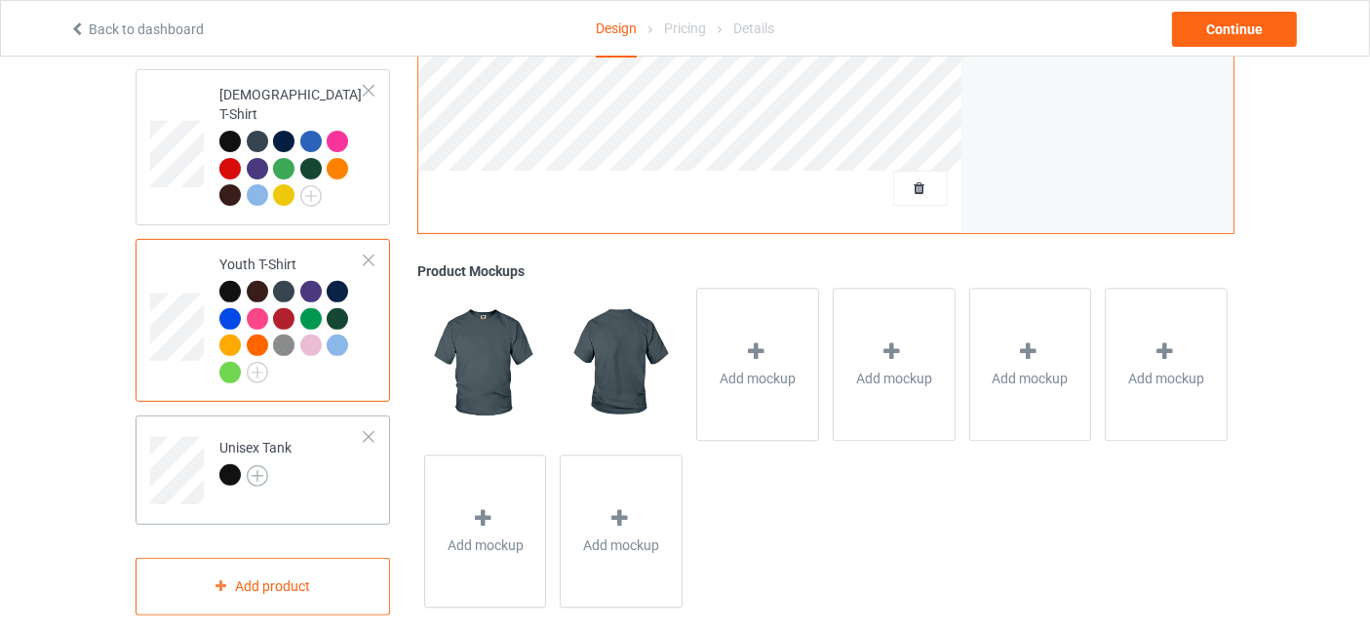
click at [264, 465] on img at bounding box center [257, 475] width 21 height 21
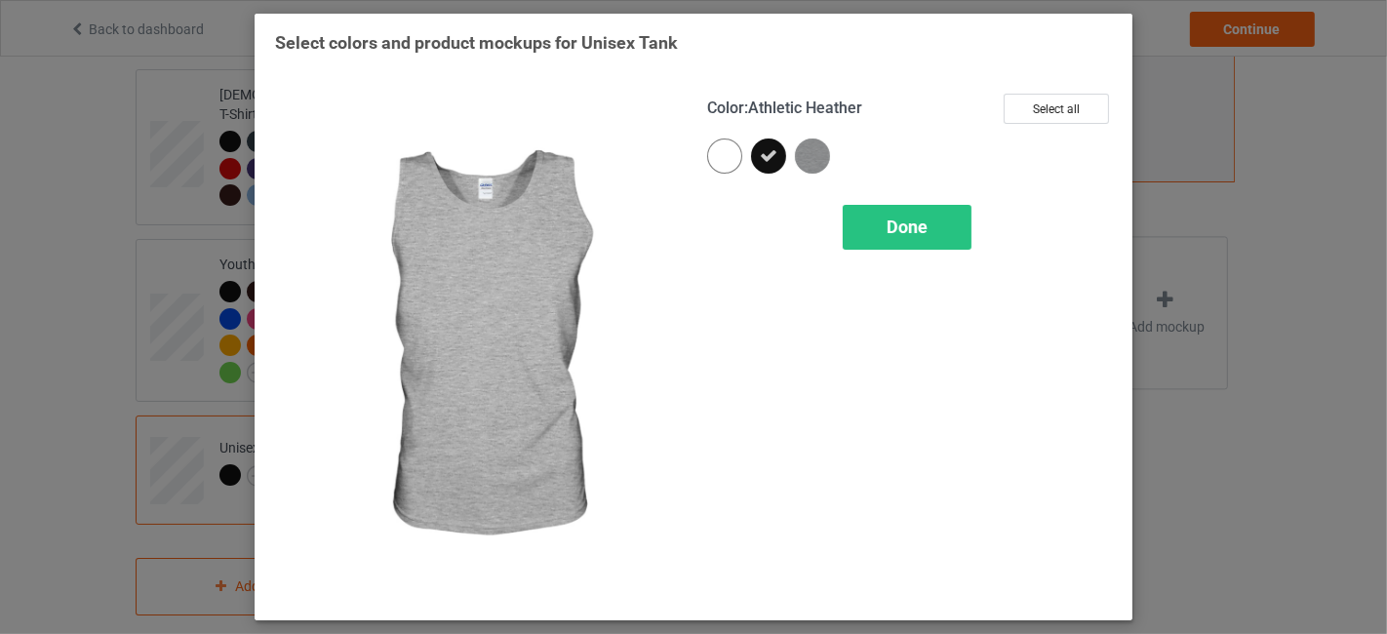
drag, startPoint x: 816, startPoint y: 157, endPoint x: 856, endPoint y: 202, distance: 60.1
click at [815, 157] on img at bounding box center [812, 155] width 35 height 35
click at [889, 225] on span "Done" at bounding box center [906, 226] width 41 height 20
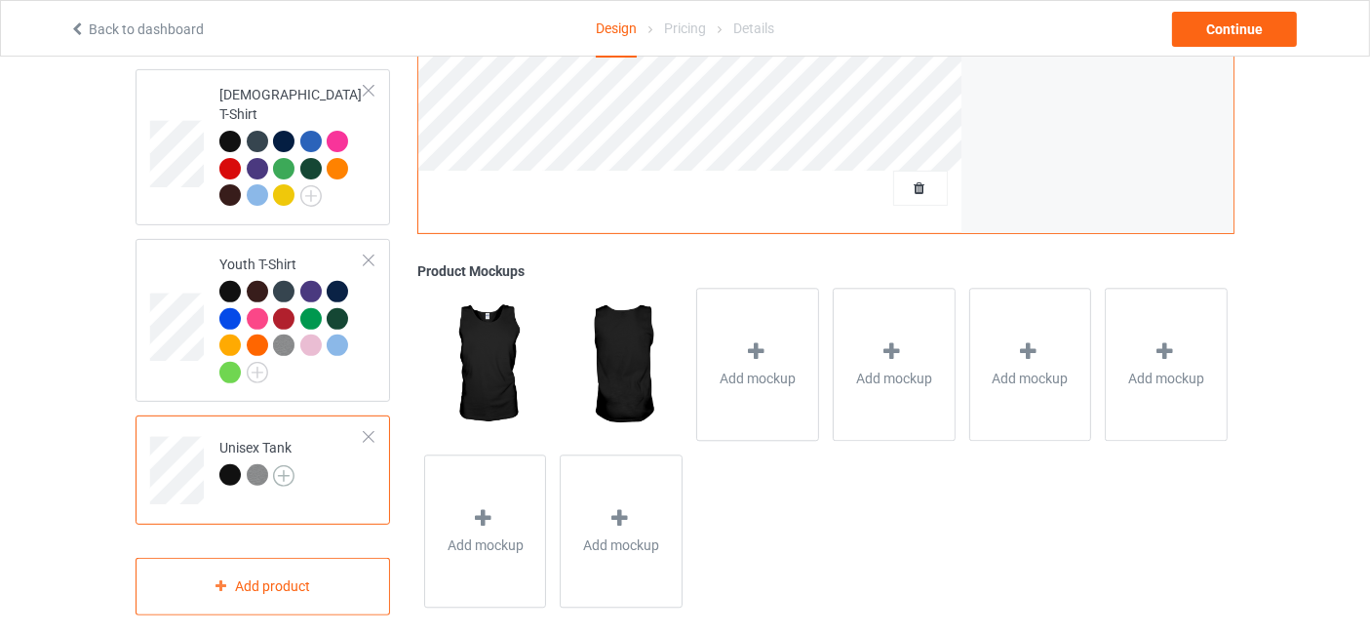
click at [281, 465] on img at bounding box center [283, 475] width 21 height 21
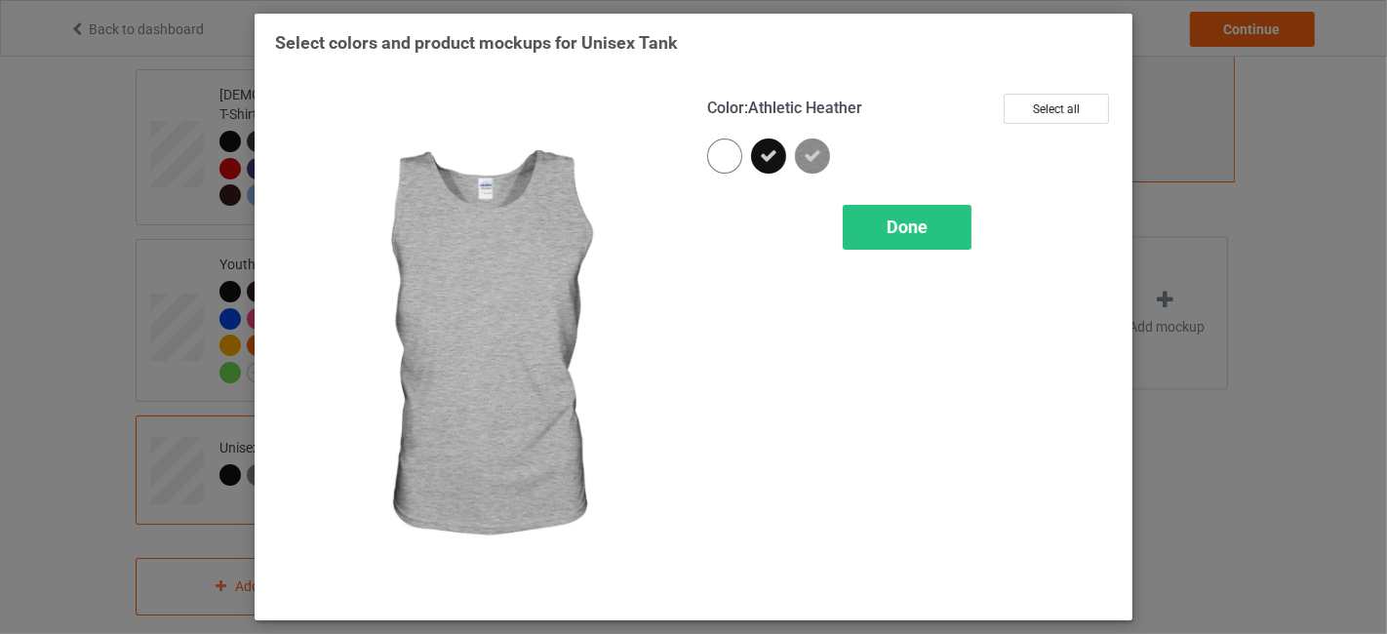
drag, startPoint x: 807, startPoint y: 160, endPoint x: 869, endPoint y: 198, distance: 72.2
click at [808, 160] on icon at bounding box center [812, 156] width 18 height 18
click at [897, 220] on span "Done" at bounding box center [906, 226] width 41 height 20
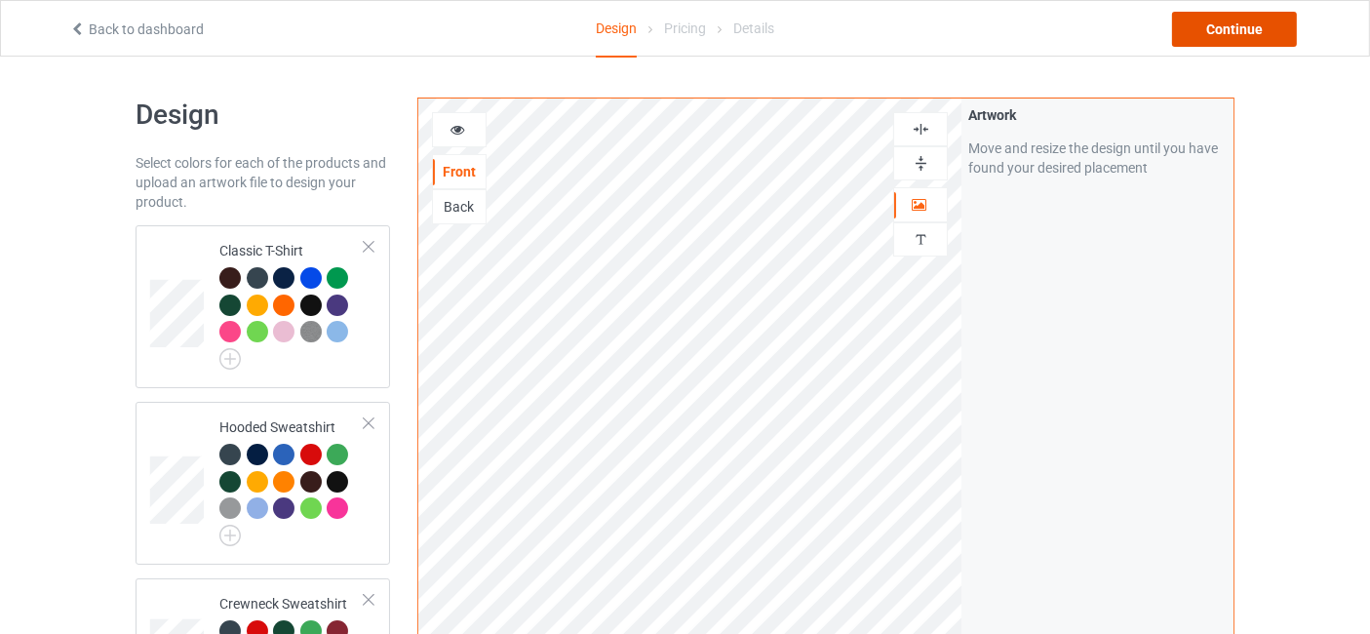
click at [1254, 26] on div "Continue" at bounding box center [1234, 29] width 125 height 35
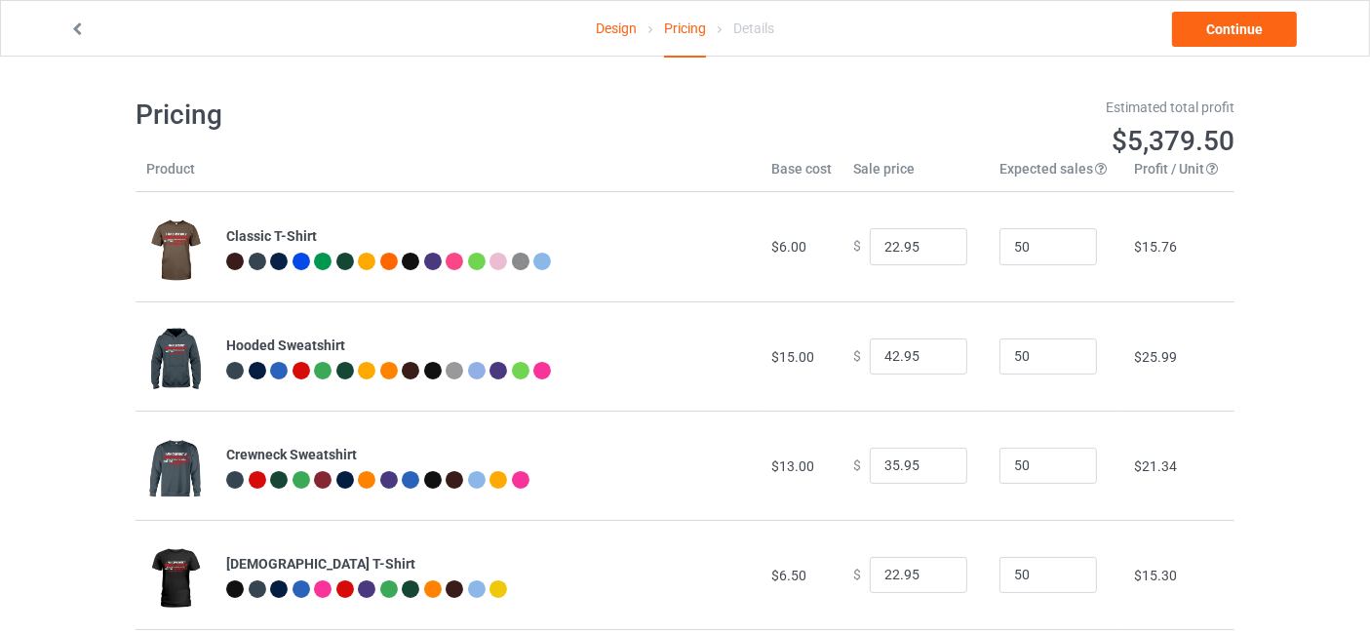
click at [72, 25] on icon at bounding box center [77, 27] width 17 height 14
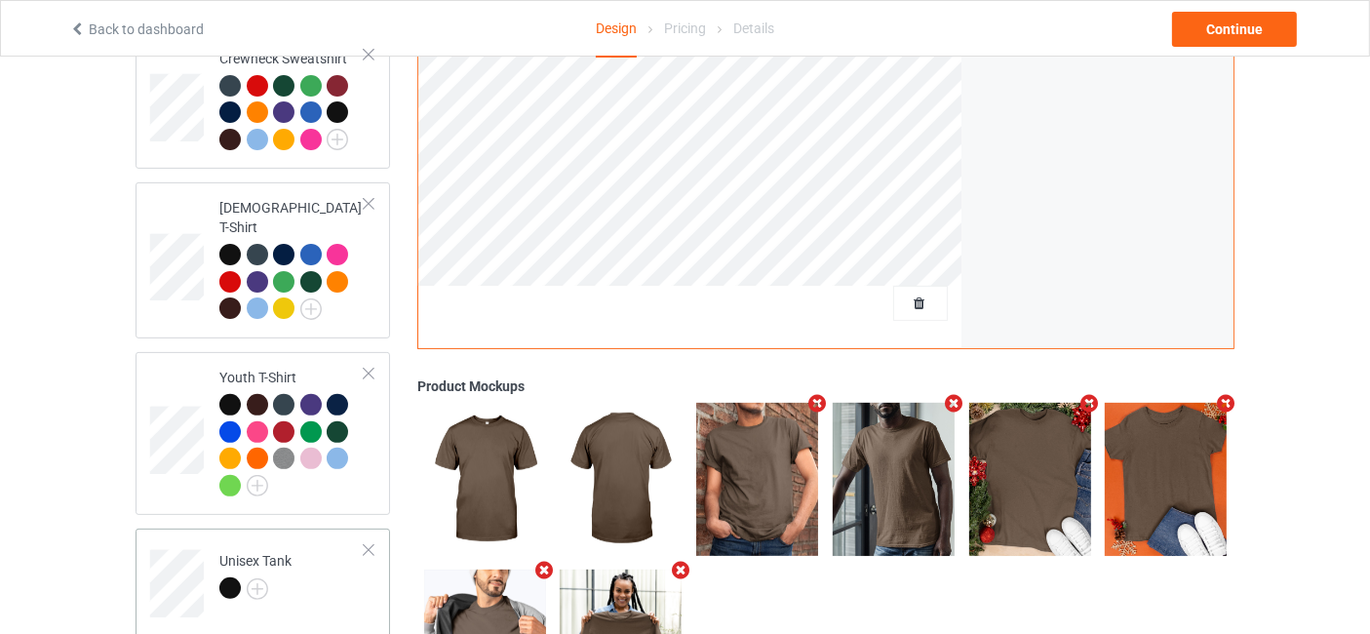
scroll to position [658, 0]
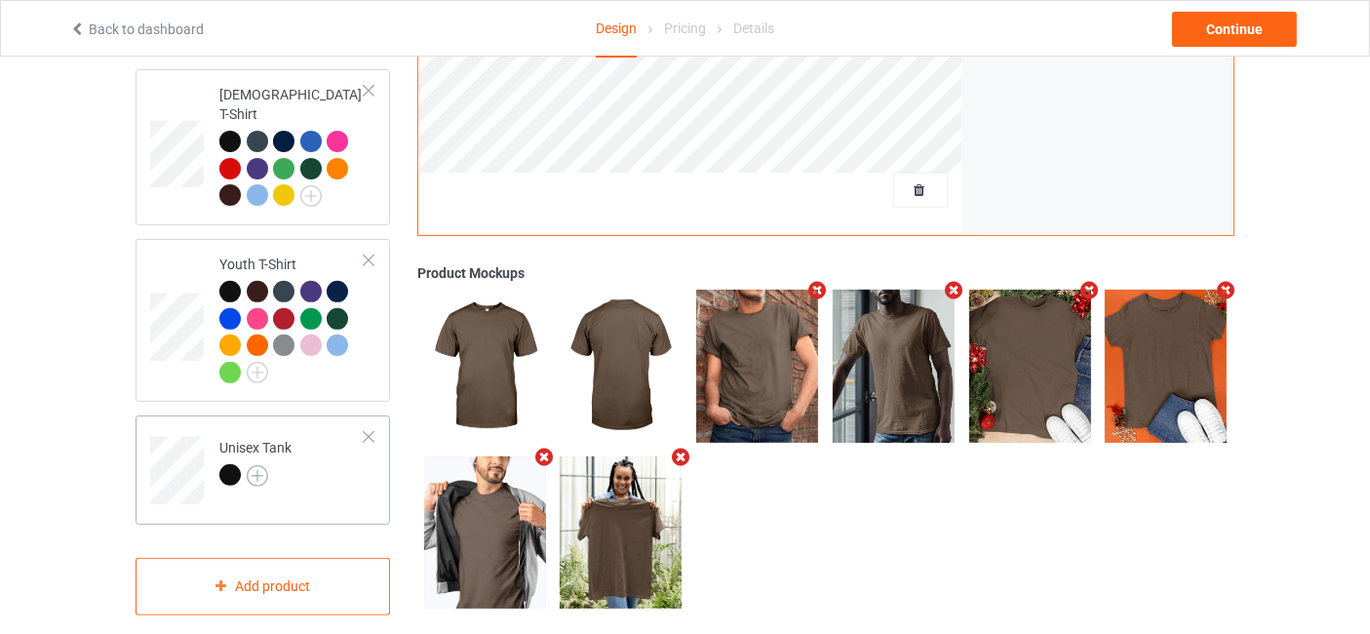
click at [254, 465] on img at bounding box center [257, 475] width 21 height 21
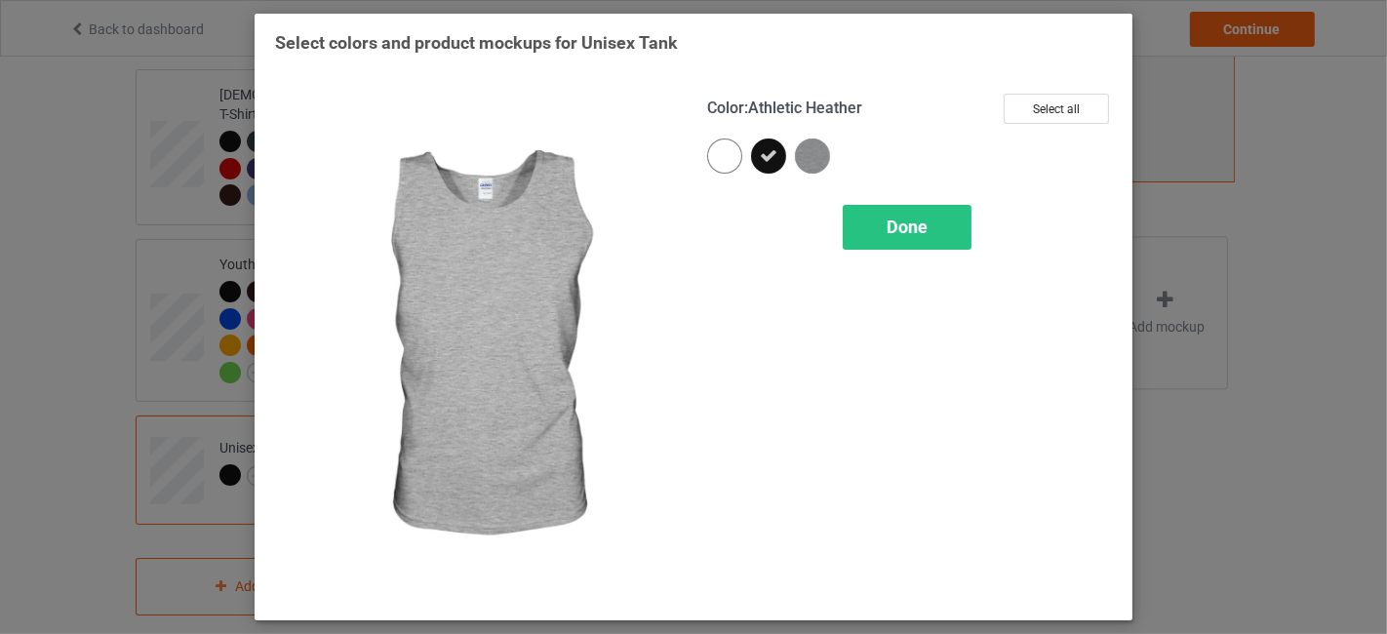
click at [830, 157] on div at bounding box center [817, 160] width 44 height 44
click at [901, 210] on div "Done" at bounding box center [906, 227] width 129 height 45
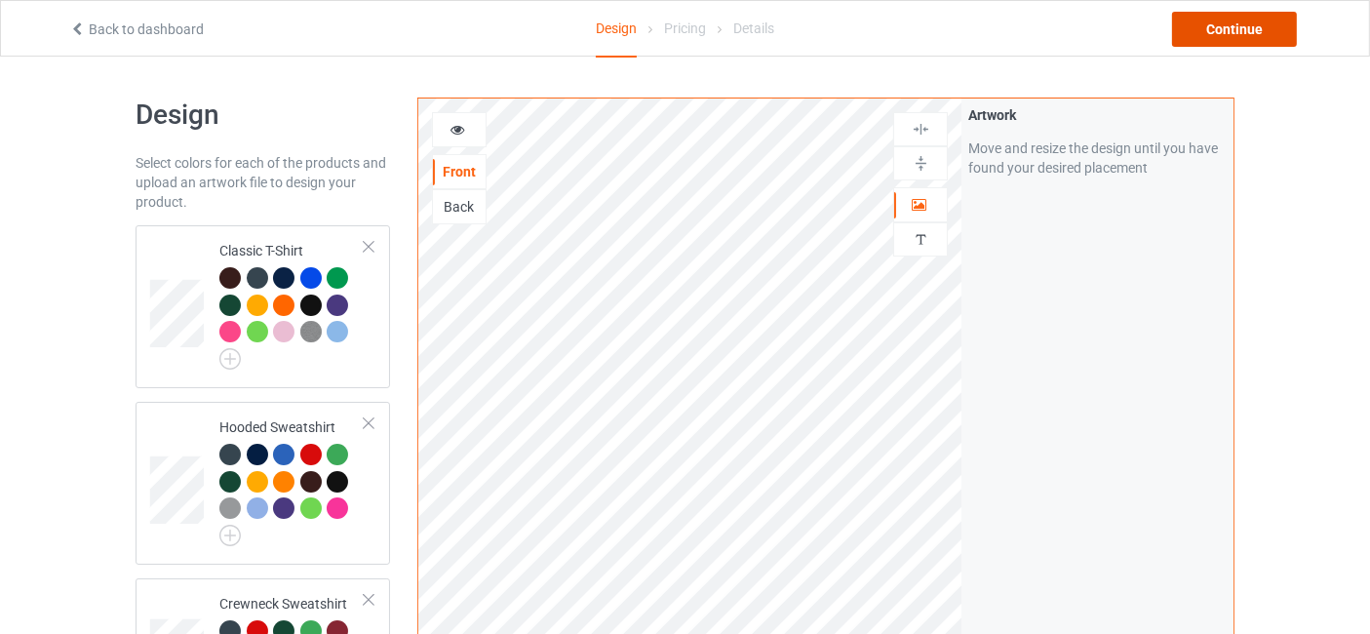
click at [1206, 28] on div "Continue" at bounding box center [1234, 29] width 125 height 35
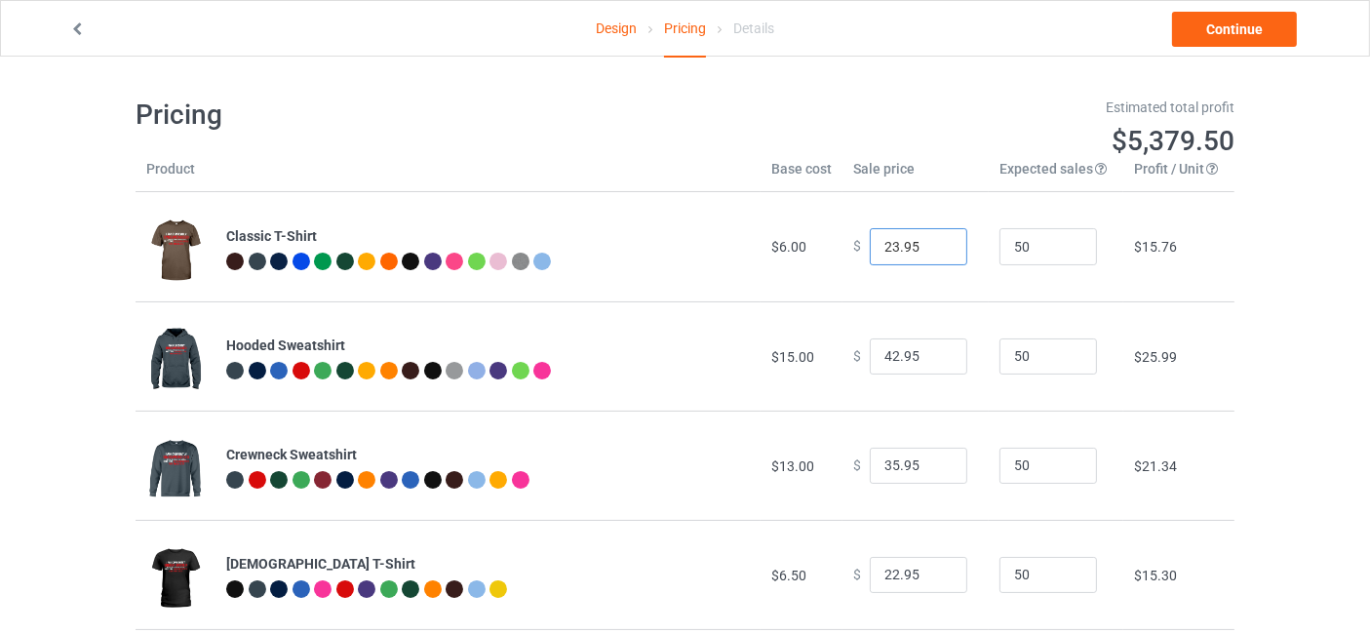
click at [930, 241] on input "23.95" at bounding box center [919, 246] width 98 height 37
type input "24.95"
click at [930, 241] on input "24.95" at bounding box center [919, 246] width 98 height 37
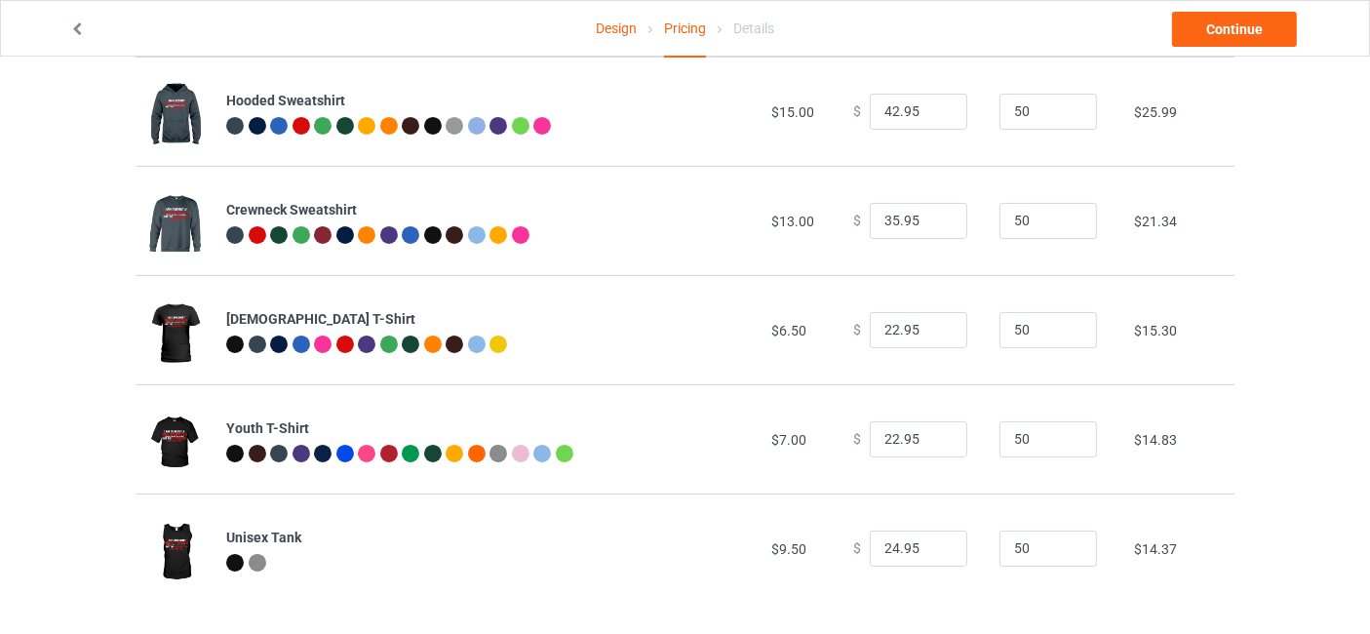
scroll to position [254, 0]
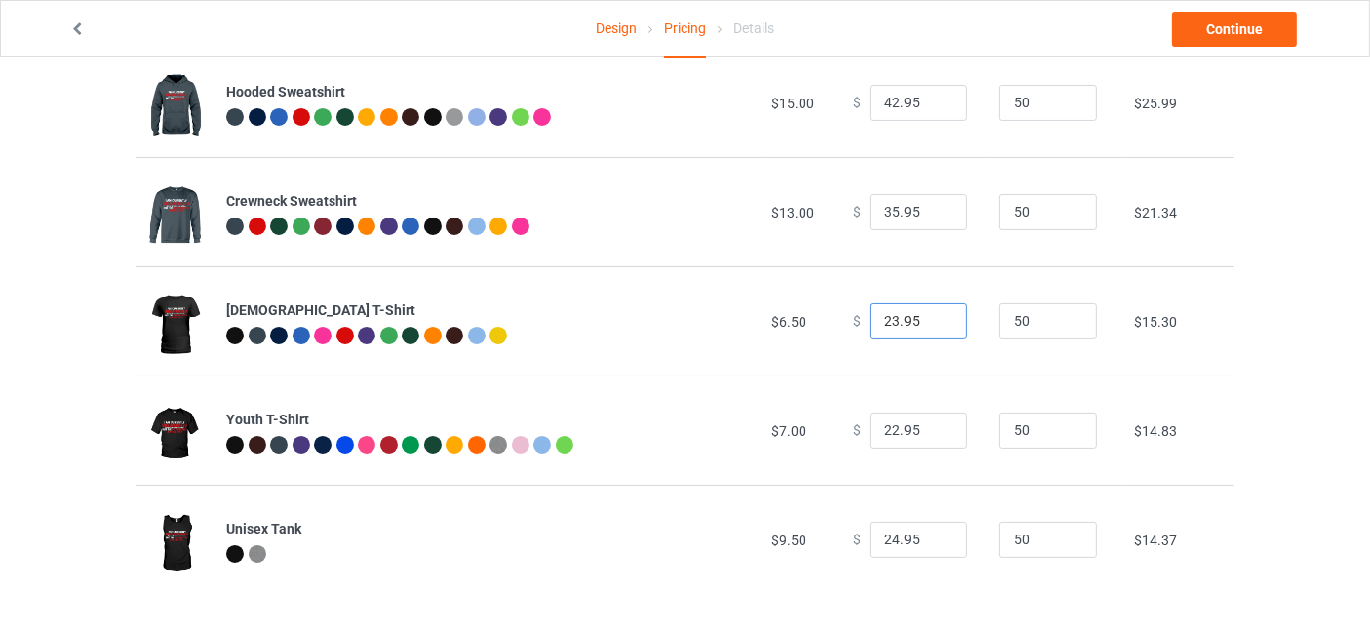
click at [938, 318] on input "23.95" at bounding box center [919, 321] width 98 height 37
type input "24.95"
click at [938, 318] on input "24.95" at bounding box center [919, 321] width 98 height 37
click at [935, 421] on input "23.95" at bounding box center [919, 430] width 98 height 37
type input "24.95"
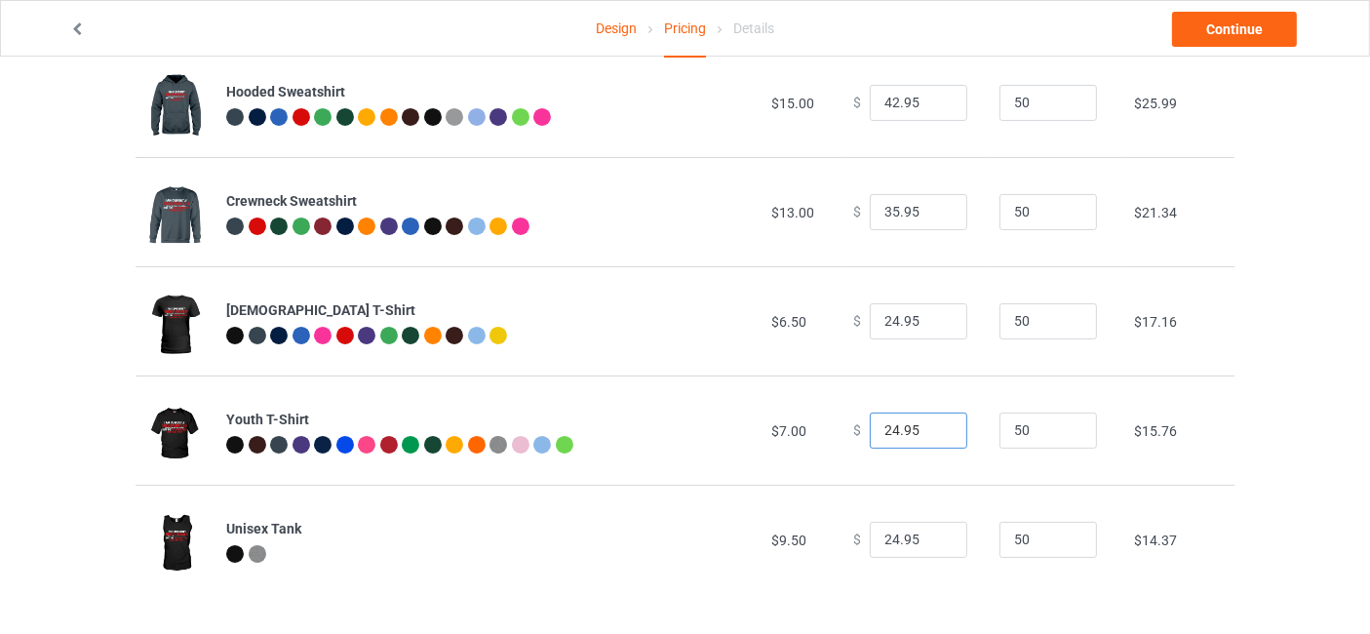
click at [935, 421] on input "24.95" at bounding box center [919, 430] width 98 height 37
click at [931, 534] on input "25.95" at bounding box center [919, 540] width 98 height 37
click at [931, 534] on input "26.95" at bounding box center [919, 540] width 98 height 37
type input "27.95"
click at [931, 534] on input "27.95" at bounding box center [919, 540] width 98 height 37
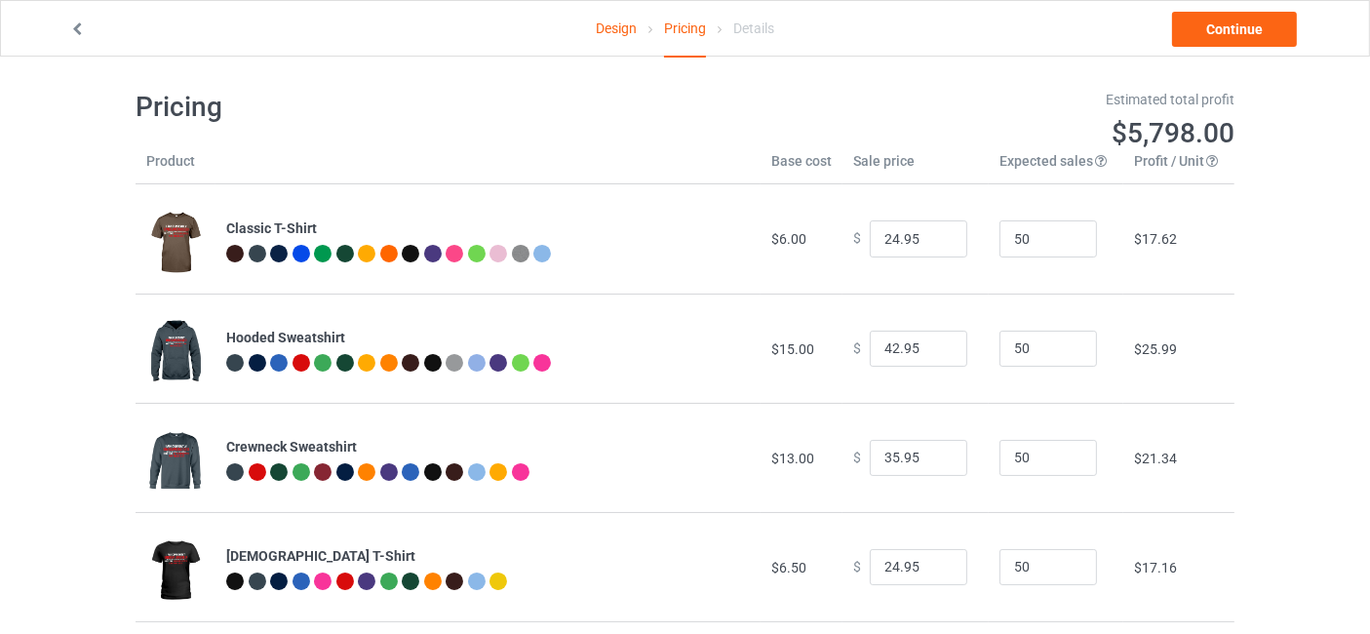
scroll to position [0, 0]
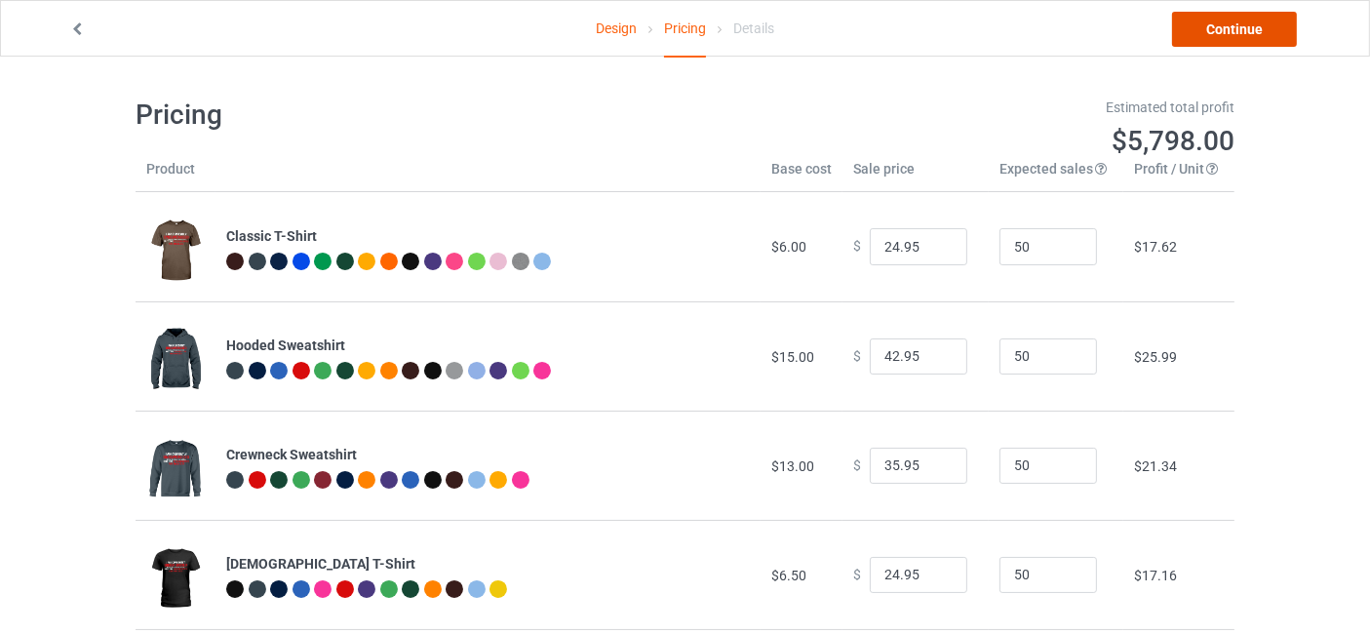
click at [1233, 41] on link "Continue" at bounding box center [1234, 29] width 125 height 35
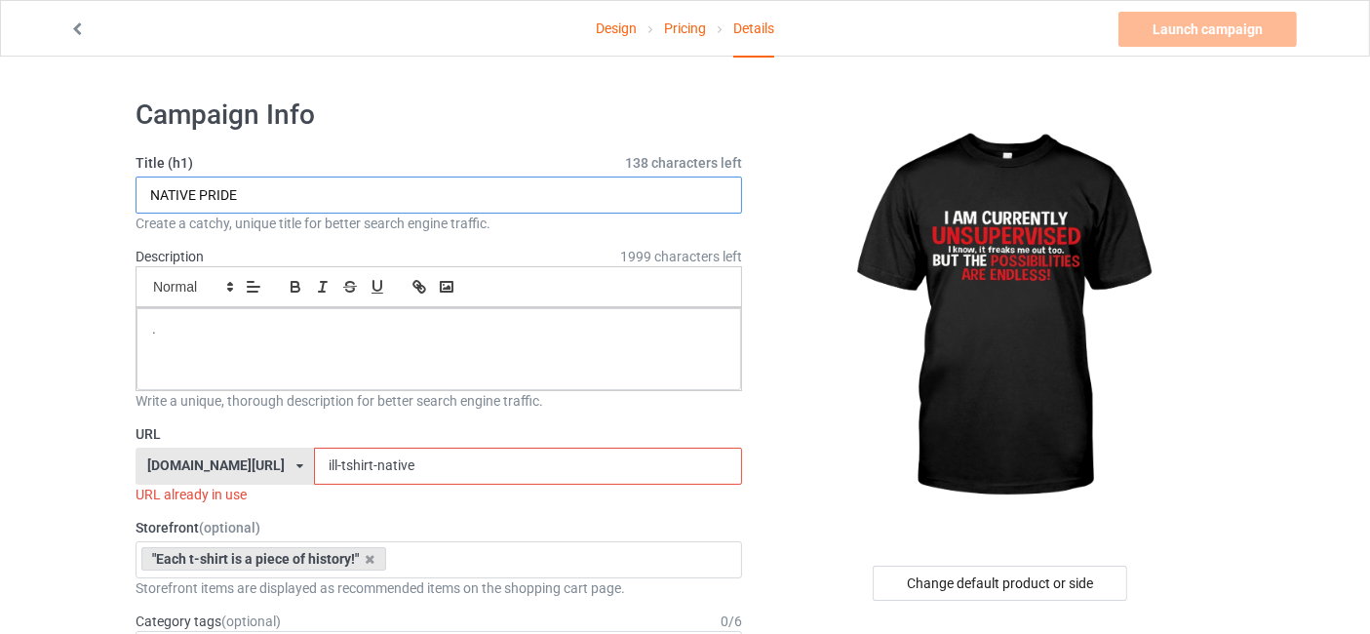
drag, startPoint x: 254, startPoint y: 193, endPoint x: 138, endPoint y: 197, distance: 115.1
click at [138, 197] on input "NATIVE PRIDE" at bounding box center [439, 194] width 607 height 37
type input "TSHIRT CLASIC"
drag, startPoint x: 439, startPoint y: 465, endPoint x: 308, endPoint y: 480, distance: 131.5
click at [308, 480] on div "nativeamericantee.com/ animals-tshirt.com/ nativeamericantee.com/ teechip.com/ …" at bounding box center [439, 466] width 607 height 37
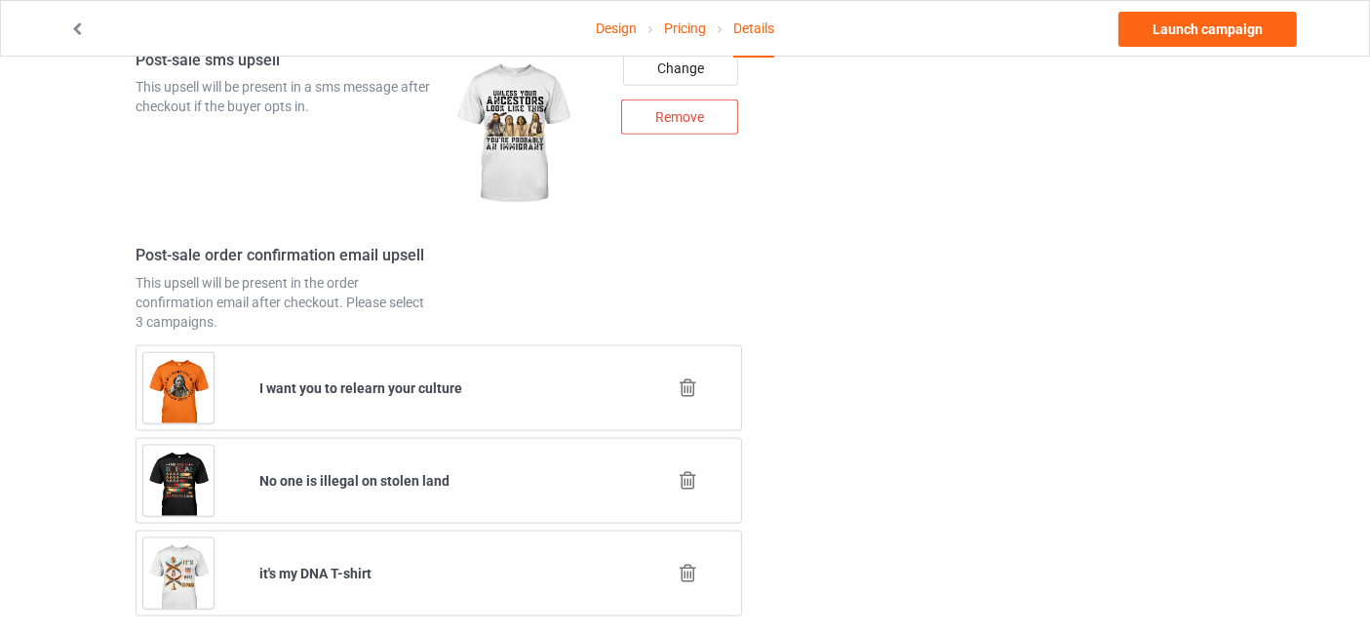
scroll to position [2489, 0]
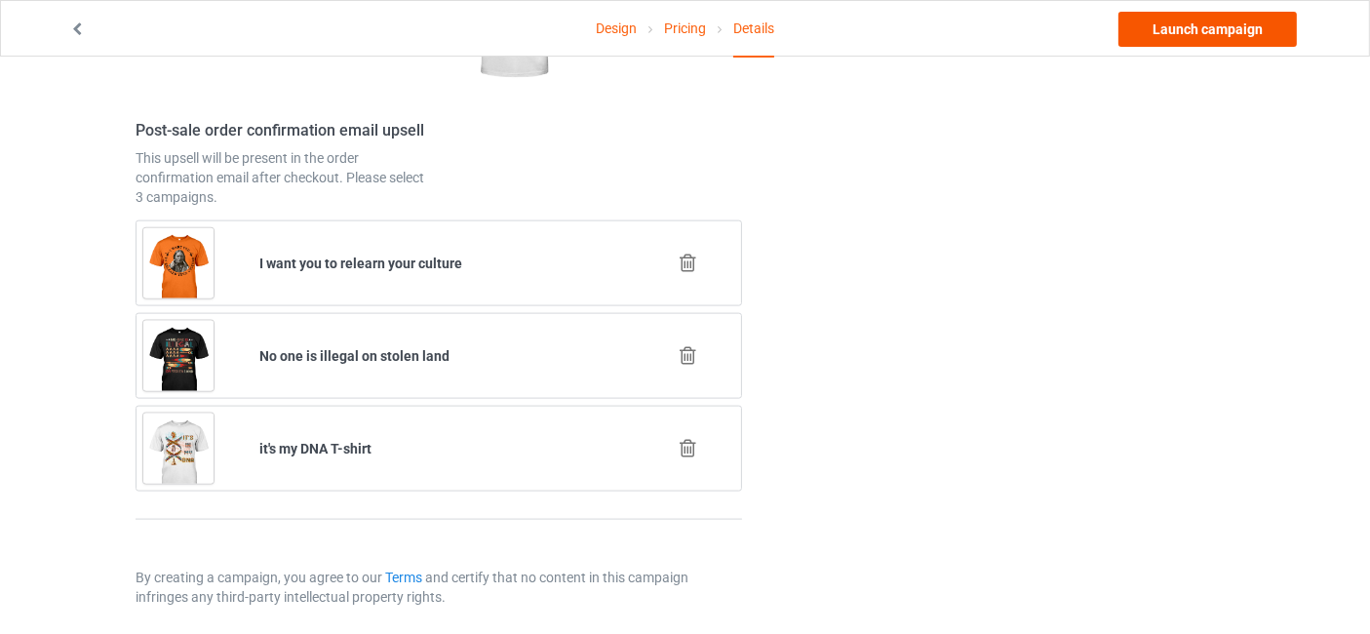
type input "tshirt-here"
click at [1183, 20] on link "Launch campaign" at bounding box center [1207, 29] width 178 height 35
